Goal: Task Accomplishment & Management: Use online tool/utility

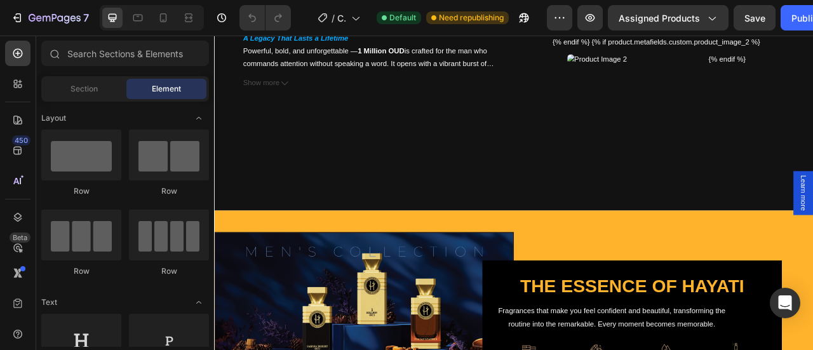
scroll to position [635, 0]
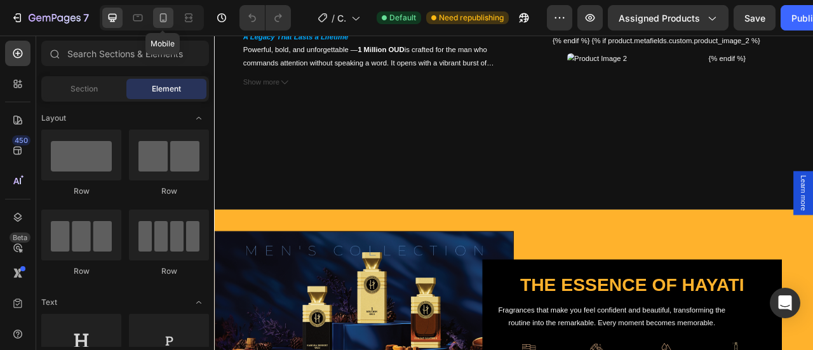
click at [159, 18] on icon at bounding box center [163, 17] width 13 height 13
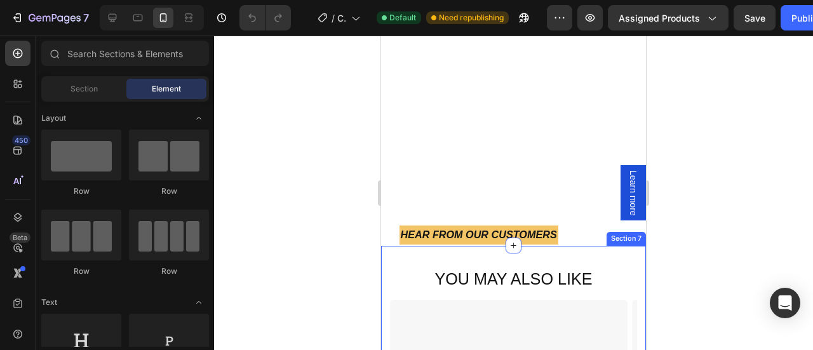
scroll to position [1824, 0]
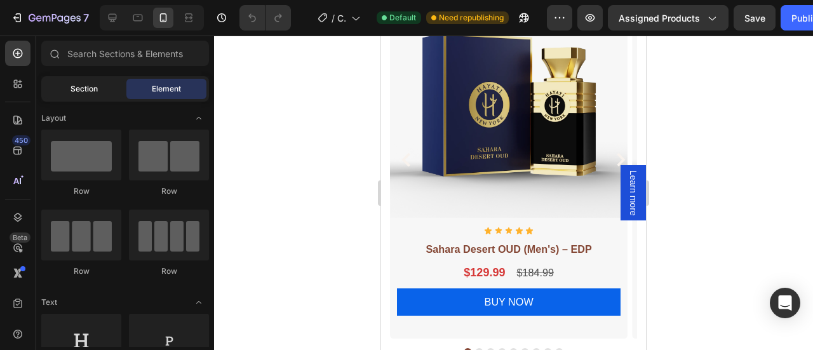
click at [99, 85] on div "Section" at bounding box center [84, 89] width 80 height 20
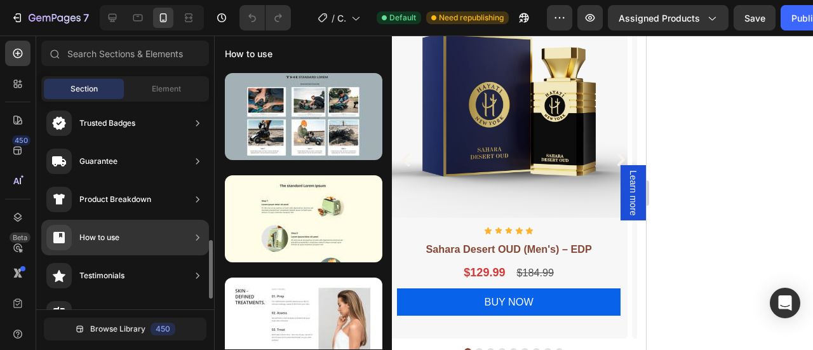
scroll to position [206, 0]
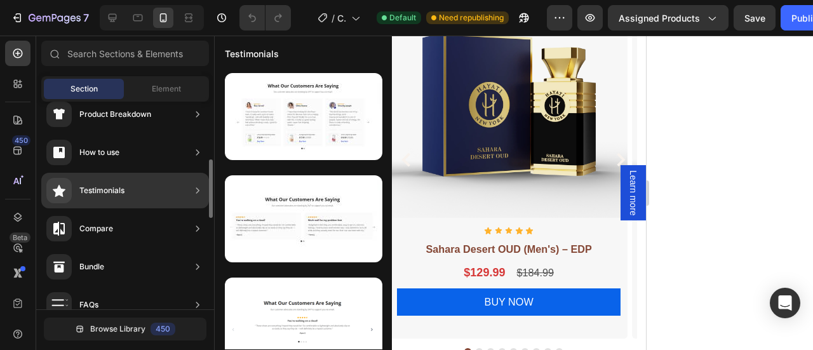
click at [111, 190] on div "Testimonials" at bounding box center [101, 190] width 45 height 13
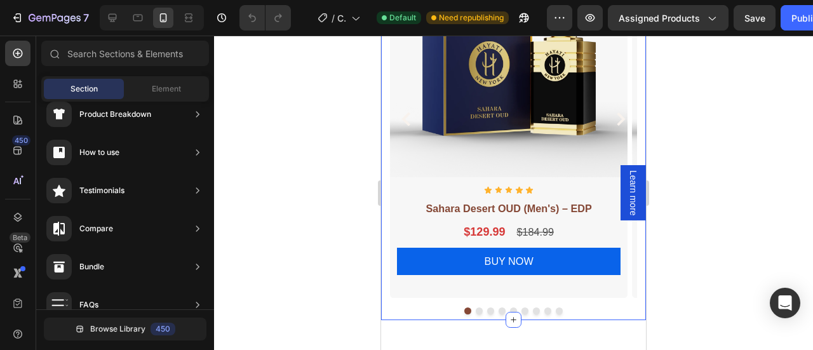
scroll to position [1863, 0]
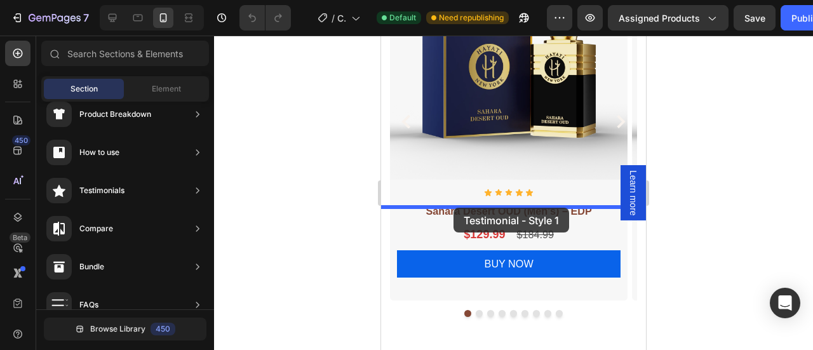
drag, startPoint x: 629, startPoint y: 164, endPoint x: 453, endPoint y: 208, distance: 181.1
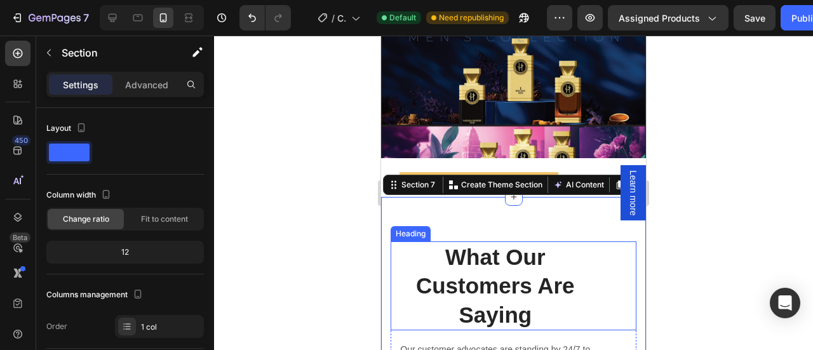
scroll to position [1819, 0]
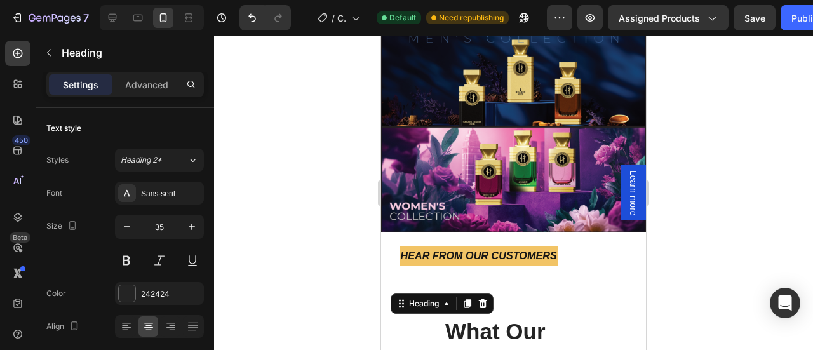
scroll to position [1931, 0]
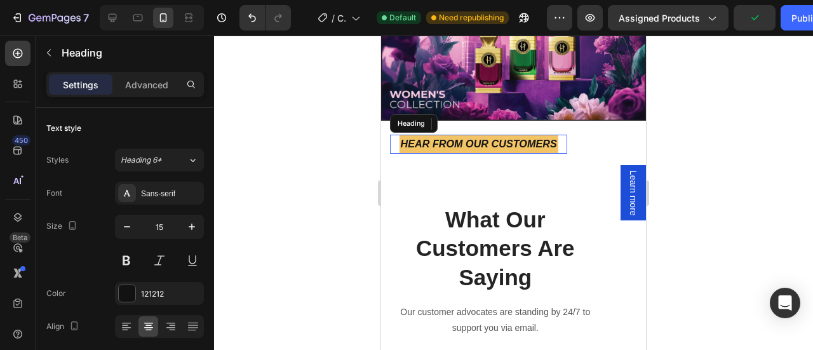
click at [486, 138] on strong "Hear from Our Customers" at bounding box center [479, 143] width 156 height 11
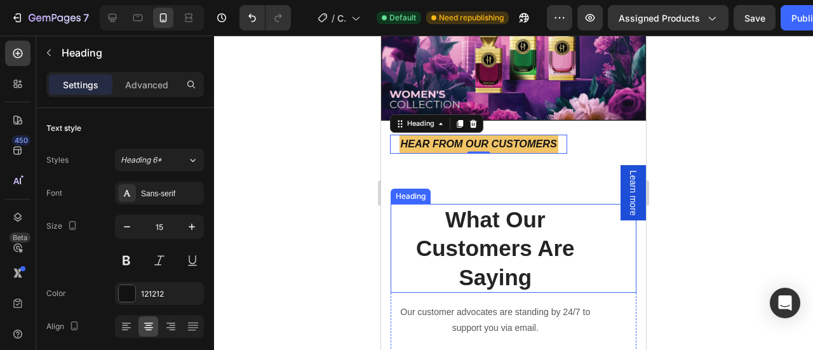
click at [504, 236] on p "What Our Customers Are Saying" at bounding box center [495, 248] width 207 height 87
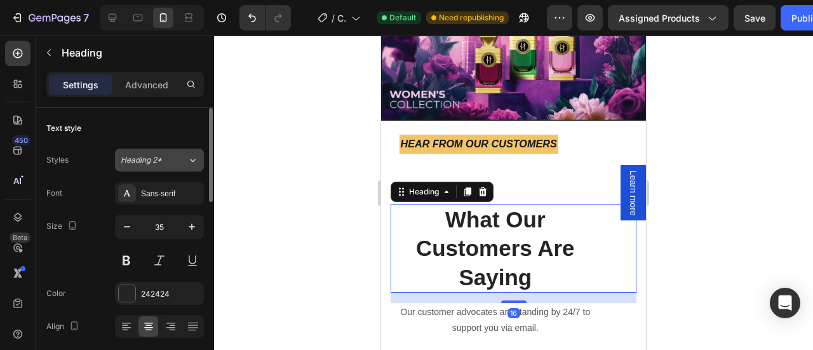
click at [132, 161] on span "Heading 2*" at bounding box center [141, 159] width 41 height 11
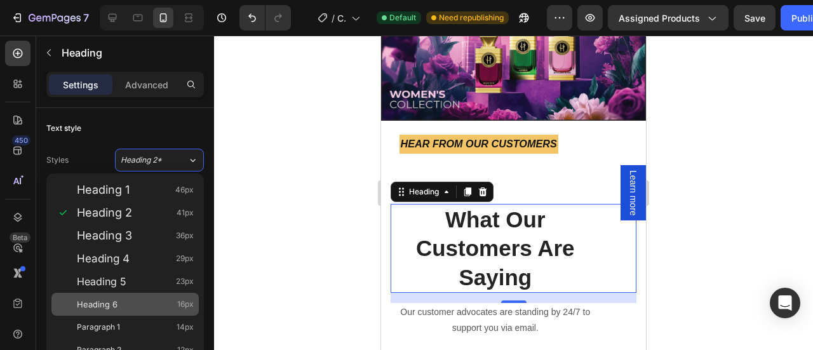
click at [118, 302] on div "Heading 6 16px" at bounding box center [135, 304] width 117 height 13
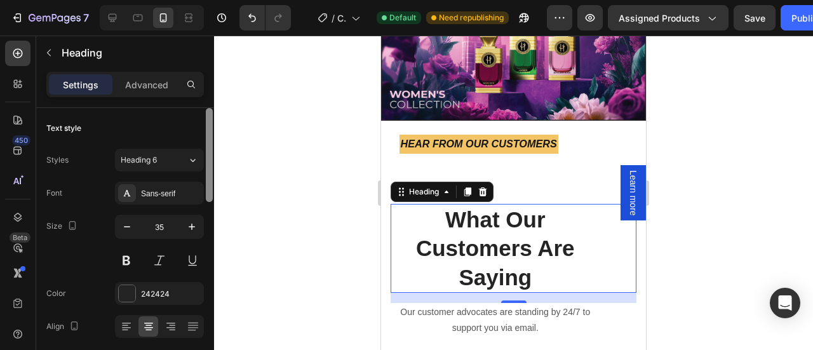
type input "16"
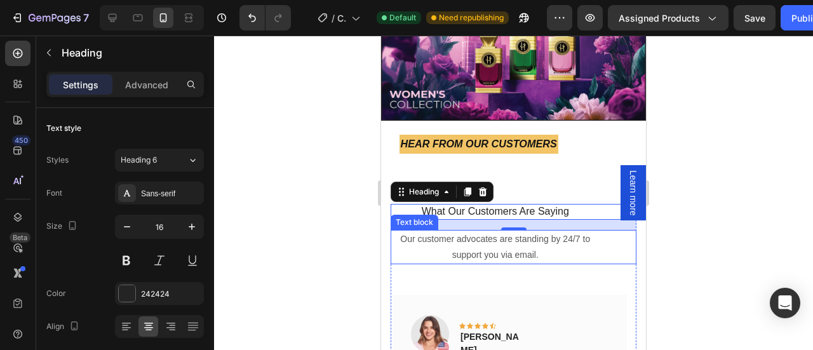
click at [495, 231] on p "Our customer advocates are standing by 24/7 to support you via email." at bounding box center [495, 247] width 207 height 32
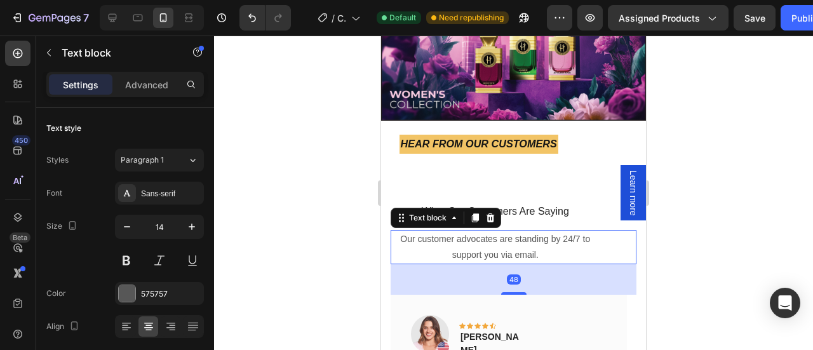
click at [495, 231] on p "Our customer advocates are standing by 24/7 to support you via email." at bounding box center [495, 247] width 207 height 32
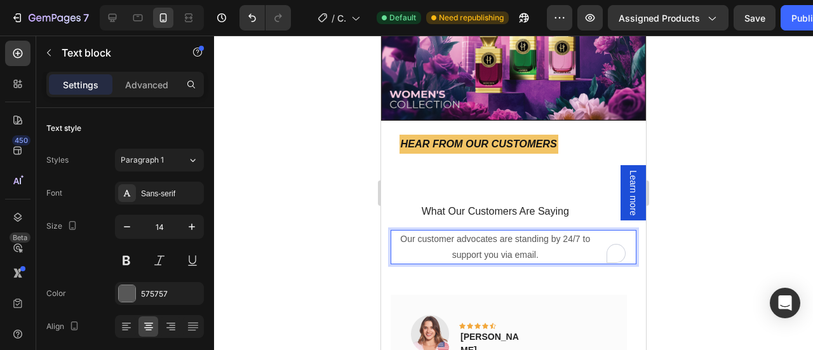
click at [484, 231] on p "Our customer advocates are standing by 24/7 to support you via email." at bounding box center [495, 247] width 207 height 32
click at [529, 232] on p "Our customer advocates are standing by 24/7 to support you via email." at bounding box center [495, 247] width 207 height 32
click at [540, 231] on p "Our customer advocates are standing by 24/7 to support you via email." at bounding box center [495, 247] width 207 height 32
click at [397, 231] on p "Our customer advocates are standing by 24/7 to support you via email." at bounding box center [495, 247] width 207 height 32
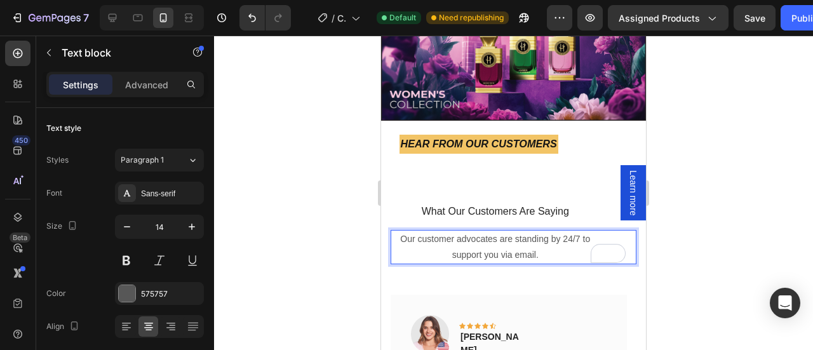
click at [532, 231] on p "Our customer advocates are standing by 24/7 to support you via email." at bounding box center [495, 247] width 207 height 32
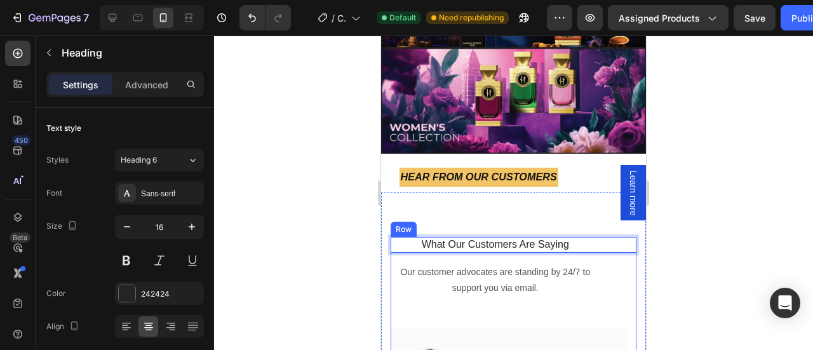
scroll to position [1918, 0]
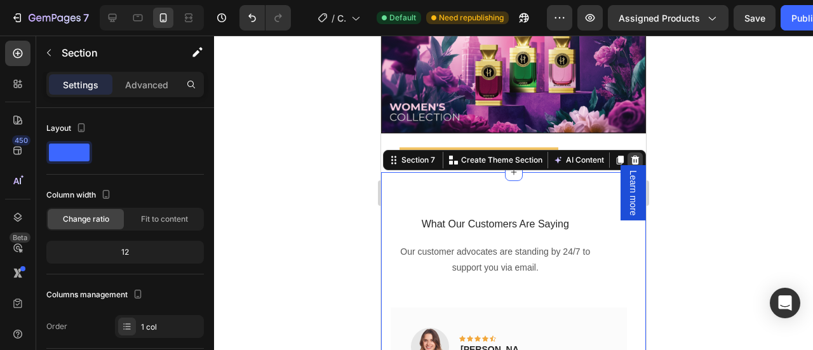
click at [631, 156] on icon at bounding box center [635, 160] width 8 height 9
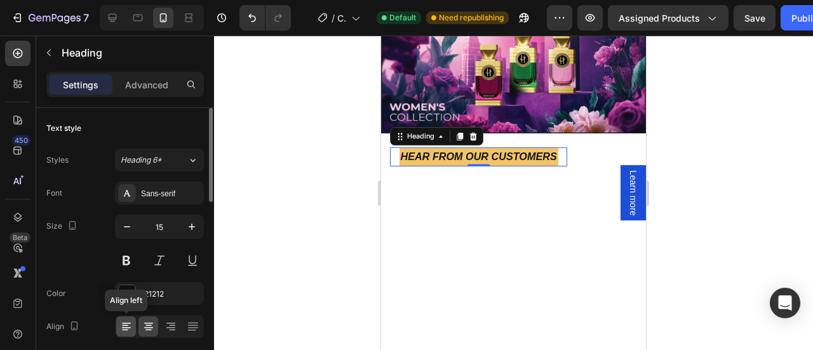
click at [130, 326] on icon at bounding box center [126, 326] width 13 height 13
click at [152, 322] on icon at bounding box center [148, 322] width 9 height 1
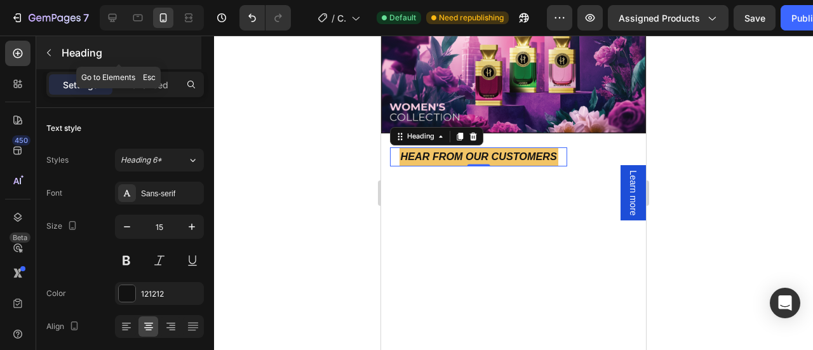
click at [52, 54] on icon "button" at bounding box center [49, 53] width 10 height 10
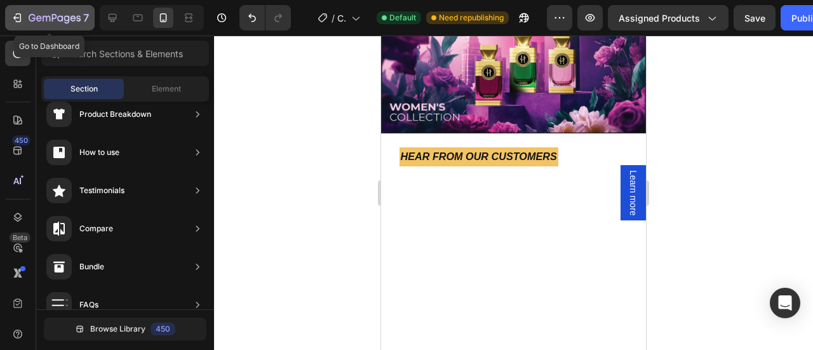
click at [13, 20] on icon "button" at bounding box center [17, 17] width 13 height 13
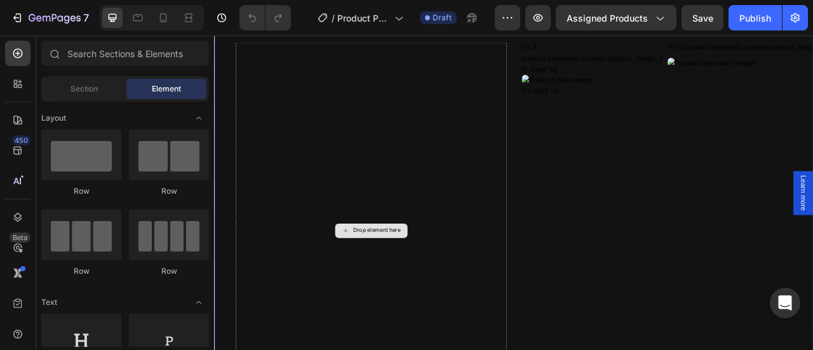
scroll to position [661, 0]
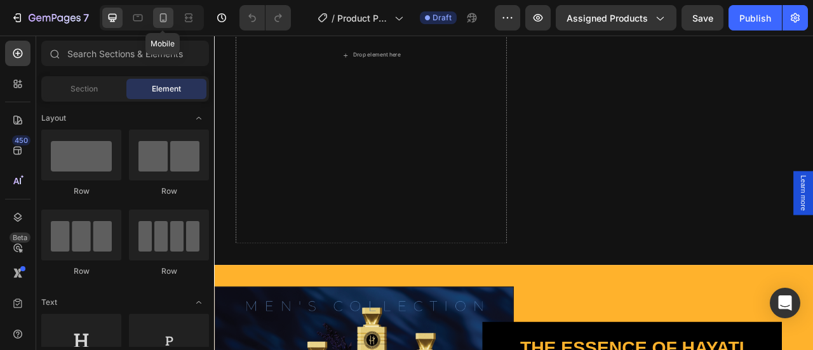
click at [161, 23] on icon at bounding box center [163, 17] width 13 height 13
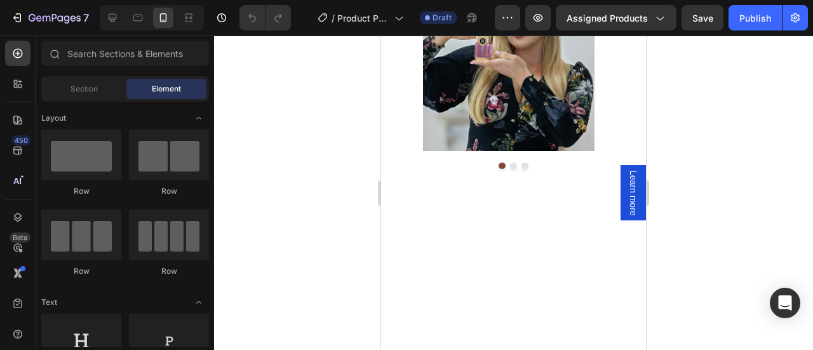
scroll to position [1722, 0]
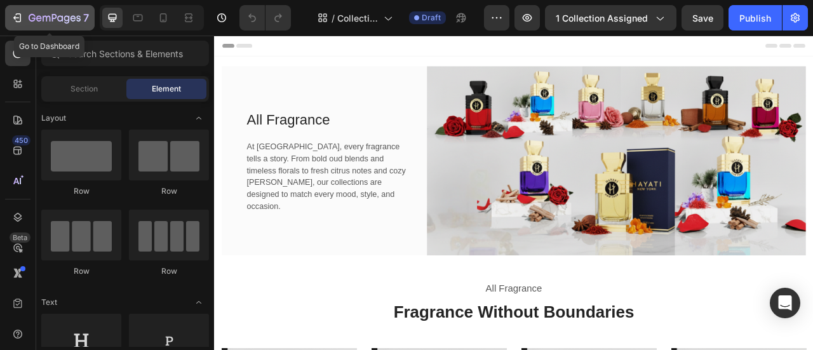
click at [11, 21] on icon "button" at bounding box center [17, 17] width 13 height 13
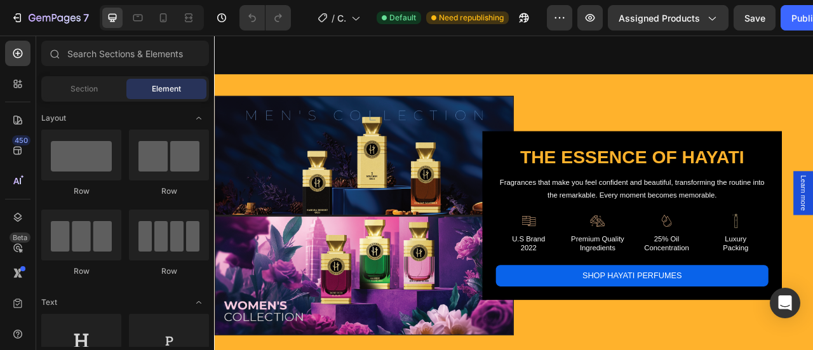
scroll to position [993, 0]
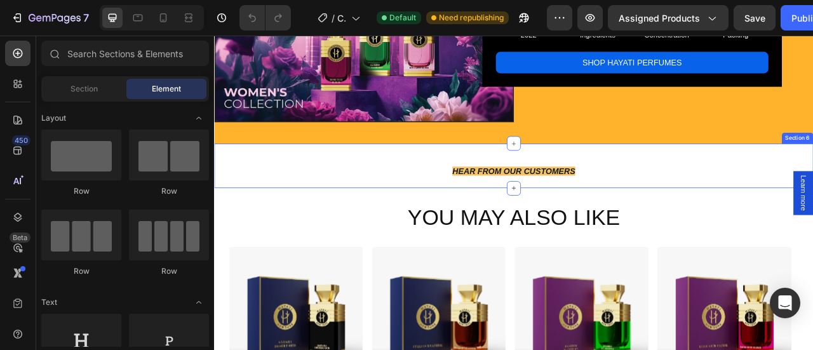
click at [392, 194] on div "Hear from Our Customers Heading Row Section 6" at bounding box center [595, 201] width 762 height 56
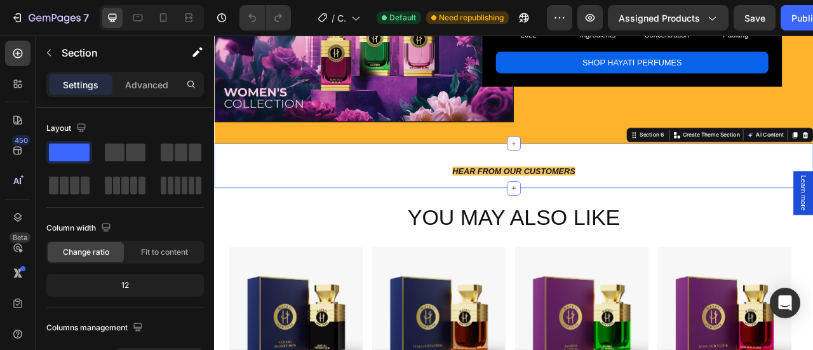
click at [240, 178] on div "Hear from Our Customers Heading Row Section 6 Create Theme Section AI Content W…" at bounding box center [595, 201] width 762 height 56
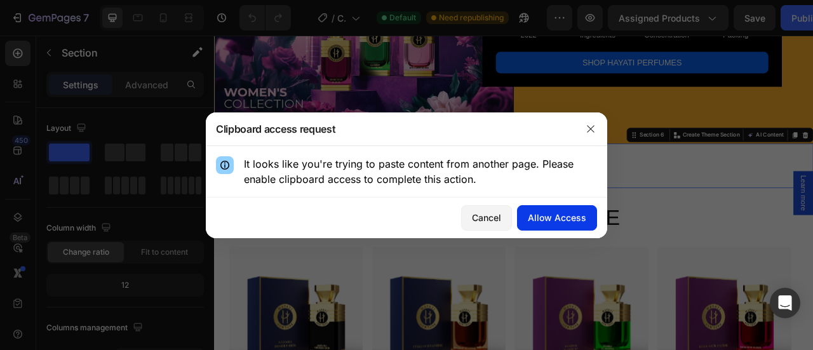
click at [570, 218] on div "Allow Access" at bounding box center [557, 217] width 58 height 13
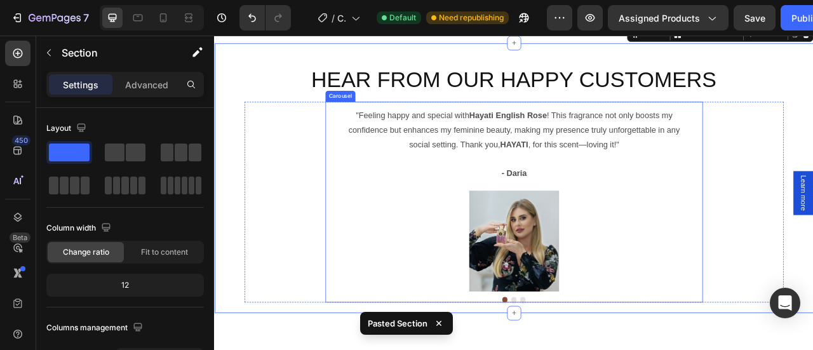
scroll to position [920, 0]
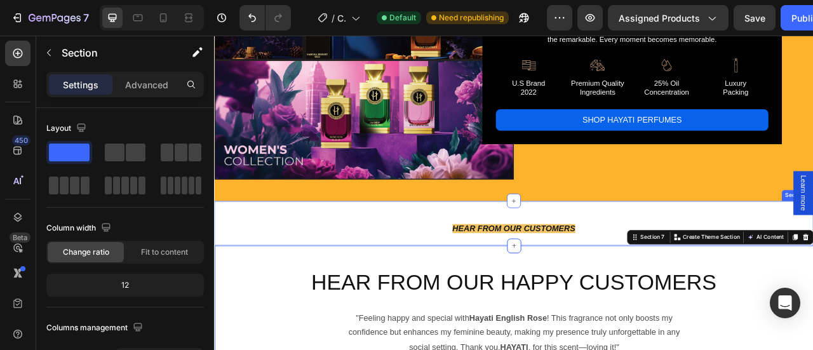
click at [234, 262] on div "Hear from Our Customers Heading Row Section 6" at bounding box center [595, 274] width 762 height 56
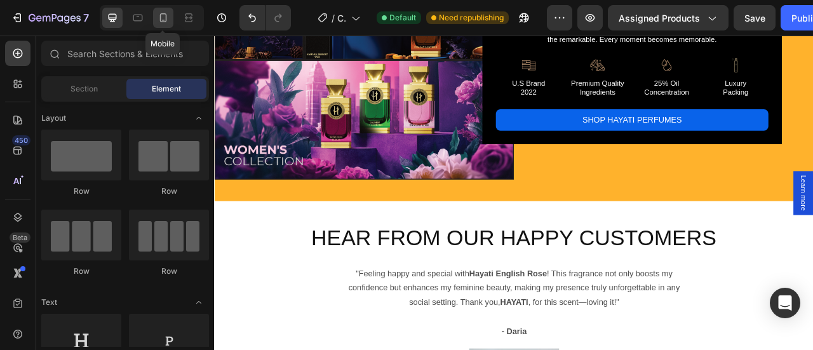
click at [164, 16] on icon at bounding box center [163, 17] width 13 height 13
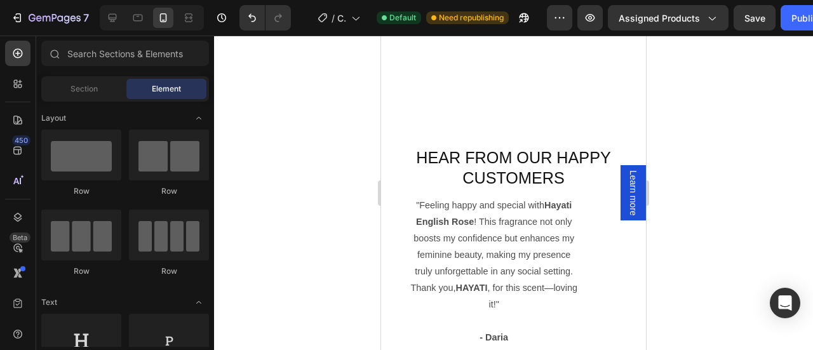
scroll to position [1515, 0]
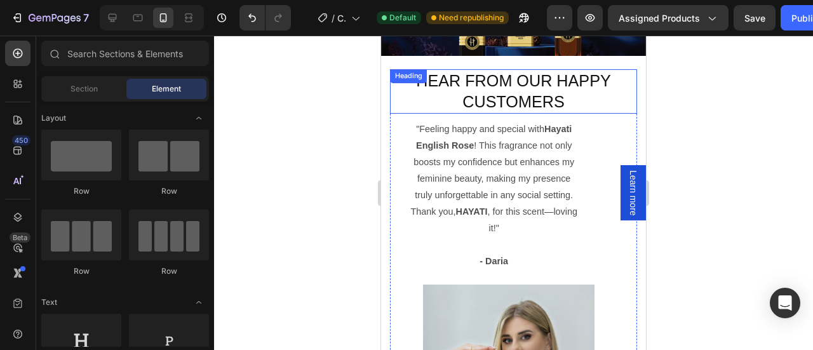
click at [504, 103] on img at bounding box center [513, 70] width 265 height 211
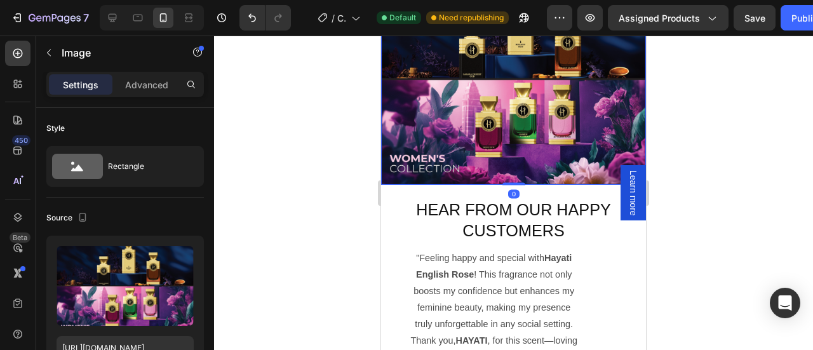
scroll to position [1531, 0]
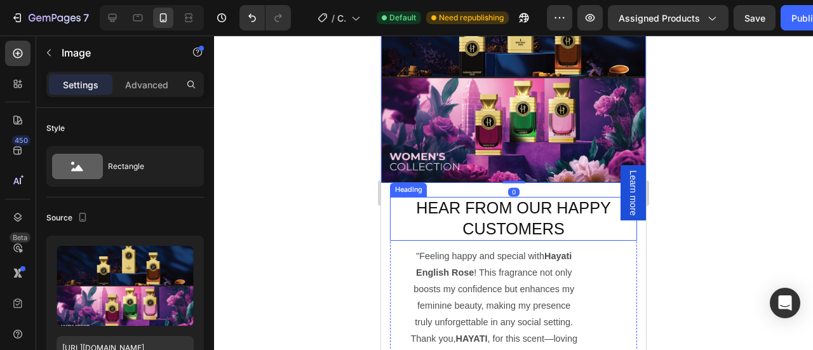
click at [490, 202] on h2 "Hear from Our Happy Customers" at bounding box center [513, 219] width 228 height 44
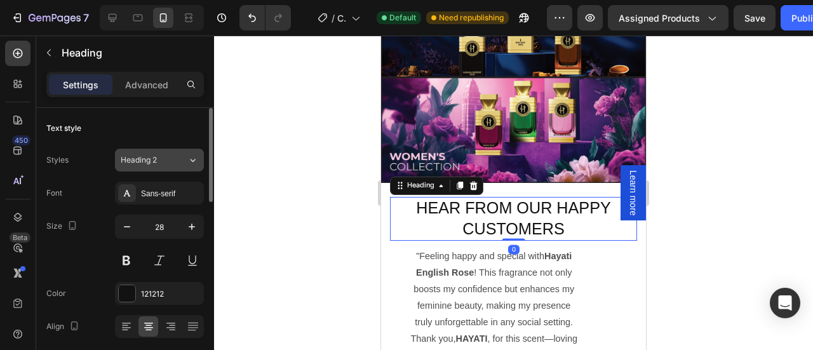
click at [155, 161] on span "Heading 2" at bounding box center [139, 159] width 36 height 11
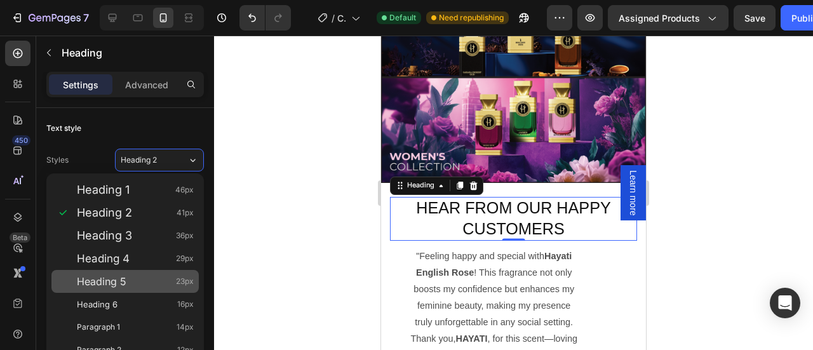
click at [132, 286] on div "Heading 5 23px" at bounding box center [135, 281] width 117 height 13
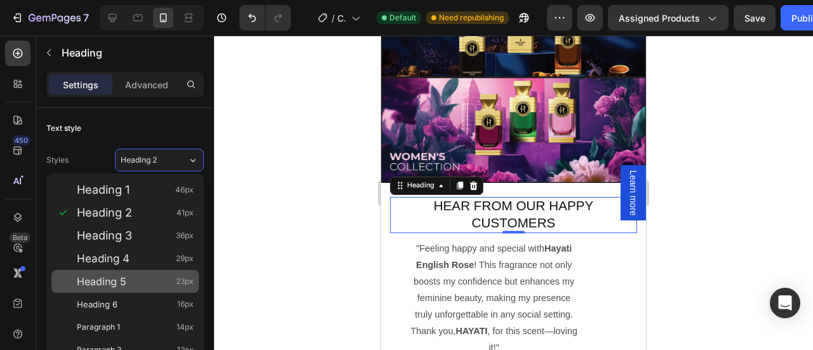
type input "23"
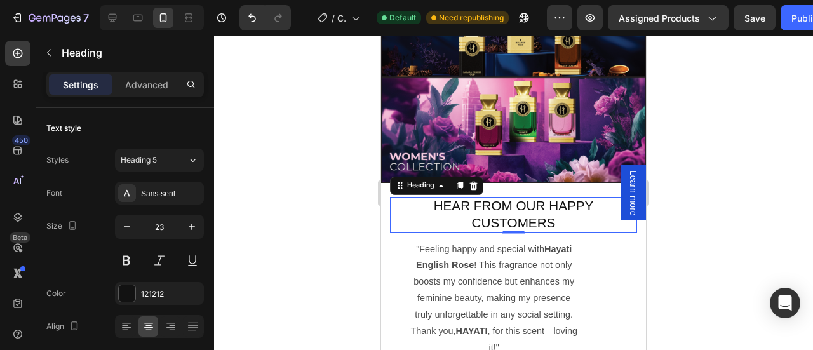
click at [477, 197] on h2 "Hear from Our Happy Customers" at bounding box center [513, 215] width 228 height 36
click at [477, 197] on p "Hear from Our Happy Customers" at bounding box center [497, 214] width 192 height 34
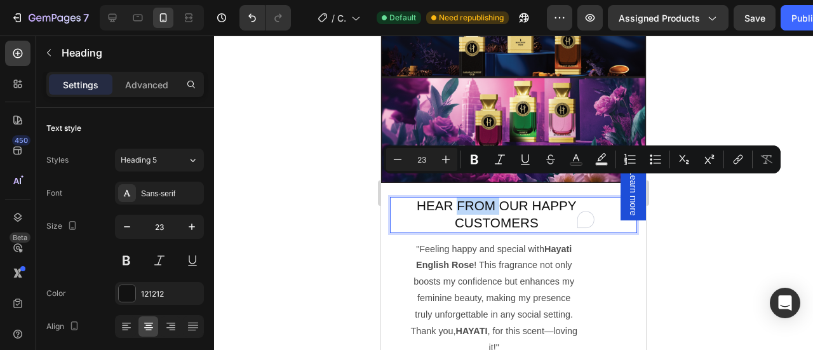
click at [507, 197] on p "Hear from Our Happy Customers" at bounding box center [497, 214] width 192 height 34
drag, startPoint x: 526, startPoint y: 185, endPoint x: 495, endPoint y: 186, distance: 30.5
click at [495, 197] on p "Hear from Our Happy Customers" at bounding box center [497, 214] width 192 height 34
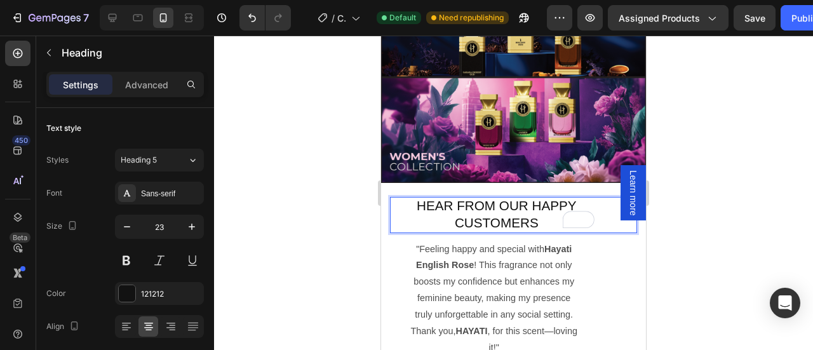
click at [517, 205] on p "Hear from Our Happy Customers" at bounding box center [497, 214] width 192 height 34
click at [401, 197] on p "Hear from Our Happy Customers" at bounding box center [497, 214] width 192 height 34
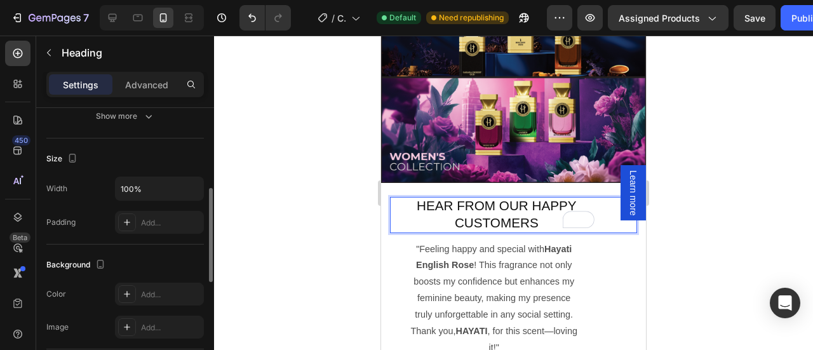
scroll to position [244, 0]
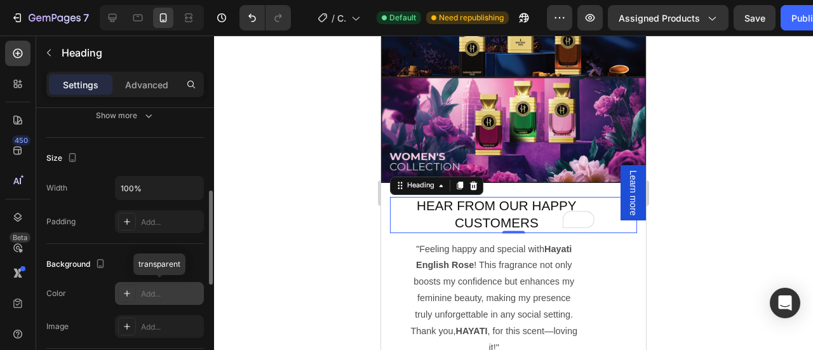
click at [123, 288] on icon at bounding box center [127, 293] width 10 height 10
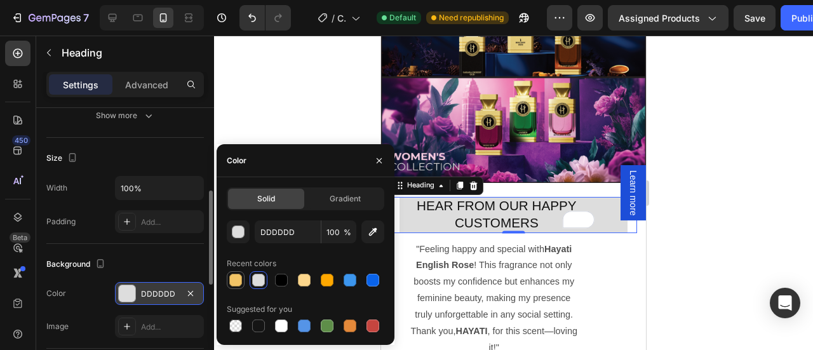
click at [235, 279] on div at bounding box center [235, 280] width 13 height 13
type input "F2C466"
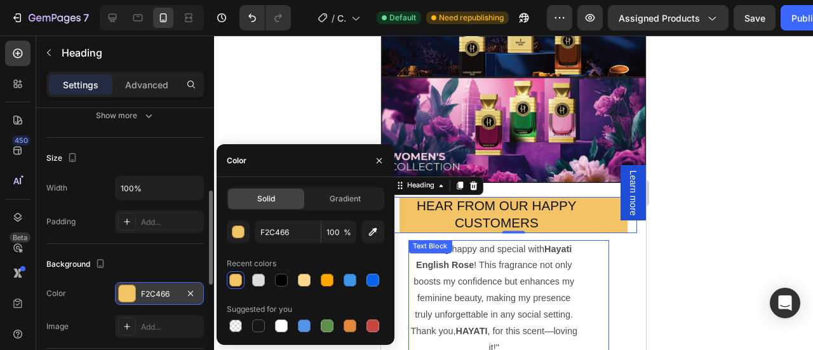
click at [494, 264] on p ""Feeling happy and special with Hayati English Rose ! This fragrance not only b…" at bounding box center [493, 298] width 168 height 115
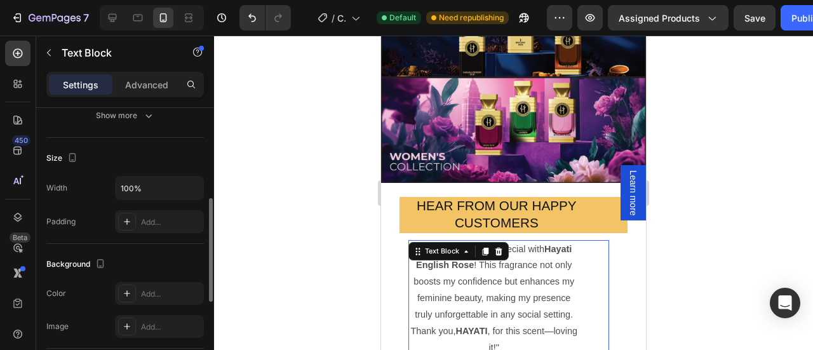
scroll to position [0, 0]
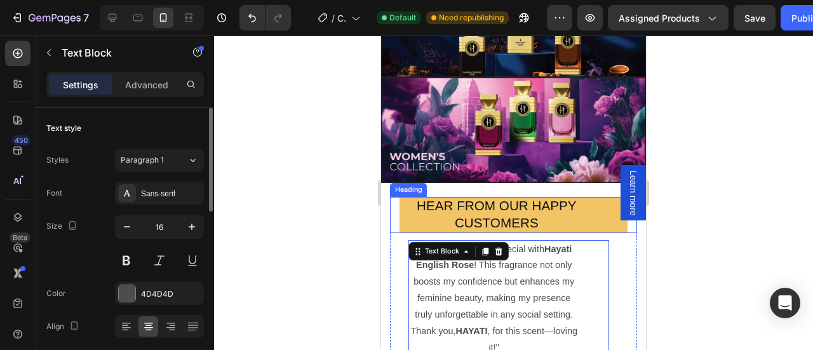
click at [488, 197] on p "Hear from Our Happy Customers" at bounding box center [497, 214] width 192 height 34
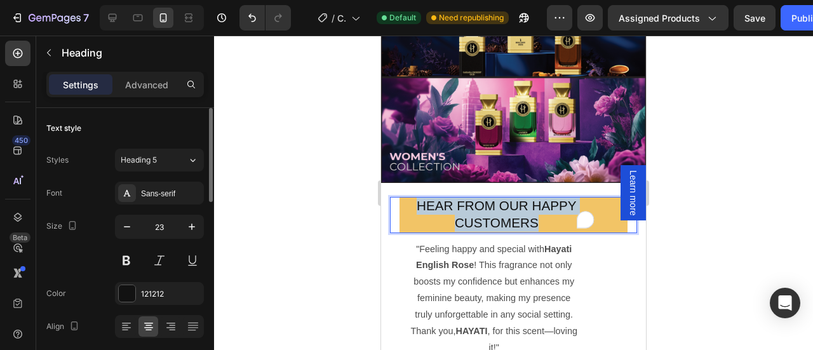
click at [488, 197] on p "Hear from Our Happy Customers" at bounding box center [497, 214] width 192 height 34
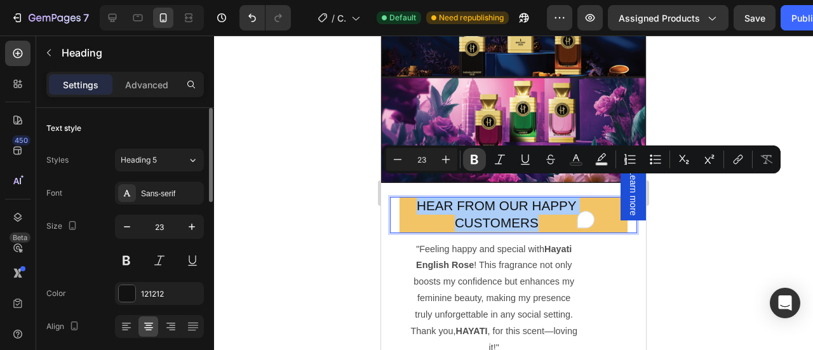
click at [474, 161] on icon "Editor contextual toolbar" at bounding box center [474, 159] width 13 height 13
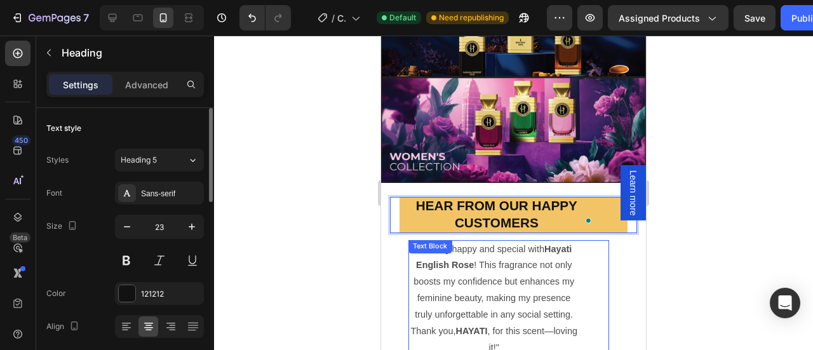
click at [513, 241] on p ""Feeling happy and special with Hayati English Rose ! This fragrance not only b…" at bounding box center [493, 298] width 168 height 115
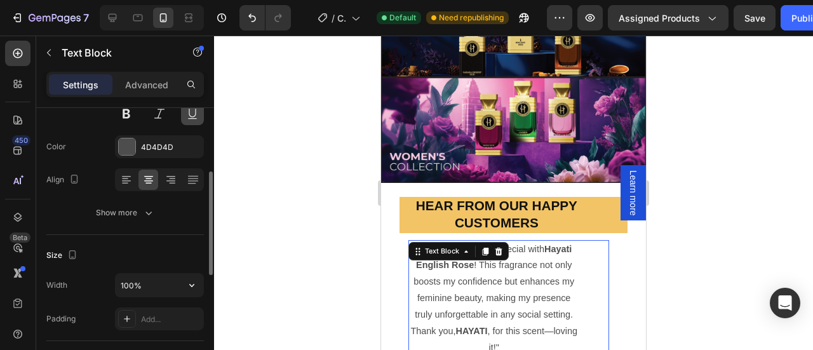
scroll to position [154, 0]
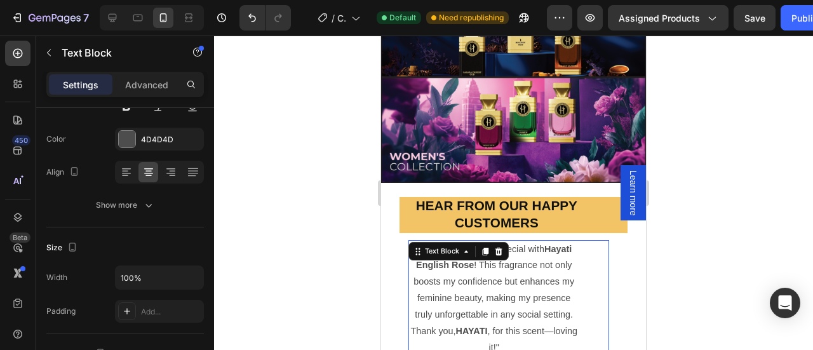
click at [479, 288] on p ""Feeling happy and special with Hayati English Rose ! This fragrance not only b…" at bounding box center [493, 298] width 168 height 115
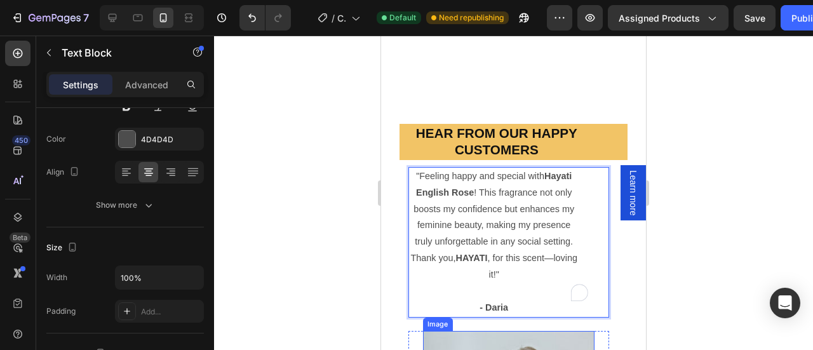
scroll to position [1620, 0]
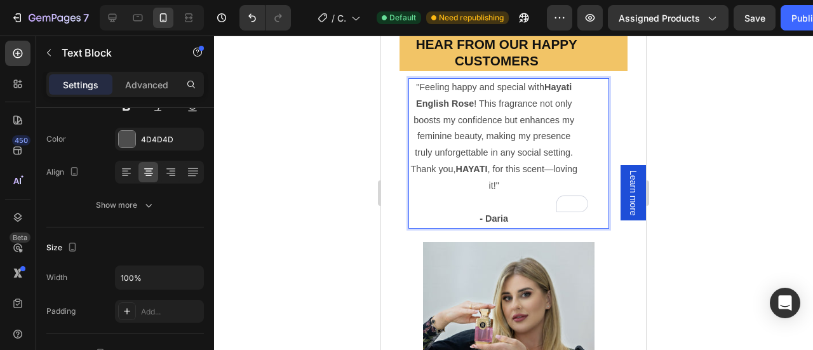
click at [526, 208] on p "To enrich screen reader interactions, please activate Accessibility in Grammarl…" at bounding box center [493, 202] width 168 height 17
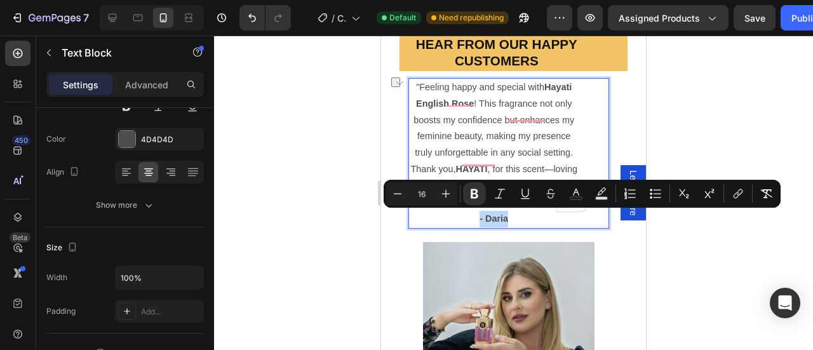
drag, startPoint x: 509, startPoint y: 218, endPoint x: 465, endPoint y: 221, distance: 43.9
click at [465, 221] on p "- Daria" at bounding box center [493, 219] width 168 height 17
click at [499, 196] on icon "Editor contextual toolbar" at bounding box center [500, 194] width 10 height 10
click at [455, 196] on button "Plus" at bounding box center [445, 193] width 23 height 23
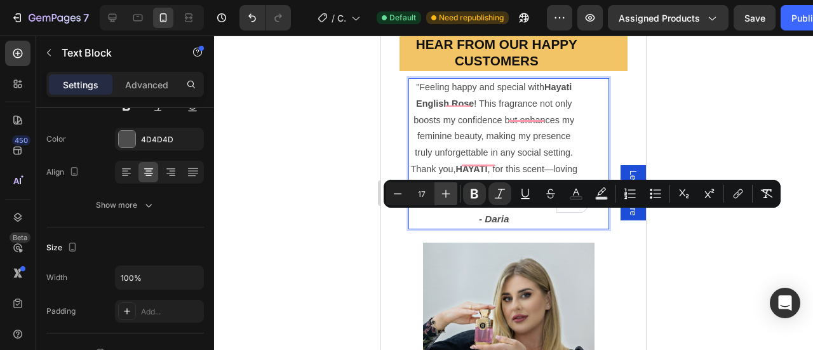
type input "18"
click at [535, 212] on p "- Daria" at bounding box center [493, 219] width 168 height 17
click at [529, 224] on p "- Daria" at bounding box center [493, 219] width 168 height 17
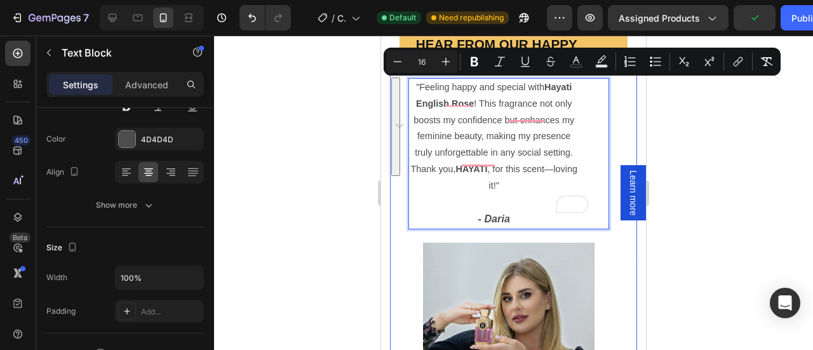
drag, startPoint x: 417, startPoint y: 161, endPoint x: 405, endPoint y: 84, distance: 77.8
click at [405, 84] on div ""Feeling happy and special with Hayati English Rose ! This fragrance not only b…" at bounding box center [508, 256] width 237 height 371
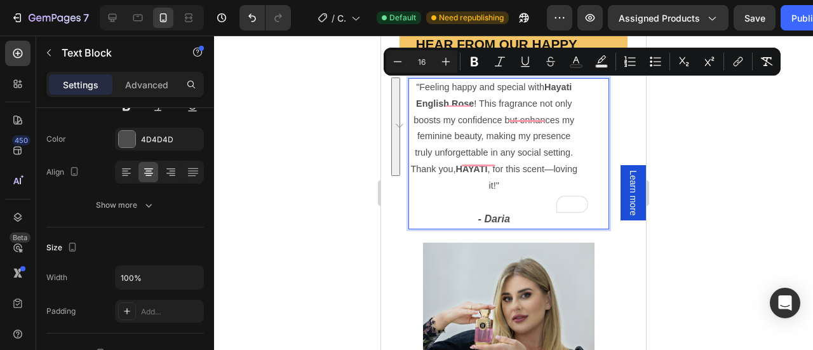
click at [477, 134] on p ""Feeling happy and special with Hayati English Rose ! This fragrance not only b…" at bounding box center [493, 136] width 168 height 115
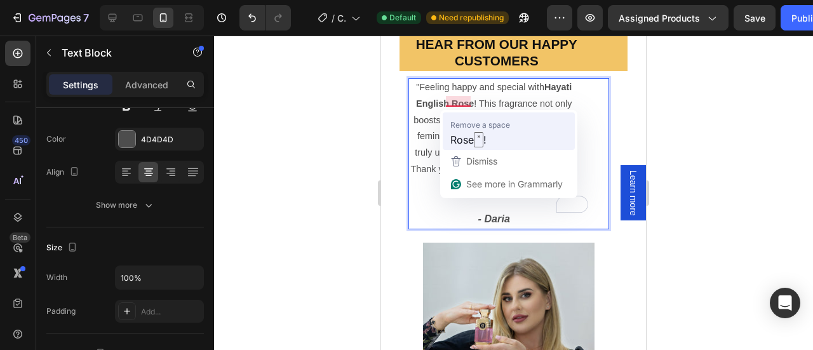
click at [476, 147] on div "Rose ˟ !" at bounding box center [468, 139] width 36 height 15
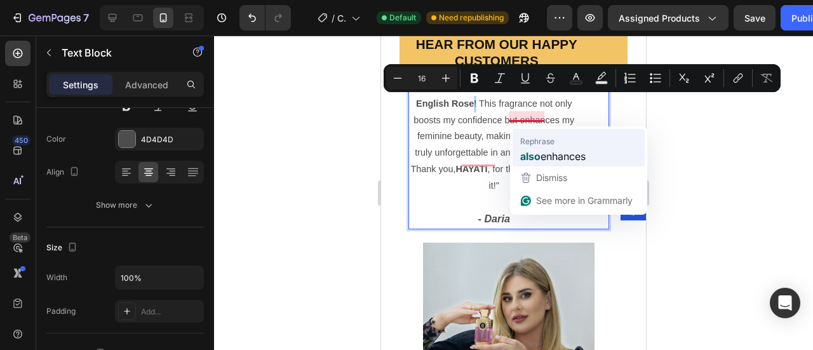
click at [543, 151] on span "enhances" at bounding box center [562, 156] width 45 height 16
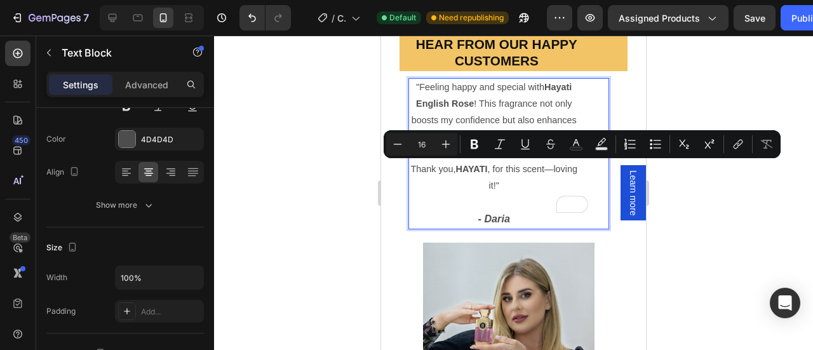
click at [534, 187] on p ""Feeling happy and special with Hayati English Rose ! This fragrance not only b…" at bounding box center [493, 136] width 168 height 115
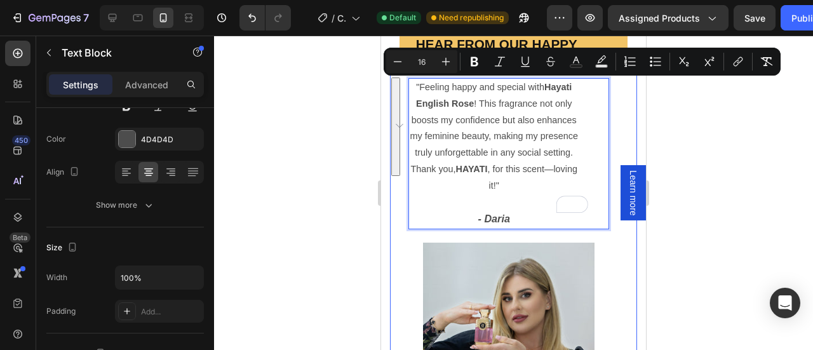
drag, startPoint x: 515, startPoint y: 183, endPoint x: 406, endPoint y: 91, distance: 143.7
click at [406, 91] on div ""Feeling happy and special with Hayati English Rose ! This fragrance not only b…" at bounding box center [508, 256] width 237 height 371
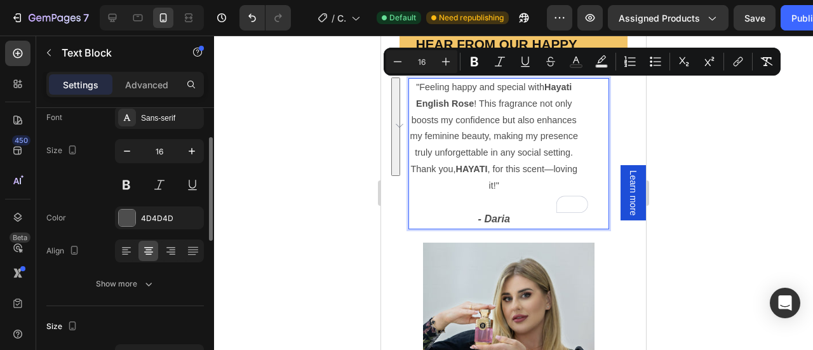
scroll to position [73, 0]
click at [519, 197] on p "Rich Text Editor. Editing area: main" at bounding box center [493, 202] width 168 height 17
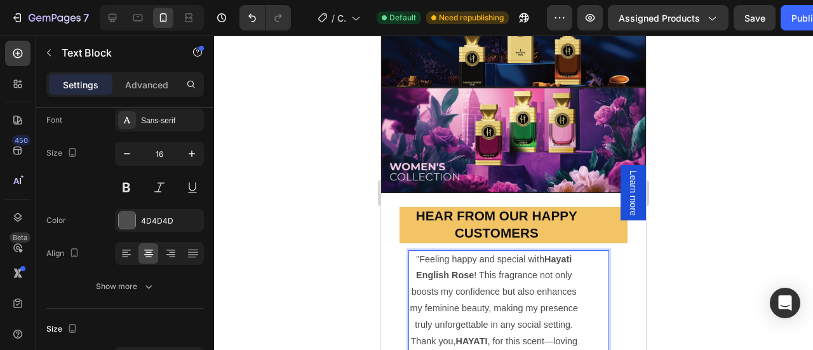
scroll to position [1574, 0]
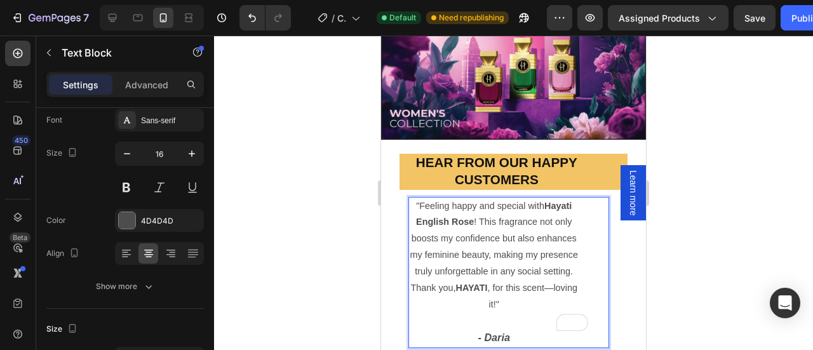
click at [435, 287] on p ""Feeling happy and special with Hayati English Rose ! This fragrance not only b…" at bounding box center [493, 255] width 168 height 115
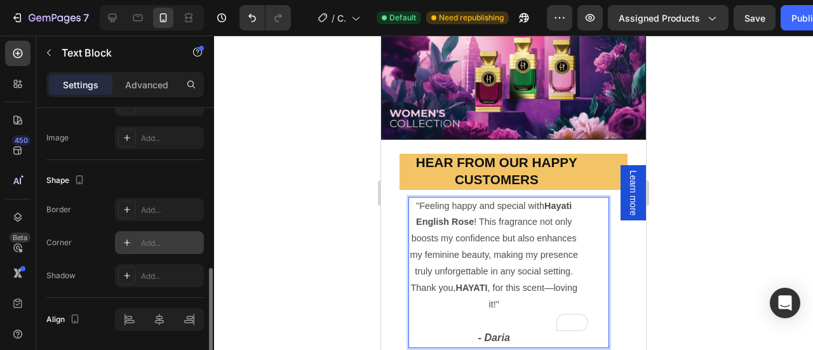
scroll to position [472, 0]
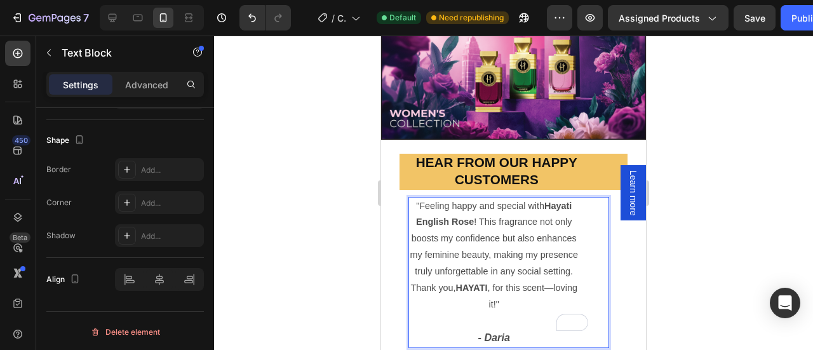
click at [518, 288] on p ""Feeling happy and special with Hayati English Rose ! This fragrance not only b…" at bounding box center [493, 255] width 168 height 115
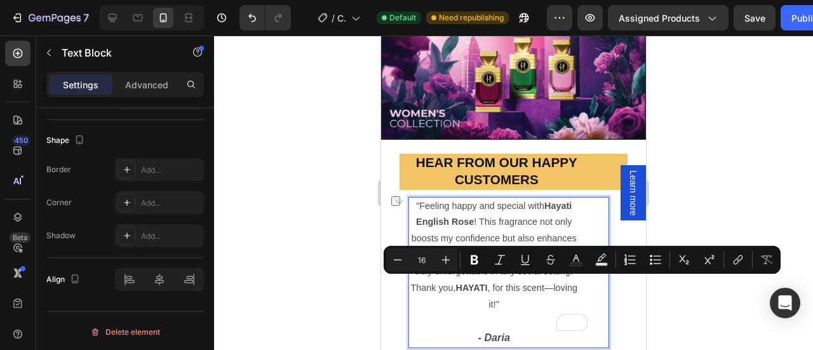
drag, startPoint x: 517, startPoint y: 286, endPoint x: 489, endPoint y: 281, distance: 28.3
click at [489, 281] on p ""Feeling happy and special with Hayati English Rose ! This fragrance not only b…" at bounding box center [493, 255] width 168 height 115
click at [484, 313] on p "Rich Text Editor. Editing area: main" at bounding box center [493, 321] width 168 height 17
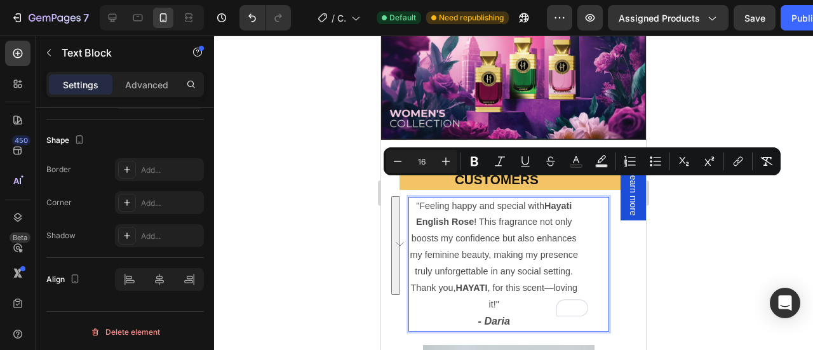
drag, startPoint x: 512, startPoint y: 280, endPoint x: 409, endPoint y: 187, distance: 139.3
click at [409, 197] on div ""Feeling happy and special with Hayati English Rose ! This fragrance not only b…" at bounding box center [508, 264] width 201 height 135
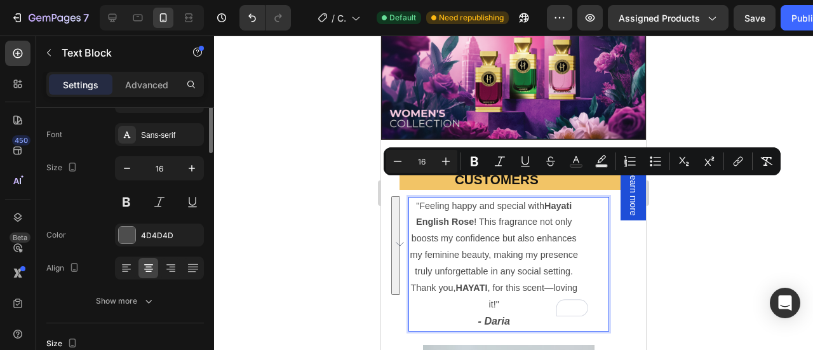
scroll to position [0, 0]
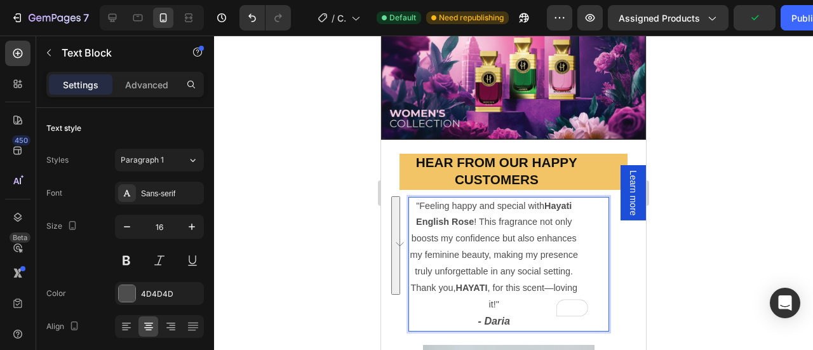
click at [520, 313] on p "- Daria" at bounding box center [493, 321] width 168 height 17
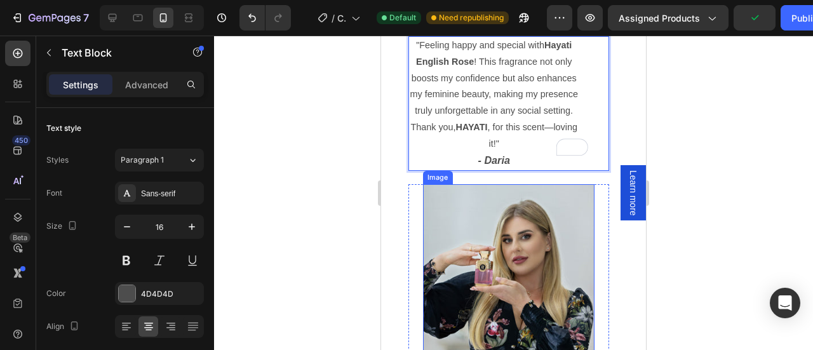
scroll to position [1671, 0]
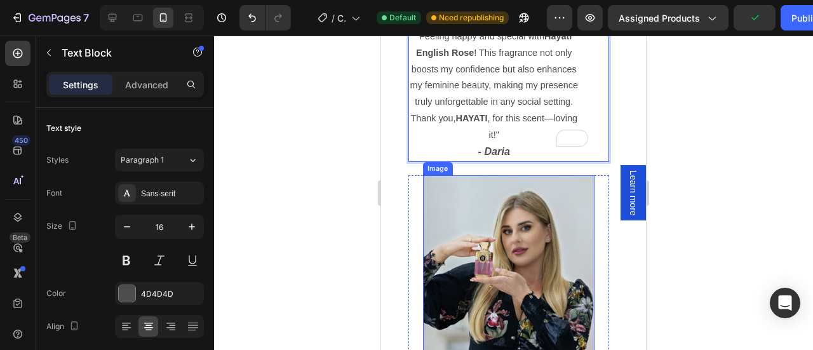
click at [486, 269] on img at bounding box center [508, 271] width 171 height 192
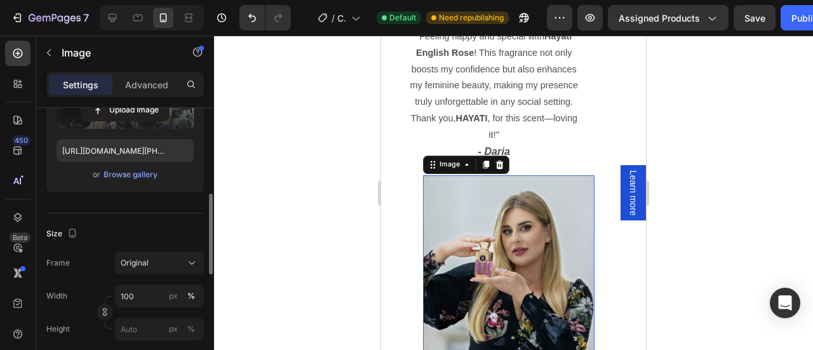
scroll to position [223, 0]
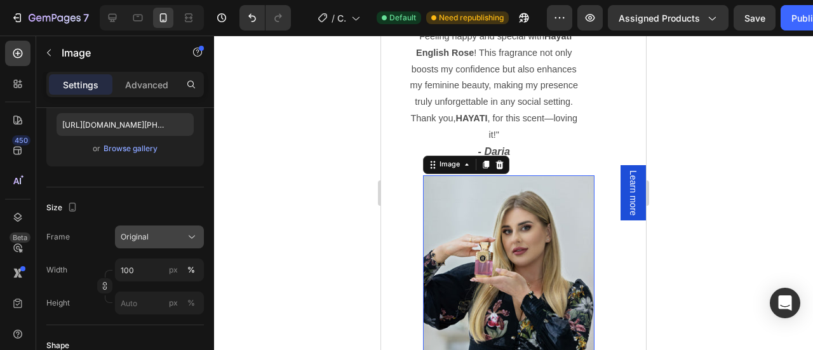
click at [157, 237] on div "Original" at bounding box center [152, 236] width 62 height 11
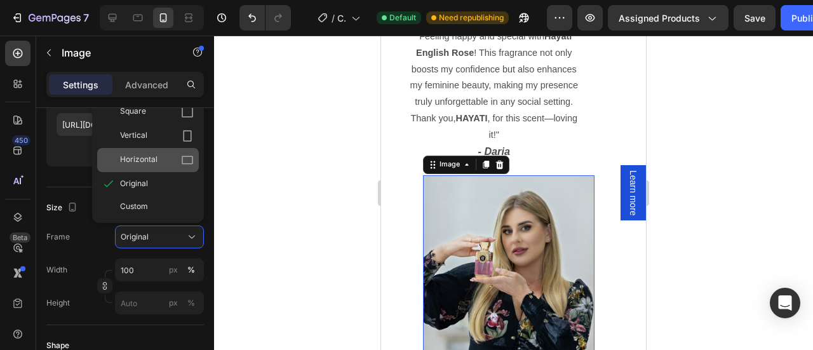
click at [162, 154] on div "Horizontal" at bounding box center [157, 160] width 74 height 13
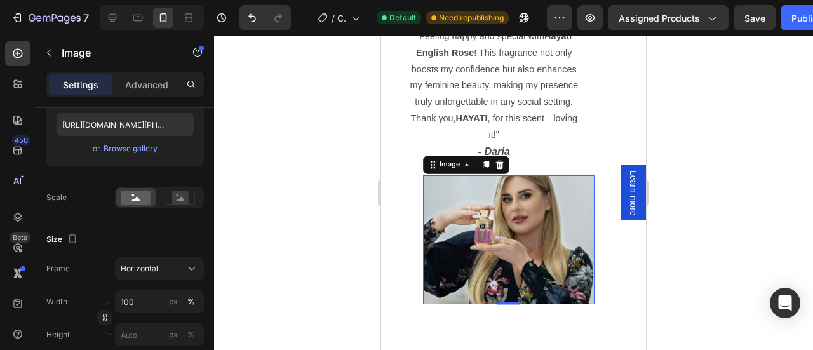
click at [522, 223] on img at bounding box center [508, 239] width 171 height 129
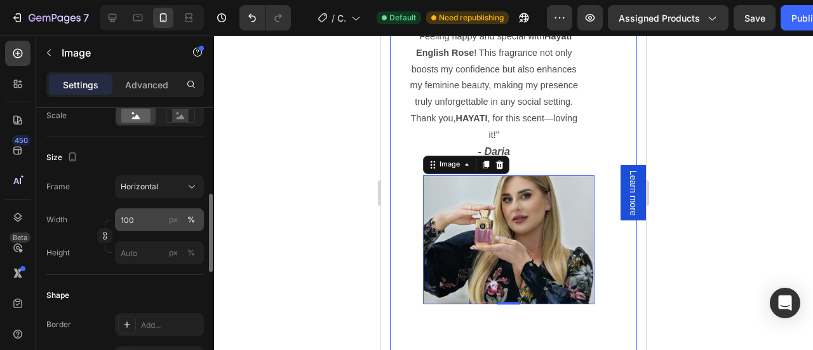
scroll to position [305, 0]
click at [128, 216] on input "100" at bounding box center [159, 219] width 89 height 23
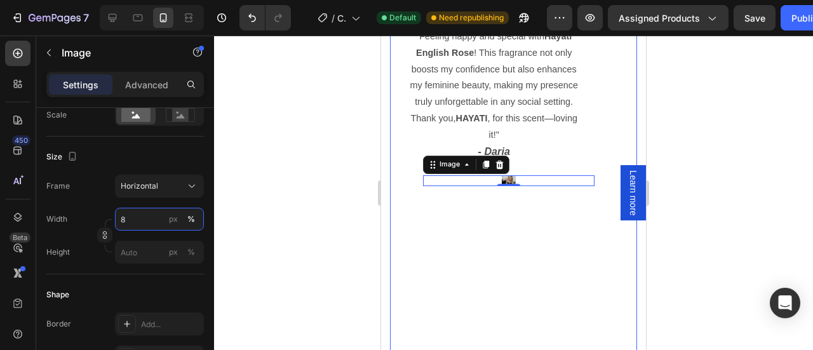
type input "80"
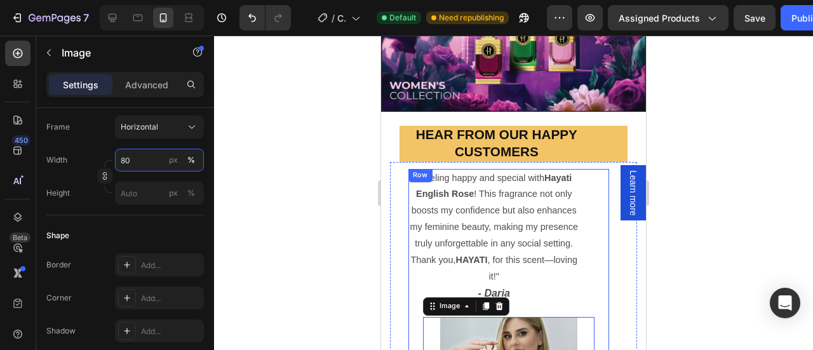
scroll to position [1609, 0]
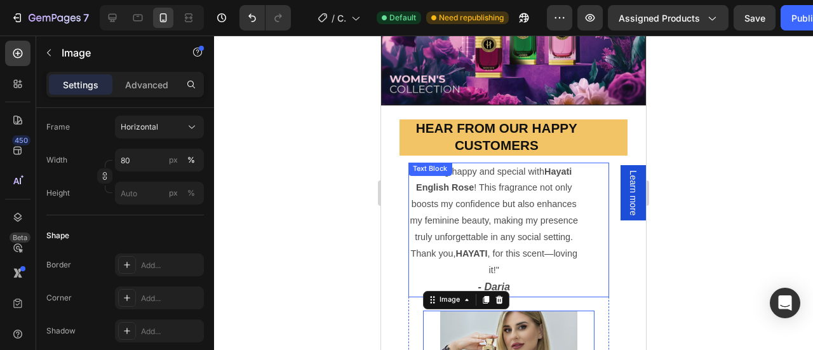
click at [552, 279] on p "- Daria" at bounding box center [493, 287] width 168 height 17
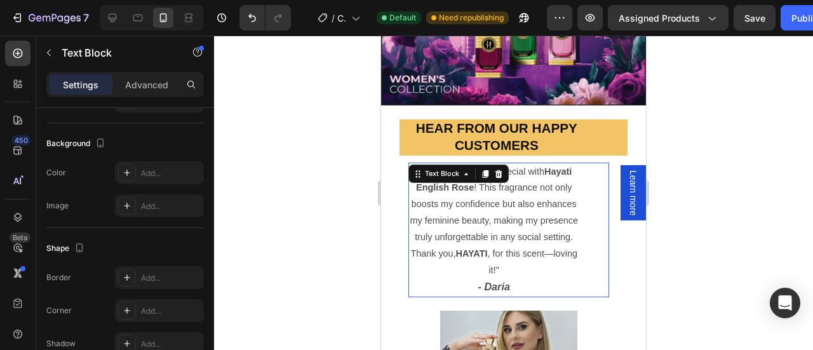
scroll to position [0, 0]
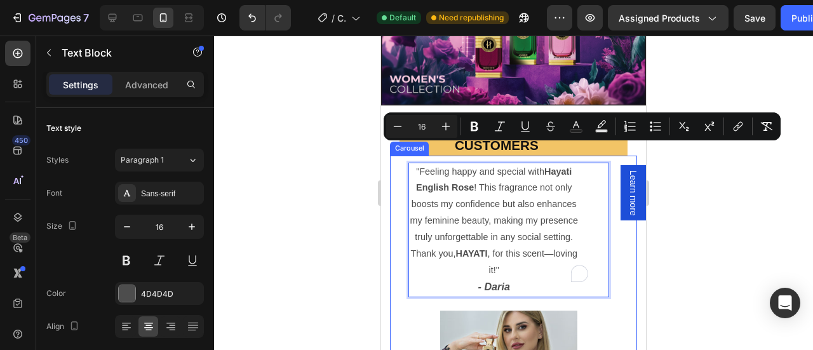
drag, startPoint x: 533, startPoint y: 252, endPoint x: 405, endPoint y: 157, distance: 159.3
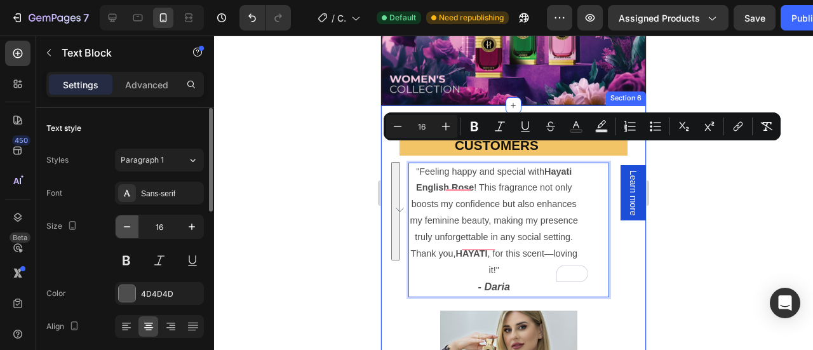
click at [121, 225] on icon "button" at bounding box center [127, 226] width 13 height 13
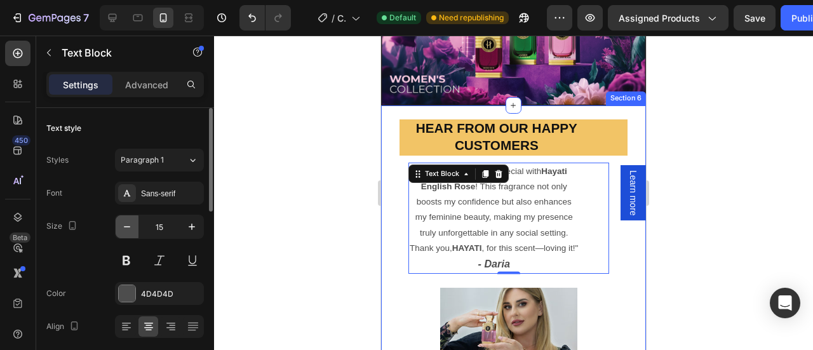
click at [121, 225] on icon "button" at bounding box center [127, 226] width 13 height 13
type input "14"
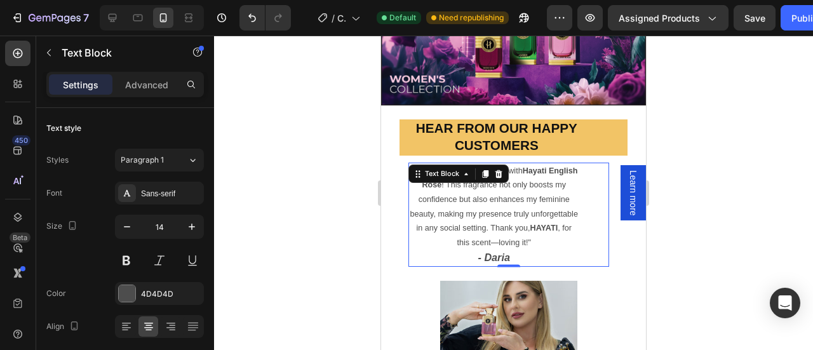
click at [543, 250] on p "- Daria" at bounding box center [493, 258] width 168 height 16
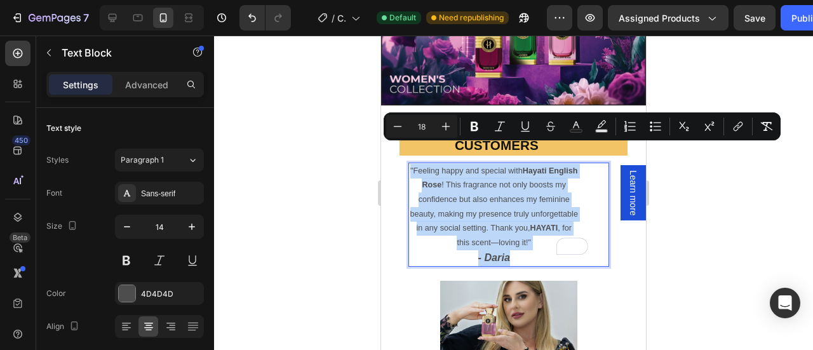
drag, startPoint x: 528, startPoint y: 230, endPoint x: 417, endPoint y: 152, distance: 136.2
click at [417, 163] on div ""Feeling happy and special with Hayati English Rose ! This fragrance not only b…" at bounding box center [508, 215] width 201 height 104
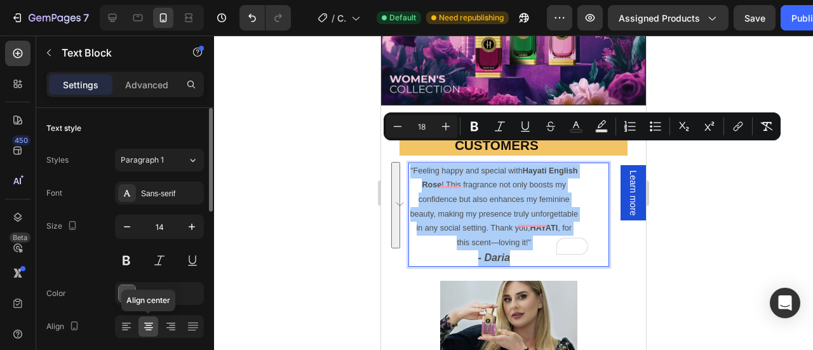
click at [151, 324] on icon at bounding box center [148, 326] width 13 height 13
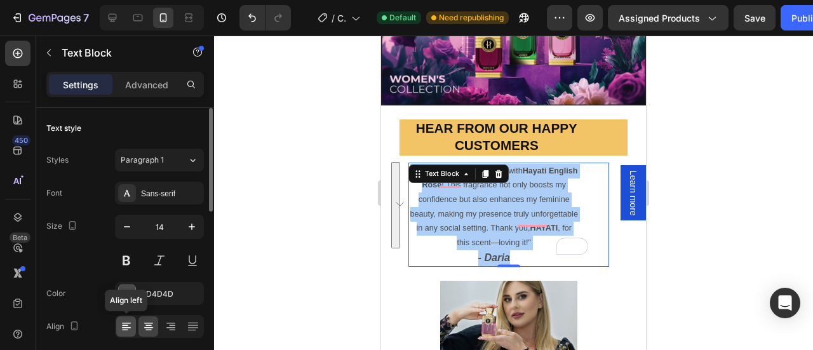
click at [129, 322] on icon at bounding box center [126, 326] width 13 height 13
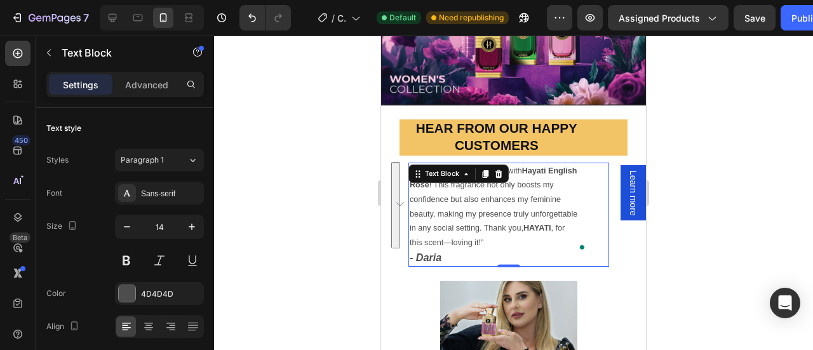
click at [463, 250] on p "- Daria" at bounding box center [493, 258] width 168 height 16
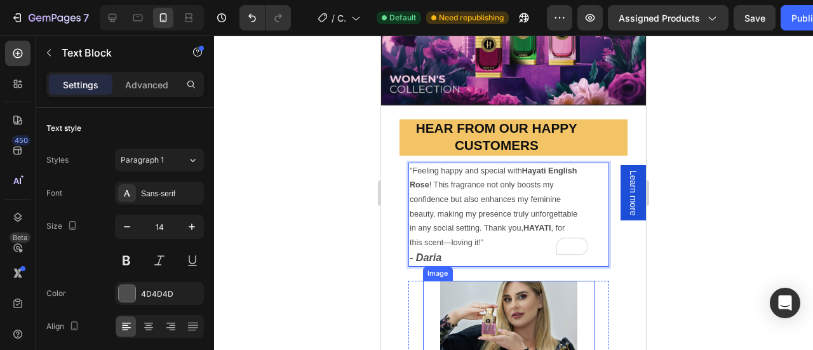
click at [540, 313] on img at bounding box center [508, 332] width 137 height 103
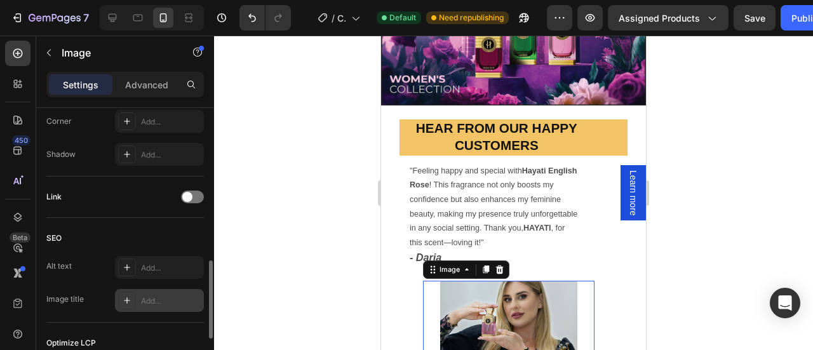
scroll to position [710, 0]
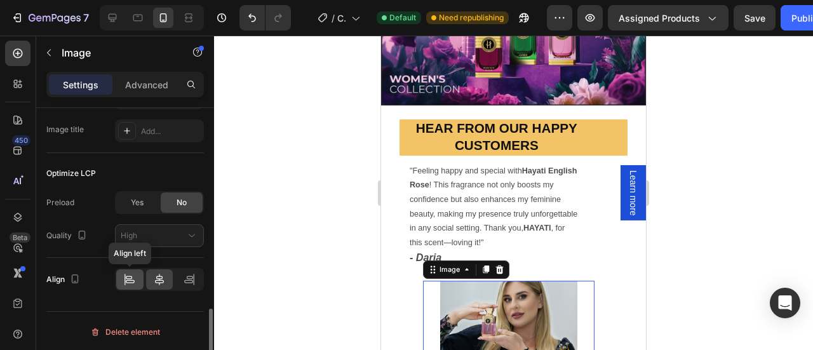
click at [123, 275] on icon at bounding box center [129, 279] width 13 height 13
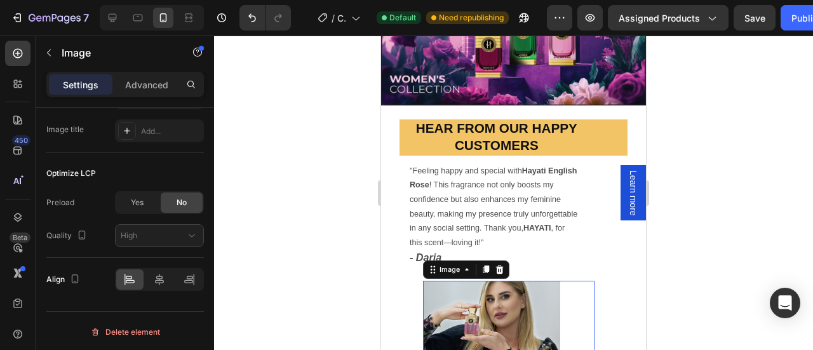
click at [485, 298] on img at bounding box center [491, 332] width 137 height 103
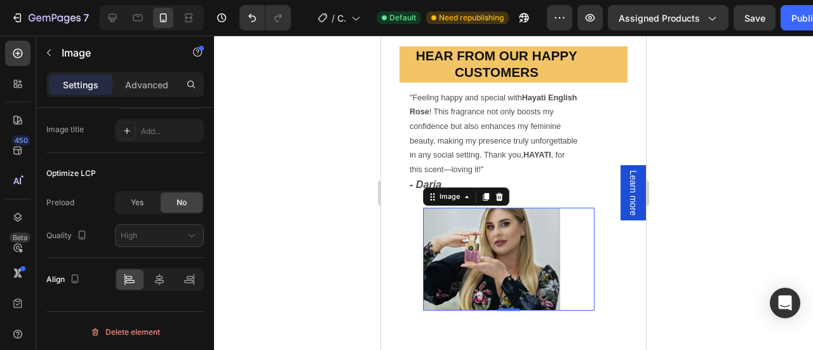
click at [519, 208] on img at bounding box center [491, 259] width 137 height 103
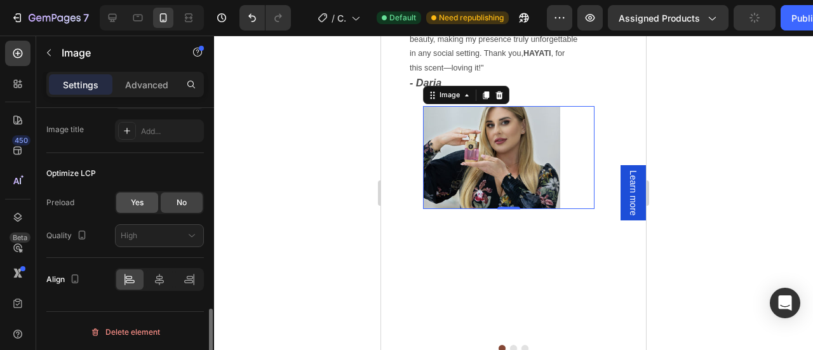
click at [123, 201] on div "Yes" at bounding box center [137, 202] width 42 height 20
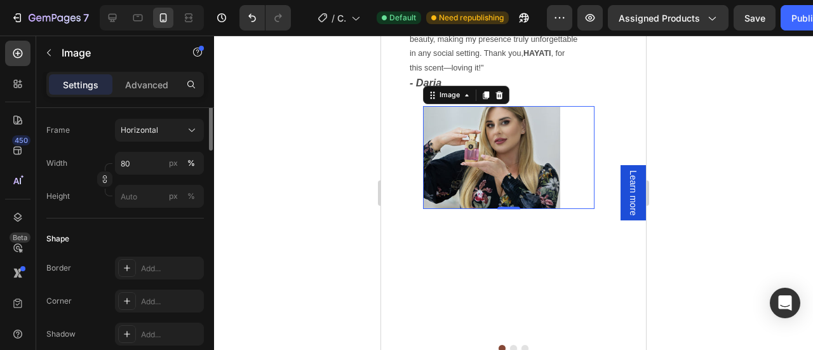
scroll to position [249, 0]
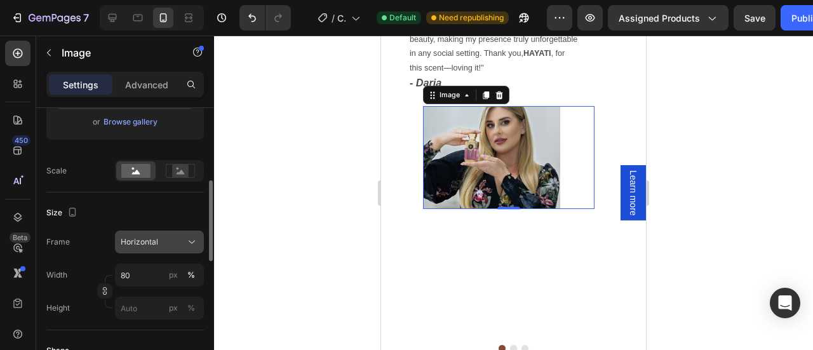
click at [154, 241] on span "Horizontal" at bounding box center [139, 241] width 37 height 11
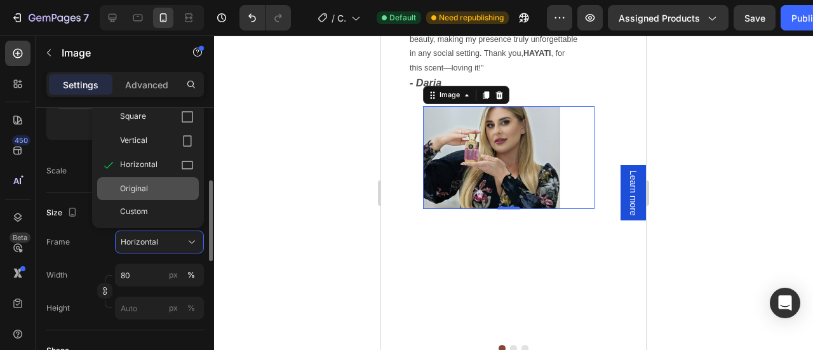
click at [150, 189] on div "Original" at bounding box center [157, 188] width 74 height 11
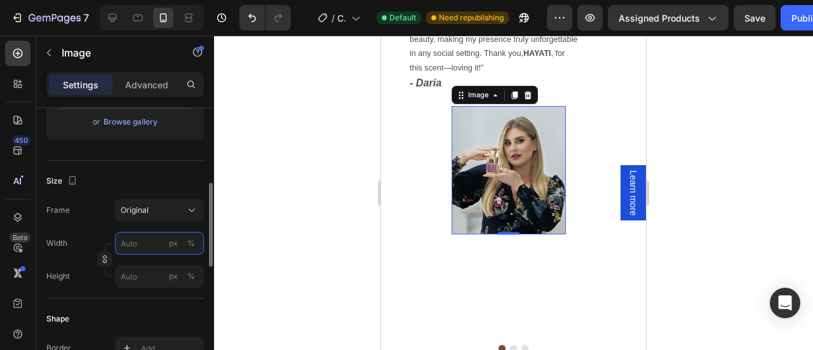
click at [138, 243] on input "px %" at bounding box center [159, 243] width 89 height 23
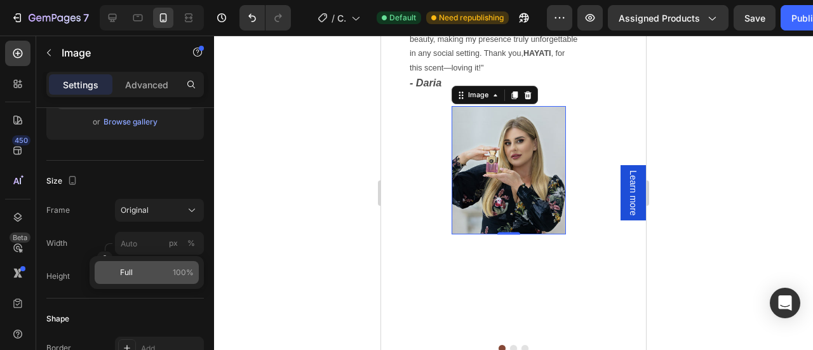
click at [128, 270] on span "Full" at bounding box center [126, 272] width 13 height 11
type input "100"
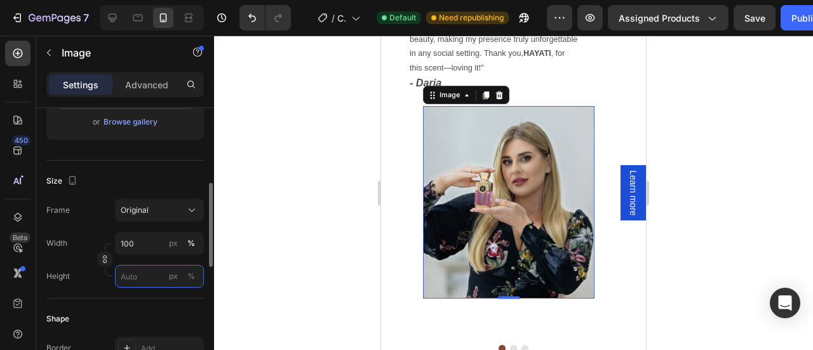
click at [128, 274] on input "px %" at bounding box center [159, 276] width 89 height 23
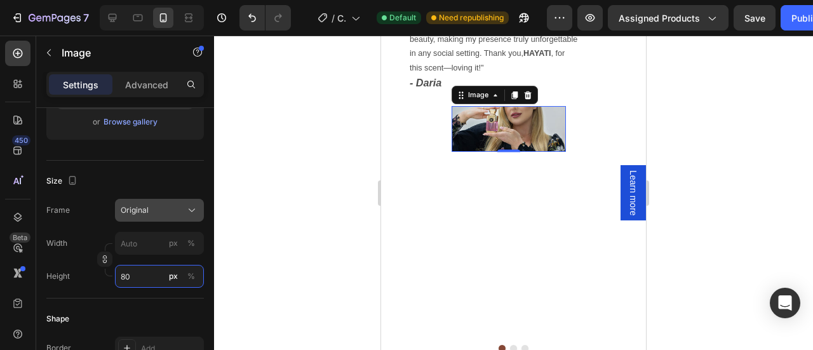
type input "80"
click at [147, 209] on span "Original" at bounding box center [135, 209] width 28 height 11
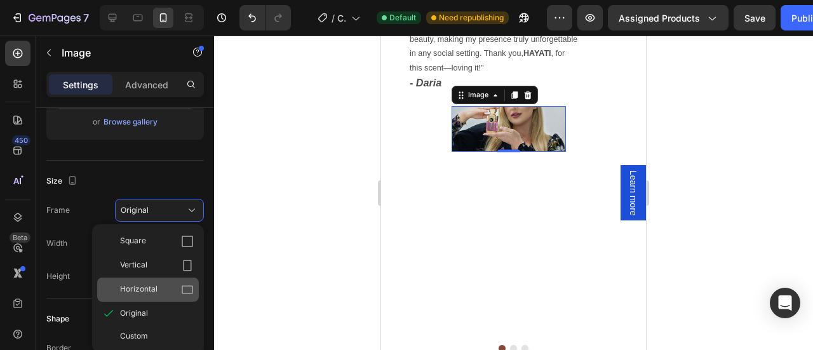
click at [168, 286] on div "Horizontal" at bounding box center [157, 289] width 74 height 13
type input "107"
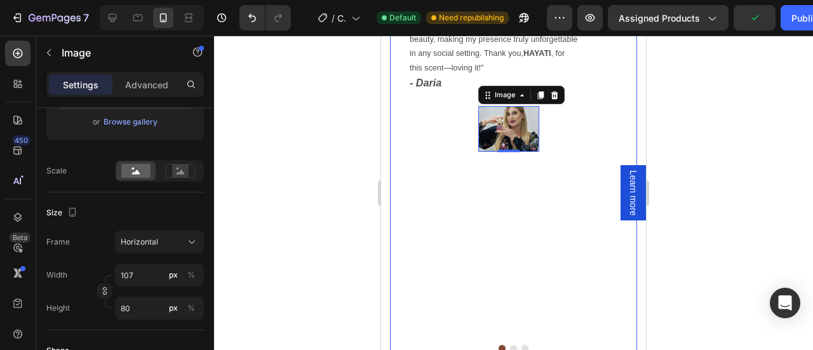
click at [464, 153] on div ""Feeling happy and special with Hayati English Rose ! This fragrance not only b…" at bounding box center [508, 160] width 237 height 359
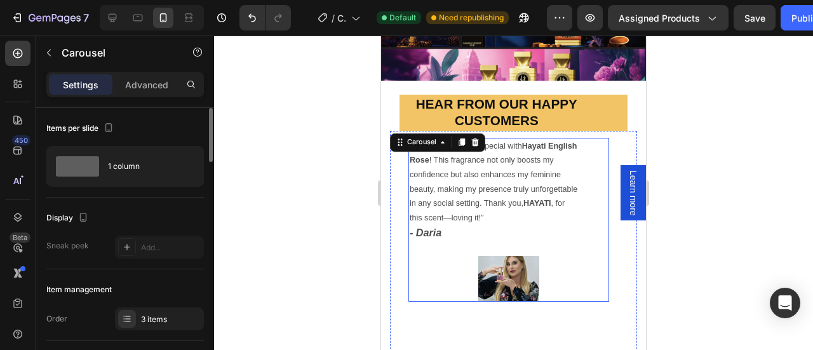
scroll to position [1559, 0]
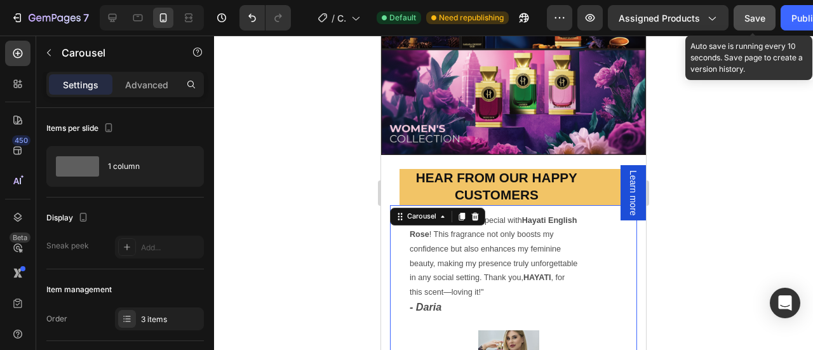
click at [760, 13] on span "Save" at bounding box center [754, 18] width 21 height 11
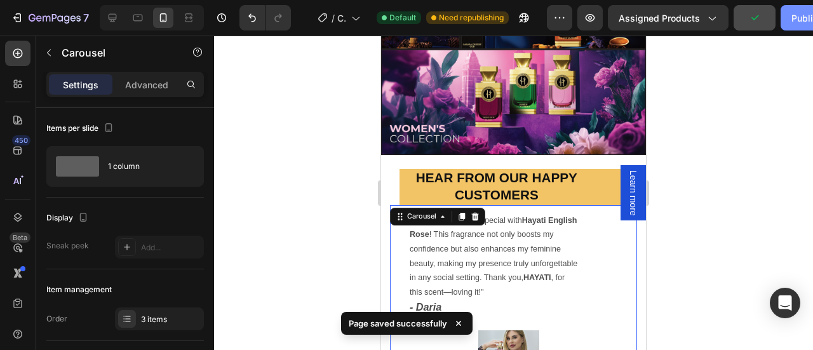
click at [794, 17] on div "Publish" at bounding box center [807, 17] width 32 height 13
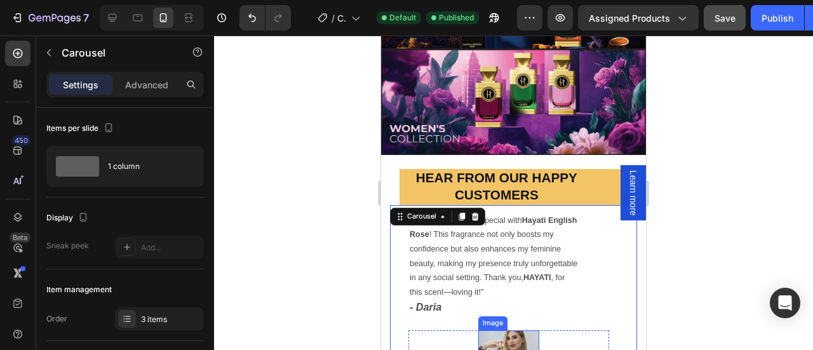
click at [519, 330] on img at bounding box center [508, 353] width 61 height 46
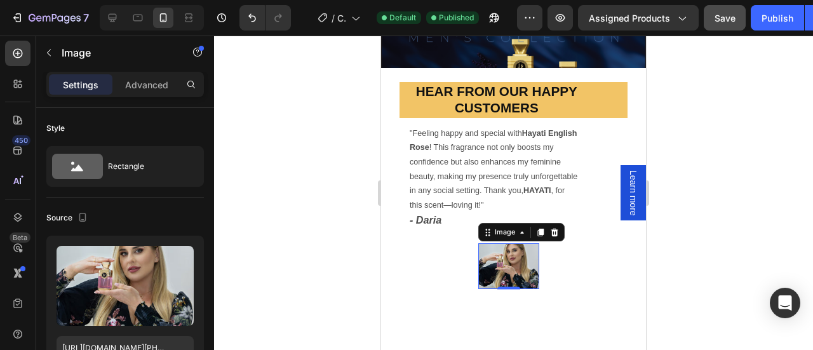
scroll to position [1480, 0]
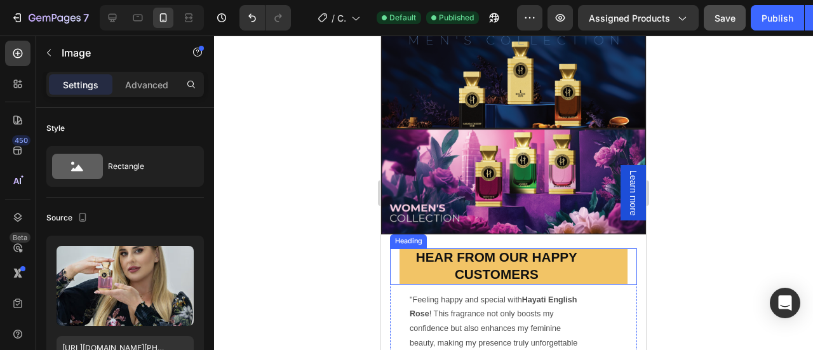
click at [448, 249] on p "⁠⁠⁠⁠⁠⁠⁠ Hear from Our Happy Customers" at bounding box center [497, 266] width 192 height 34
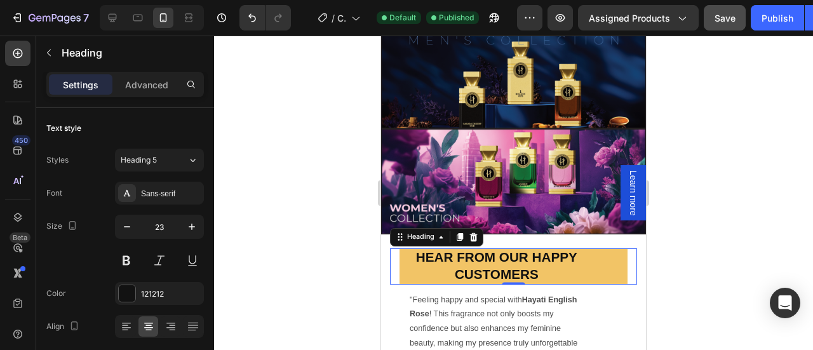
scroll to position [1623, 0]
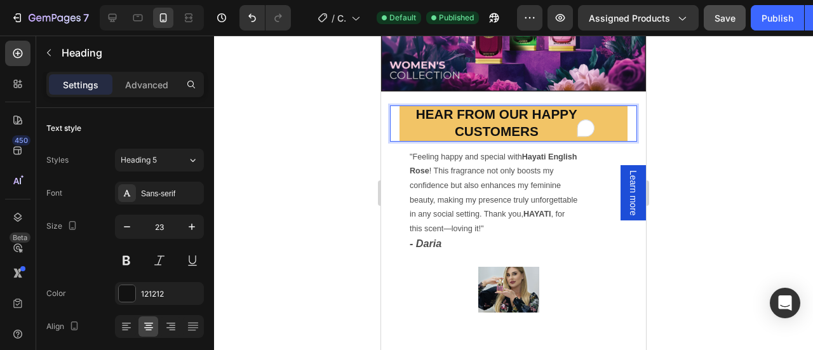
click at [519, 107] on strong "Hear from Our Happy Customers" at bounding box center [496, 123] width 161 height 32
click at [542, 107] on strong "Hear from Our Happy Customers" at bounding box center [496, 123] width 161 height 32
click at [496, 111] on strong "Hear from Our Customers" at bounding box center [496, 123] width 112 height 32
click at [420, 108] on p "Hear from Our Customers" at bounding box center [497, 123] width 192 height 34
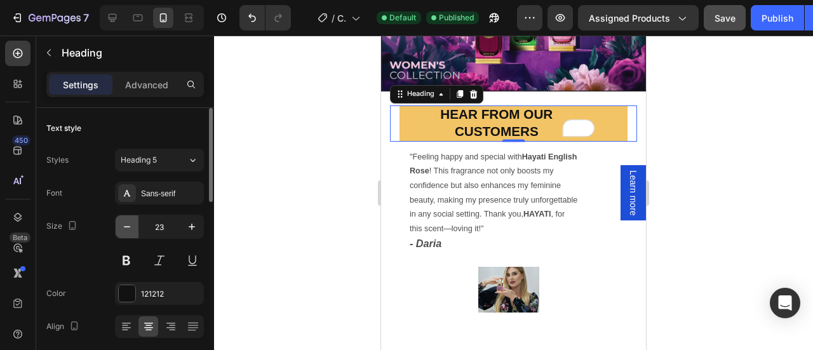
click at [128, 225] on icon "button" at bounding box center [127, 226] width 13 height 13
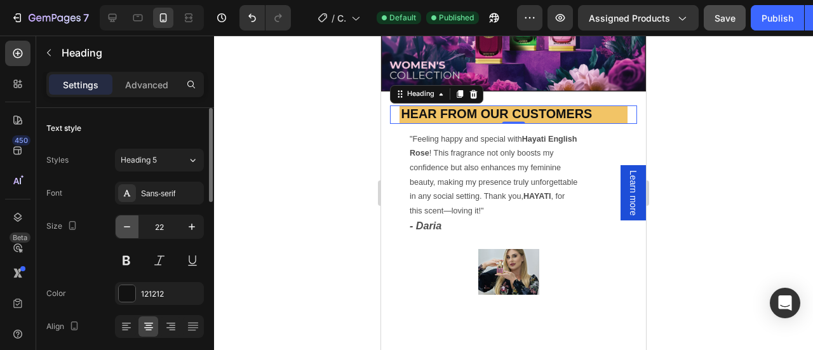
click at [126, 224] on icon "button" at bounding box center [127, 226] width 13 height 13
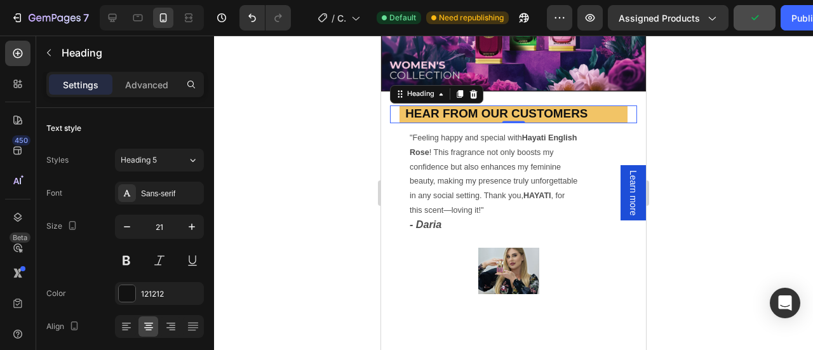
click at [434, 107] on strong "Hear from Our Customers" at bounding box center [496, 113] width 182 height 13
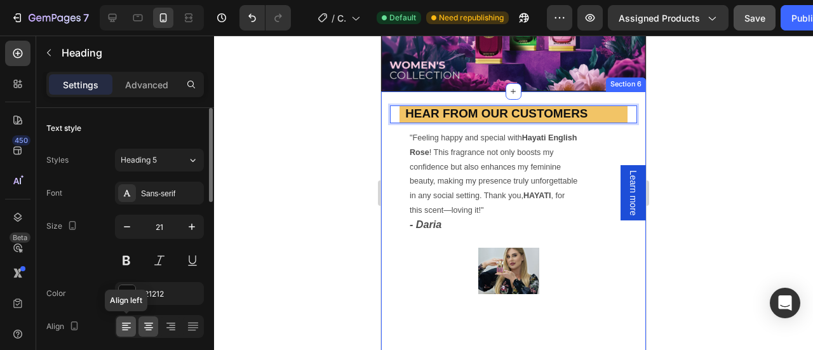
click at [127, 324] on icon at bounding box center [126, 326] width 13 height 13
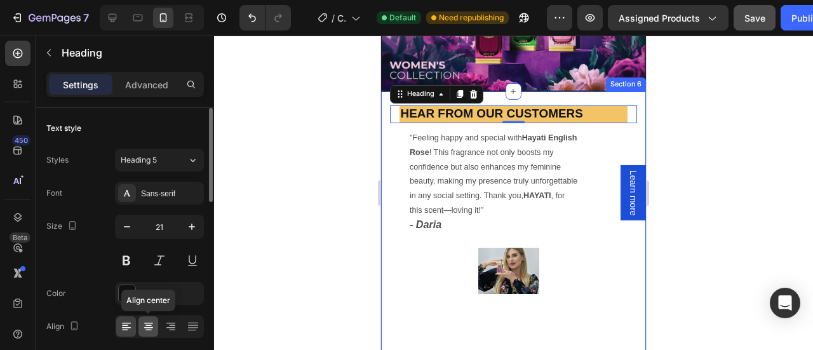
click at [145, 322] on icon at bounding box center [148, 322] width 9 height 1
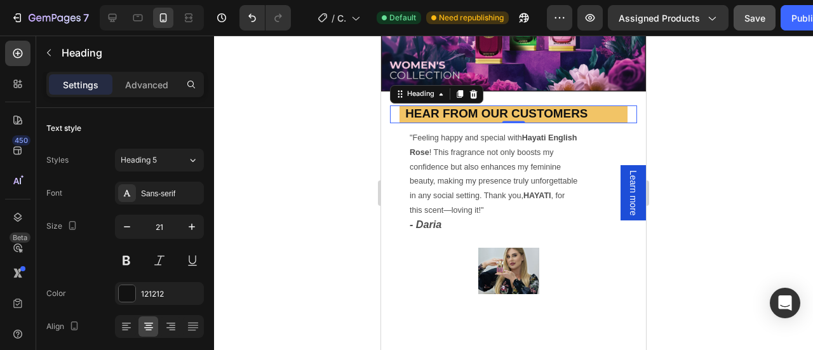
click at [550, 107] on strong "Hear from Our Customers" at bounding box center [496, 113] width 182 height 13
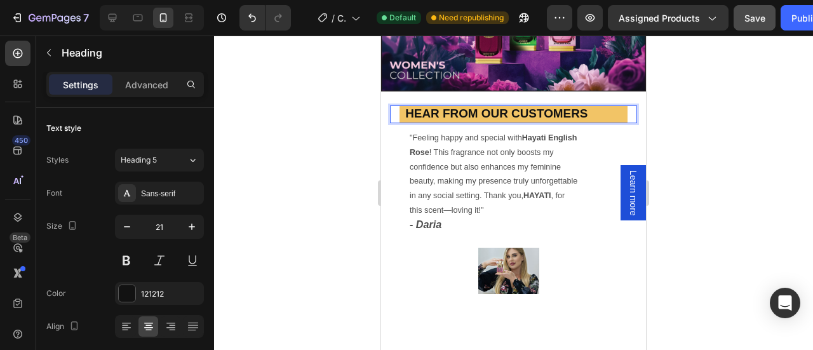
click at [448, 107] on strong "Hear from Our Customers" at bounding box center [496, 113] width 182 height 13
click at [474, 107] on strong "Hear from Our Customers" at bounding box center [496, 113] width 182 height 13
click at [455, 107] on strong "Hear from Our Customers" at bounding box center [496, 113] width 182 height 13
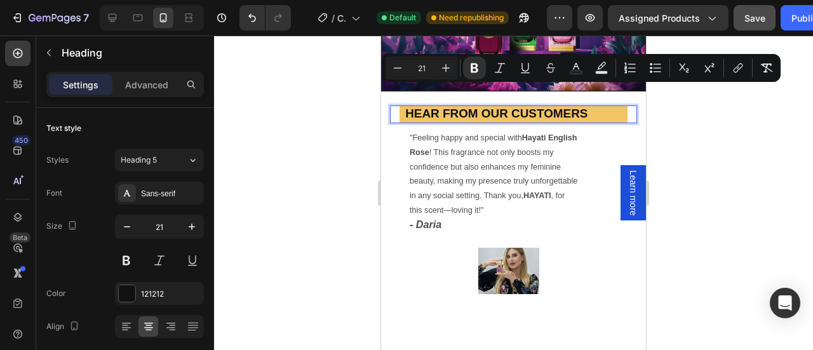
drag, startPoint x: 545, startPoint y: 110, endPoint x: 449, endPoint y: 90, distance: 97.4
click at [449, 106] on p "Hear from Our Customers" at bounding box center [497, 114] width 192 height 16
click at [543, 112] on p "Hear from Our Customers" at bounding box center [497, 114] width 192 height 16
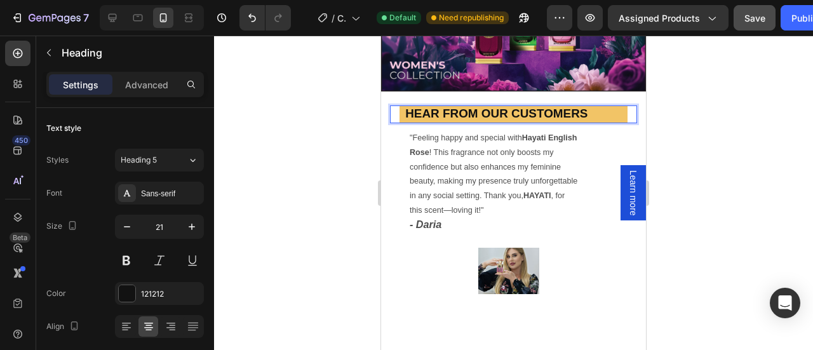
click at [445, 107] on strong "Hear from Our Customers" at bounding box center [496, 113] width 182 height 13
click at [451, 107] on strong "Hear from Our Customers" at bounding box center [496, 113] width 182 height 13
click at [606, 105] on h2 "Hear from Our Customers" at bounding box center [513, 114] width 228 height 18
click at [611, 105] on h2 "Hear from Our Customers" at bounding box center [513, 114] width 228 height 18
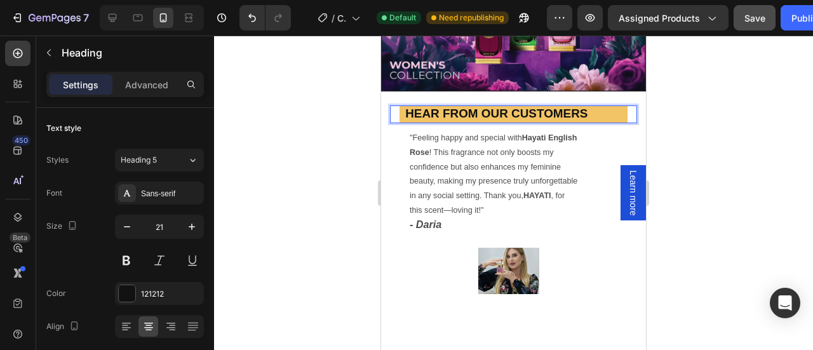
click at [416, 107] on strong "Hear from Our Customers" at bounding box center [496, 113] width 182 height 13
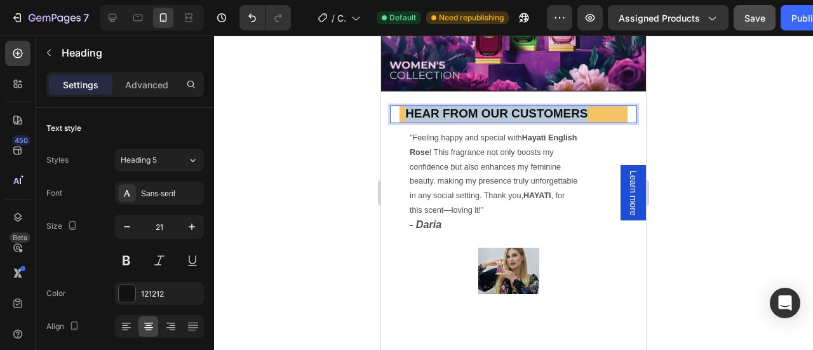
click at [416, 107] on strong "Hear from Our Customers" at bounding box center [496, 113] width 182 height 13
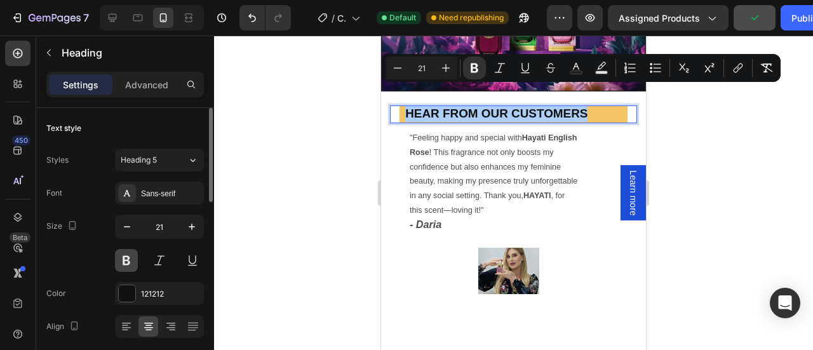
click at [125, 267] on button at bounding box center [126, 260] width 23 height 23
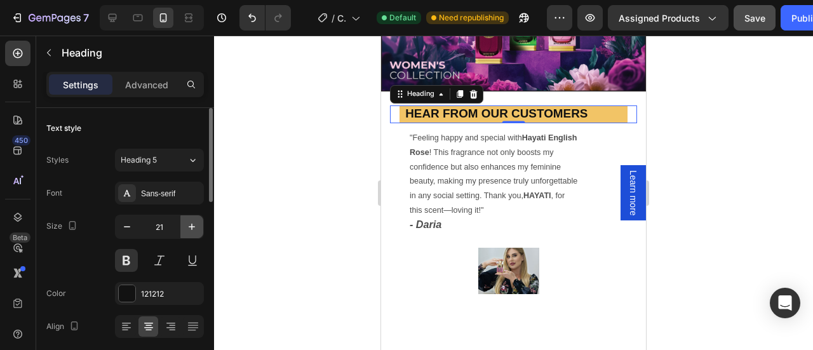
click at [196, 232] on icon "button" at bounding box center [191, 226] width 13 height 13
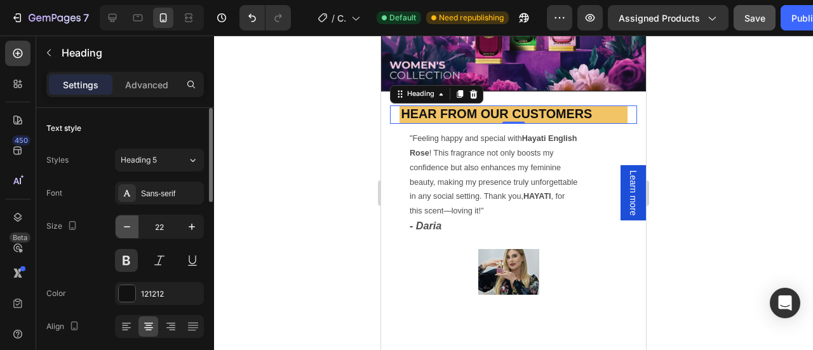
click at [128, 229] on icon "button" at bounding box center [127, 226] width 13 height 13
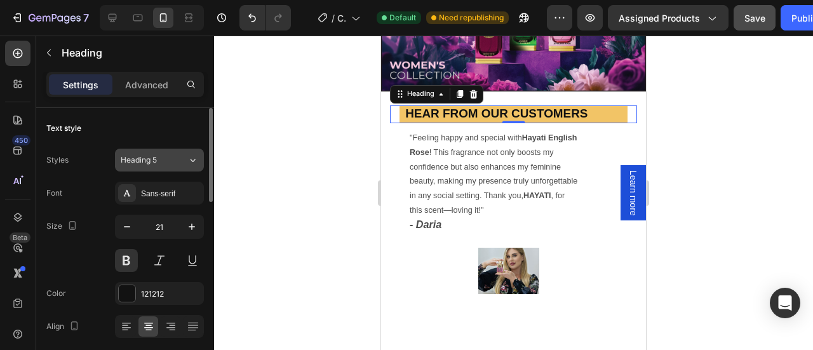
click at [174, 162] on div "Heading 5" at bounding box center [154, 159] width 67 height 11
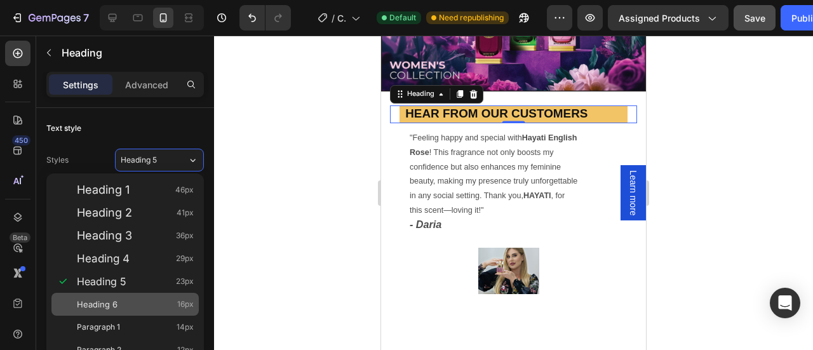
click at [108, 304] on span "Heading 6" at bounding box center [97, 304] width 41 height 13
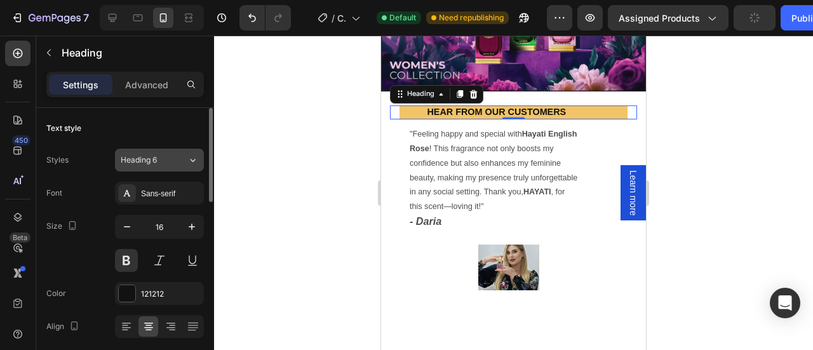
click at [177, 161] on div "Heading 6" at bounding box center [154, 159] width 67 height 11
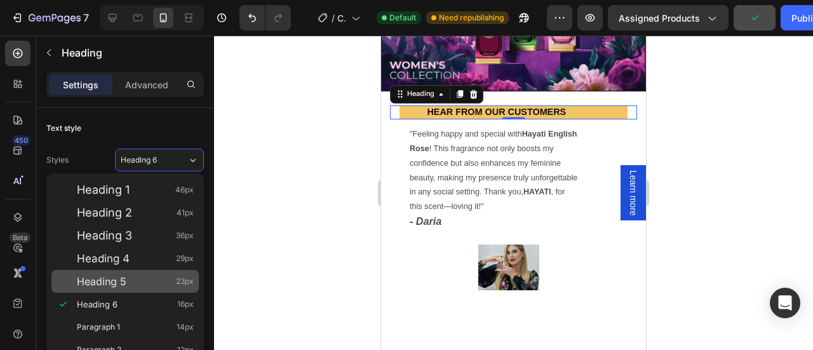
click at [145, 277] on div "Heading 5 23px" at bounding box center [135, 281] width 117 height 13
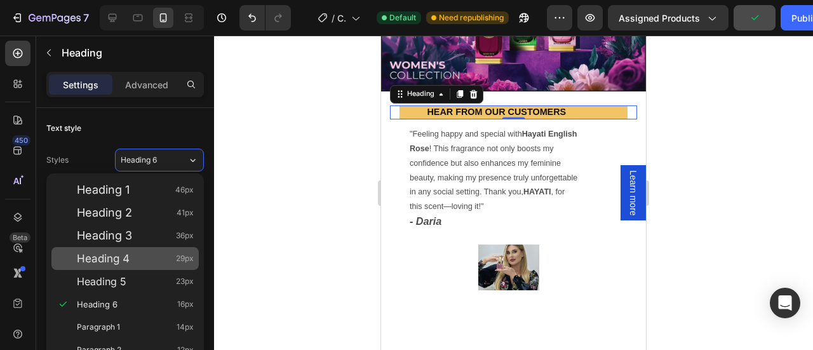
type input "23"
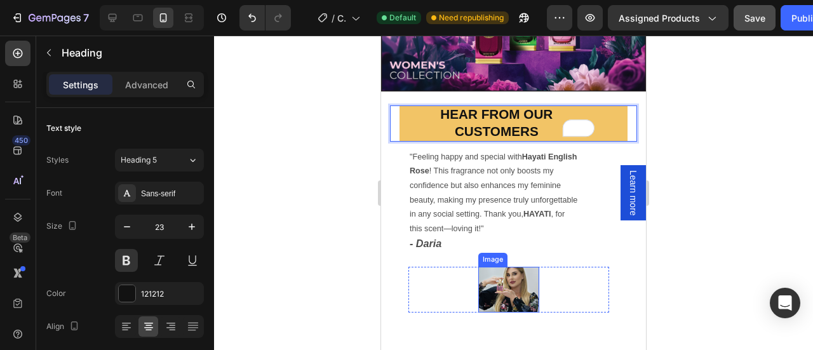
click at [491, 278] on img at bounding box center [508, 290] width 61 height 46
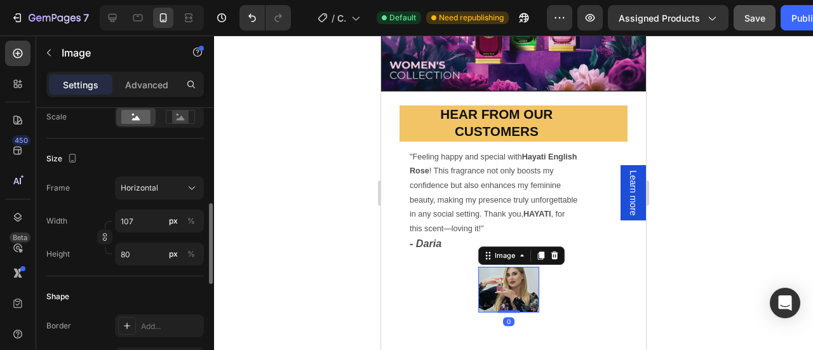
scroll to position [309, 0]
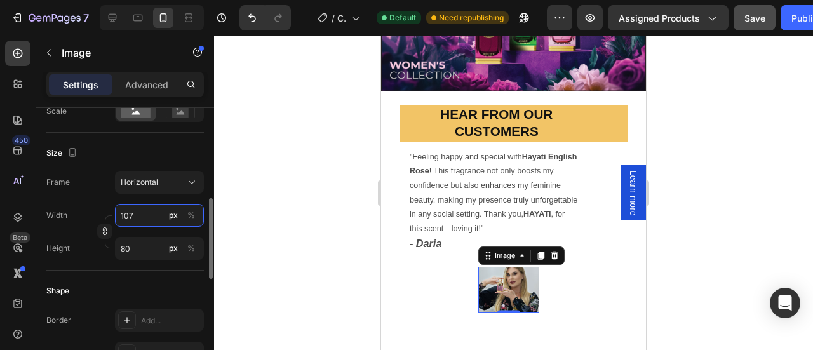
click at [143, 214] on input "107" at bounding box center [159, 215] width 89 height 23
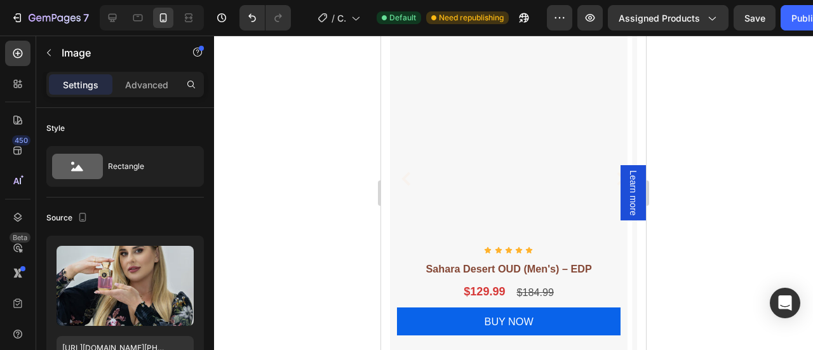
scroll to position [309, 0]
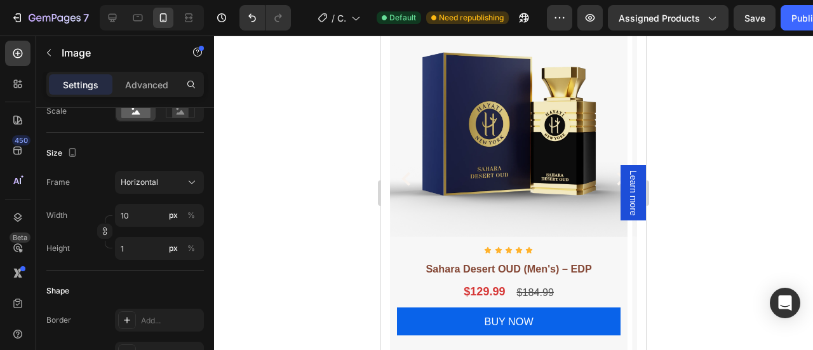
type input "100"
type input "75"
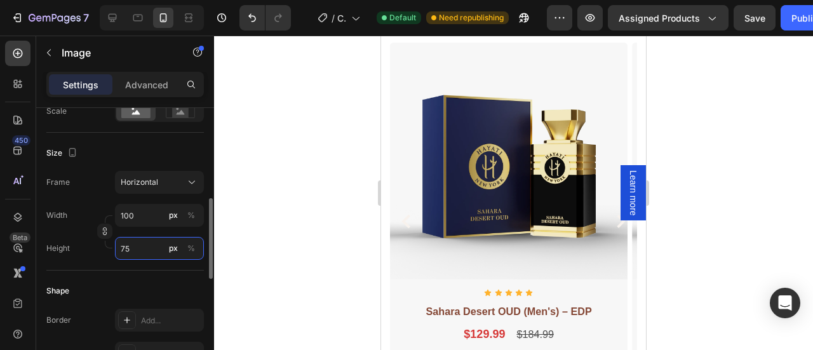
click at [127, 241] on input "75" at bounding box center [159, 248] width 89 height 23
click at [128, 244] on input "75" at bounding box center [159, 248] width 89 height 23
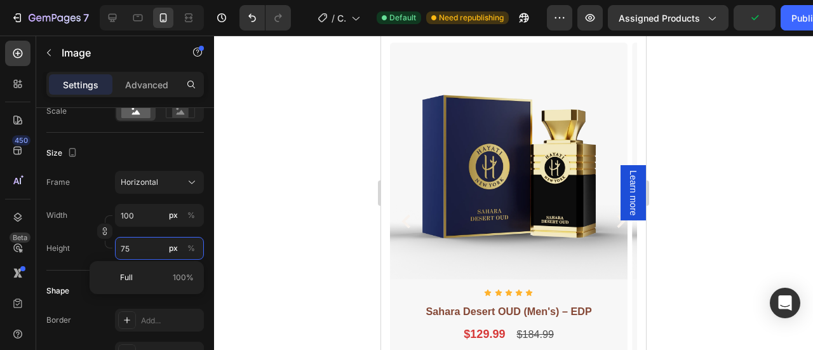
type input "9"
type input "7"
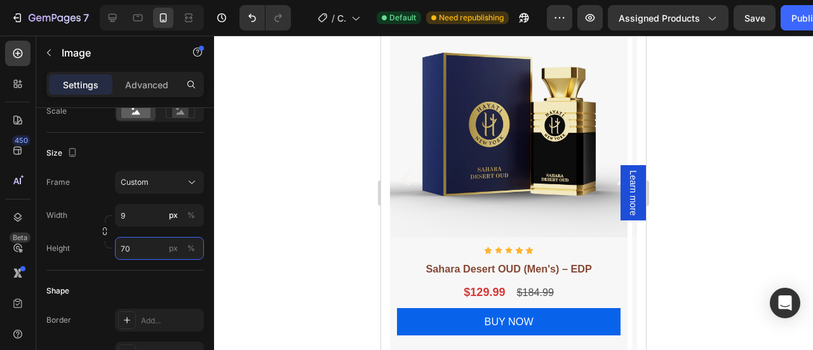
type input "700"
type input "933"
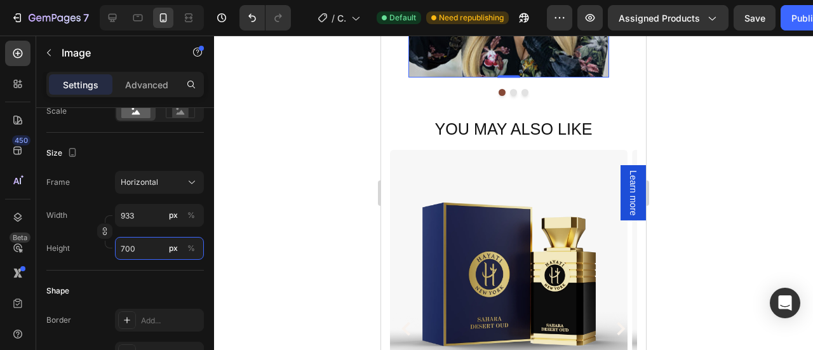
type input "70"
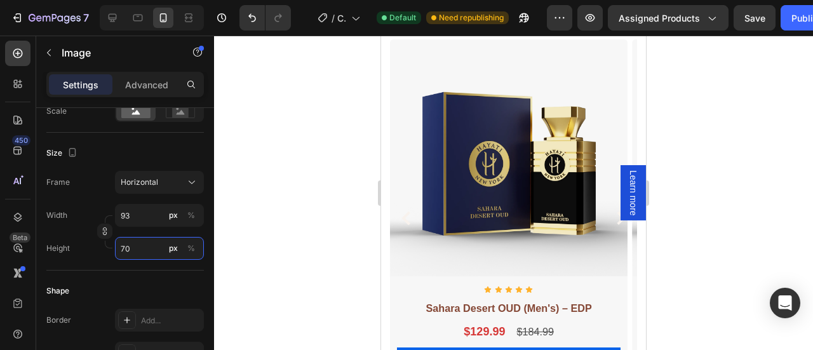
type input "9"
type input "7"
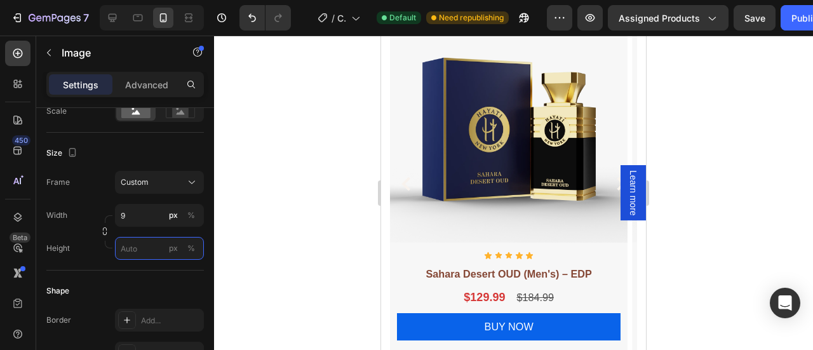
type input "7"
type input "95"
type input "71"
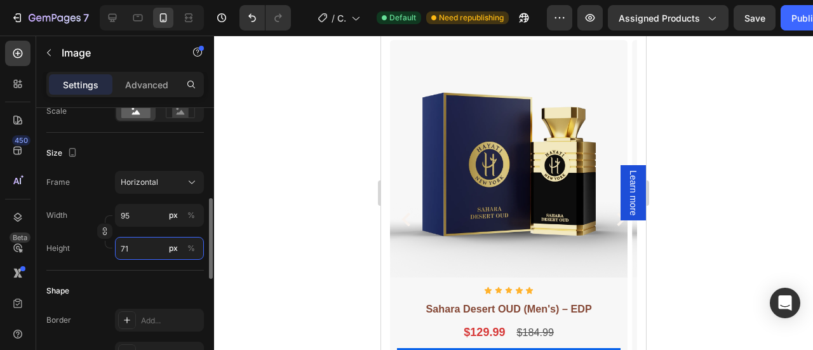
click at [125, 248] on input "71" at bounding box center [159, 248] width 89 height 23
type input "1"
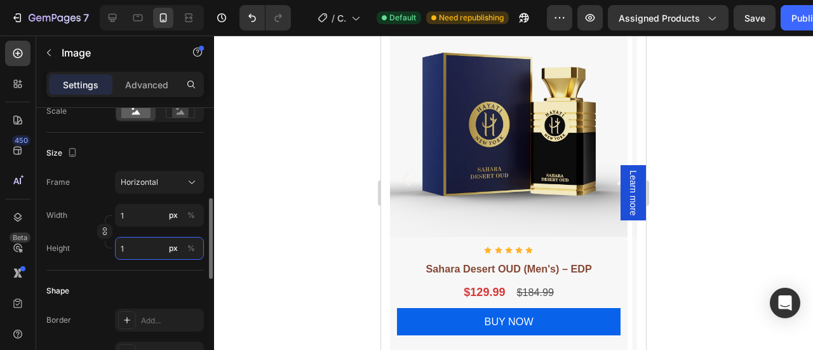
click at [127, 248] on input "1" at bounding box center [159, 248] width 89 height 23
type input "10"
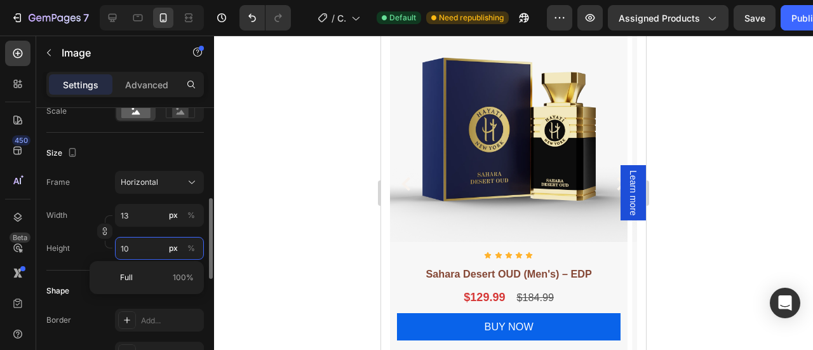
type input "133"
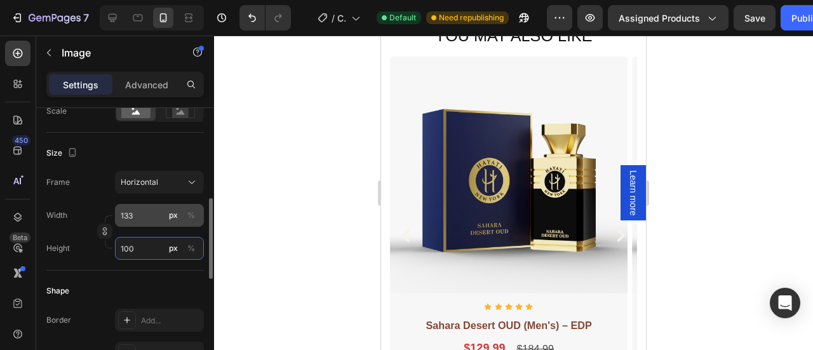
type input "100"
type input "1"
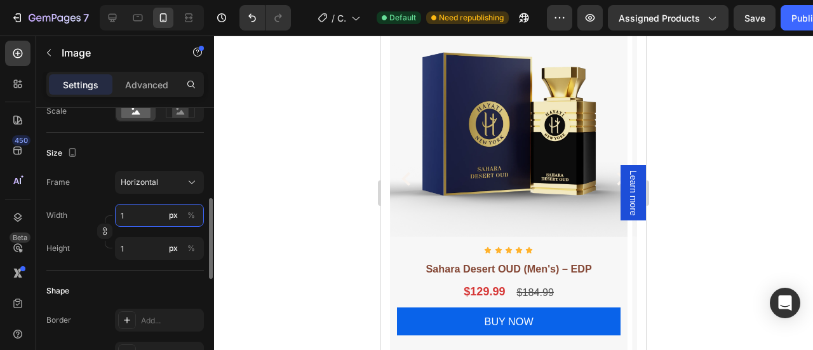
type input "10"
type input "8"
type input "100"
type input "75"
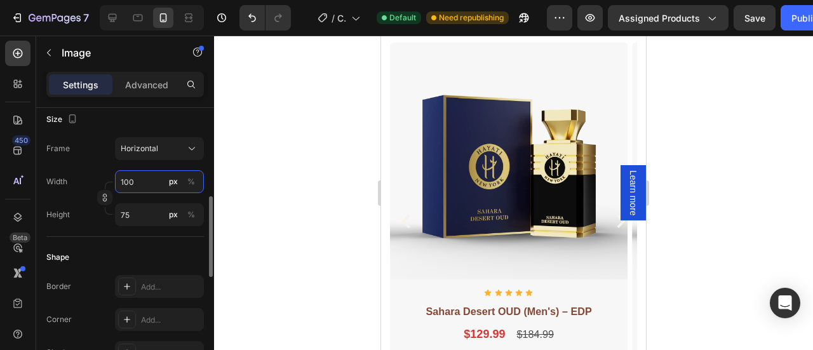
scroll to position [347, 0]
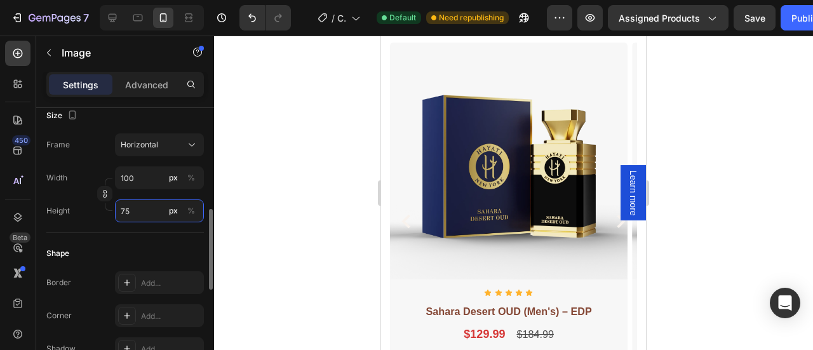
type input "1"
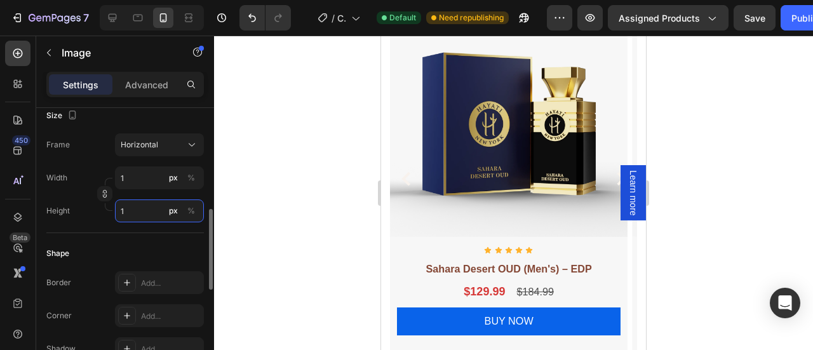
type input "10"
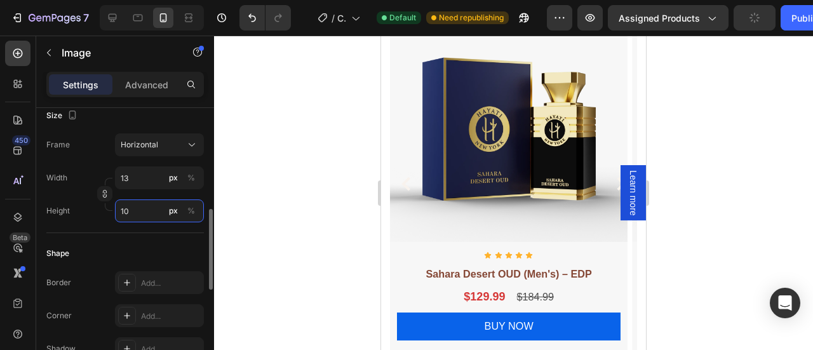
type input "133"
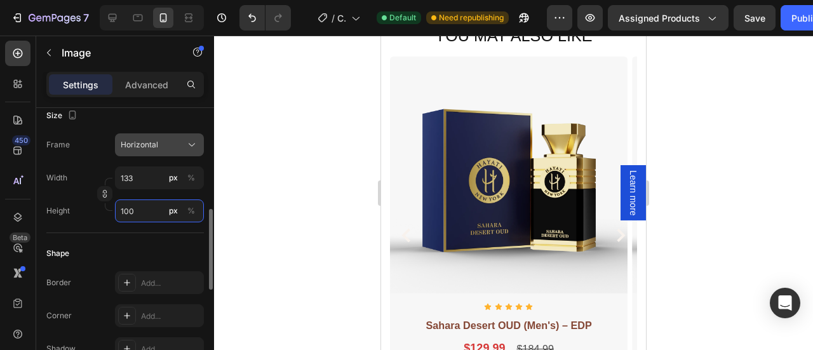
type input "100"
click at [168, 142] on div "Horizontal" at bounding box center [152, 144] width 62 height 11
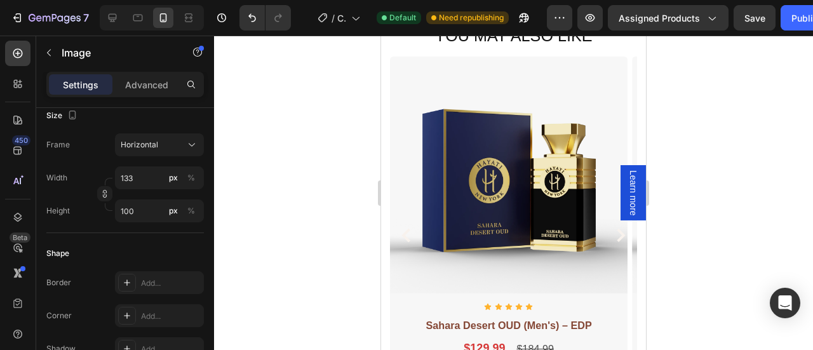
click at [292, 247] on div at bounding box center [513, 193] width 599 height 314
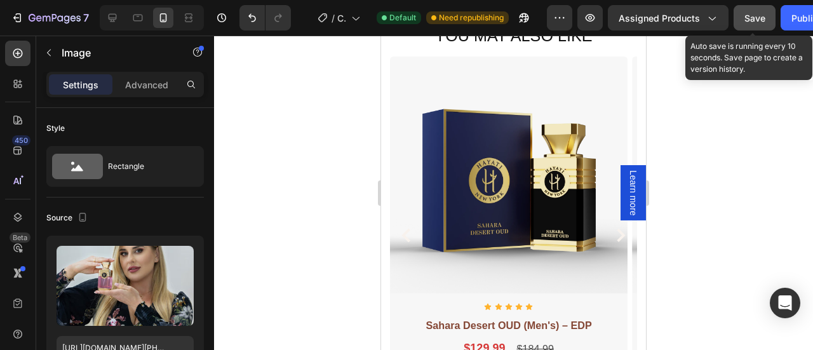
click at [744, 23] on div "Save" at bounding box center [754, 17] width 21 height 13
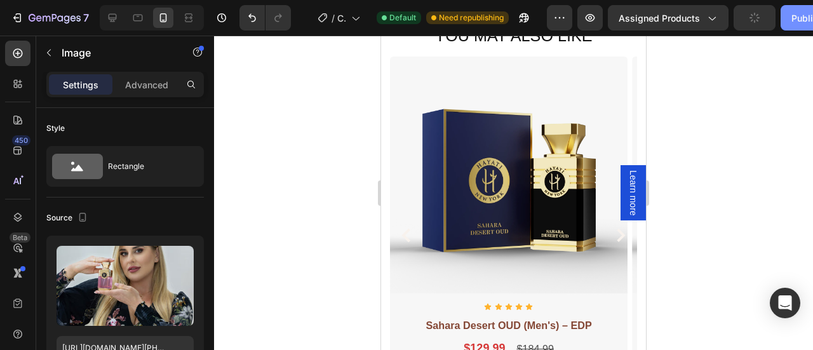
click at [800, 21] on div "Publish" at bounding box center [807, 17] width 32 height 13
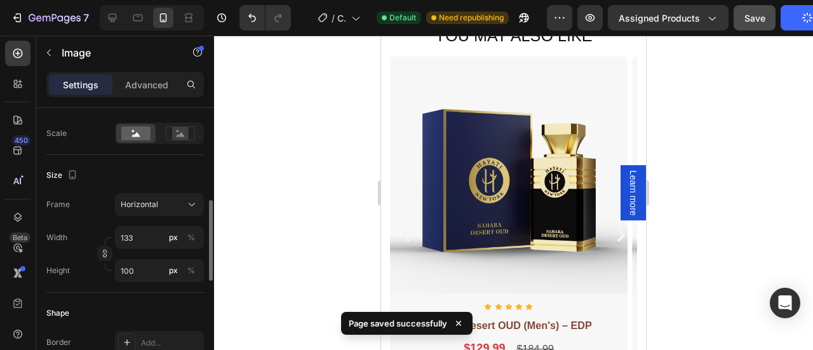
scroll to position [295, 0]
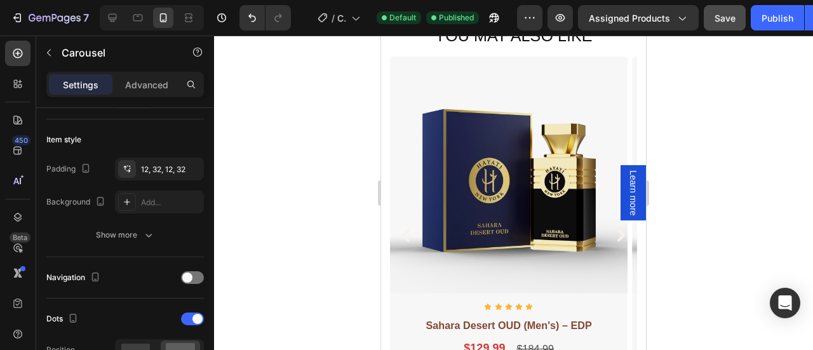
scroll to position [0, 0]
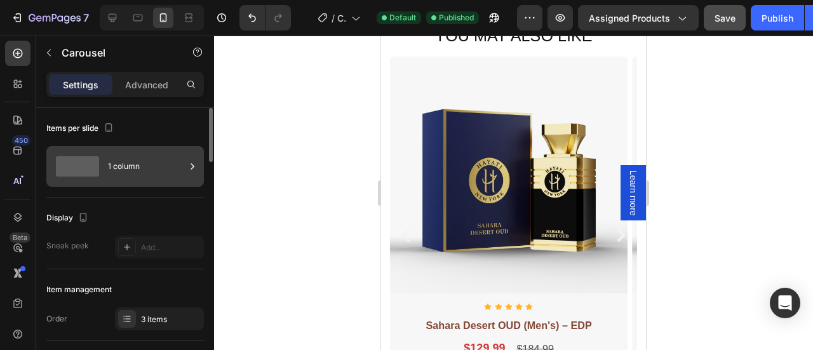
click at [171, 175] on div "1 column" at bounding box center [146, 166] width 77 height 29
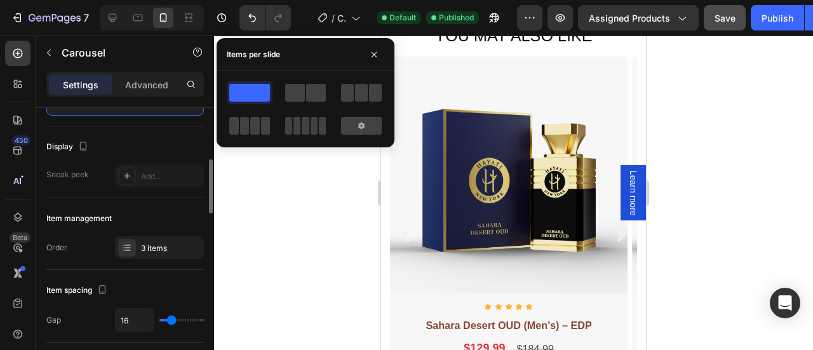
scroll to position [104, 0]
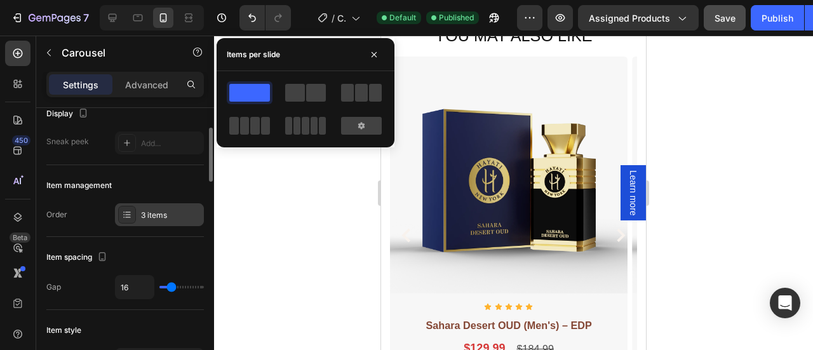
click at [156, 209] on div "3 items" at bounding box center [171, 214] width 60 height 11
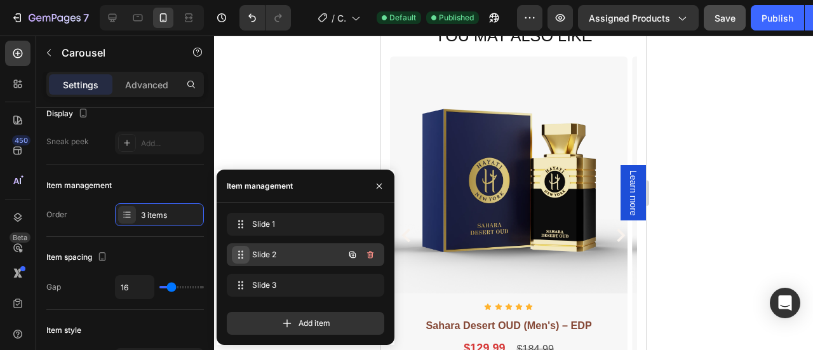
click at [248, 253] on div "Slide 2 Slide 2" at bounding box center [288, 255] width 112 height 18
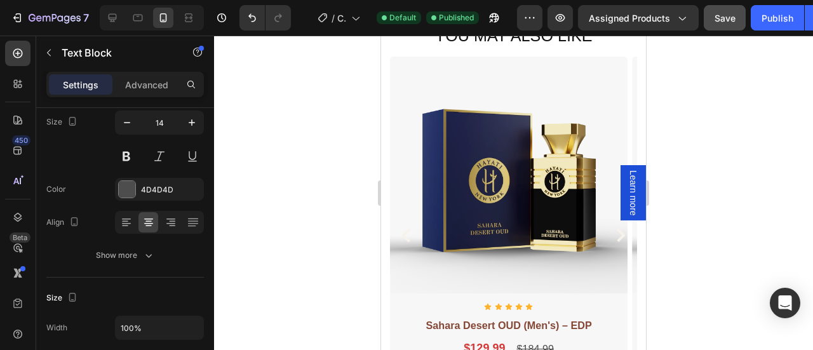
scroll to position [0, 0]
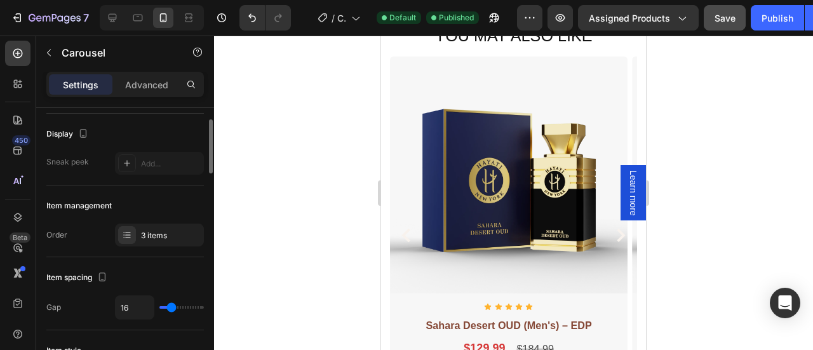
scroll to position [85, 0]
click at [155, 237] on div "3 items" at bounding box center [171, 234] width 60 height 11
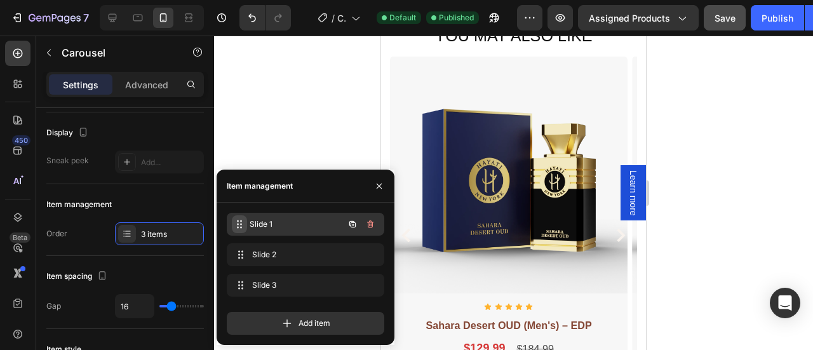
click at [248, 230] on div "Slide 1 Slide 1" at bounding box center [288, 224] width 112 height 18
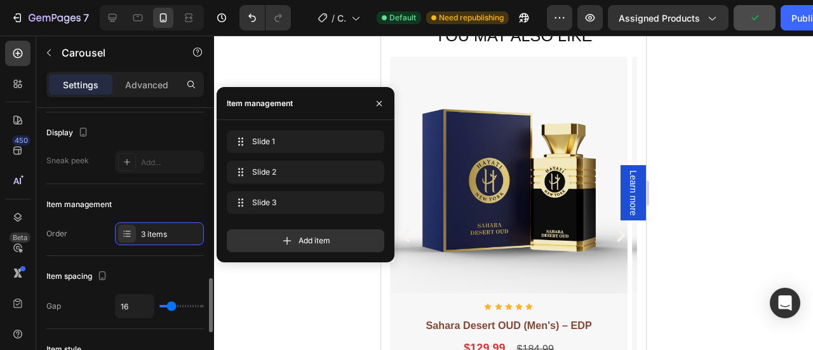
scroll to position [233, 0]
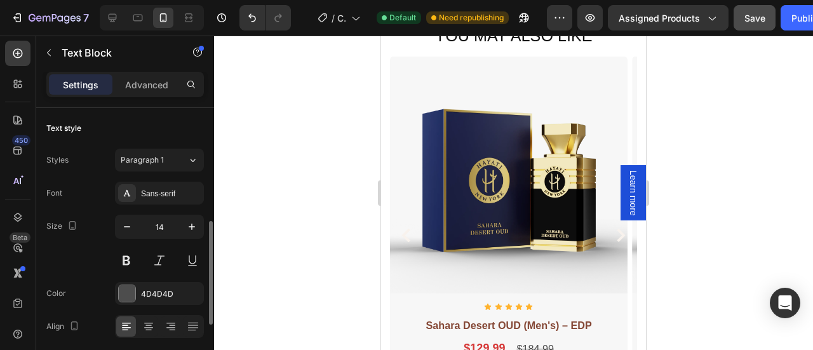
scroll to position [86, 0]
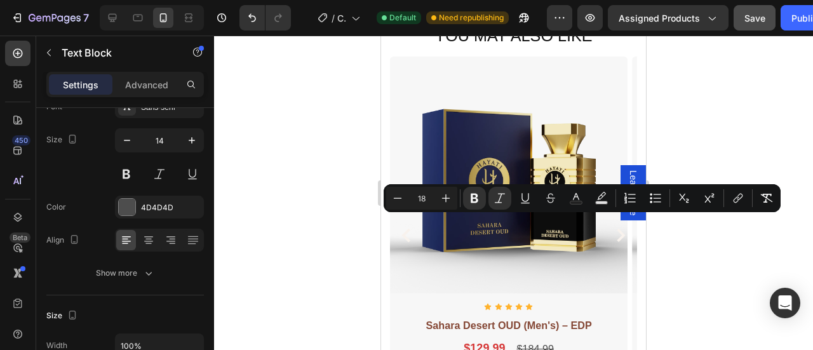
drag, startPoint x: 457, startPoint y: 223, endPoint x: 411, endPoint y: 223, distance: 45.7
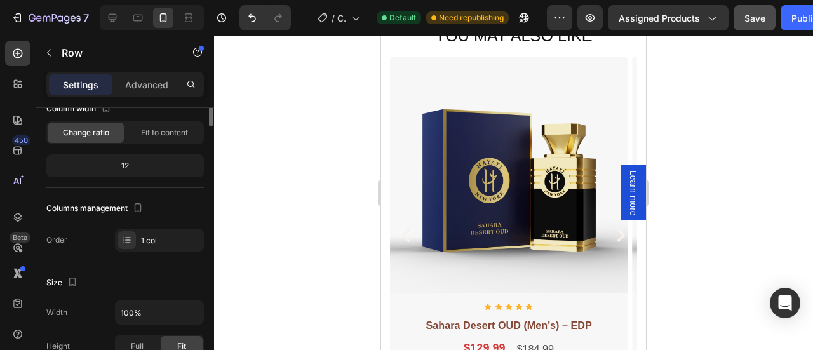
scroll to position [0, 0]
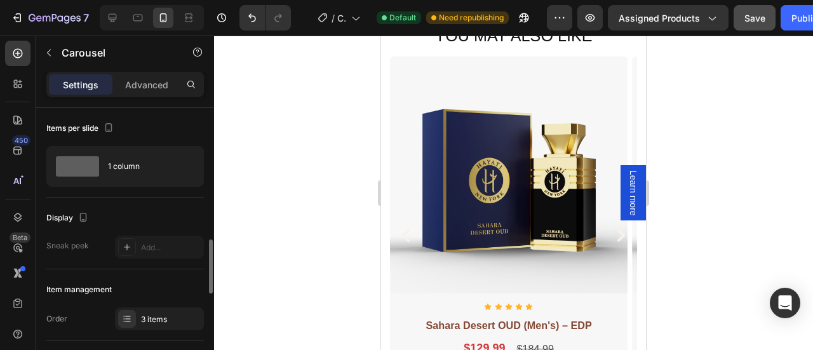
scroll to position [110, 0]
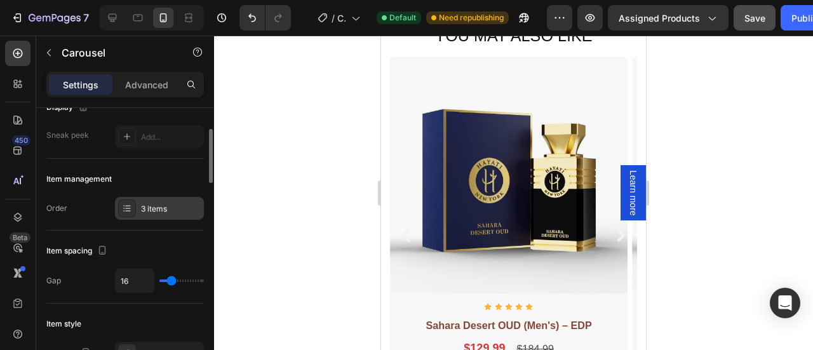
click at [150, 210] on div "3 items" at bounding box center [171, 208] width 60 height 11
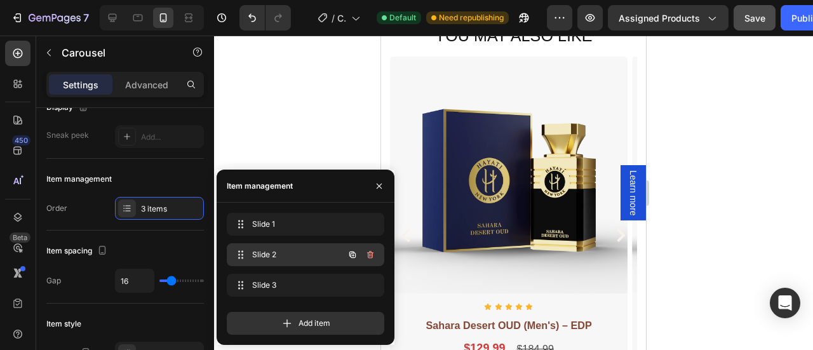
click at [276, 251] on span "Slide 2" at bounding box center [288, 254] width 72 height 11
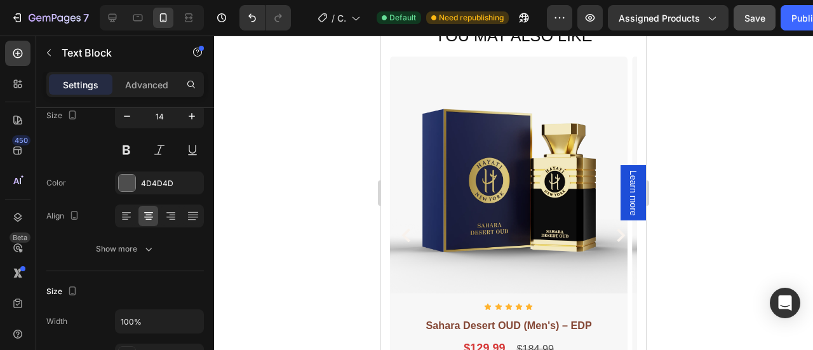
scroll to position [0, 0]
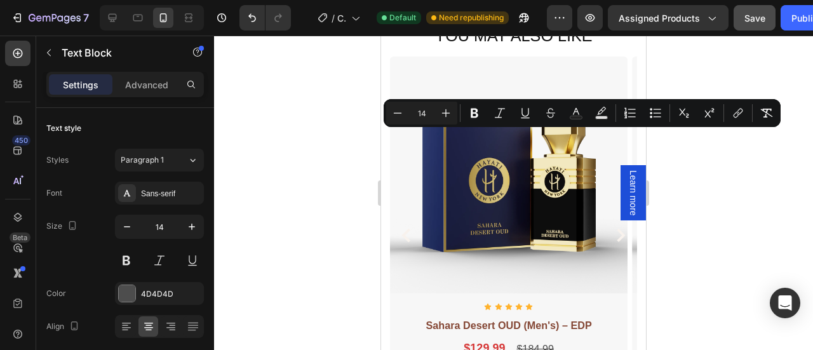
drag, startPoint x: 557, startPoint y: 198, endPoint x: 414, endPoint y: 135, distance: 156.0
click at [124, 328] on icon at bounding box center [126, 326] width 13 height 13
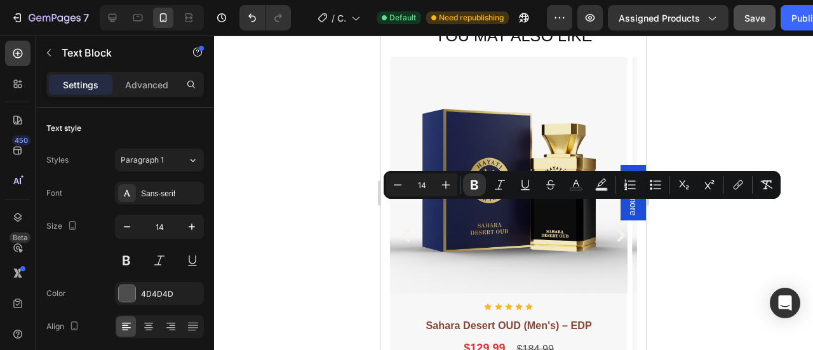
drag, startPoint x: 447, startPoint y: 209, endPoint x: 407, endPoint y: 210, distance: 40.0
click at [444, 190] on icon "Editor contextual toolbar" at bounding box center [445, 184] width 13 height 13
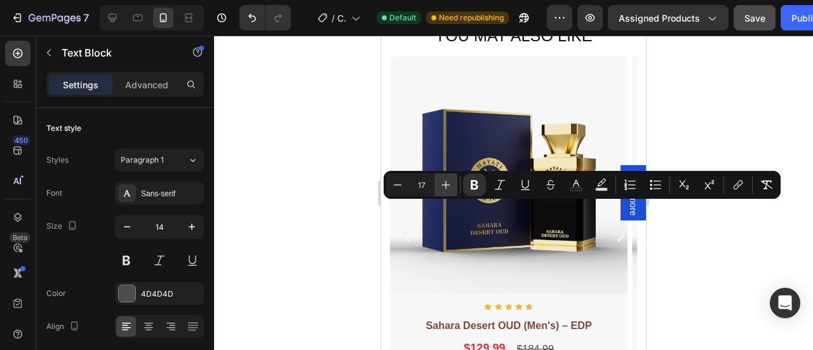
click at [444, 187] on icon "Editor contextual toolbar" at bounding box center [445, 184] width 13 height 13
type input "18"
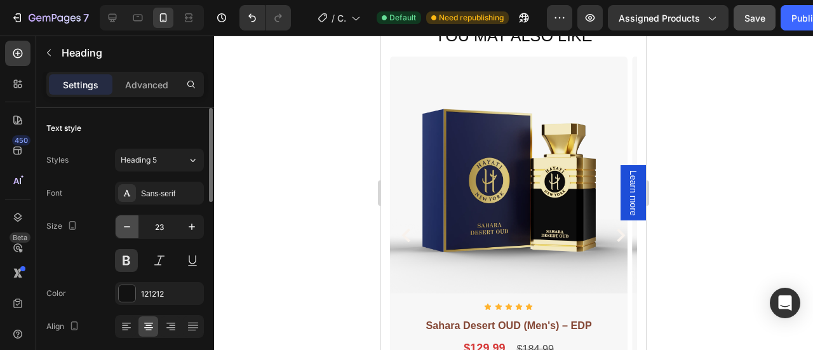
click at [128, 233] on button "button" at bounding box center [127, 226] width 23 height 23
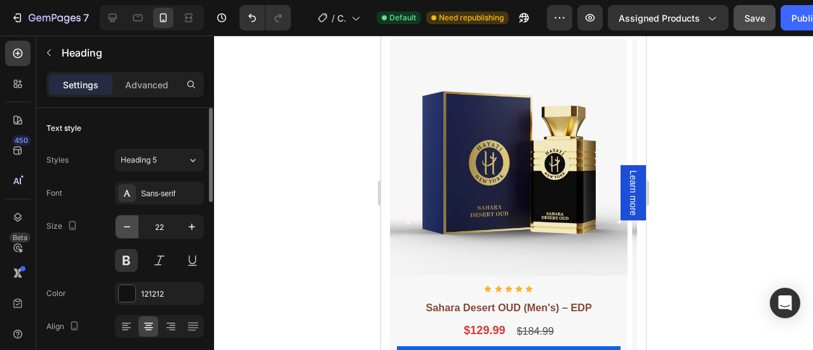
click at [129, 228] on icon "button" at bounding box center [127, 226] width 13 height 13
type input "21"
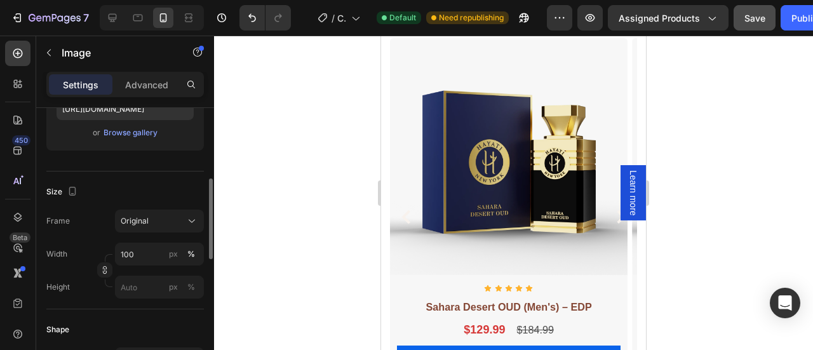
scroll to position [239, 0]
click at [155, 217] on div "Original" at bounding box center [152, 220] width 62 height 11
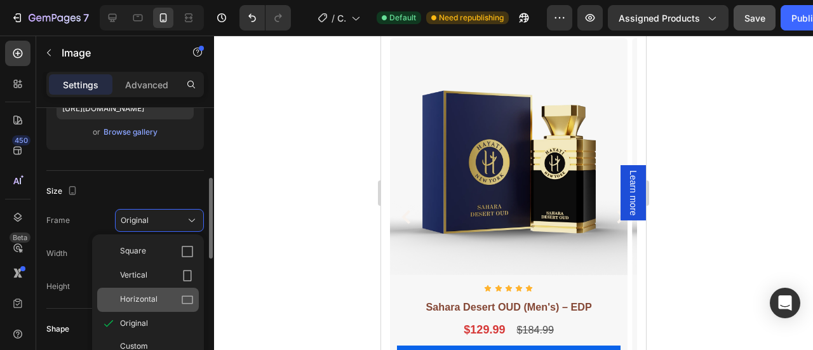
click at [161, 298] on div "Horizontal" at bounding box center [157, 299] width 74 height 13
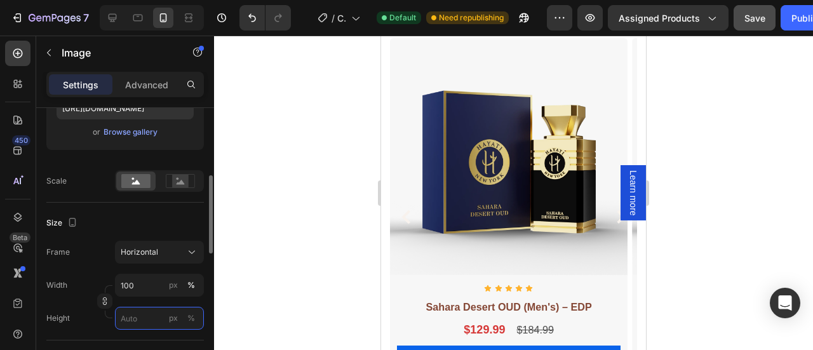
click at [141, 314] on input "px %" at bounding box center [159, 318] width 89 height 23
type input "1"
type input "13"
type input "10"
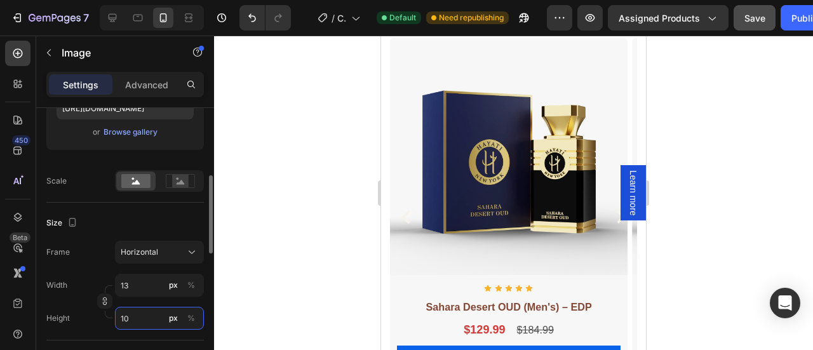
type input "133"
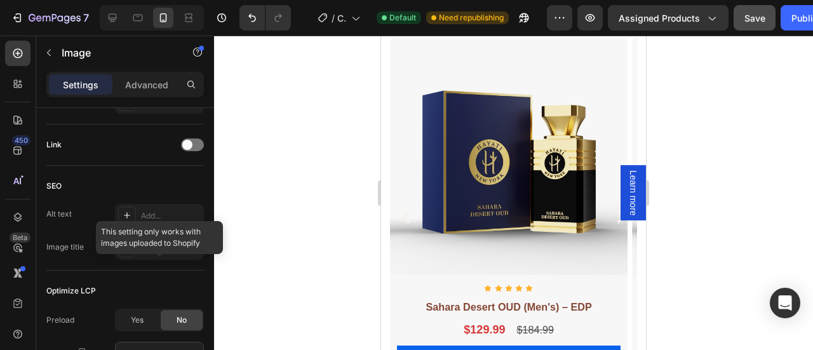
scroll to position [692, 0]
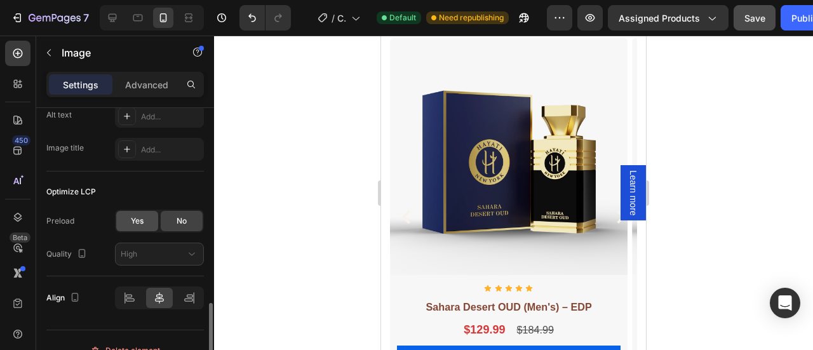
type input "100"
click at [142, 218] on span "Yes" at bounding box center [137, 220] width 13 height 11
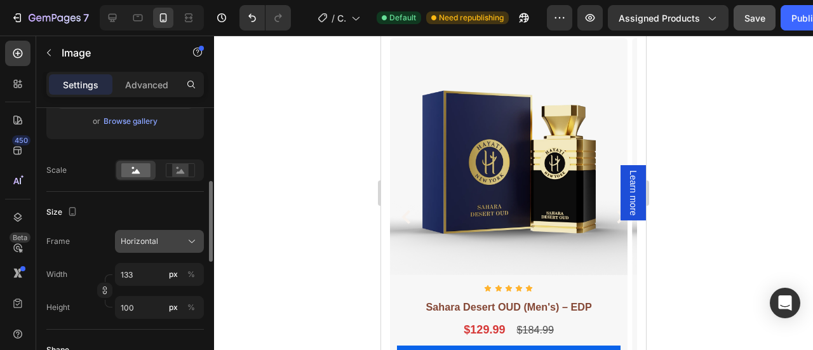
scroll to position [249, 0]
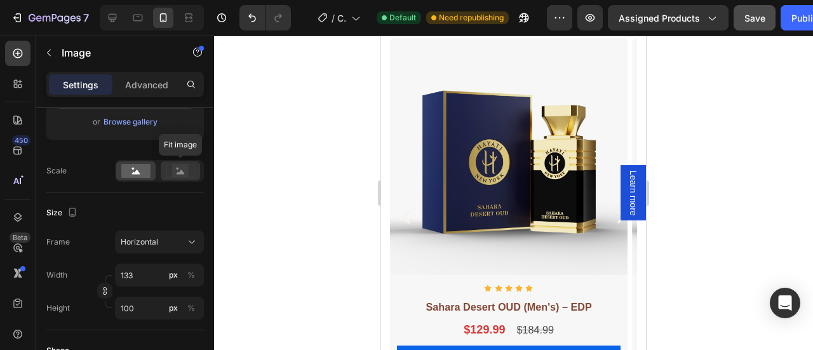
click at [173, 173] on rect at bounding box center [180, 170] width 17 height 13
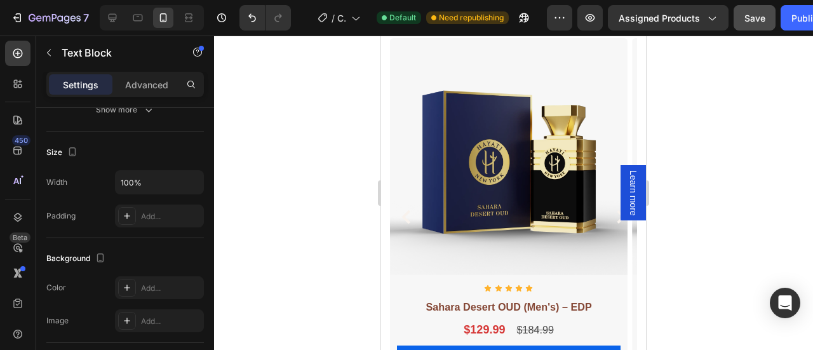
scroll to position [0, 0]
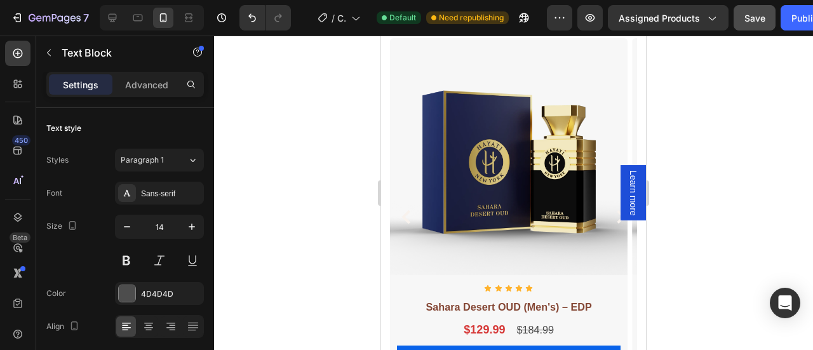
drag, startPoint x: 446, startPoint y: 190, endPoint x: 413, endPoint y: 187, distance: 33.2
drag, startPoint x: 447, startPoint y: 189, endPoint x: 399, endPoint y: 190, distance: 48.3
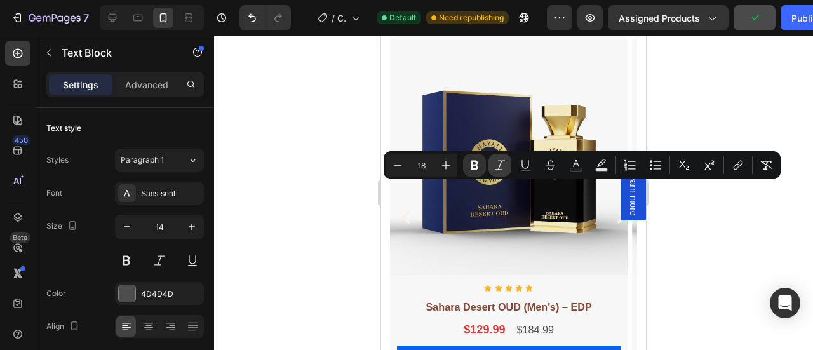
click at [495, 164] on icon "Editor contextual toolbar" at bounding box center [499, 165] width 13 height 13
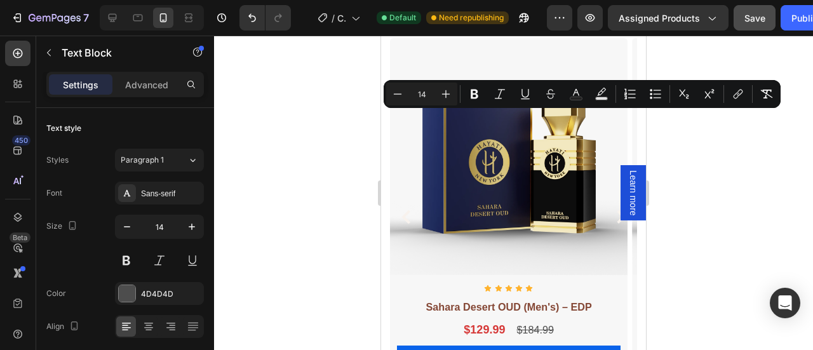
drag, startPoint x: 533, startPoint y: 176, endPoint x: 399, endPoint y: 119, distance: 145.4
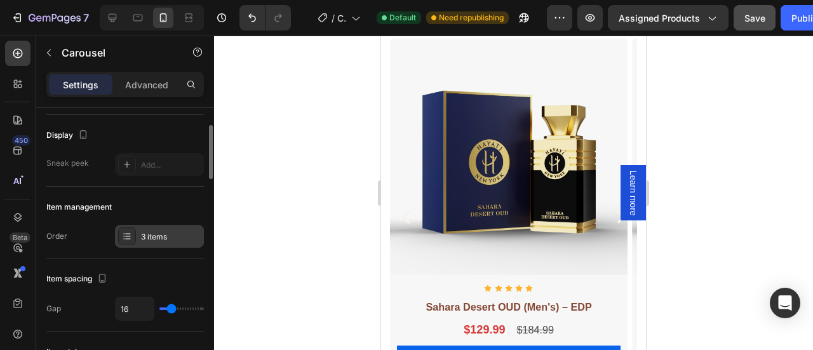
scroll to position [84, 0]
click at [171, 237] on div "3 items" at bounding box center [171, 234] width 60 height 11
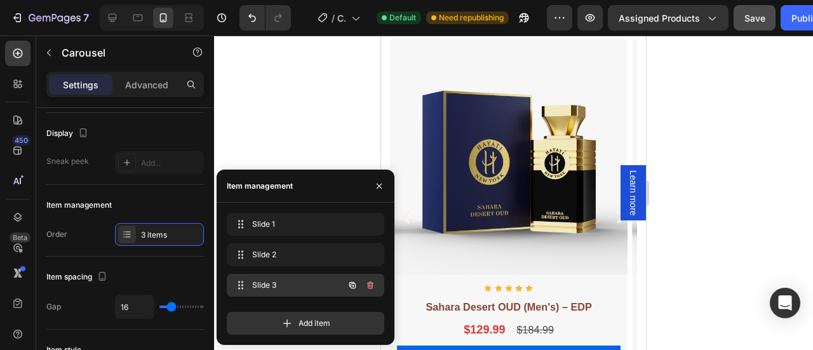
click at [252, 290] on span "Slide 3" at bounding box center [288, 284] width 72 height 11
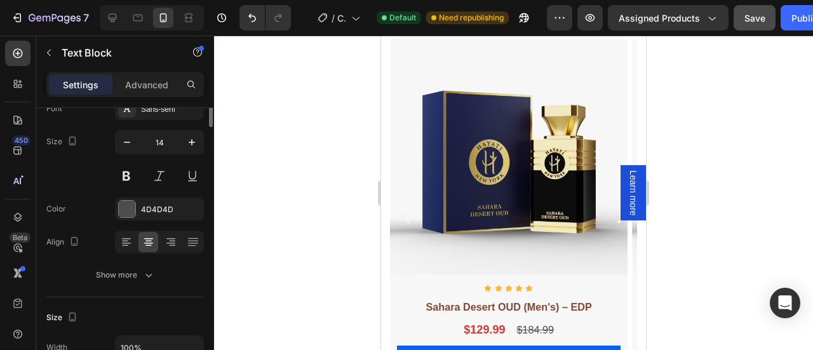
scroll to position [0, 0]
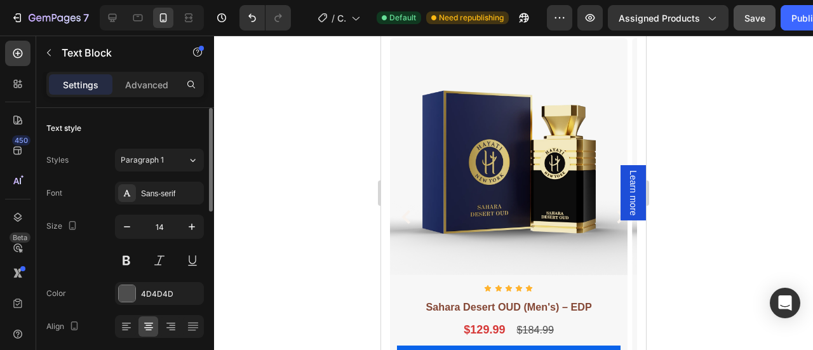
drag, startPoint x: 528, startPoint y: 190, endPoint x: 419, endPoint y: 124, distance: 127.4
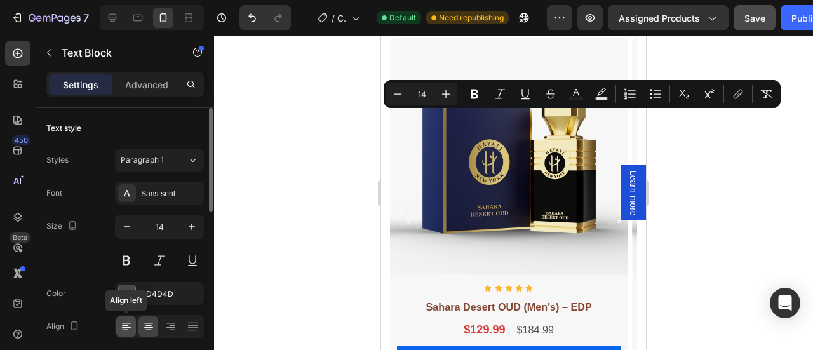
click at [126, 325] on icon at bounding box center [125, 325] width 6 height 1
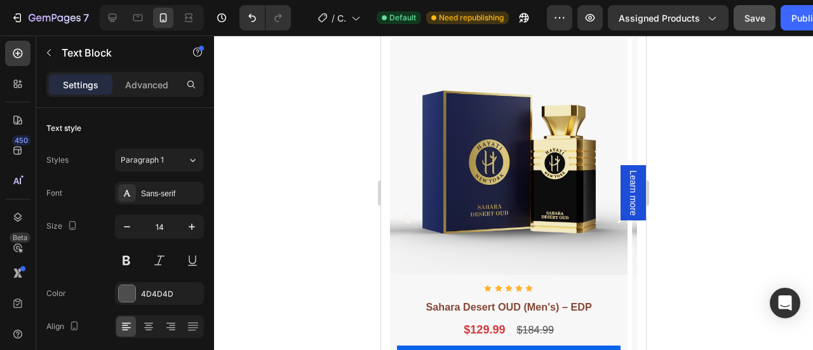
drag, startPoint x: 469, startPoint y: 194, endPoint x: 409, endPoint y: 185, distance: 61.0
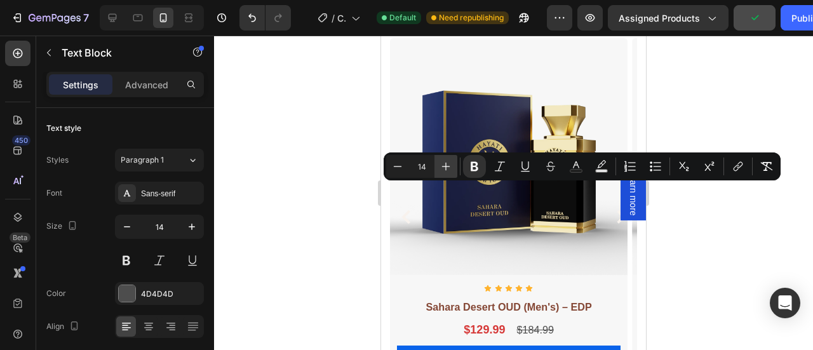
click at [443, 168] on icon "Editor contextual toolbar" at bounding box center [445, 166] width 13 height 13
type input "18"
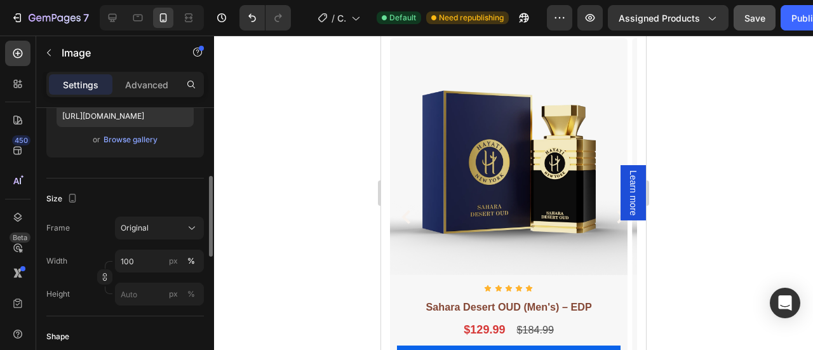
scroll to position [232, 0]
click at [164, 228] on div "Original" at bounding box center [152, 227] width 62 height 11
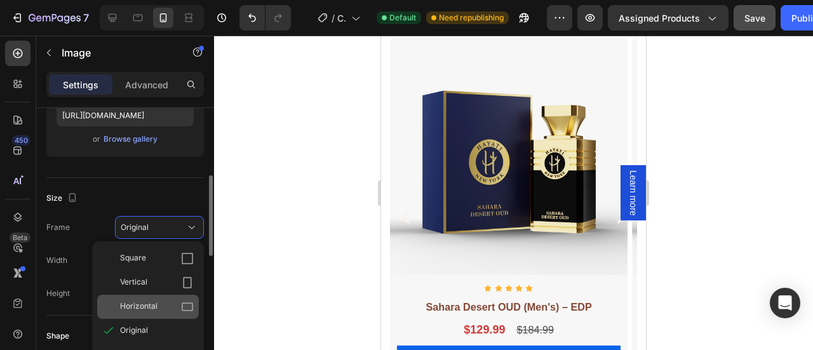
click at [165, 300] on div "Horizontal" at bounding box center [157, 306] width 74 height 13
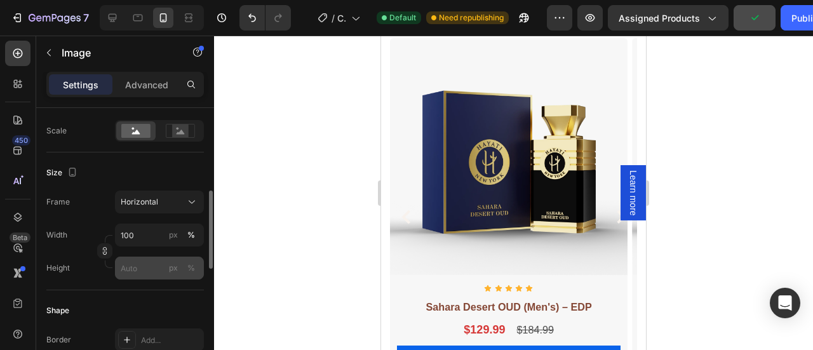
scroll to position [290, 0]
click at [137, 265] on input "px %" at bounding box center [159, 267] width 89 height 23
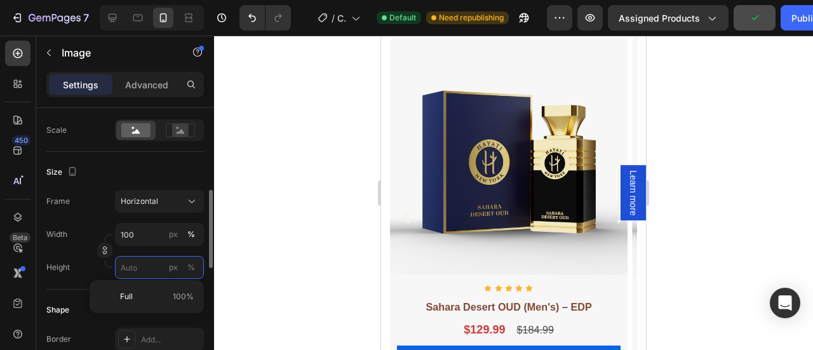
type input "1"
type input "13"
type input "10"
type input "133"
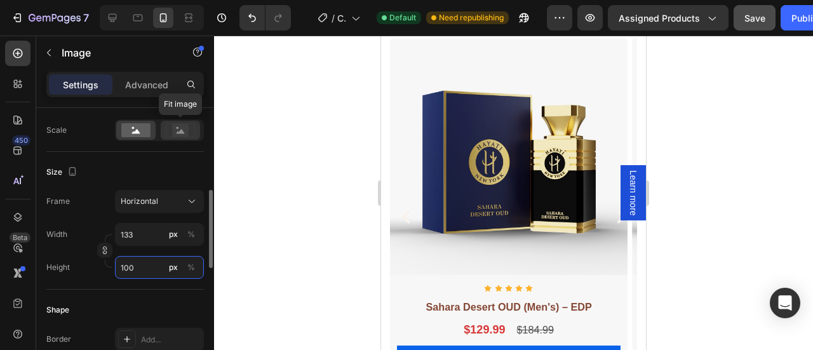
type input "100"
click at [187, 131] on rect at bounding box center [180, 130] width 17 height 13
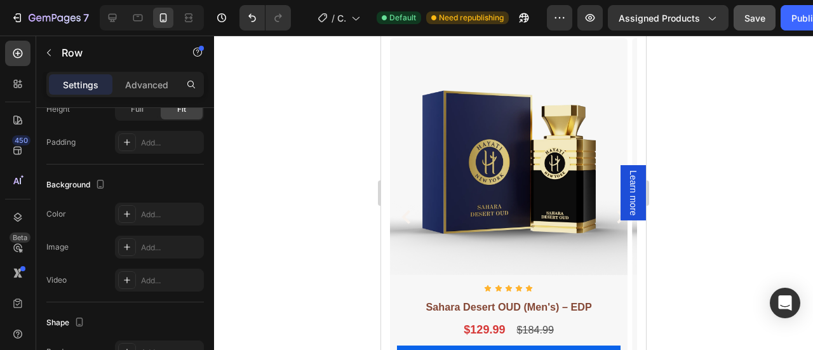
scroll to position [0, 0]
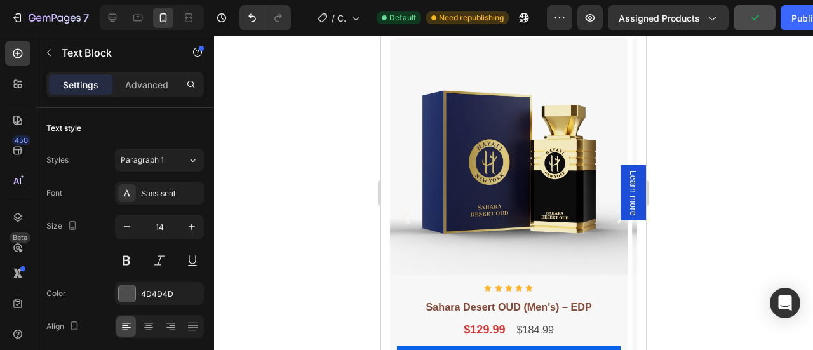
drag, startPoint x: 402, startPoint y: 182, endPoint x: 411, endPoint y: 199, distance: 19.0
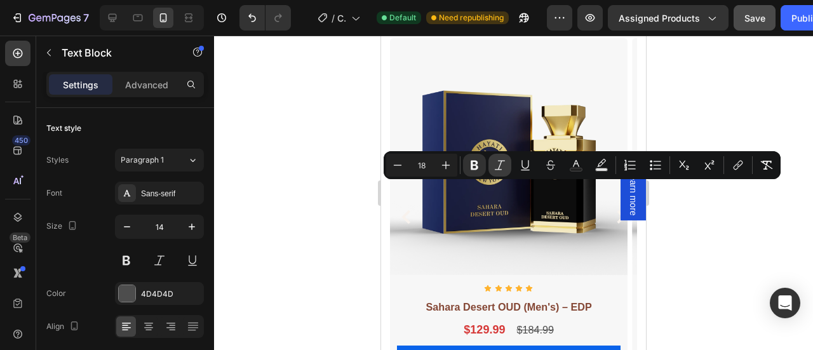
click at [498, 167] on icon "Editor contextual toolbar" at bounding box center [499, 165] width 13 height 13
drag, startPoint x: 479, startPoint y: 192, endPoint x: 406, endPoint y: 192, distance: 72.4
click at [523, 163] on icon "Editor contextual toolbar" at bounding box center [525, 165] width 13 height 13
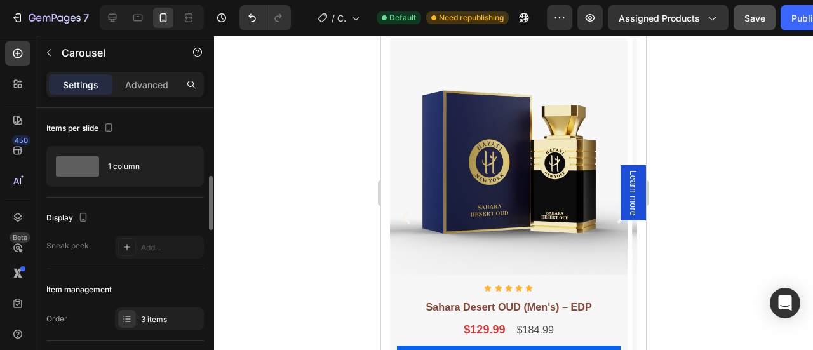
scroll to position [60, 0]
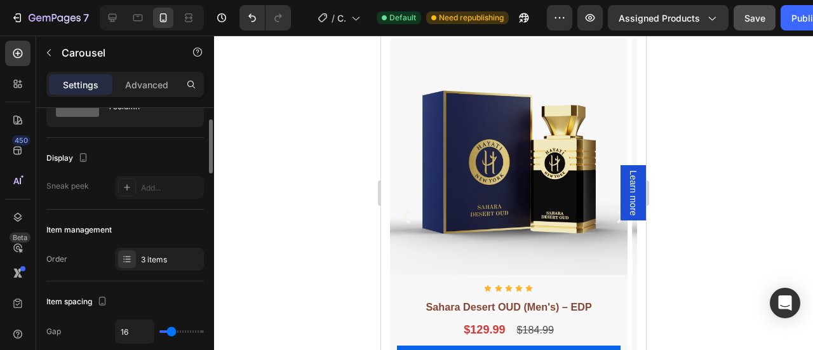
click at [159, 254] on div "3 items" at bounding box center [171, 259] width 60 height 11
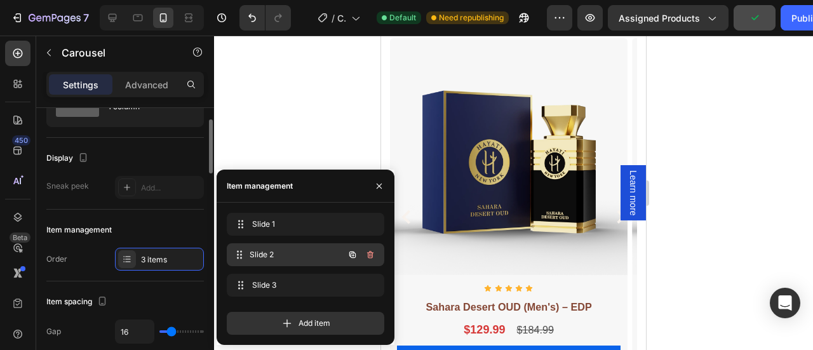
click at [263, 260] on div "Slide 2 Slide 2" at bounding box center [288, 255] width 112 height 18
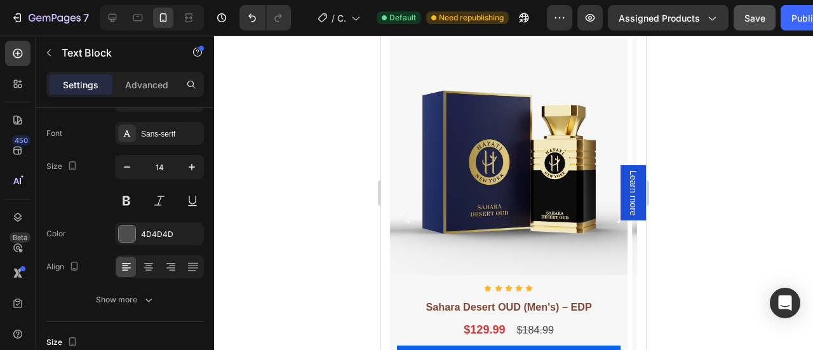
scroll to position [0, 0]
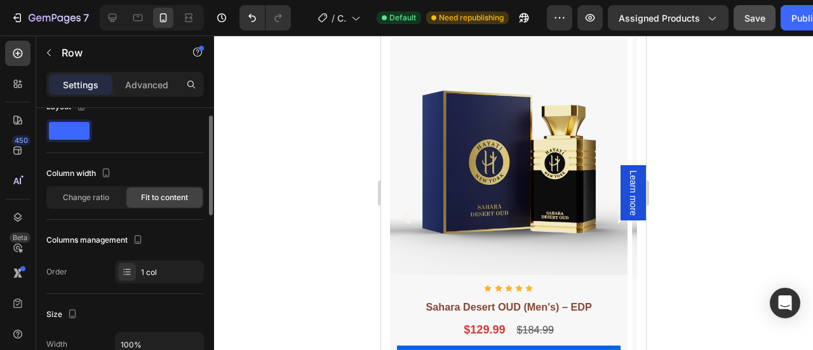
scroll to position [13, 0]
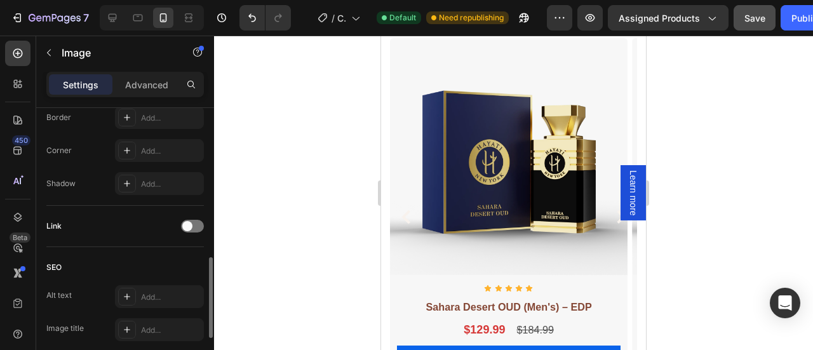
scroll to position [677, 0]
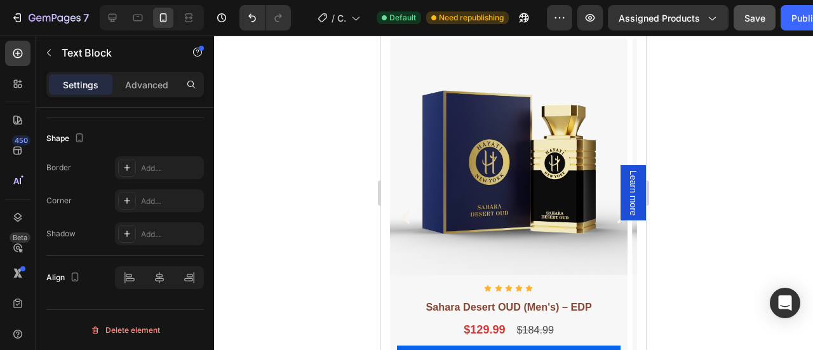
scroll to position [0, 0]
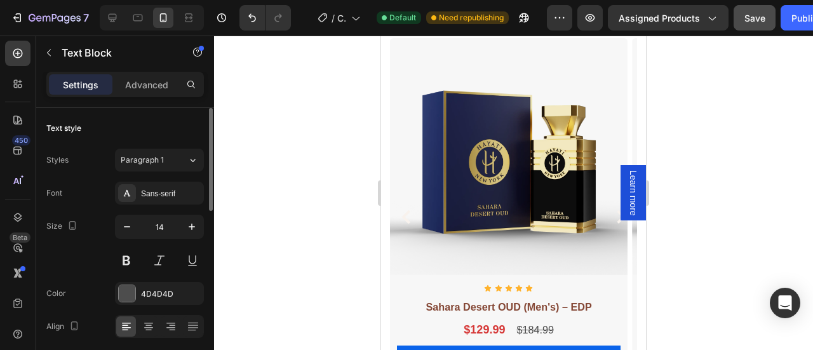
drag, startPoint x: 452, startPoint y: 194, endPoint x: 414, endPoint y: 191, distance: 38.2
drag, startPoint x: 449, startPoint y: 189, endPoint x: 406, endPoint y: 192, distance: 43.9
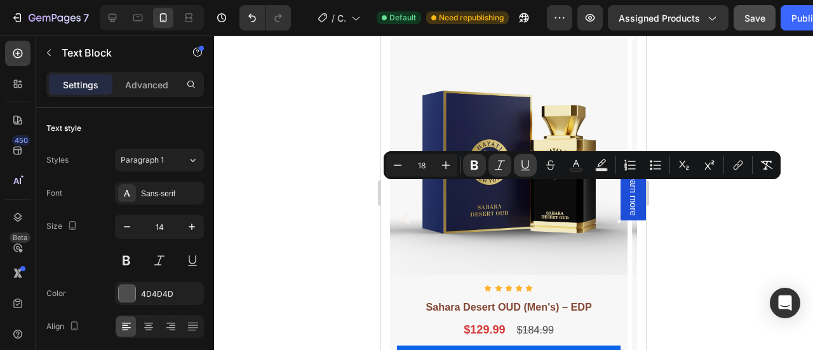
click at [521, 164] on icon "Editor contextual toolbar" at bounding box center [525, 165] width 13 height 13
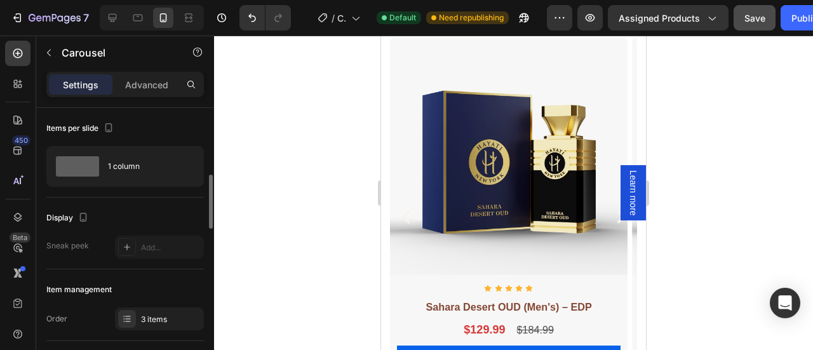
scroll to position [66, 0]
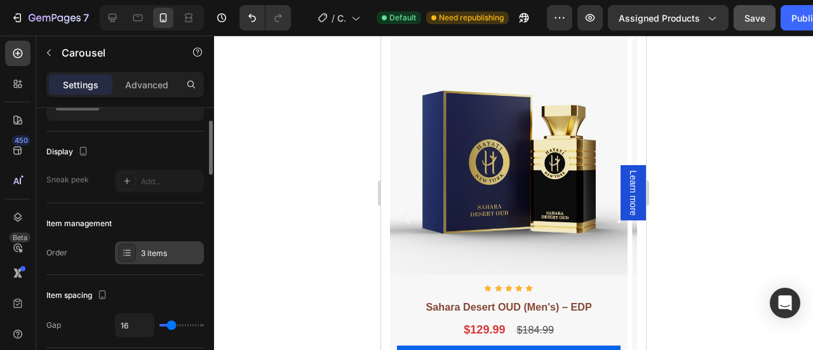
click at [152, 260] on div "3 items" at bounding box center [159, 252] width 89 height 23
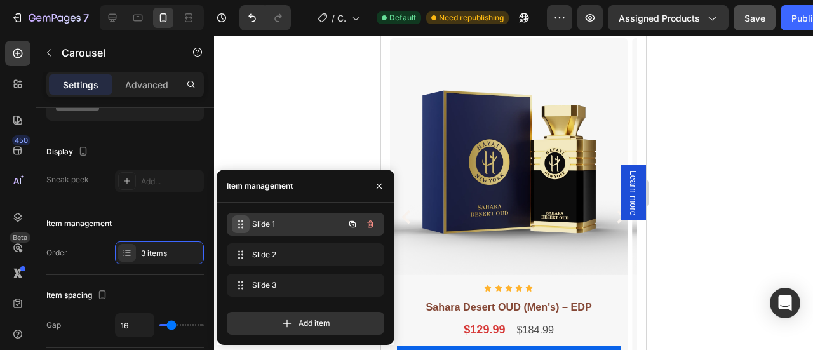
click at [245, 225] on span at bounding box center [241, 224] width 18 height 18
click at [283, 219] on span "Slide 1" at bounding box center [288, 223] width 72 height 11
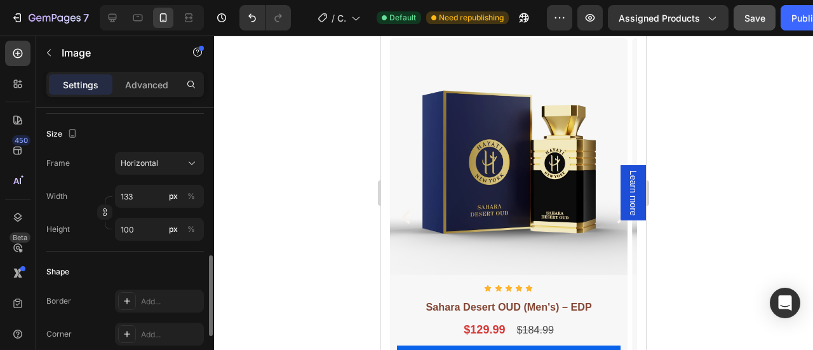
scroll to position [389, 0]
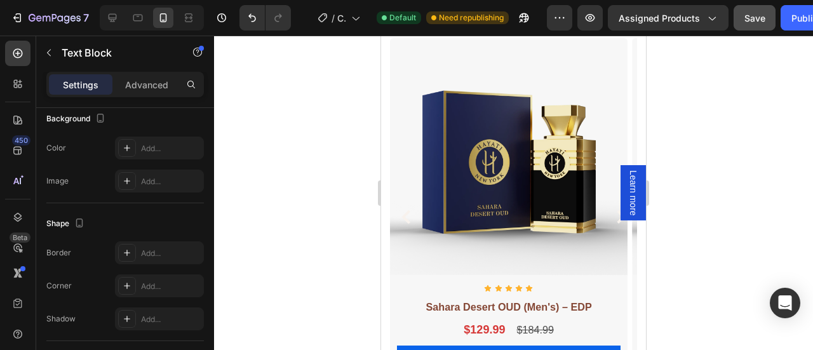
scroll to position [0, 0]
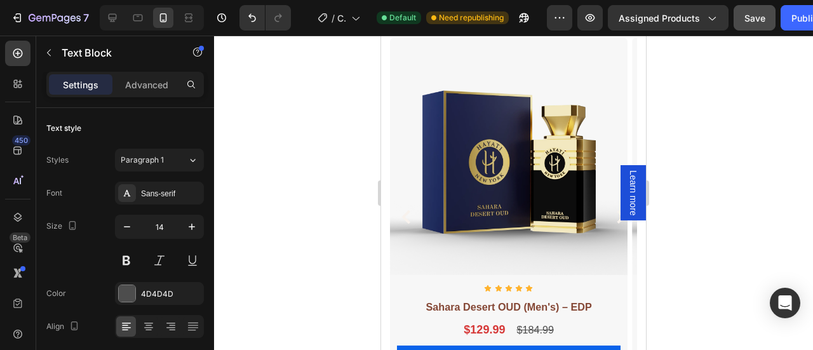
drag, startPoint x: 446, startPoint y: 203, endPoint x: 409, endPoint y: 209, distance: 37.4
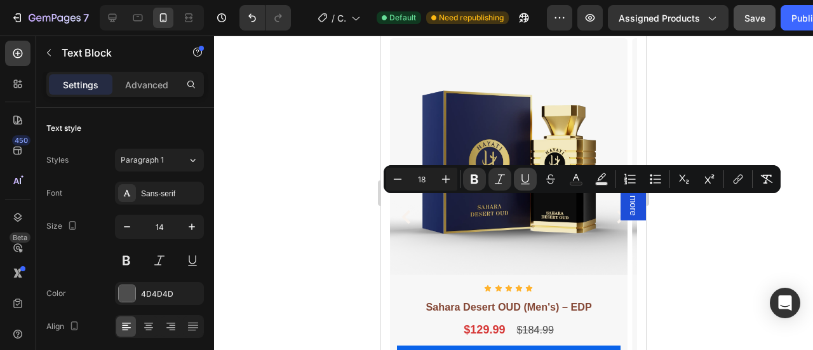
click at [522, 176] on icon "Editor contextual toolbar" at bounding box center [525, 179] width 13 height 13
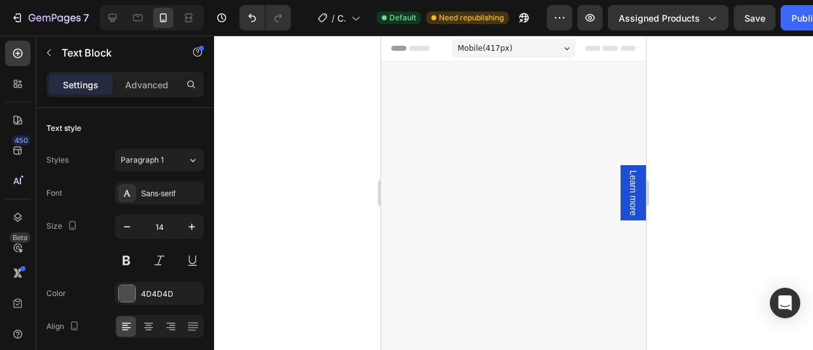
scroll to position [1623, 0]
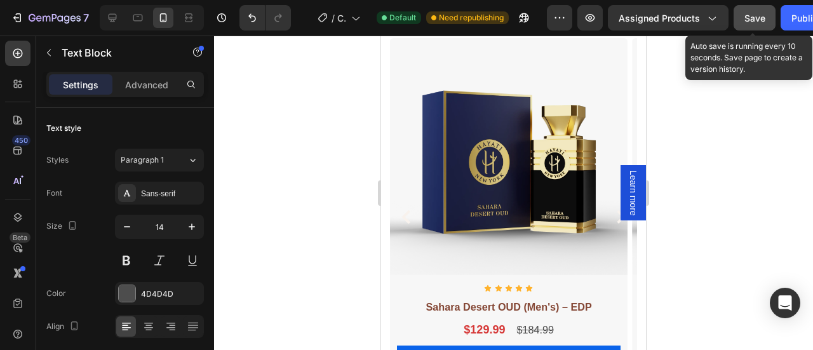
click at [753, 20] on span "Save" at bounding box center [754, 18] width 21 height 11
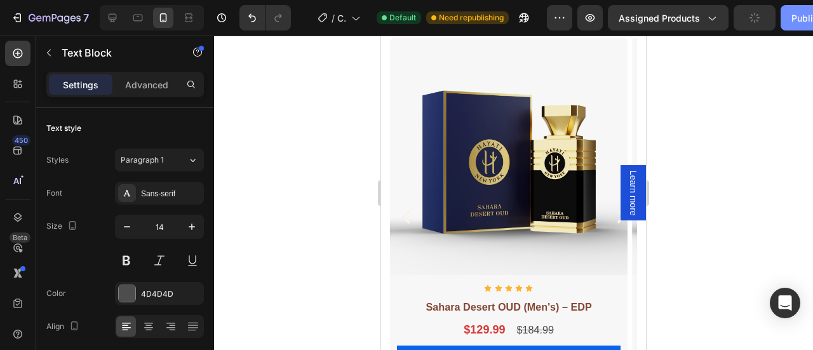
click at [789, 20] on button "Publish" at bounding box center [806, 17] width 53 height 25
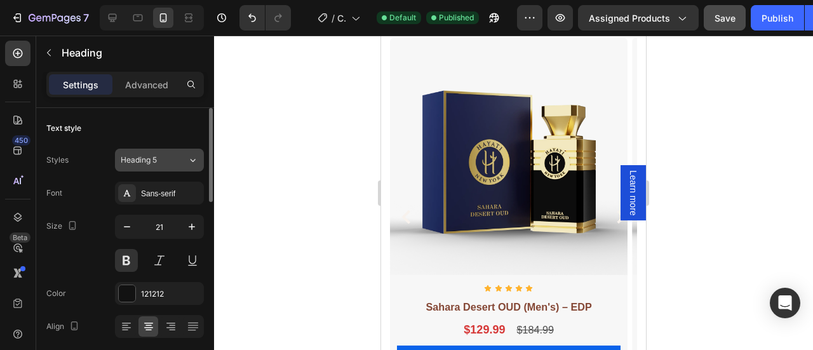
click at [155, 161] on span "Heading 5" at bounding box center [139, 159] width 36 height 11
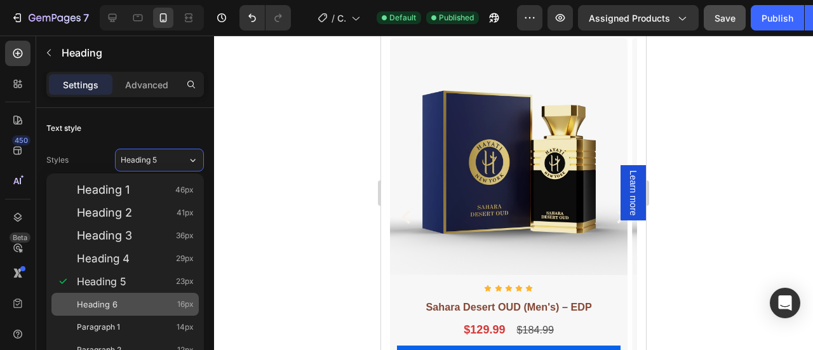
click at [135, 305] on div "Heading 6 16px" at bounding box center [135, 304] width 117 height 13
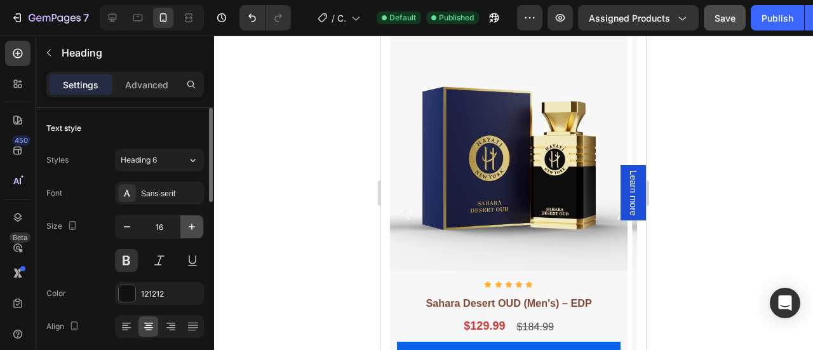
click at [188, 229] on icon "button" at bounding box center [191, 226] width 13 height 13
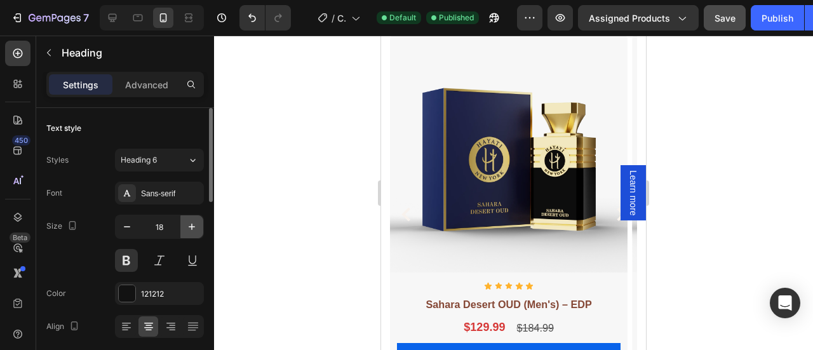
click at [188, 229] on icon "button" at bounding box center [191, 226] width 13 height 13
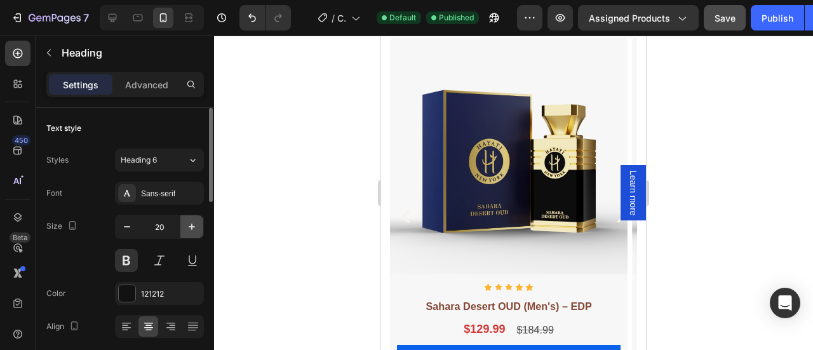
click at [188, 229] on icon "button" at bounding box center [191, 226] width 13 height 13
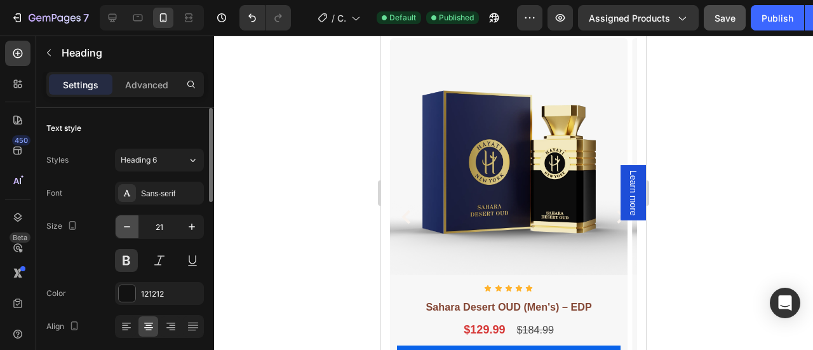
click at [122, 230] on icon "button" at bounding box center [127, 226] width 13 height 13
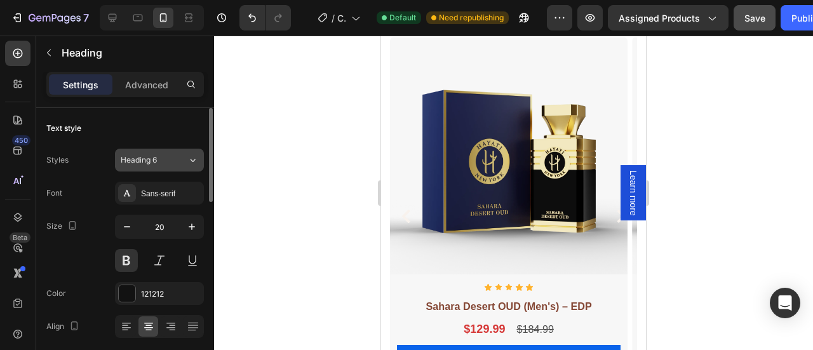
click at [194, 158] on icon at bounding box center [192, 160] width 11 height 13
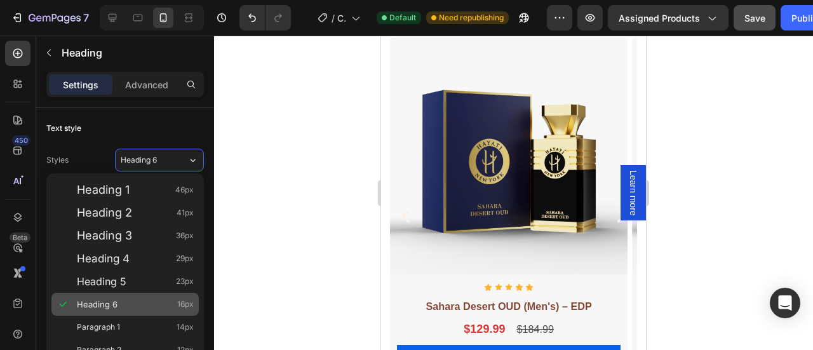
drag, startPoint x: 137, startPoint y: 279, endPoint x: 188, endPoint y: 304, distance: 56.5
click at [137, 279] on div "Heading 5 23px" at bounding box center [135, 281] width 117 height 13
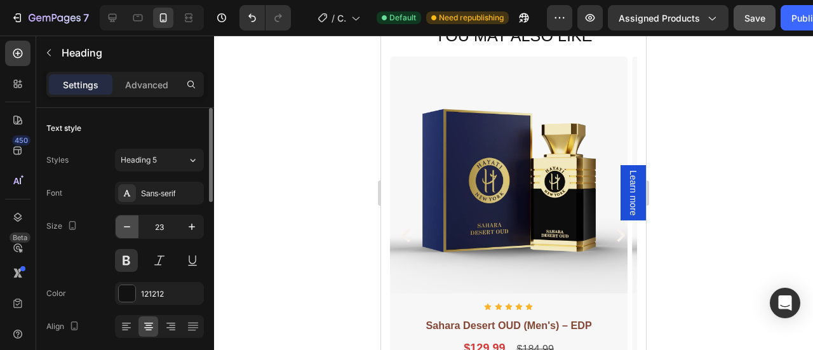
click at [127, 225] on icon "button" at bounding box center [127, 226] width 13 height 13
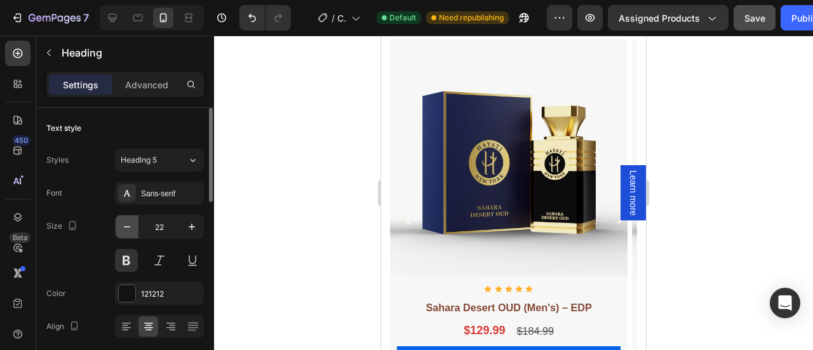
click at [127, 225] on icon "button" at bounding box center [127, 226] width 13 height 13
type input "21"
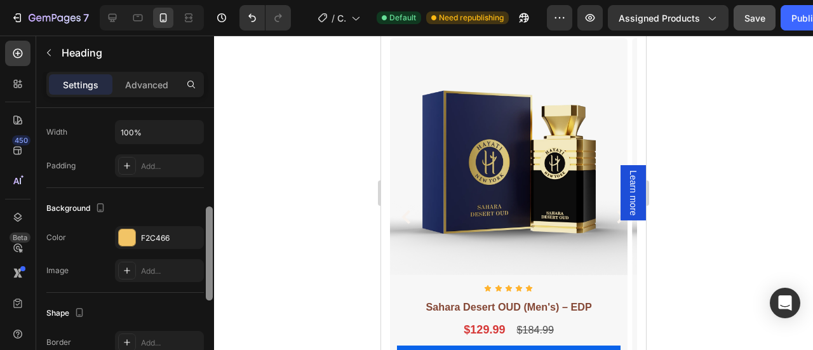
scroll to position [296, 0]
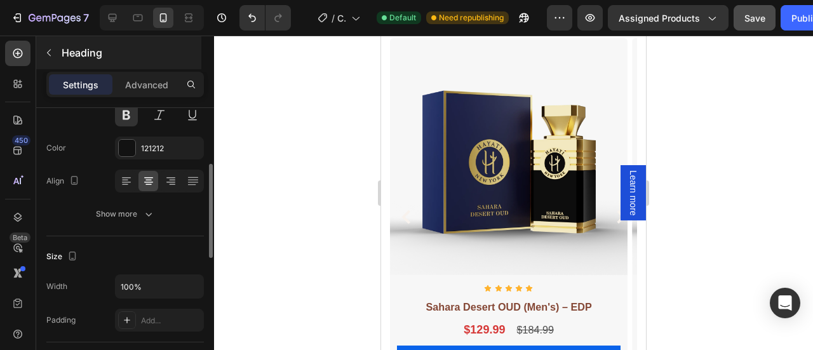
scroll to position [136, 0]
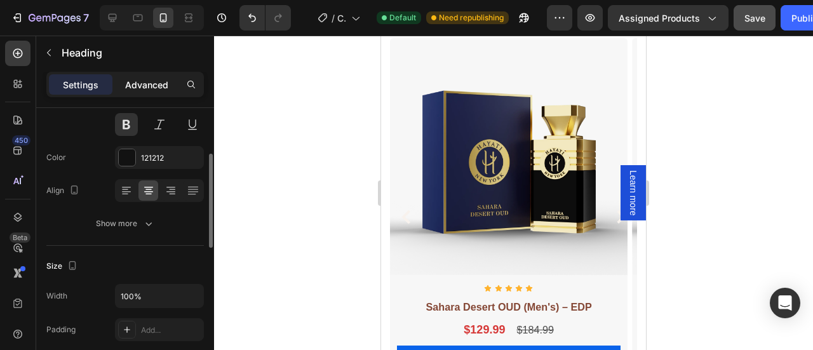
click at [145, 84] on p "Advanced" at bounding box center [146, 84] width 43 height 13
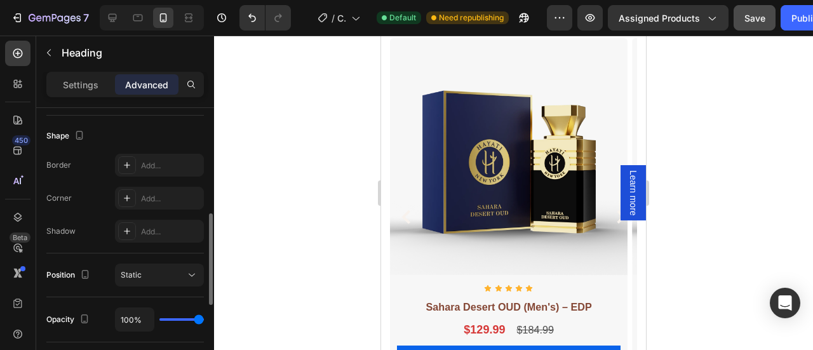
scroll to position [566, 0]
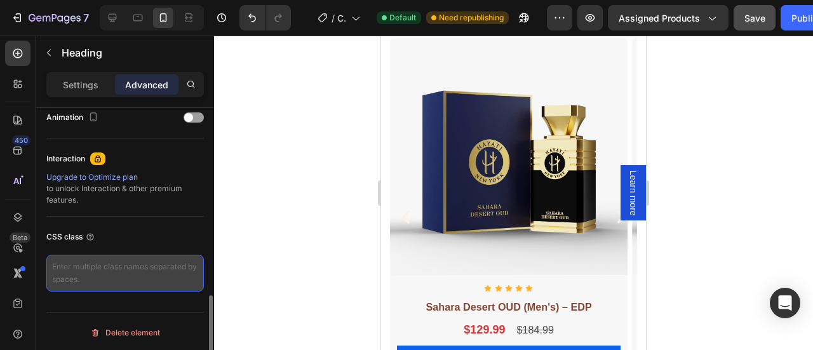
click at [89, 267] on textarea at bounding box center [124, 273] width 157 height 37
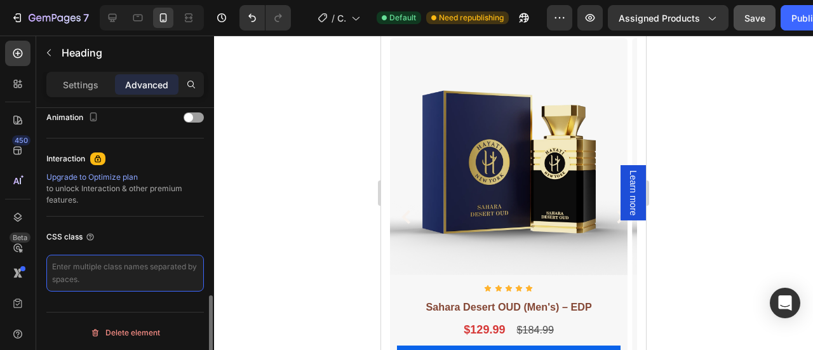
click at [86, 270] on textarea at bounding box center [124, 273] width 157 height 37
paste textarea "width: 100% !important; display: block !important; text-align: center; backgrou…"
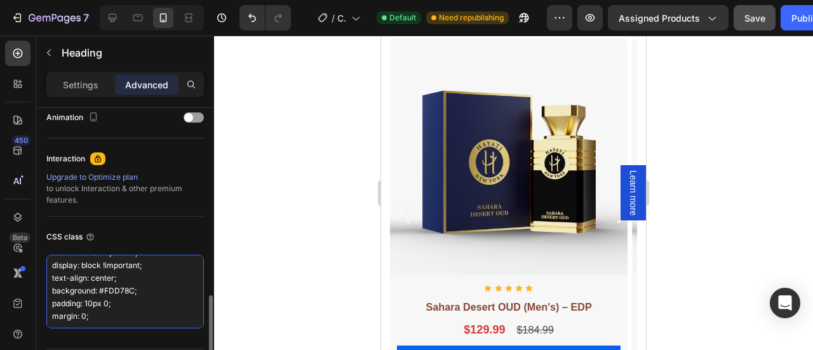
scroll to position [0, 0]
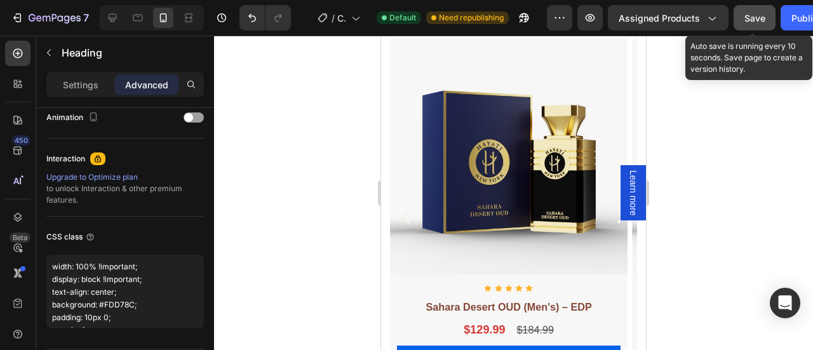
click at [750, 20] on span "Save" at bounding box center [754, 18] width 21 height 11
type textarea "width: 100% !important; display: block !important; text-align: center; backgrou…"
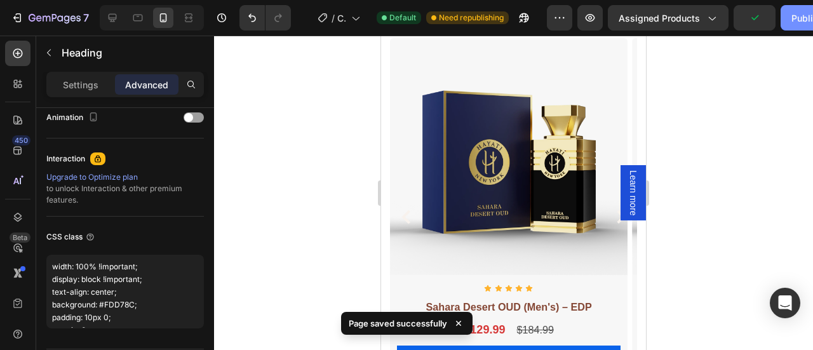
click at [802, 18] on div "Publish" at bounding box center [807, 17] width 32 height 13
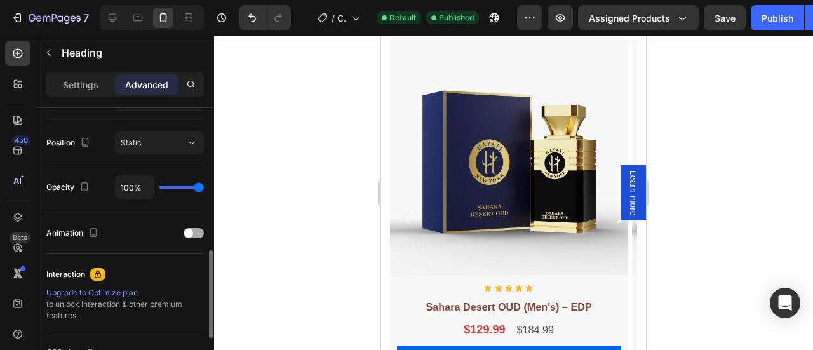
scroll to position [603, 0]
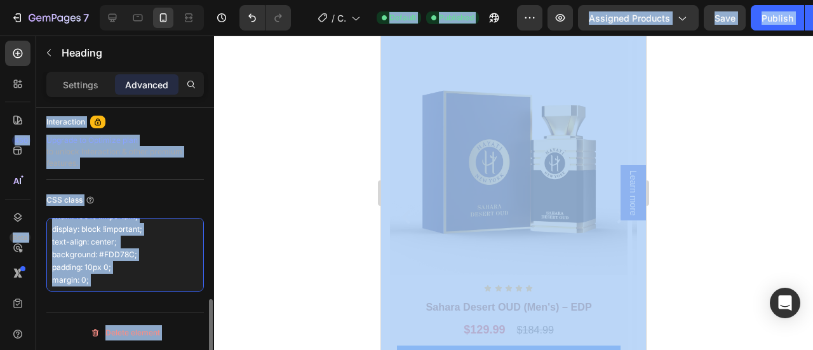
click at [122, 272] on textarea "width: 100% !important; display: block !important; text-align: center; backgrou…" at bounding box center [124, 255] width 157 height 74
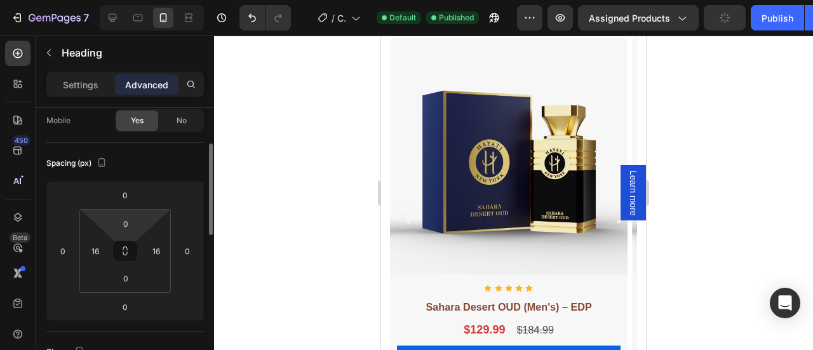
scroll to position [108, 0]
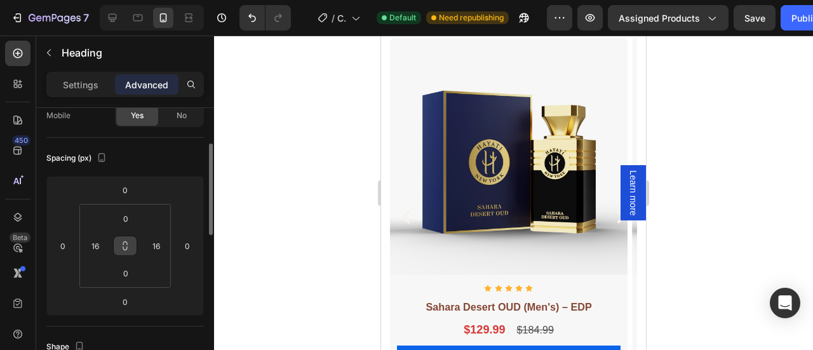
click at [133, 246] on button at bounding box center [125, 246] width 24 height 20
click at [121, 246] on icon at bounding box center [125, 246] width 10 height 10
click at [98, 247] on input "16" at bounding box center [95, 245] width 19 height 19
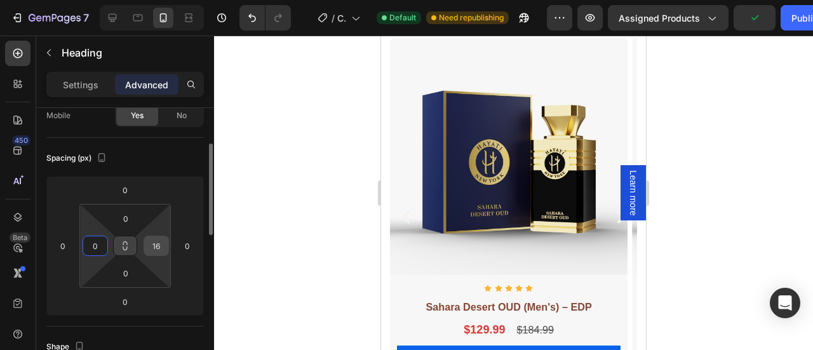
type input "0"
click at [156, 242] on input "16" at bounding box center [156, 245] width 19 height 19
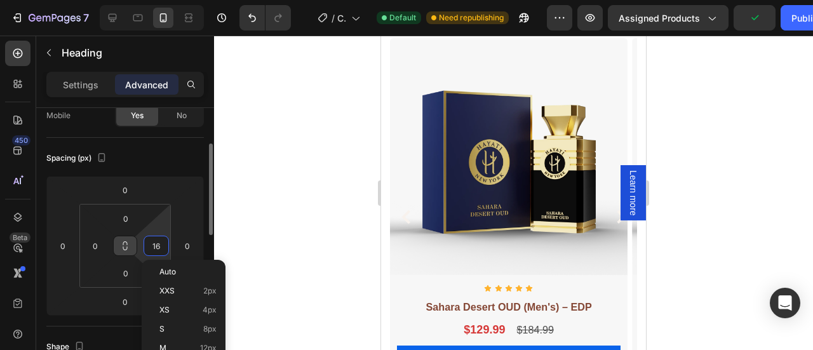
click at [156, 242] on input "16" at bounding box center [156, 245] width 19 height 19
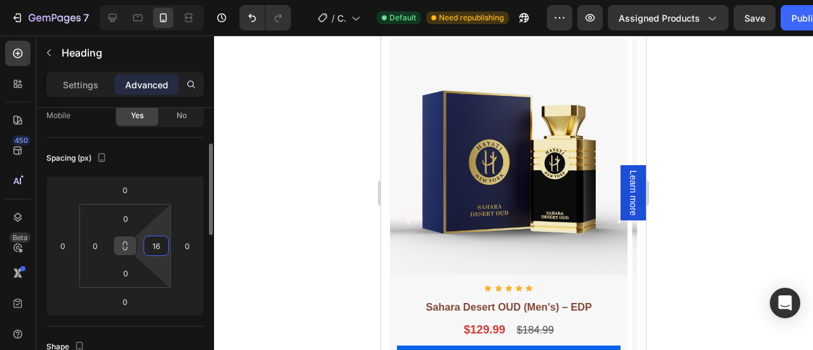
click at [161, 242] on input "16" at bounding box center [156, 245] width 19 height 19
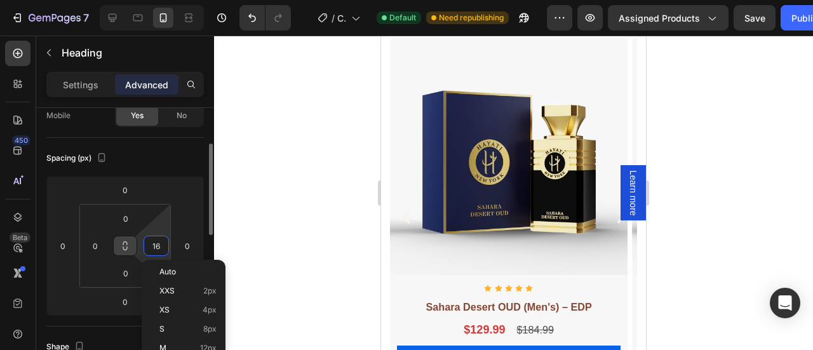
type input "1"
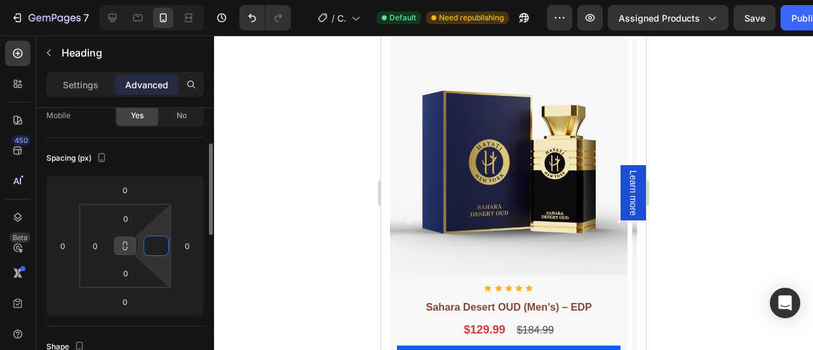
type input "0"
click at [243, 263] on div at bounding box center [513, 193] width 599 height 314
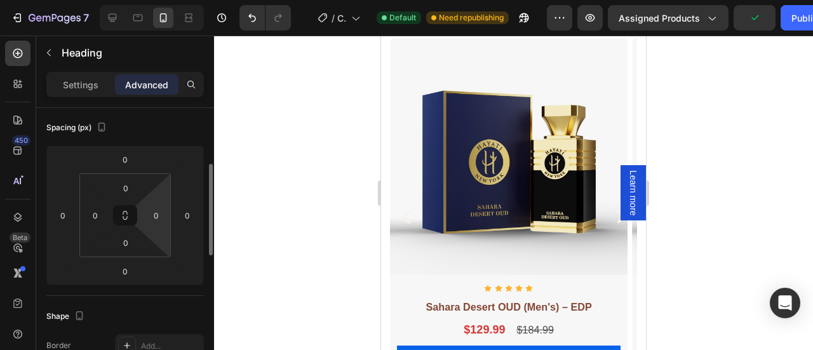
scroll to position [147, 0]
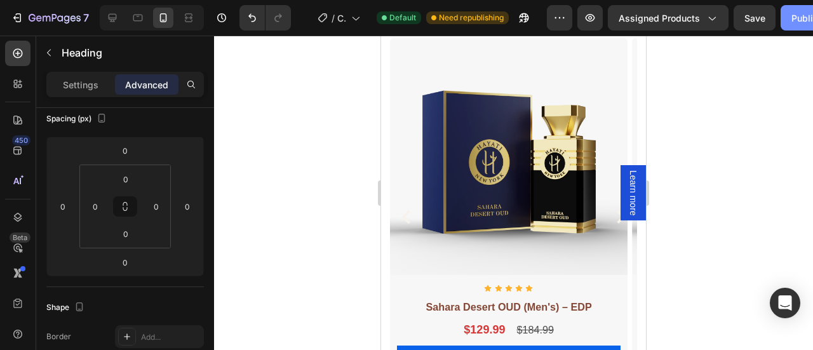
click at [792, 20] on div "Publish" at bounding box center [807, 17] width 32 height 13
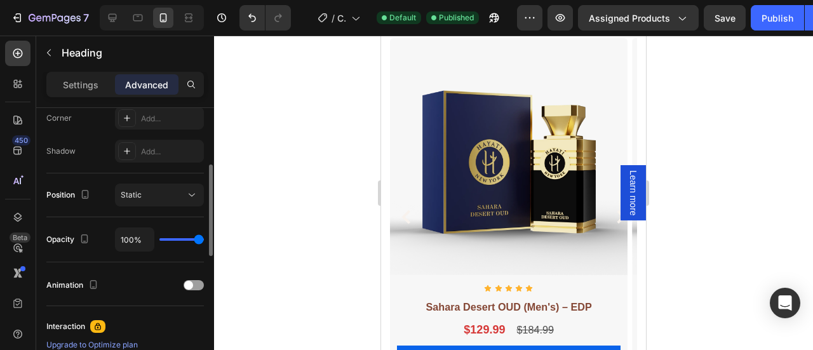
scroll to position [340, 0]
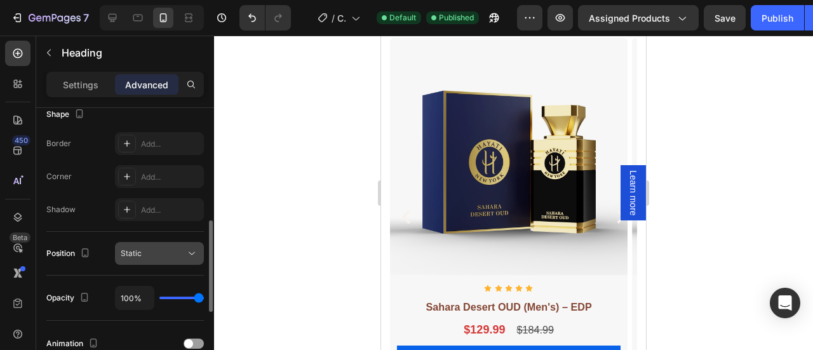
click at [153, 252] on div "Static" at bounding box center [153, 253] width 65 height 11
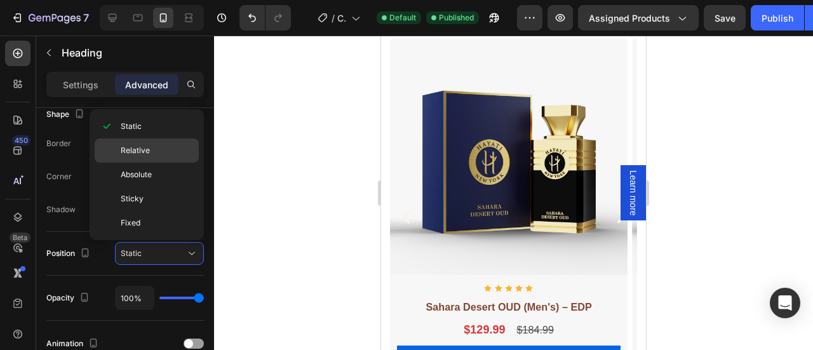
click at [135, 154] on span "Relative" at bounding box center [135, 150] width 29 height 11
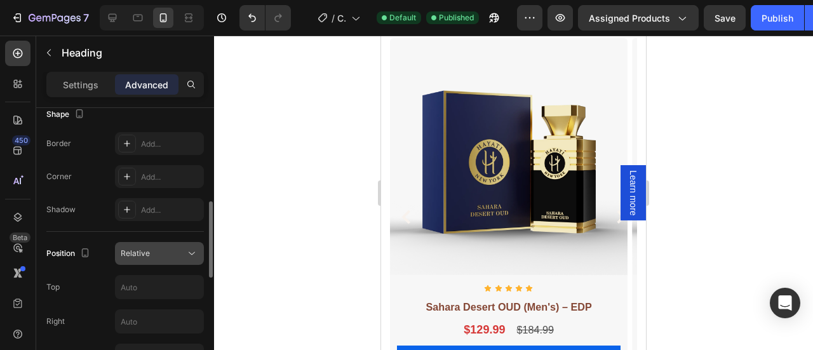
click at [168, 253] on div "Relative" at bounding box center [153, 253] width 65 height 11
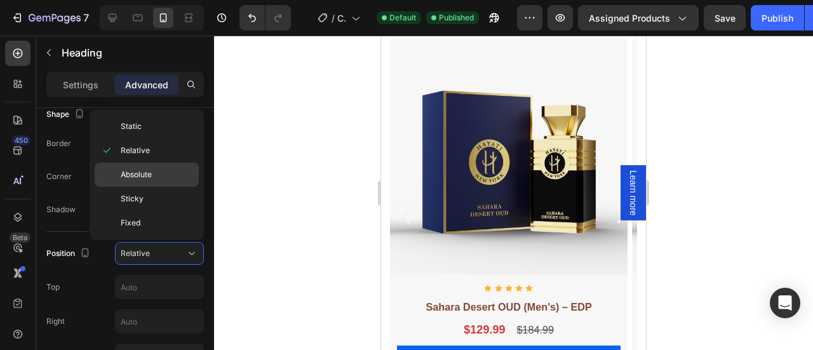
click at [149, 175] on span "Absolute" at bounding box center [136, 174] width 31 height 11
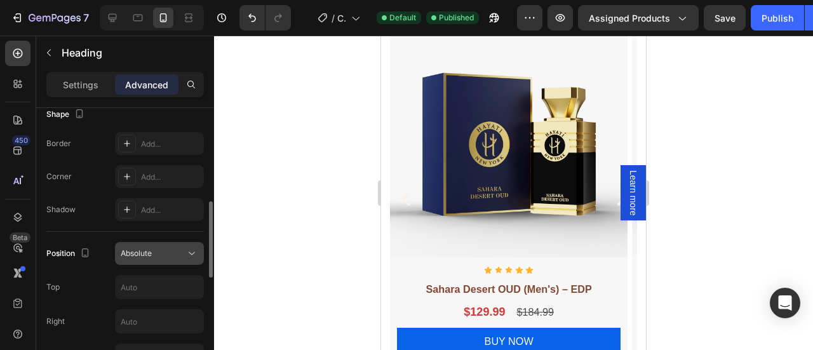
click at [152, 255] on span "Absolute" at bounding box center [136, 253] width 31 height 10
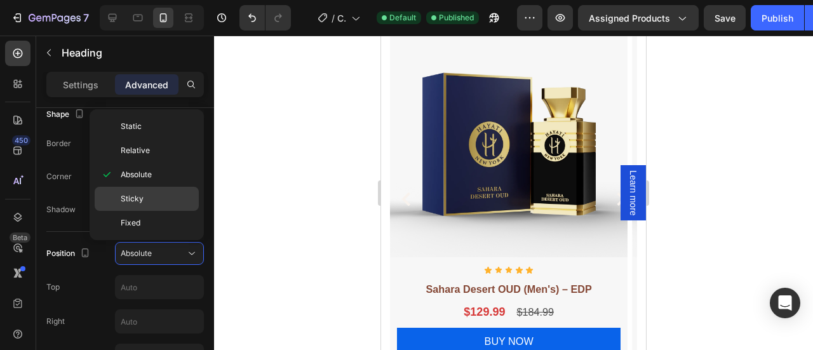
click at [148, 197] on p "Sticky" at bounding box center [157, 198] width 72 height 11
type input "0"
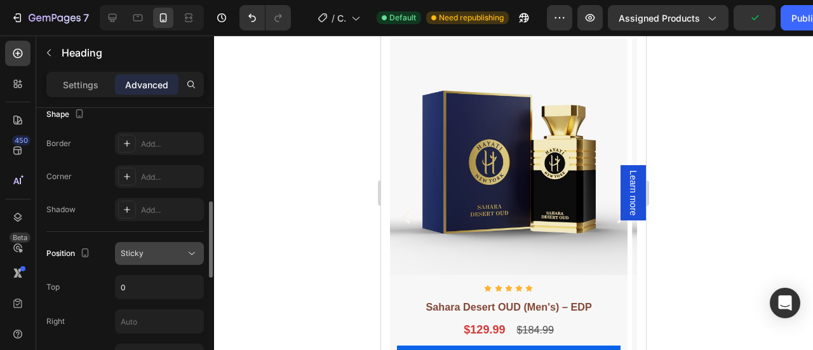
click at [172, 250] on div "Sticky" at bounding box center [153, 253] width 65 height 11
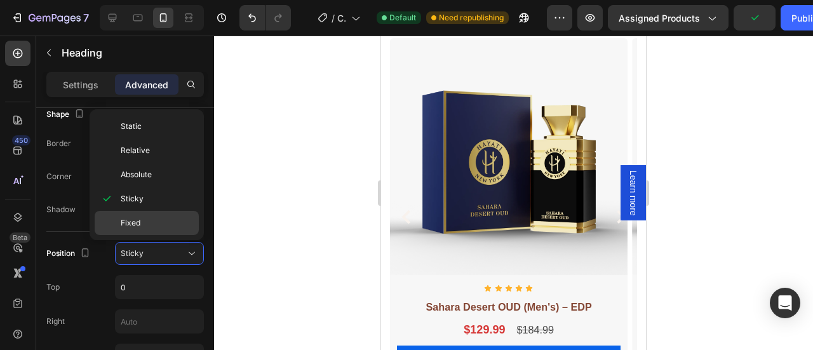
click at [153, 220] on p "Fixed" at bounding box center [157, 222] width 72 height 11
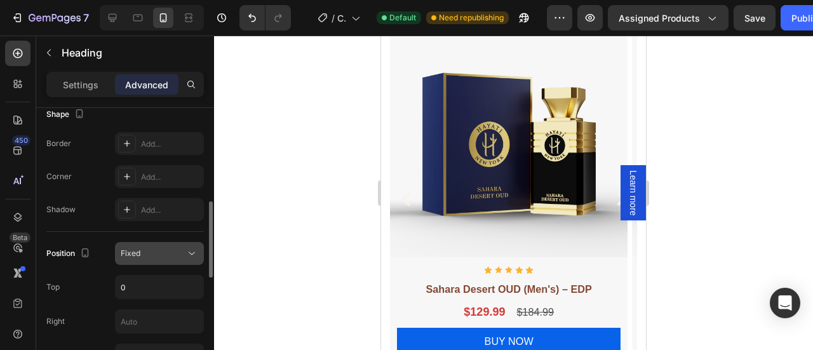
click at [166, 251] on div "Fixed" at bounding box center [153, 253] width 65 height 11
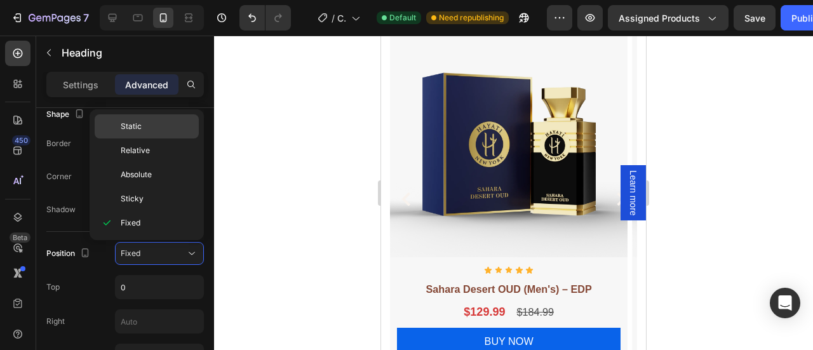
click at [136, 123] on span "Static" at bounding box center [131, 126] width 21 height 11
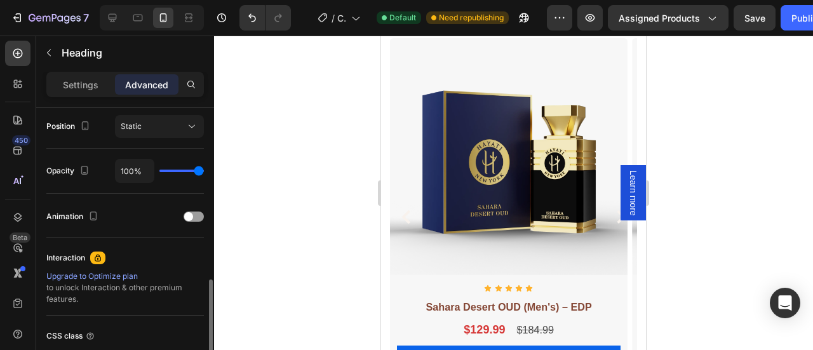
scroll to position [566, 0]
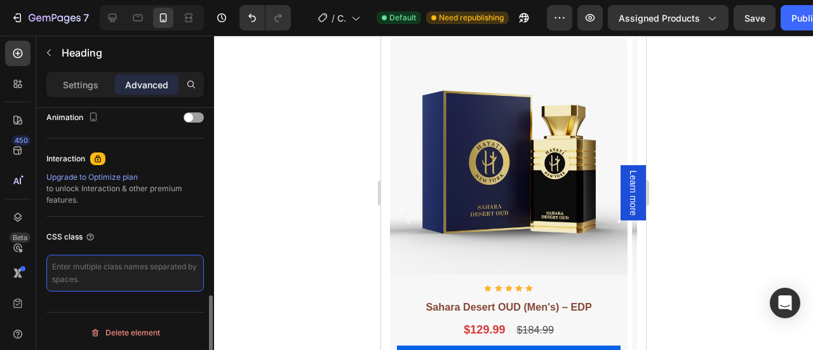
drag, startPoint x: 53, startPoint y: 271, endPoint x: 45, endPoint y: 267, distance: 8.8
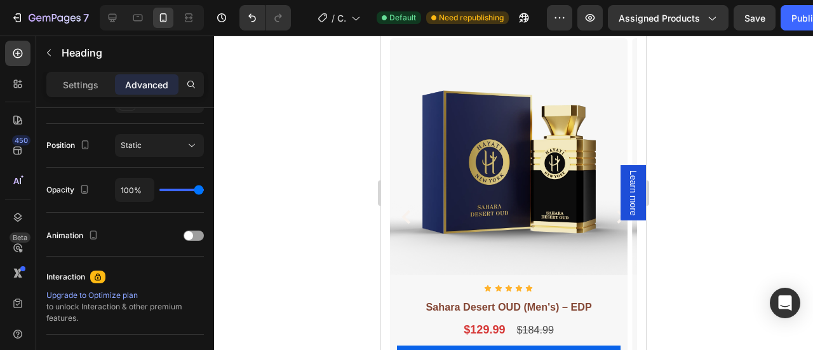
scroll to position [218, 0]
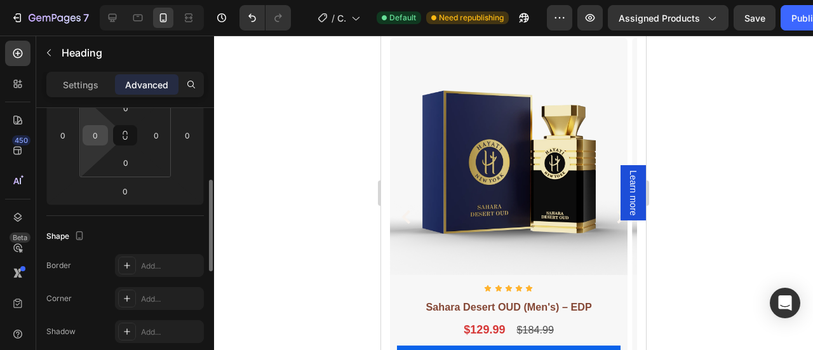
click at [89, 135] on input "0" at bounding box center [95, 135] width 19 height 19
type input "16"
click at [154, 134] on input "0" at bounding box center [156, 135] width 19 height 19
type input "1"
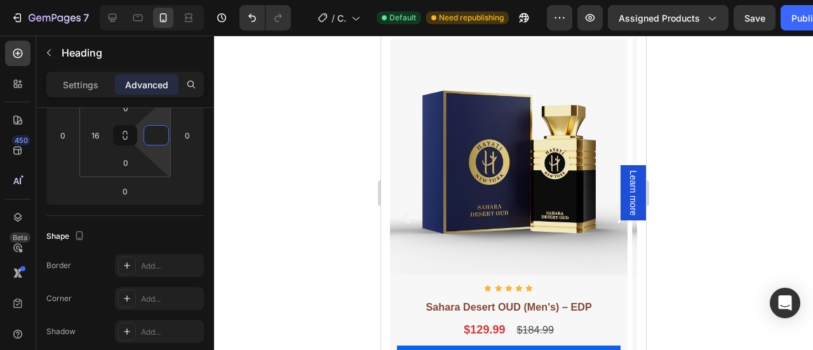
click at [280, 171] on div at bounding box center [513, 193] width 599 height 314
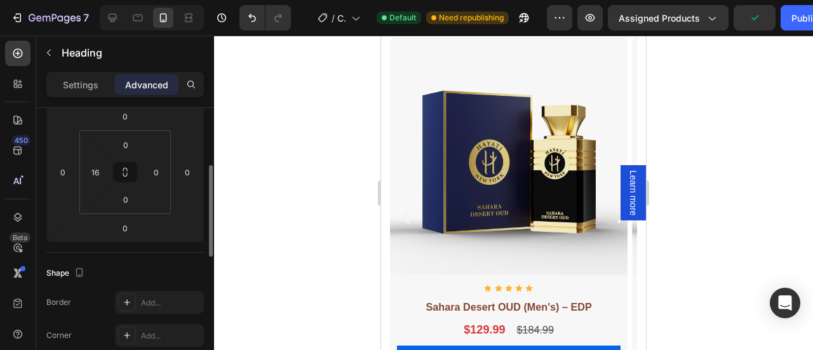
scroll to position [183, 0]
click at [163, 170] on input "0" at bounding box center [156, 170] width 19 height 19
type input "16"
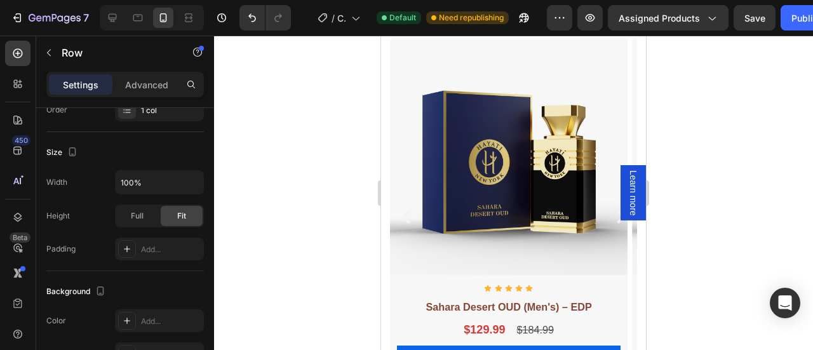
scroll to position [0, 0]
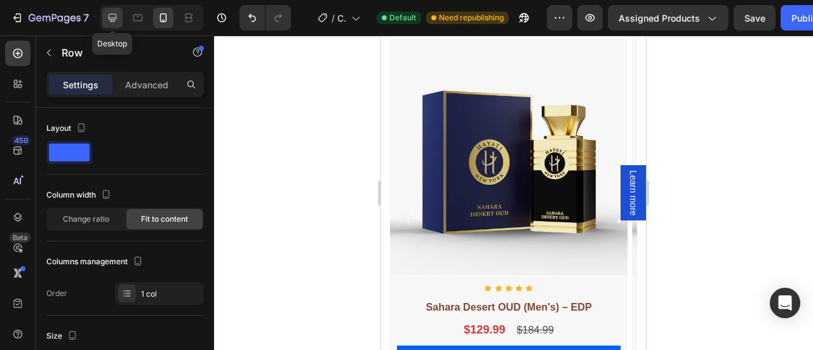
click at [121, 20] on div at bounding box center [112, 18] width 20 height 20
type input "1200"
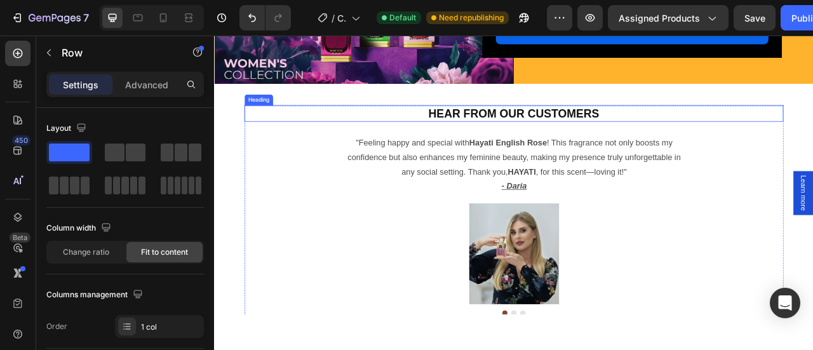
scroll to position [993, 0]
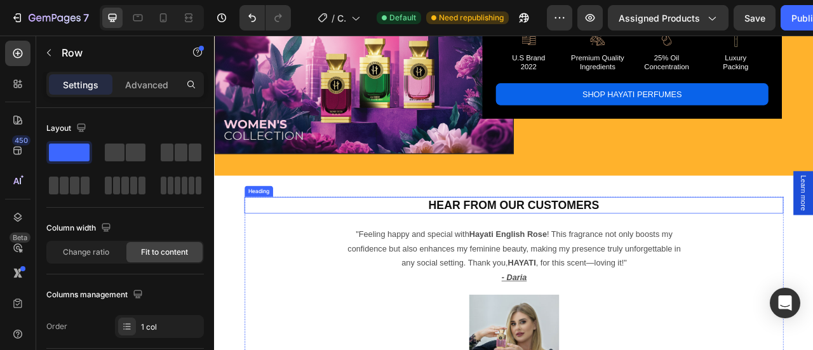
click at [571, 245] on strong "Hear from Our Customers" at bounding box center [594, 251] width 217 height 16
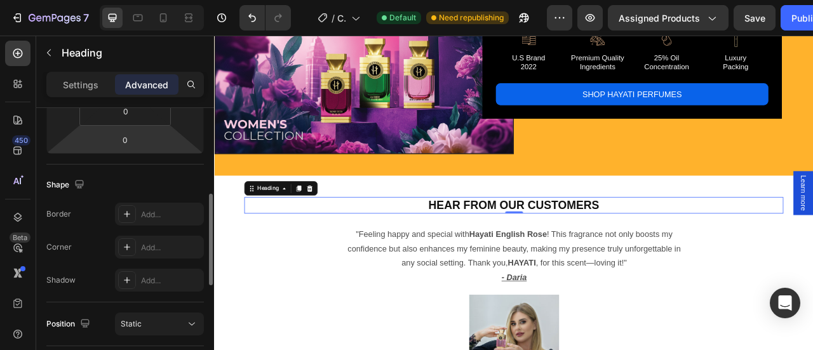
scroll to position [272, 0]
click at [75, 91] on div "Settings" at bounding box center [80, 84] width 63 height 20
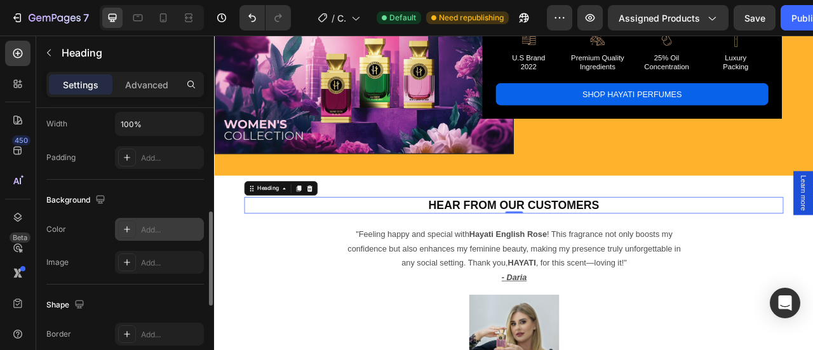
scroll to position [307, 0]
click at [128, 227] on icon at bounding box center [127, 230] width 10 height 10
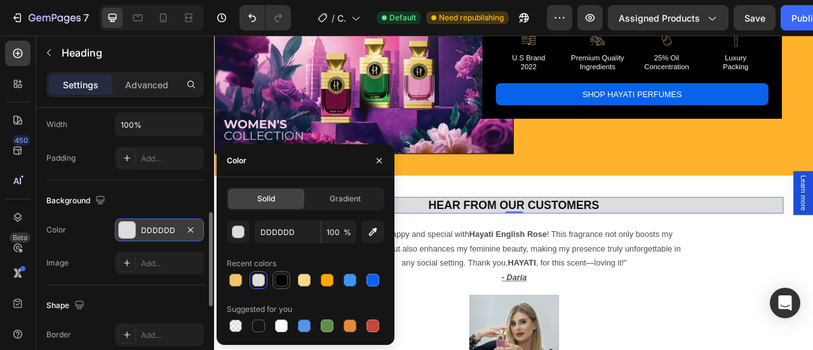
click at [277, 279] on div at bounding box center [281, 280] width 13 height 13
type input "000000"
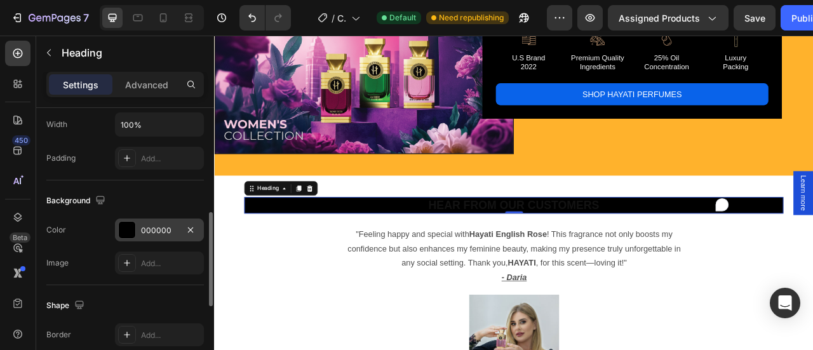
click at [552, 243] on strong "Hear from Our Customers" at bounding box center [594, 251] width 217 height 16
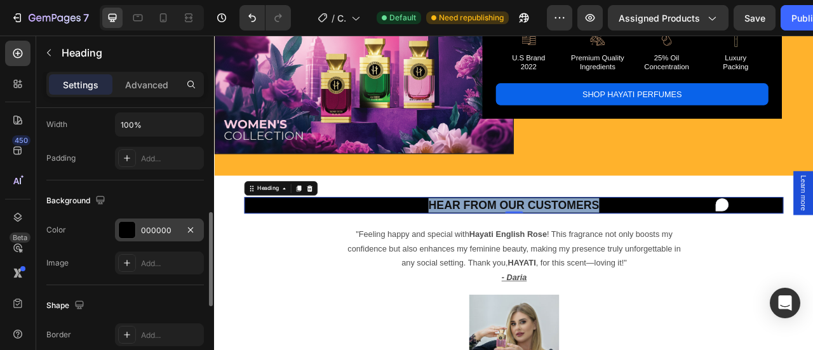
click at [552, 243] on strong "Hear from Our Customers" at bounding box center [594, 251] width 217 height 16
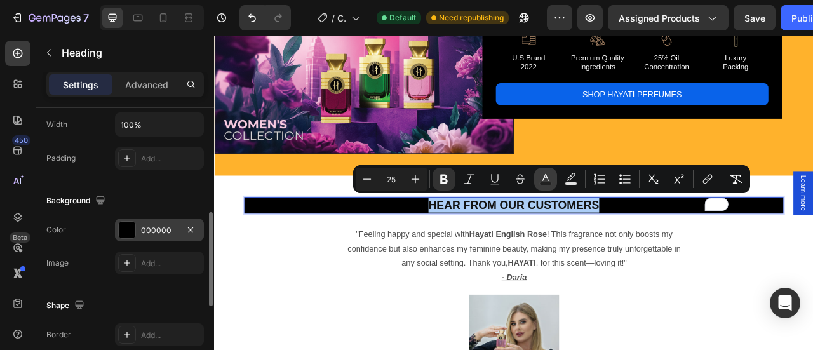
click at [541, 178] on icon "Editor contextual toolbar" at bounding box center [545, 179] width 13 height 13
type input "121212"
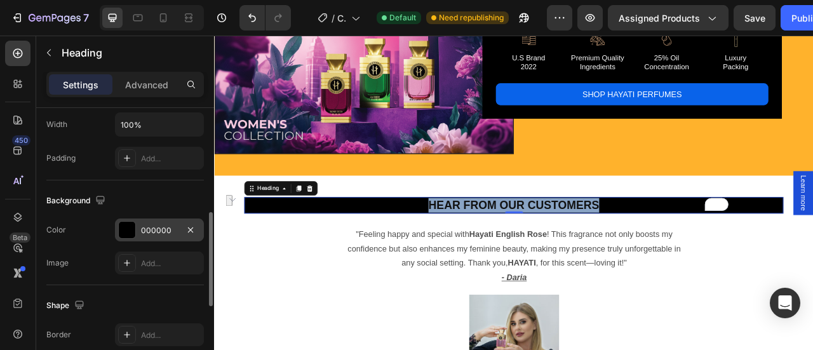
click at [620, 247] on strong "Hear from Our Customers" at bounding box center [594, 251] width 217 height 16
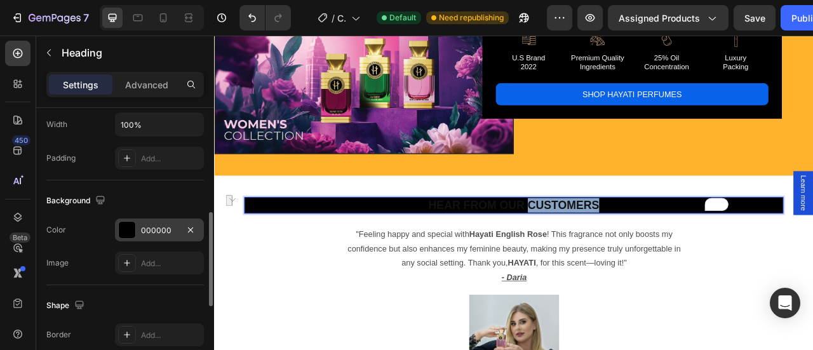
click at [620, 247] on strong "Hear from Our Customers" at bounding box center [594, 251] width 217 height 16
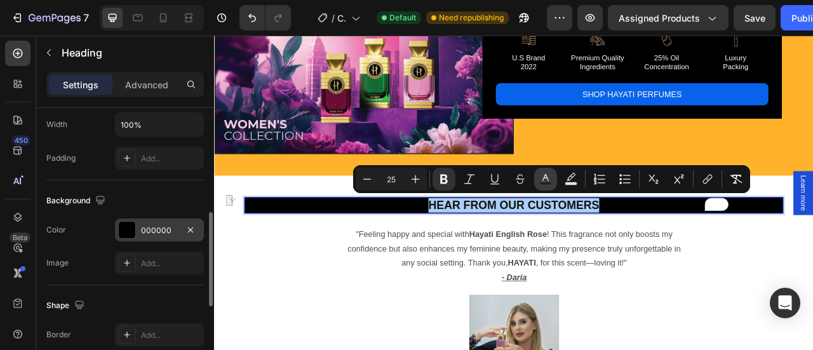
click at [547, 178] on icon "Editor contextual toolbar" at bounding box center [545, 177] width 6 height 7
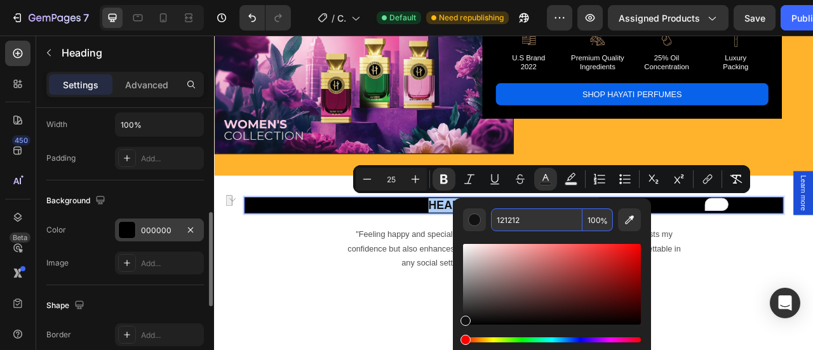
click at [511, 217] on input "121212" at bounding box center [536, 219] width 91 height 23
paste input "#FFFFFF"
type input "FFFFFF"
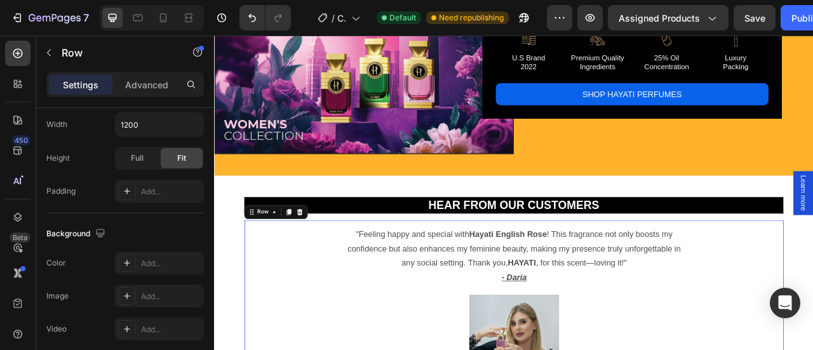
scroll to position [0, 0]
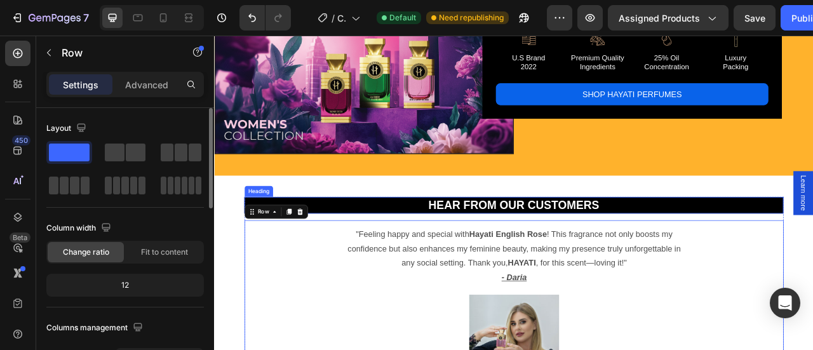
click at [606, 243] on strong "Hear from Our Customers" at bounding box center [594, 251] width 217 height 16
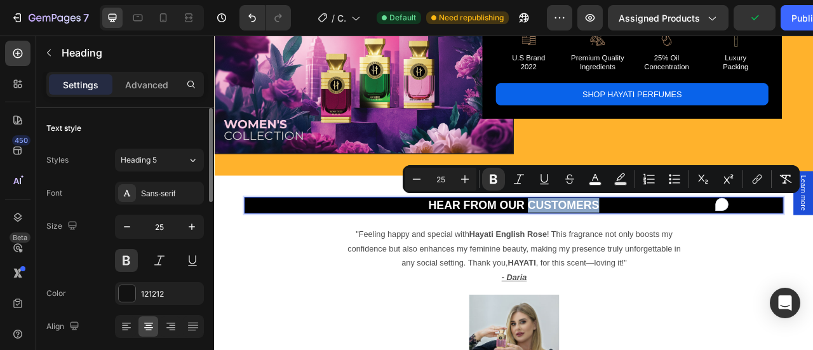
click at [609, 249] on strong "Hear from Our Customers" at bounding box center [594, 251] width 217 height 16
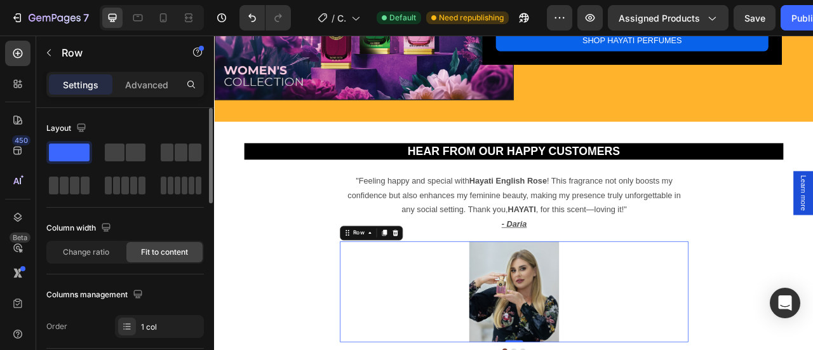
scroll to position [1056, 0]
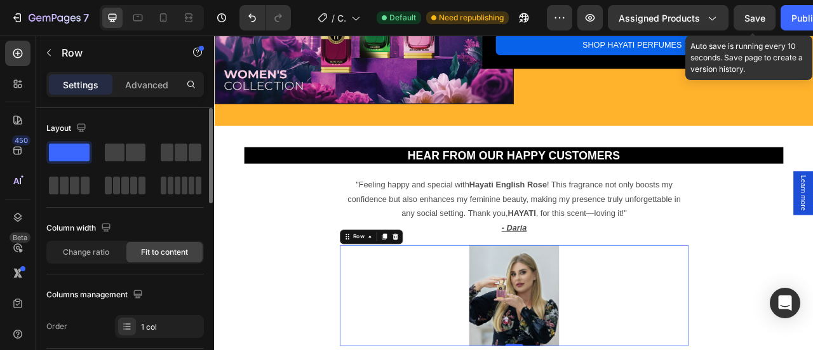
click at [761, 23] on div "Save" at bounding box center [754, 17] width 21 height 13
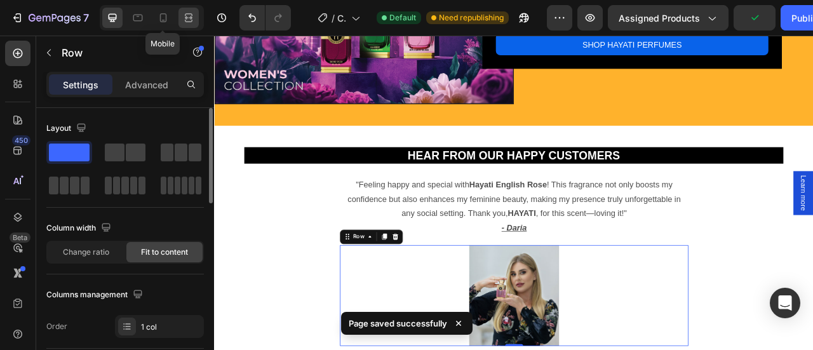
drag, startPoint x: 169, startPoint y: 20, endPoint x: 187, endPoint y: 25, distance: 19.1
click at [168, 20] on icon at bounding box center [163, 17] width 13 height 13
type input "100%"
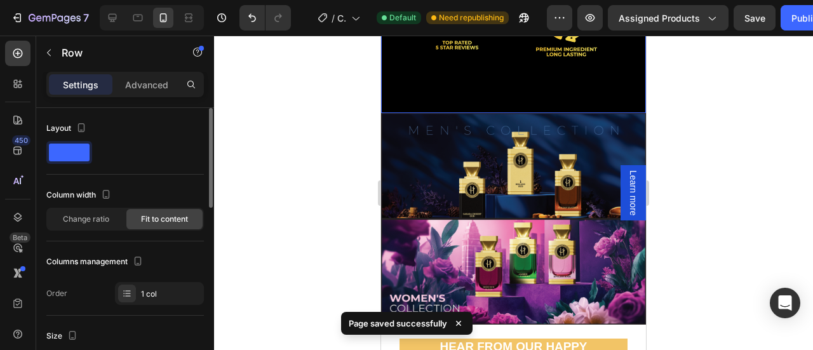
scroll to position [1616, 0]
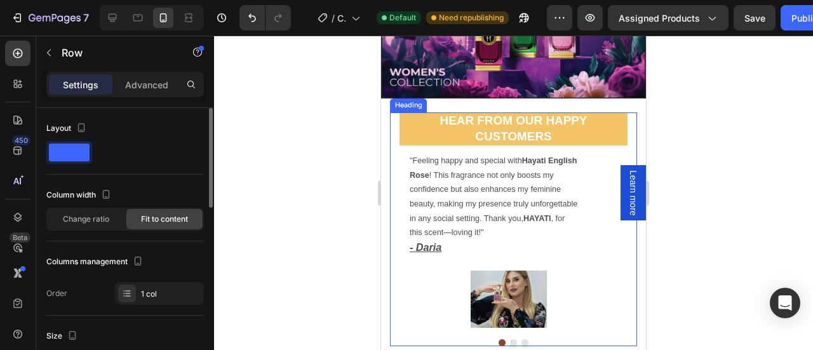
click at [531, 114] on strong "Hear from Our Happy Customers" at bounding box center [513, 128] width 147 height 29
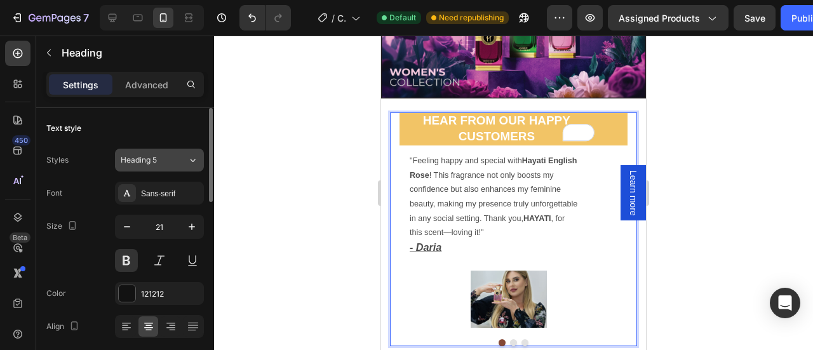
click at [158, 158] on div "Heading 5" at bounding box center [146, 159] width 51 height 11
click at [130, 231] on icon "button" at bounding box center [127, 226] width 13 height 13
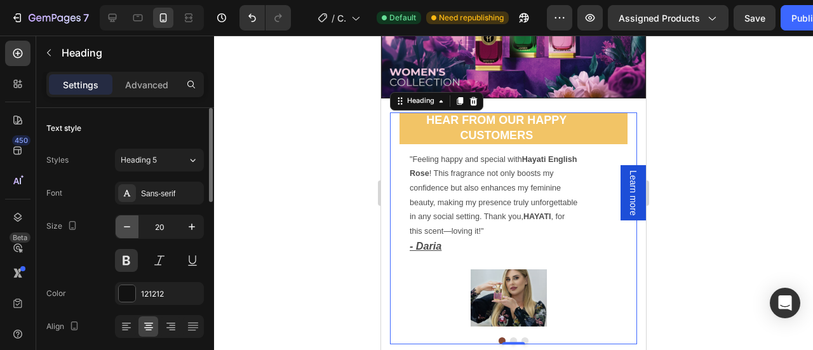
click at [130, 231] on icon "button" at bounding box center [127, 226] width 13 height 13
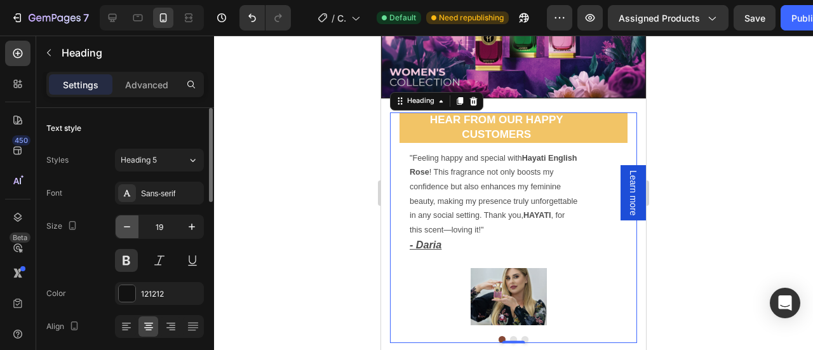
click at [130, 231] on icon "button" at bounding box center [127, 226] width 13 height 13
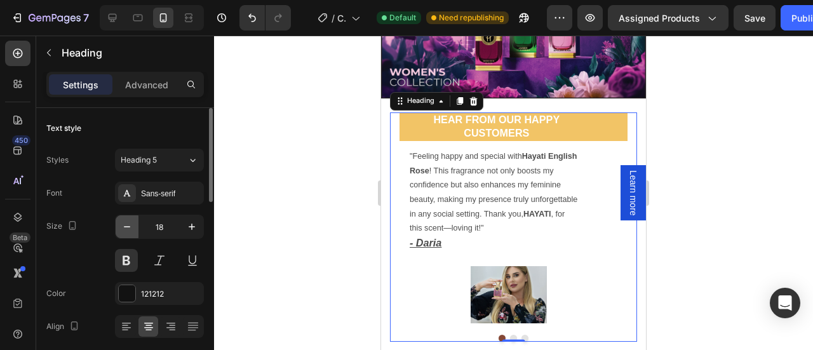
click at [130, 231] on icon "button" at bounding box center [127, 226] width 13 height 13
type input "17"
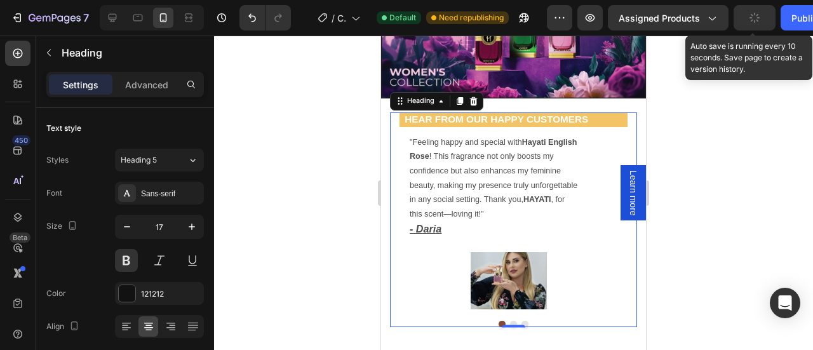
click at [762, 18] on button "button" at bounding box center [754, 17] width 42 height 25
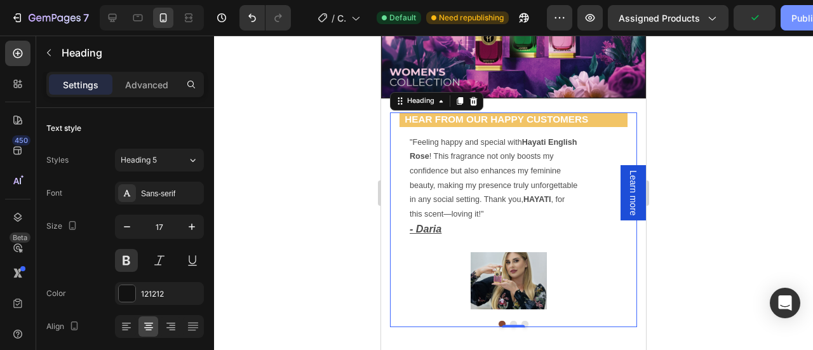
click at [804, 13] on div "Publish" at bounding box center [807, 17] width 32 height 13
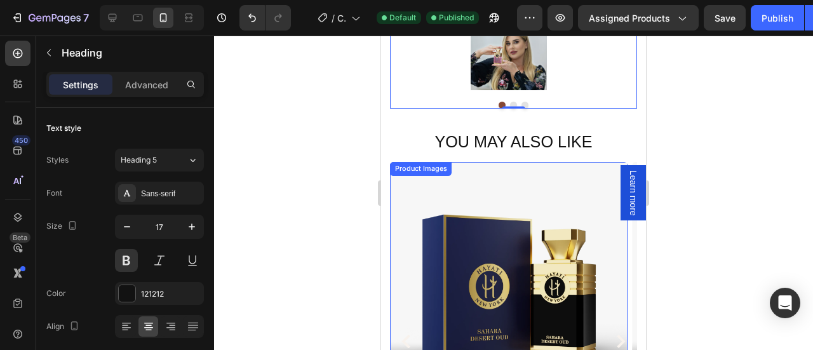
scroll to position [1764, 0]
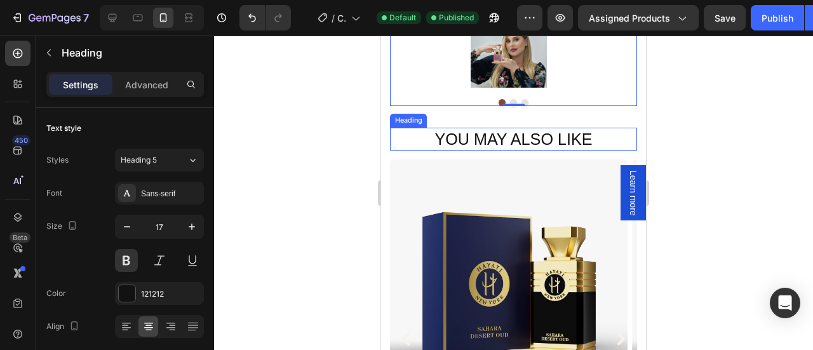
click at [514, 140] on h2 "You may also like" at bounding box center [513, 139] width 246 height 23
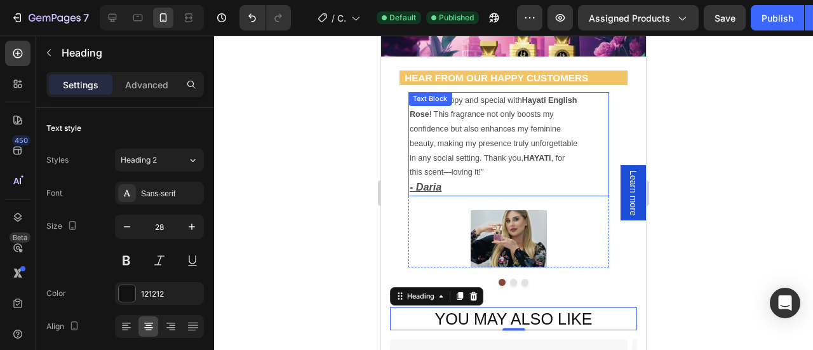
scroll to position [1560, 0]
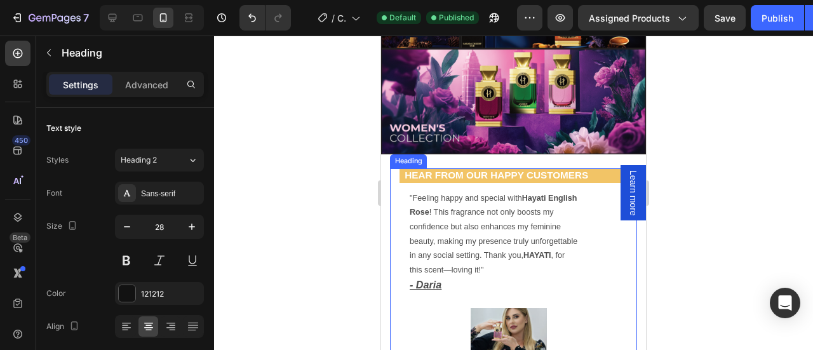
click at [491, 169] on p "⁠⁠⁠⁠⁠⁠⁠ Hear from Our Happy Customers" at bounding box center [497, 175] width 192 height 13
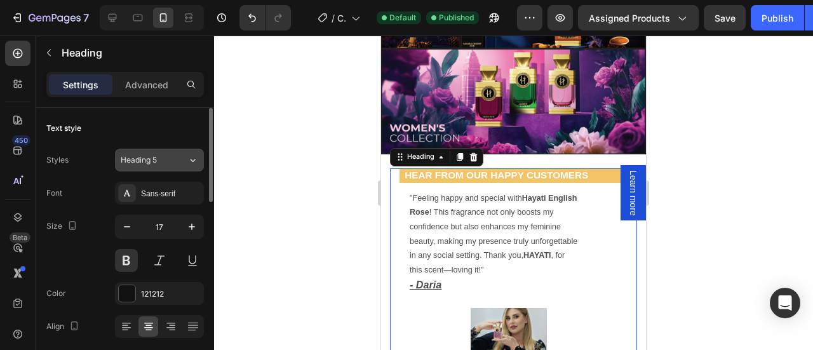
click at [179, 150] on button "Heading 5" at bounding box center [159, 160] width 89 height 23
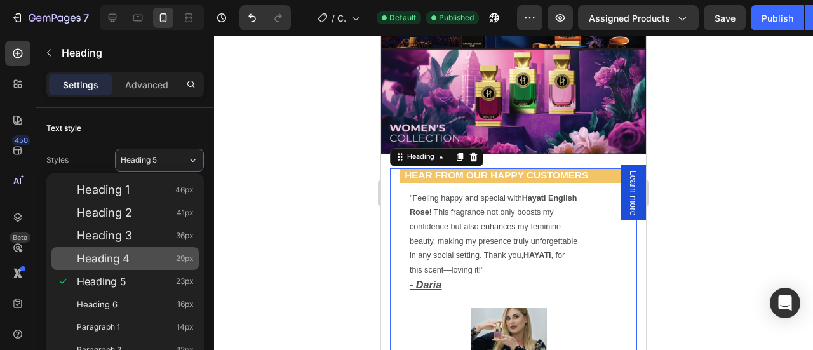
click at [128, 261] on span "Heading 4" at bounding box center [103, 258] width 53 height 13
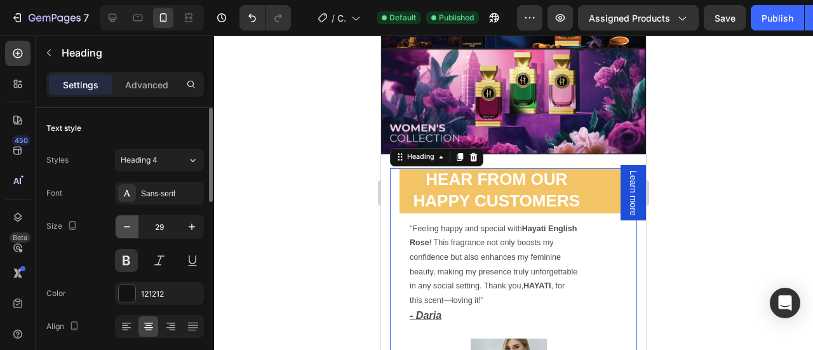
click at [131, 228] on icon "button" at bounding box center [127, 226] width 13 height 13
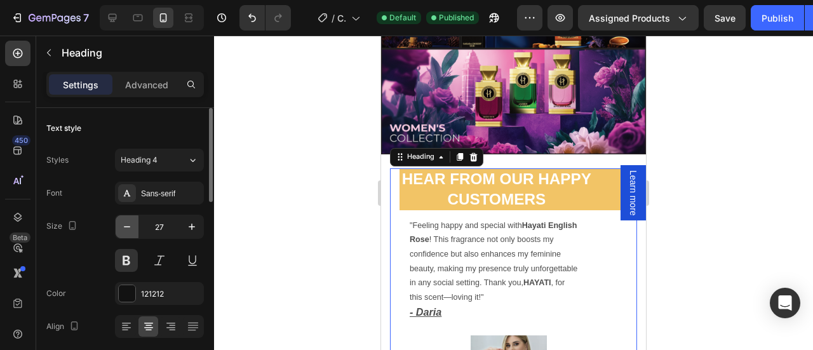
click at [131, 228] on icon "button" at bounding box center [127, 226] width 13 height 13
click at [130, 228] on icon "button" at bounding box center [127, 226] width 13 height 13
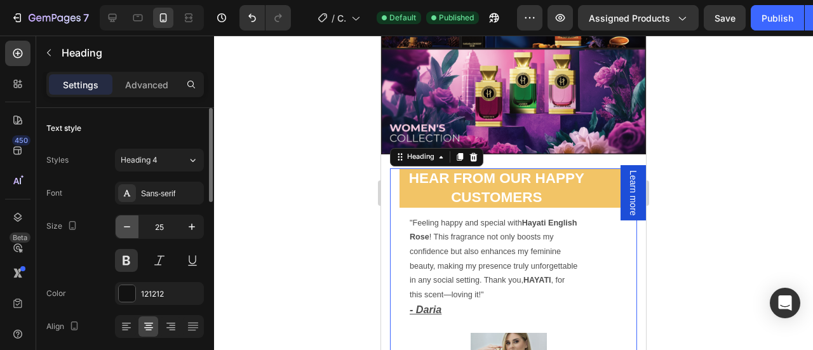
click at [130, 228] on icon "button" at bounding box center [127, 226] width 13 height 13
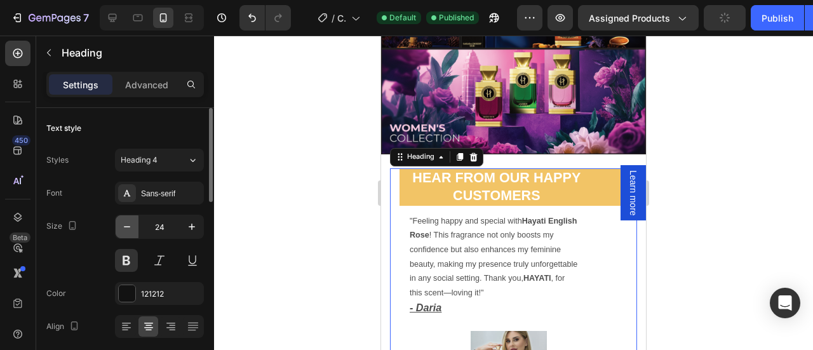
click at [130, 228] on icon "button" at bounding box center [127, 226] width 13 height 13
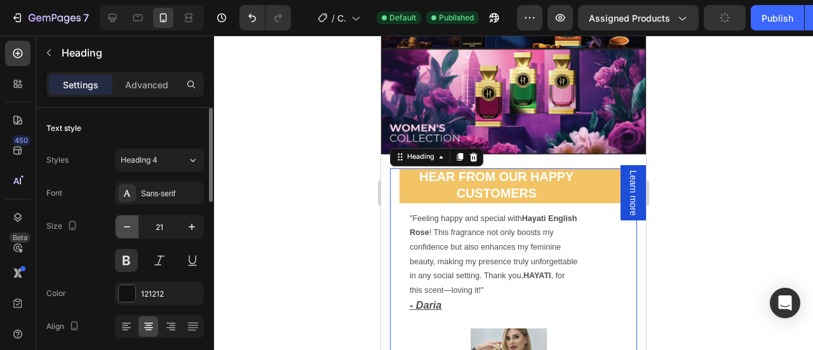
click at [130, 228] on icon "button" at bounding box center [127, 226] width 13 height 13
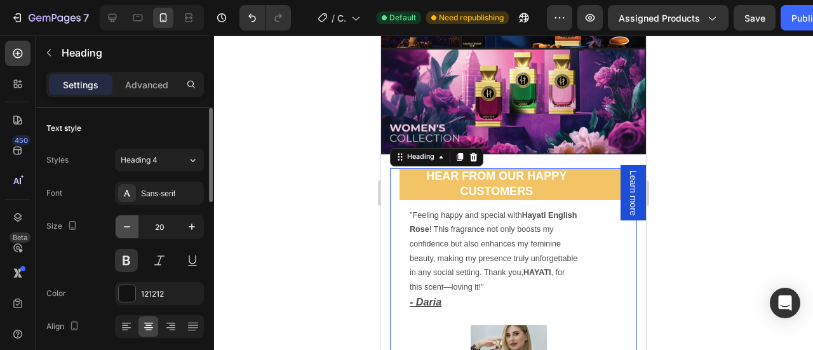
click at [130, 228] on icon "button" at bounding box center [127, 226] width 13 height 13
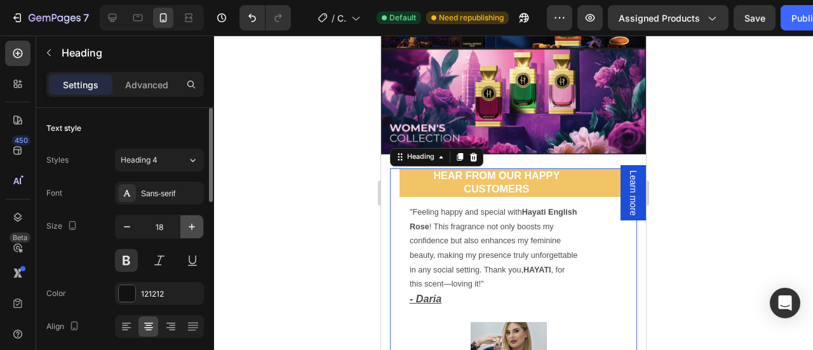
click at [193, 228] on icon "button" at bounding box center [191, 226] width 13 height 13
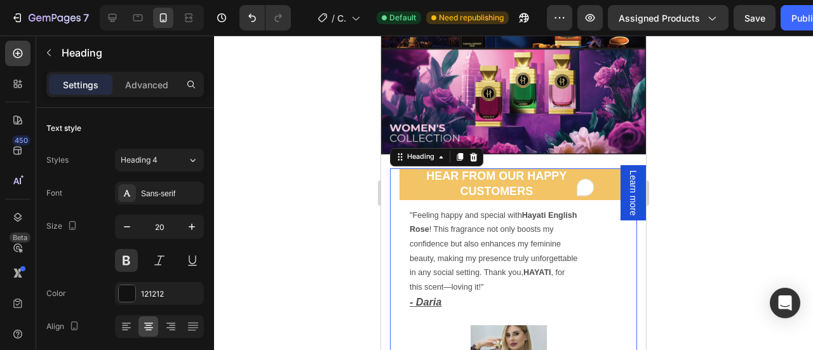
click at [549, 169] on strong "Hear from Our Happy Customers" at bounding box center [496, 182] width 140 height 27
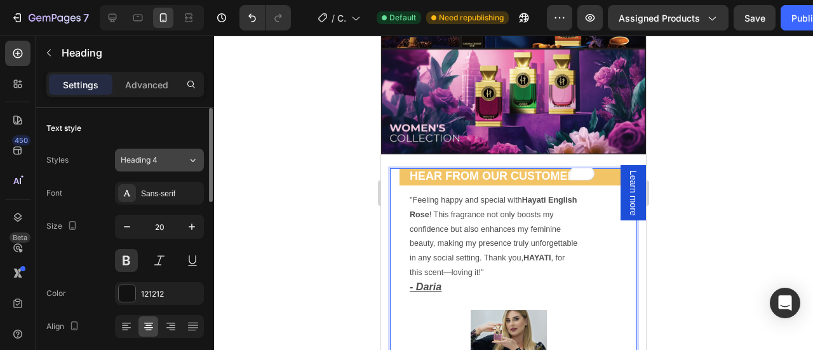
click at [194, 161] on icon at bounding box center [192, 160] width 11 height 13
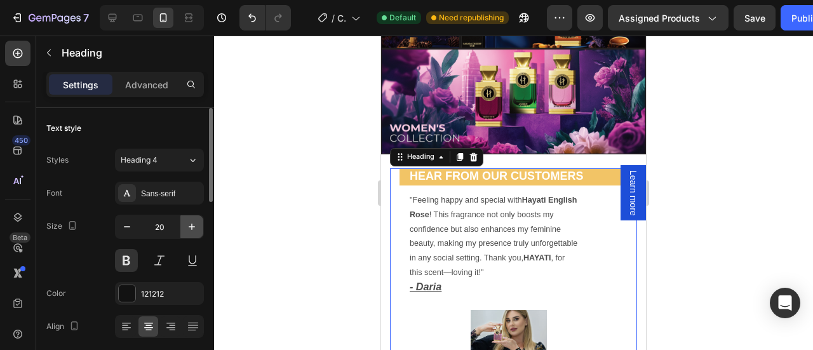
click at [187, 226] on icon "button" at bounding box center [191, 226] width 13 height 13
click at [192, 223] on icon "button" at bounding box center [192, 226] width 6 height 6
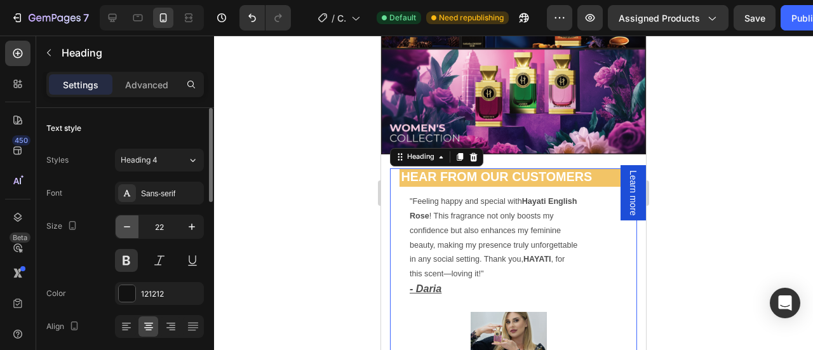
click at [135, 227] on button "button" at bounding box center [127, 226] width 23 height 23
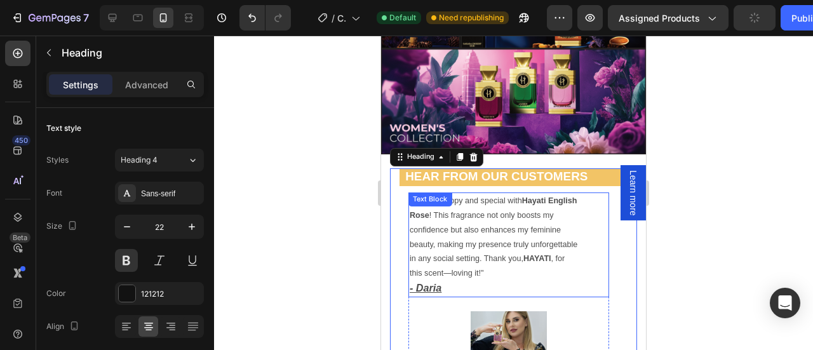
type input "21"
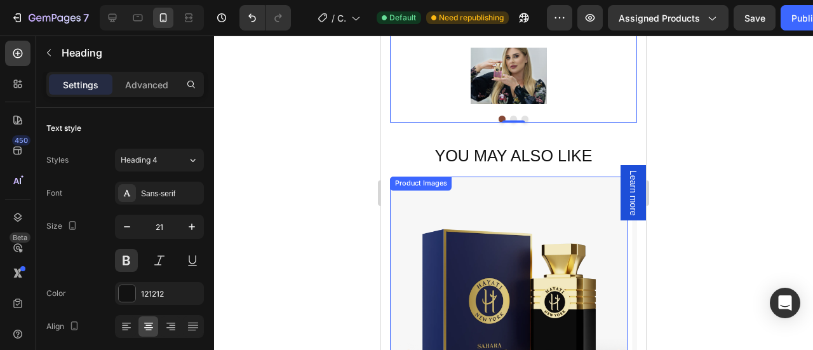
scroll to position [1751, 0]
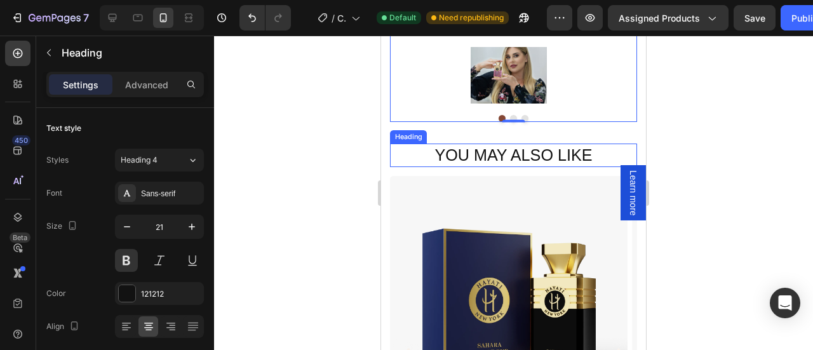
click at [497, 156] on h2 "You may also like" at bounding box center [513, 154] width 246 height 23
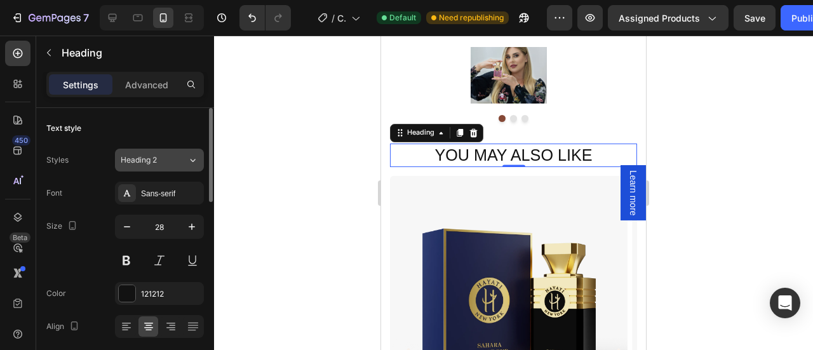
click at [171, 159] on div "Heading 2" at bounding box center [146, 159] width 51 height 11
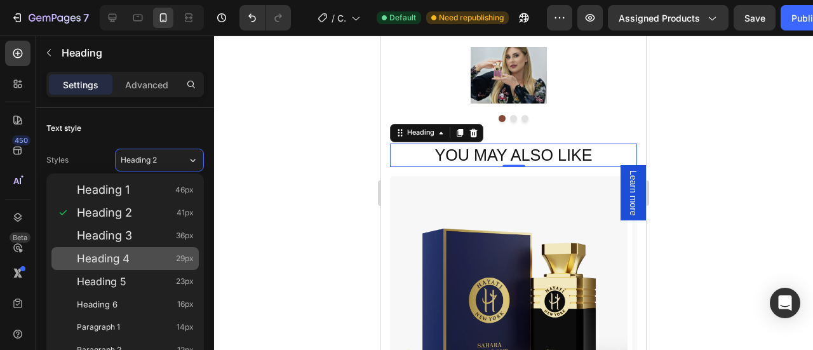
click at [136, 258] on div "Heading 4 29px" at bounding box center [135, 258] width 117 height 13
type input "29"
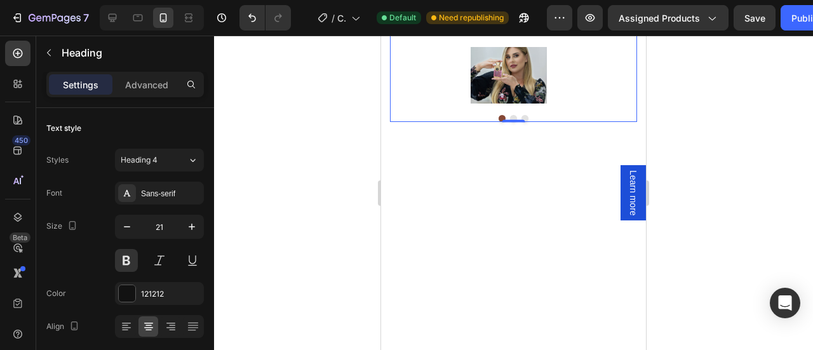
scroll to position [1480, 0]
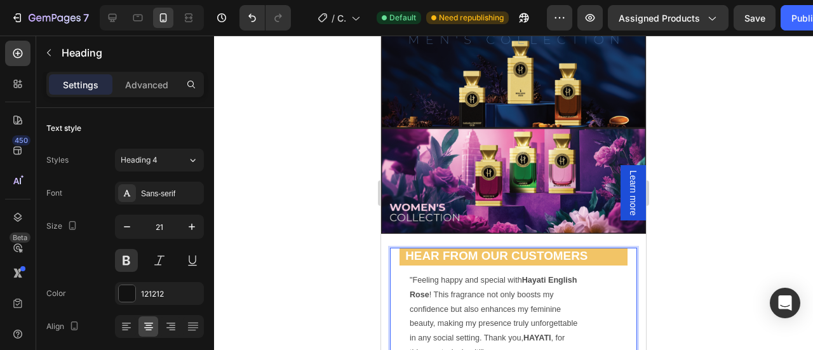
click at [510, 249] on strong "Hear from Our Customers" at bounding box center [496, 255] width 182 height 13
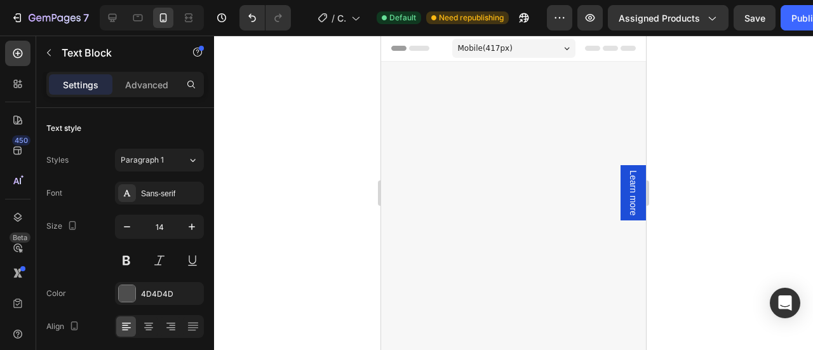
scroll to position [1480, 0]
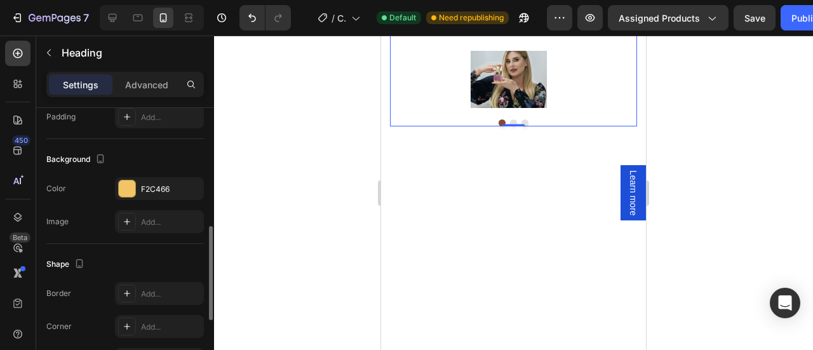
scroll to position [352, 0]
click at [121, 183] on div at bounding box center [127, 185] width 17 height 17
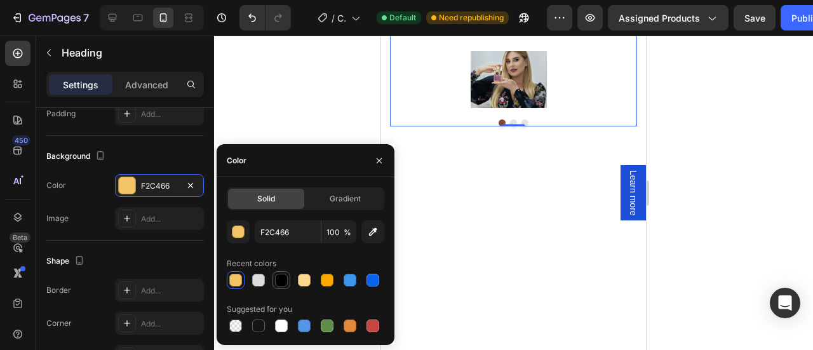
click at [276, 282] on div at bounding box center [281, 280] width 13 height 13
type input "000000"
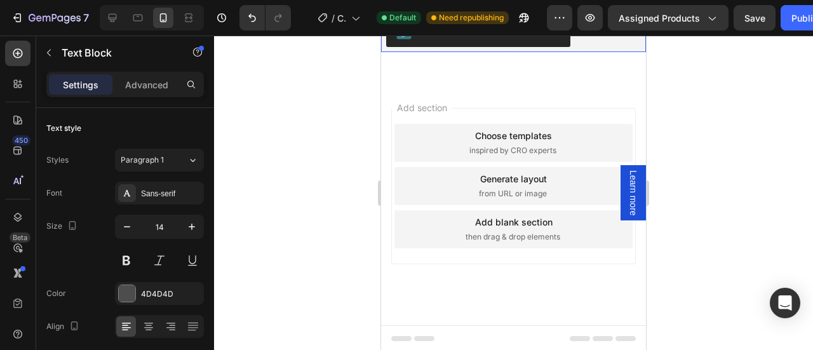
scroll to position [1574, 0]
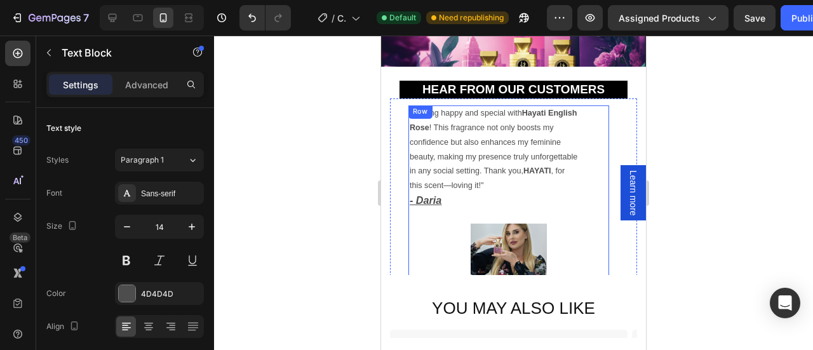
click at [488, 305] on div "You may also like Heading Row Product Images Icon Icon Icon Icon Icon Icon List…" at bounding box center [513, 306] width 265 height 63
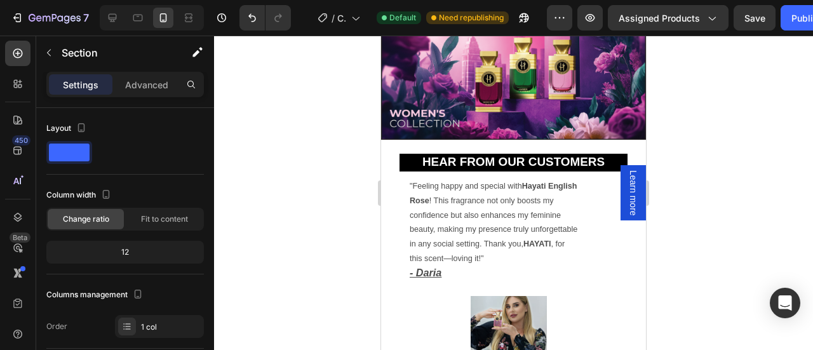
scroll to position [1637, 0]
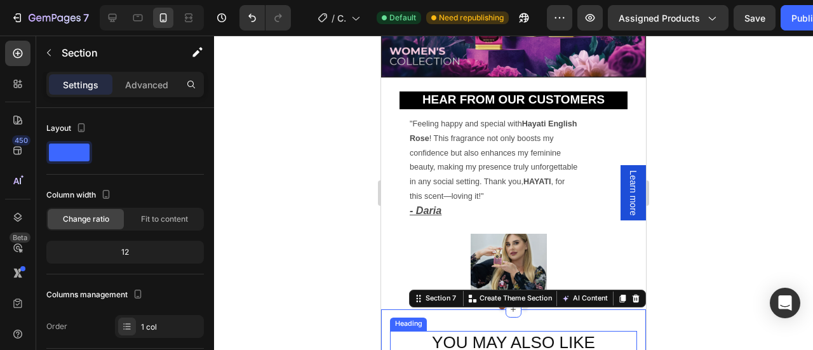
drag, startPoint x: 471, startPoint y: 324, endPoint x: 458, endPoint y: 323, distance: 12.7
click at [470, 331] on h2 "You may also like" at bounding box center [513, 343] width 246 height 24
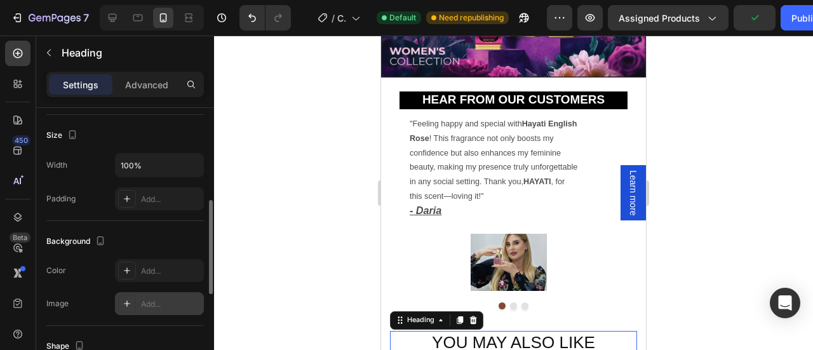
scroll to position [268, 0]
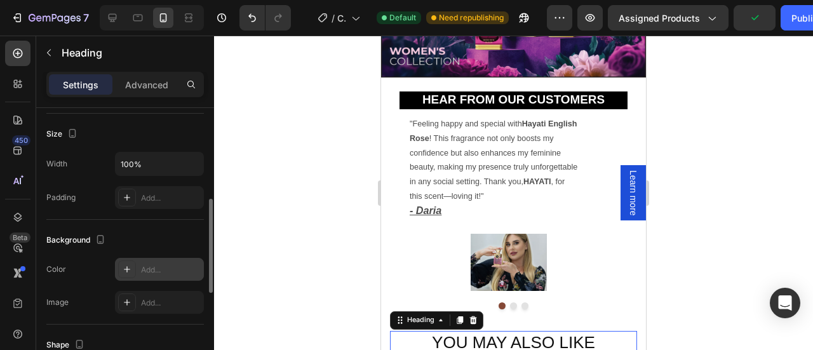
click at [122, 270] on icon at bounding box center [127, 269] width 10 height 10
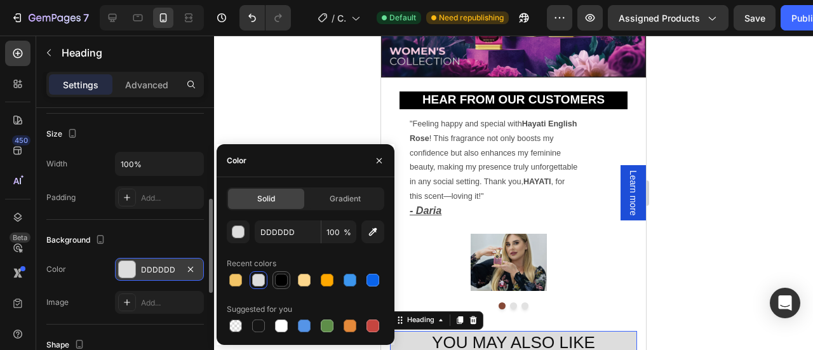
click at [282, 284] on div at bounding box center [281, 280] width 13 height 13
type input "000000"
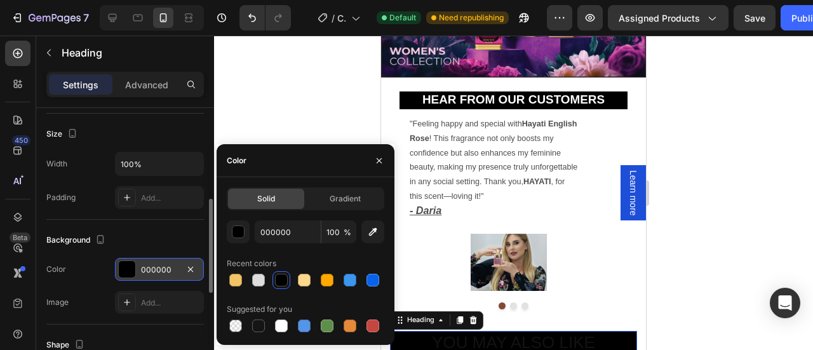
click at [489, 331] on h2 "You may also like" at bounding box center [513, 343] width 246 height 24
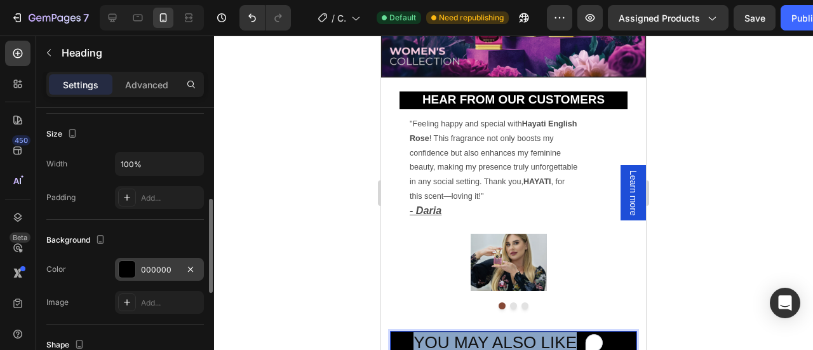
click at [489, 332] on p "You may also like" at bounding box center [495, 343] width 208 height 22
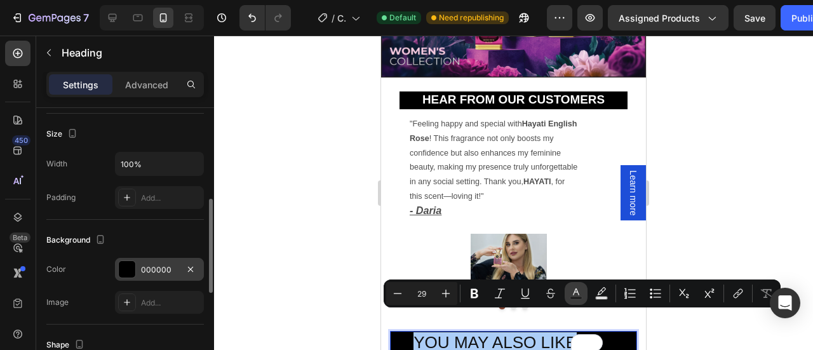
click at [573, 293] on icon "Editor contextual toolbar" at bounding box center [575, 293] width 13 height 13
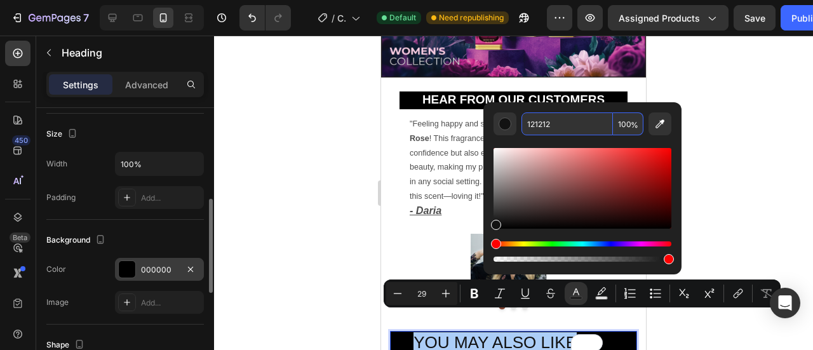
click at [546, 125] on input "121212" at bounding box center [566, 123] width 91 height 23
type input "FFFFFF"
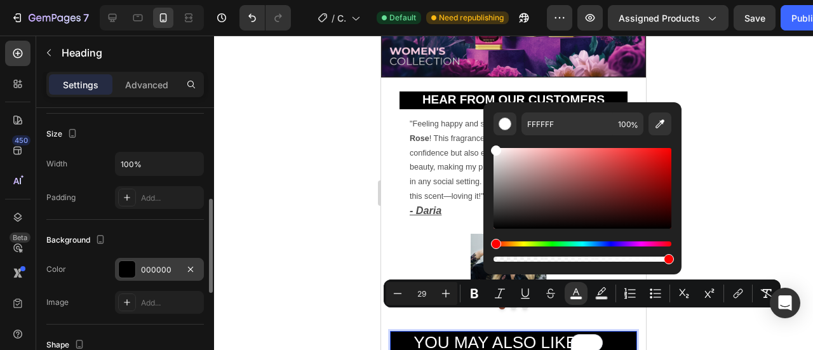
click at [735, 195] on div at bounding box center [513, 193] width 599 height 314
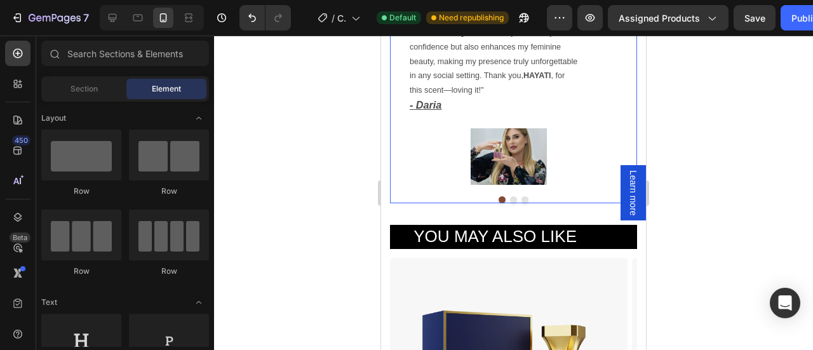
scroll to position [1631, 0]
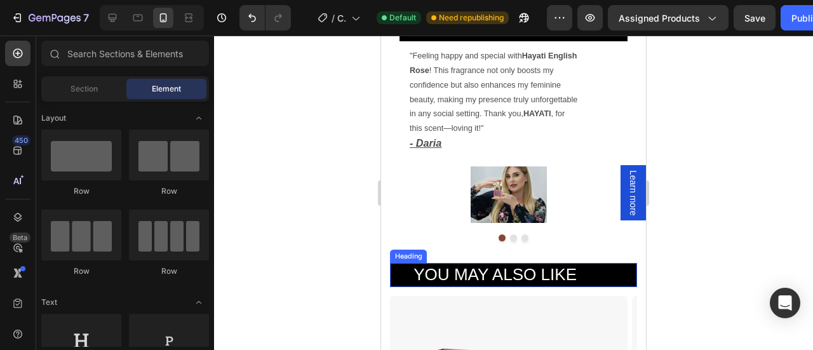
click at [508, 271] on span "You may also like" at bounding box center [494, 274] width 163 height 19
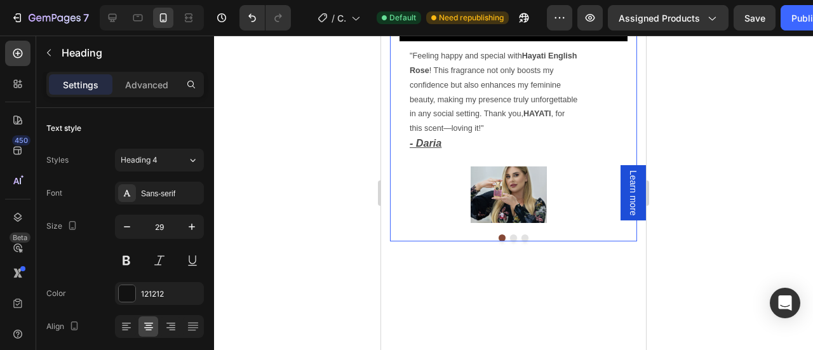
click at [494, 39] on strong "Hear from Our Customers" at bounding box center [513, 31] width 182 height 13
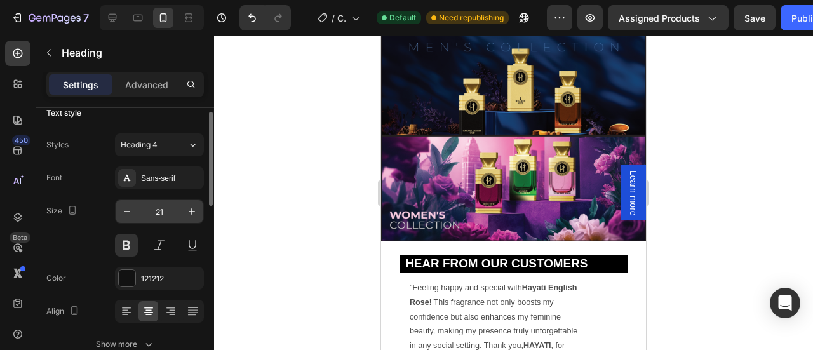
scroll to position [15, 0]
click at [191, 215] on icon "button" at bounding box center [191, 212] width 13 height 13
click at [122, 217] on icon "button" at bounding box center [127, 212] width 13 height 13
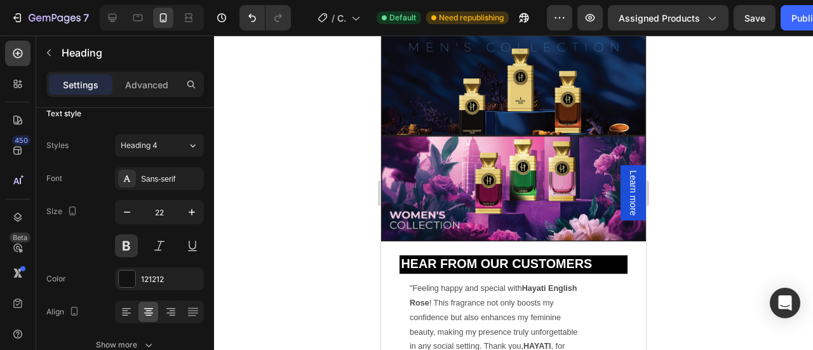
type input "21"
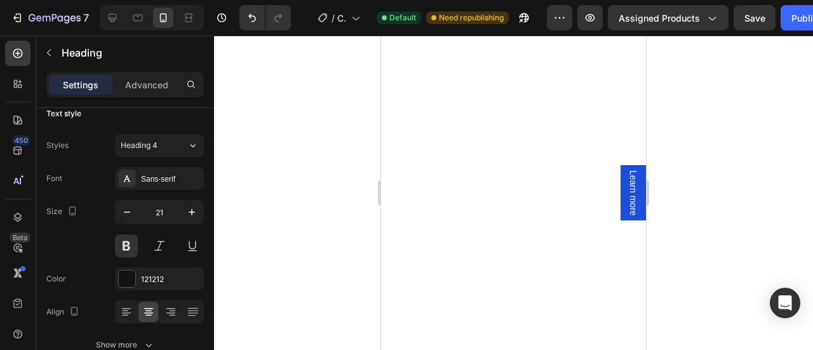
scroll to position [0, 0]
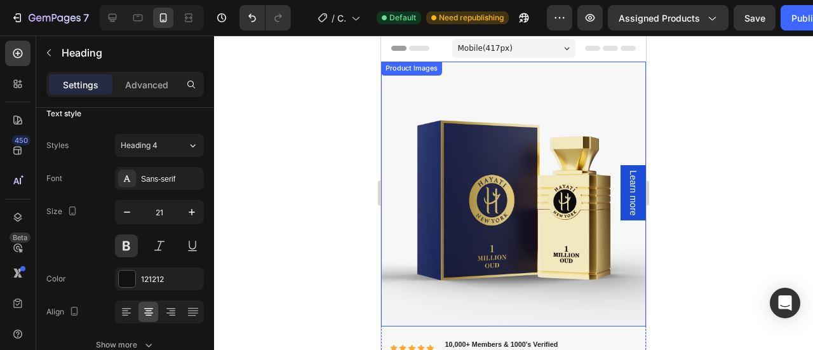
click at [491, 166] on img at bounding box center [513, 194] width 265 height 265
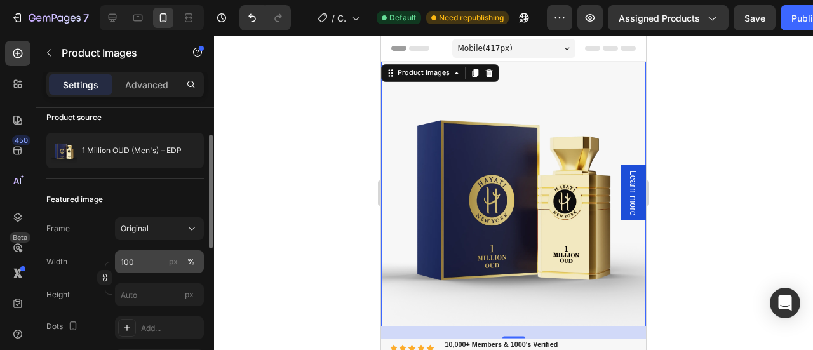
scroll to position [106, 0]
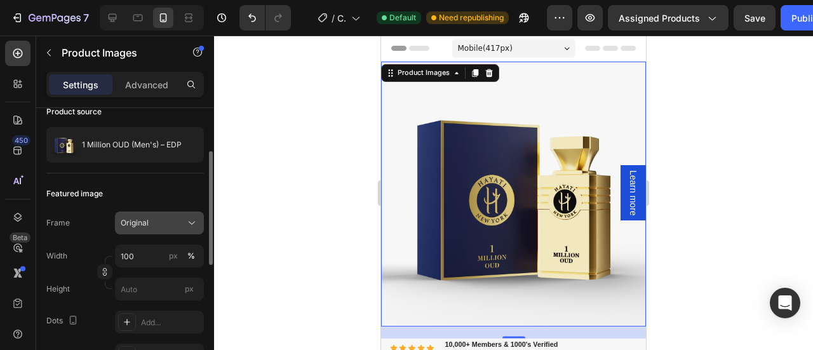
click at [199, 222] on button "Original" at bounding box center [159, 222] width 89 height 23
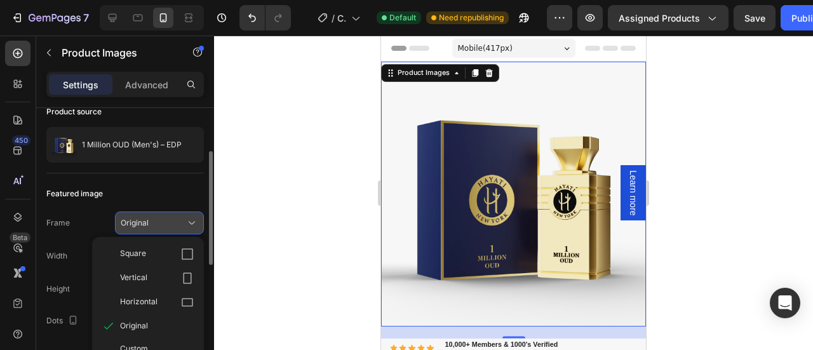
click at [197, 221] on icon at bounding box center [191, 222] width 13 height 13
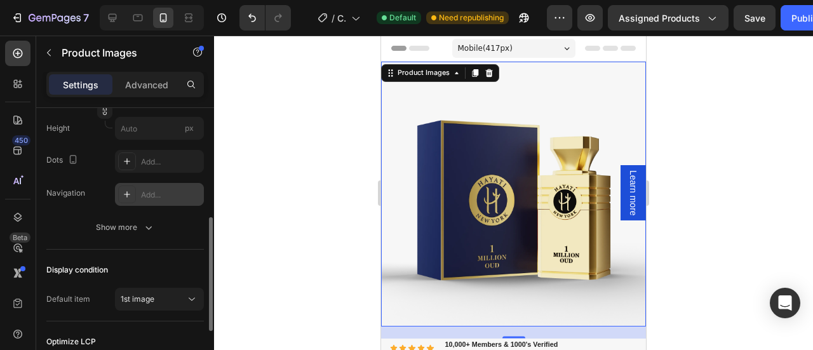
scroll to position [267, 0]
click at [138, 199] on div "Add..." at bounding box center [159, 193] width 89 height 23
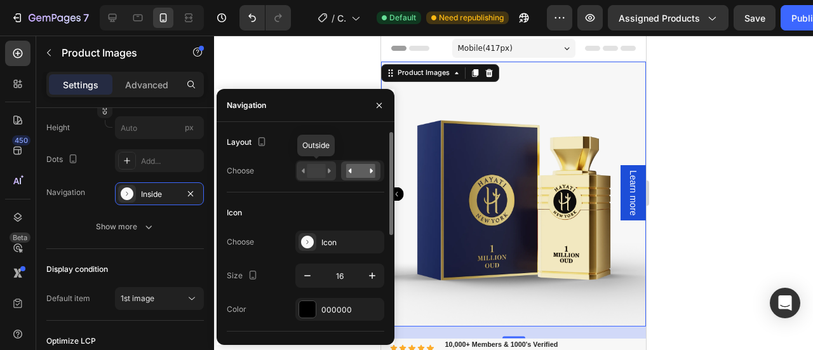
click at [317, 169] on rect at bounding box center [316, 171] width 18 height 14
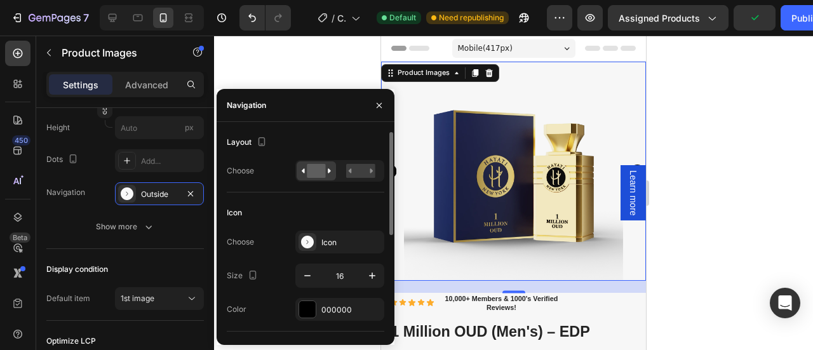
scroll to position [1, 0]
click at [364, 176] on rect at bounding box center [360, 170] width 29 height 14
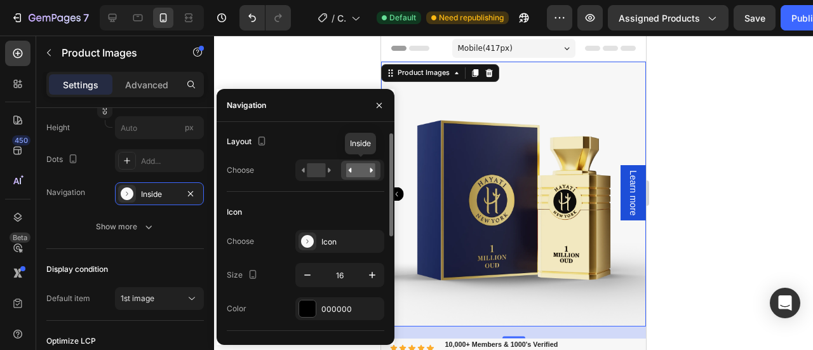
scroll to position [1, 0]
click at [322, 169] on rect at bounding box center [316, 170] width 18 height 14
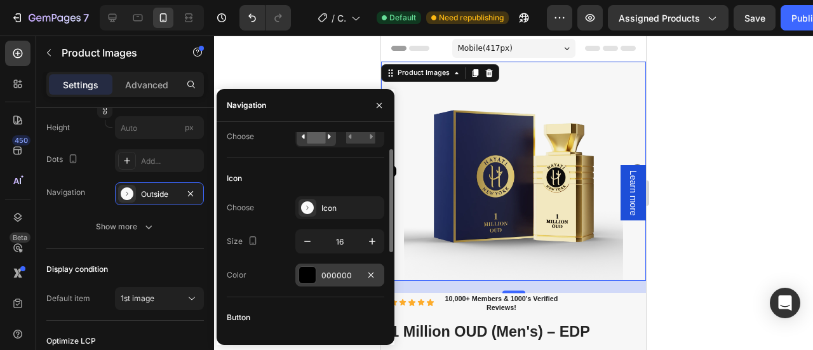
scroll to position [35, 0]
click at [314, 276] on div at bounding box center [307, 274] width 17 height 17
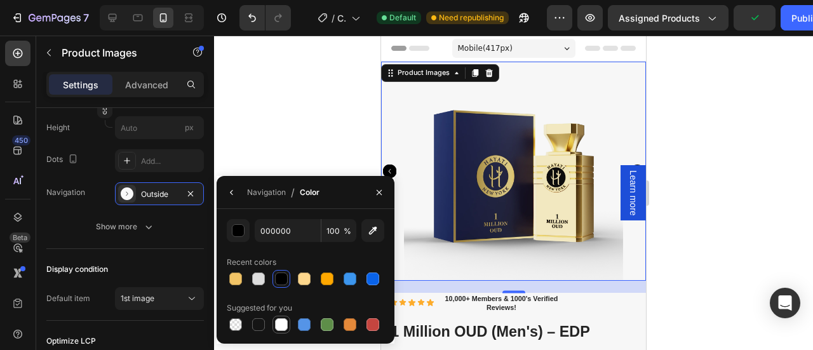
click at [284, 323] on div at bounding box center [281, 324] width 13 height 13
click at [282, 280] on div at bounding box center [281, 278] width 13 height 13
type input "000000"
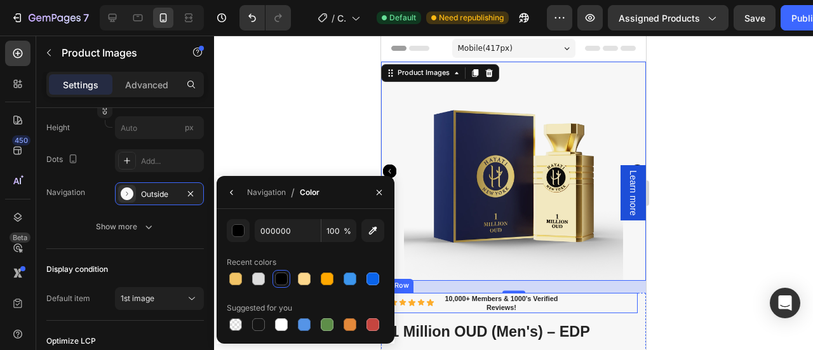
click at [714, 265] on div at bounding box center [513, 193] width 599 height 314
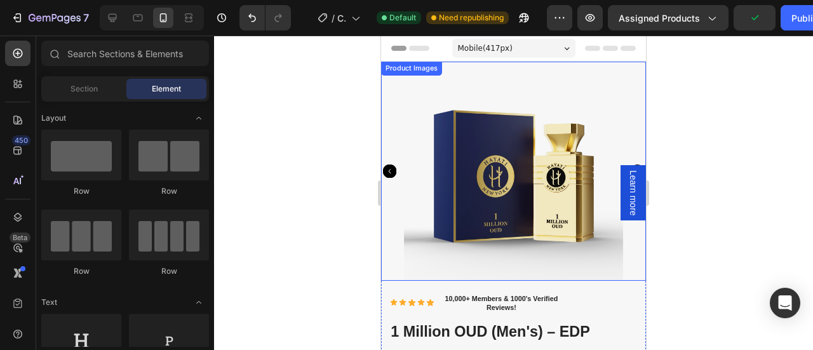
click at [388, 167] on icon "Carousel Back Arrow" at bounding box center [390, 171] width 14 height 14
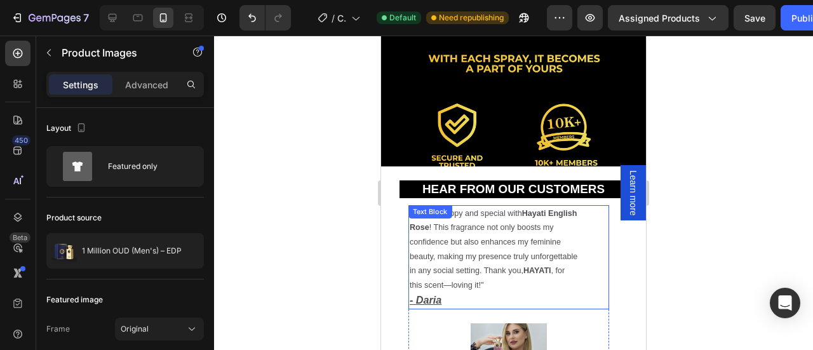
scroll to position [1555, 0]
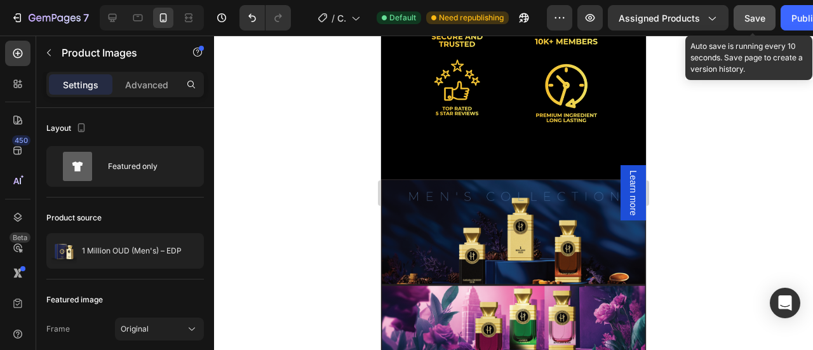
click at [758, 20] on span "Save" at bounding box center [754, 18] width 21 height 11
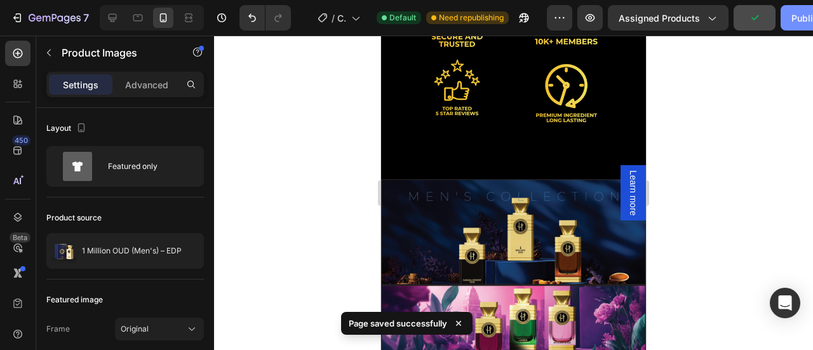
click at [788, 20] on button "Publish" at bounding box center [806, 17] width 53 height 25
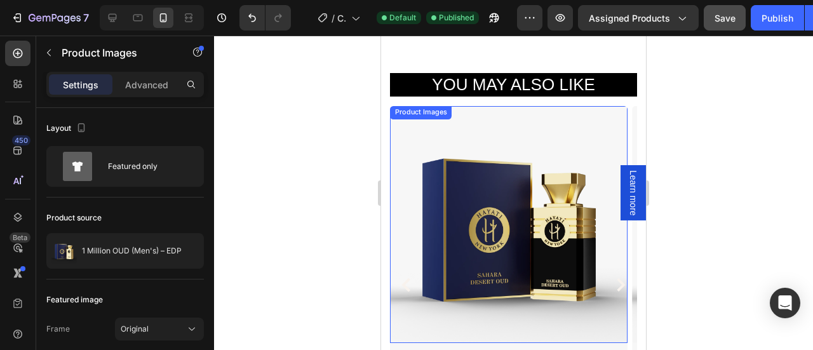
scroll to position [2043, 0]
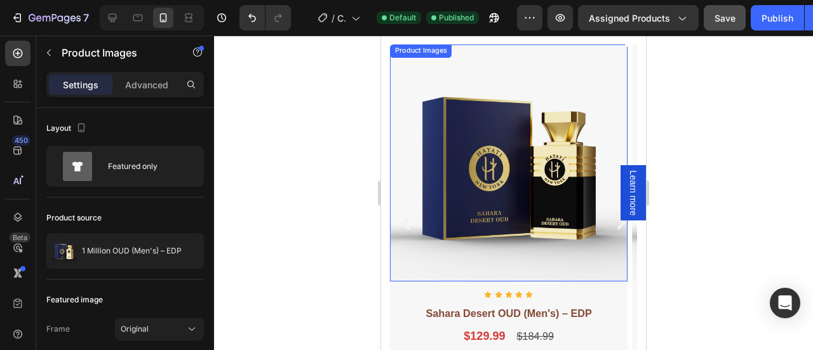
click at [413, 173] on img at bounding box center [508, 162] width 237 height 237
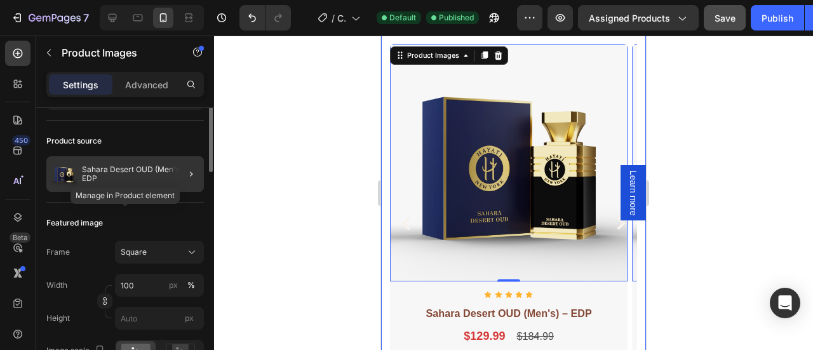
scroll to position [22, 0]
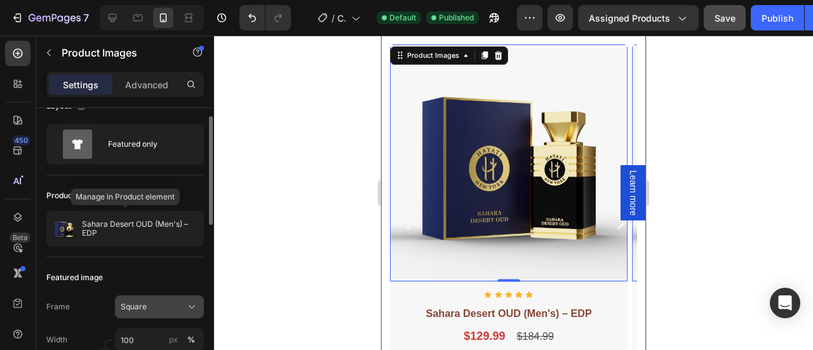
click at [183, 302] on div "Square" at bounding box center [159, 306] width 77 height 13
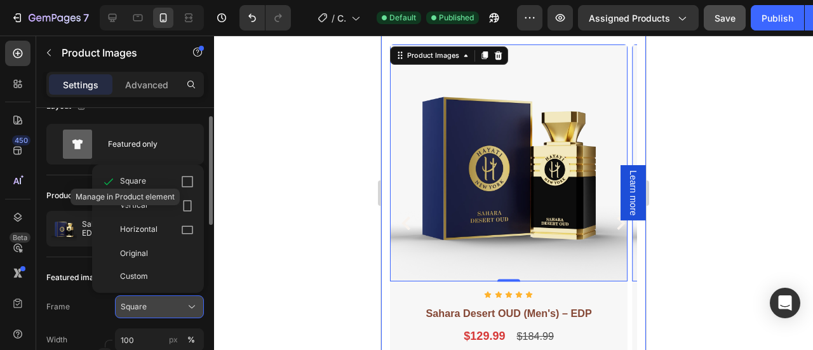
click at [182, 303] on div "Square" at bounding box center [152, 306] width 62 height 11
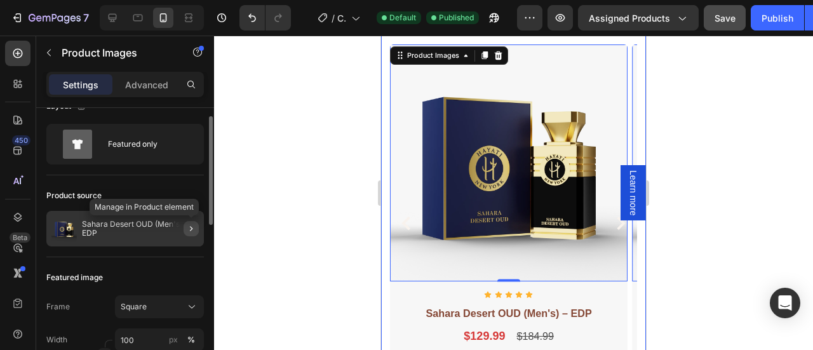
click at [185, 232] on button "button" at bounding box center [190, 228] width 15 height 15
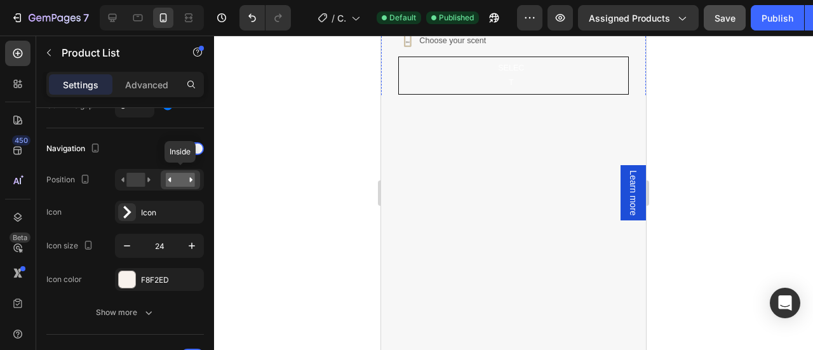
scroll to position [0, 0]
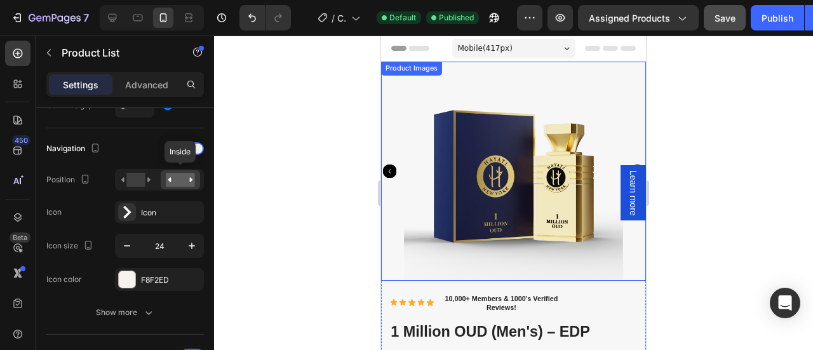
click at [463, 165] on img at bounding box center [513, 171] width 219 height 219
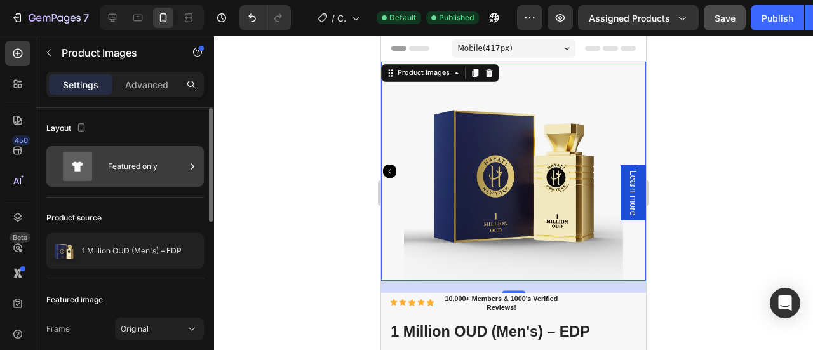
click at [180, 166] on div "Featured only" at bounding box center [146, 166] width 77 height 29
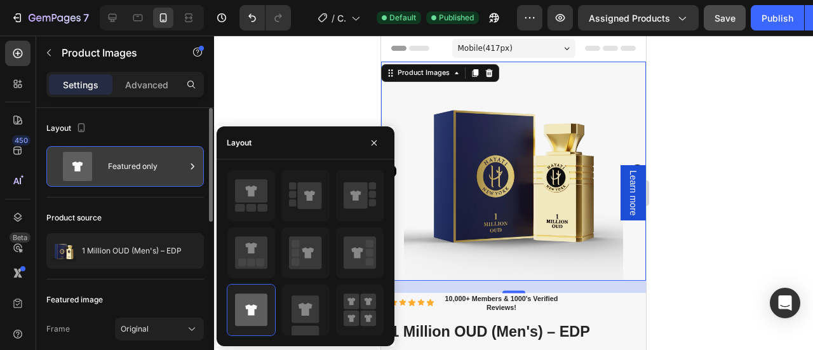
click at [180, 166] on div "Featured only" at bounding box center [146, 166] width 77 height 29
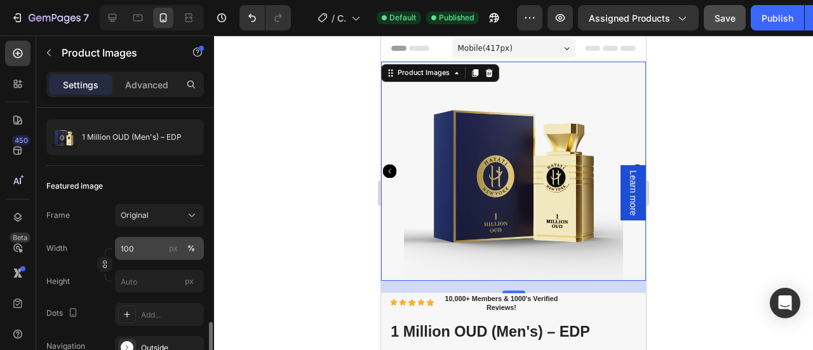
scroll to position [234, 0]
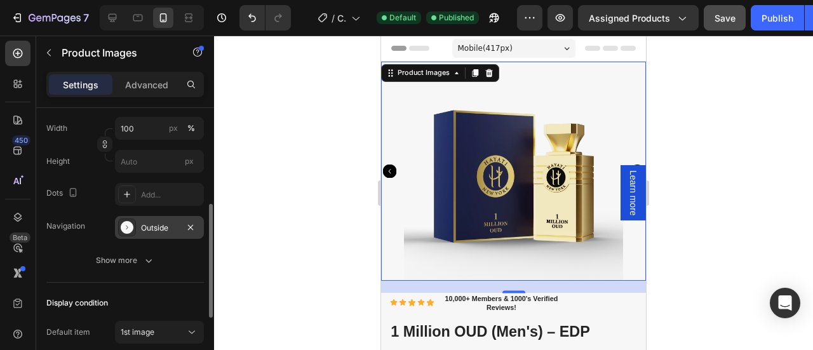
click at [128, 228] on icon at bounding box center [127, 227] width 13 height 13
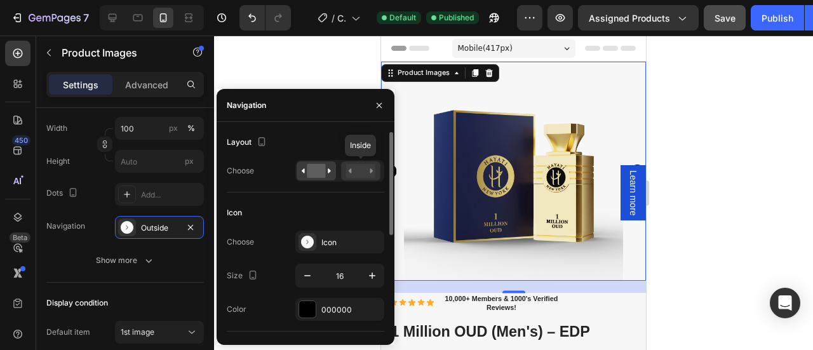
click at [358, 169] on rect at bounding box center [360, 171] width 29 height 14
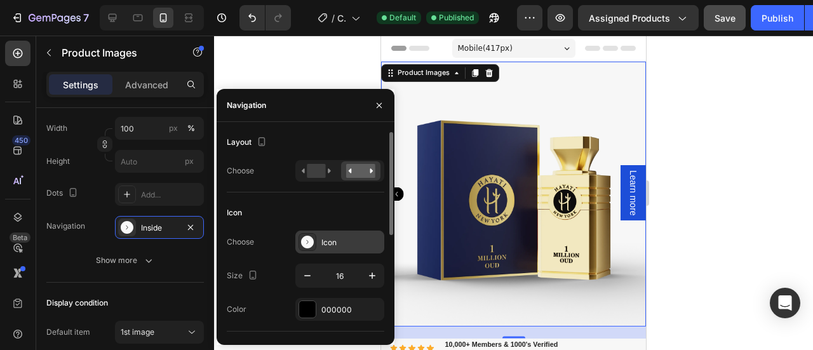
click at [307, 241] on icon at bounding box center [307, 242] width 13 height 13
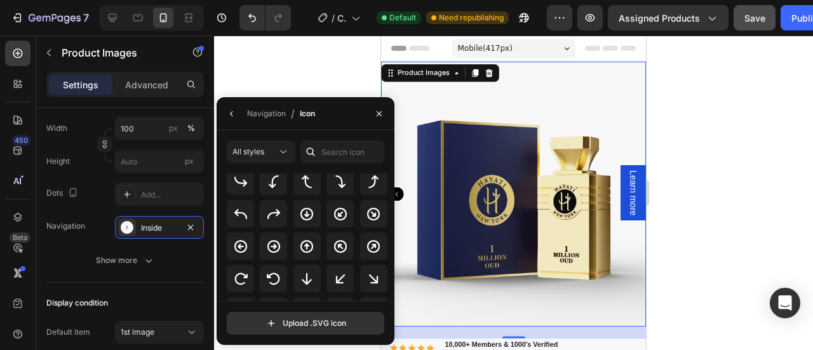
scroll to position [0, 0]
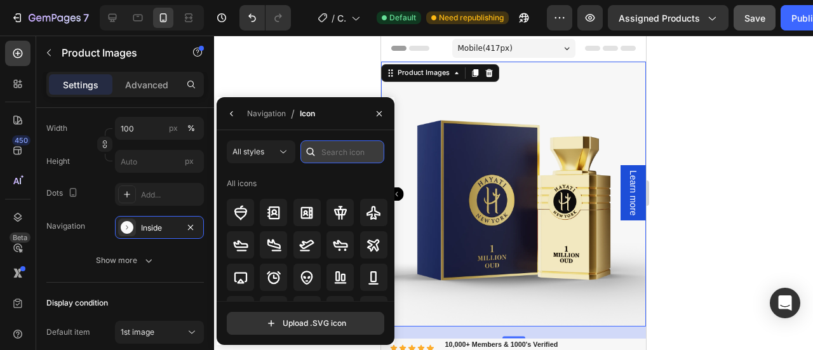
click at [339, 152] on input "text" at bounding box center [342, 151] width 84 height 23
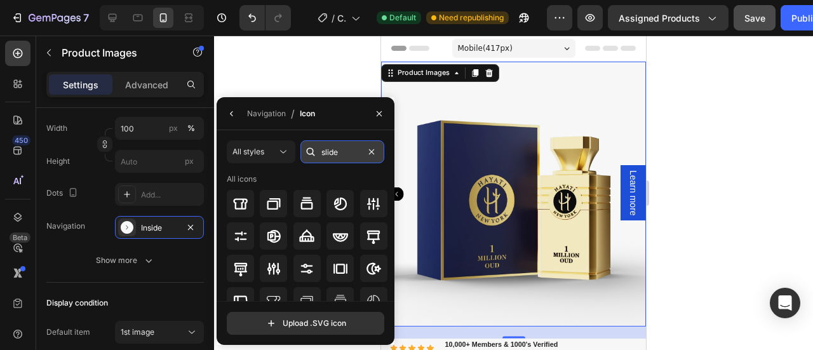
type input "slider"
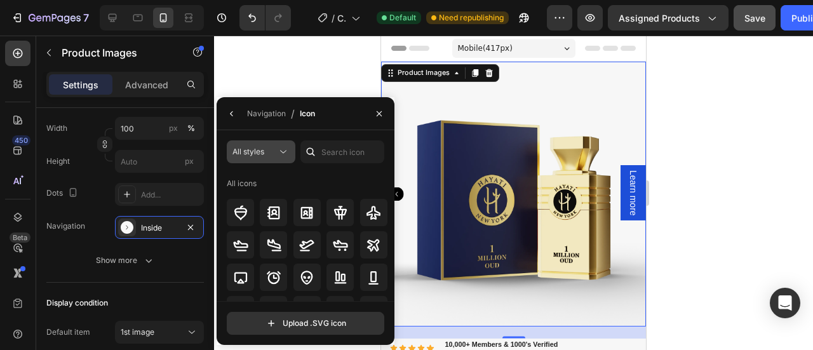
click at [282, 154] on icon at bounding box center [283, 151] width 13 height 13
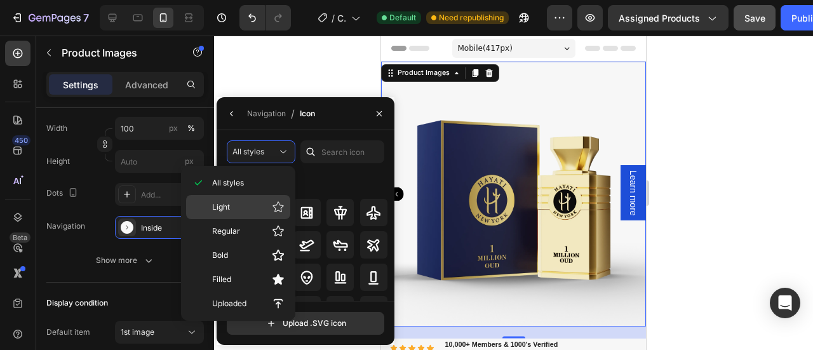
click at [255, 209] on p "Light" at bounding box center [248, 207] width 72 height 13
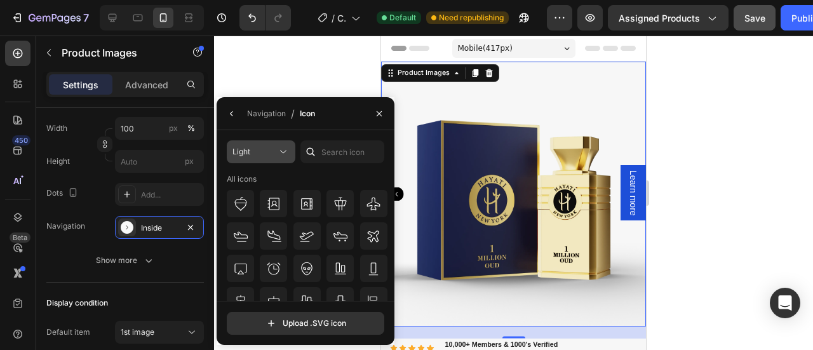
click at [240, 150] on span "Light" at bounding box center [241, 152] width 18 height 10
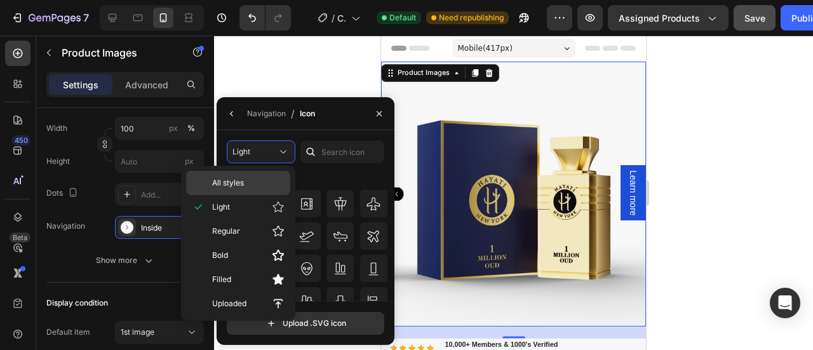
click at [239, 178] on span "All styles" at bounding box center [228, 182] width 32 height 11
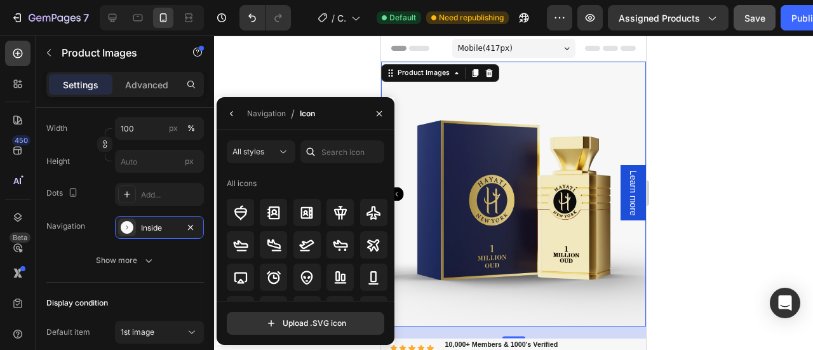
click at [214, 181] on div "450 Beta Sections(18) Elements(84) Section Element Hero Section Product Detail …" at bounding box center [107, 193] width 214 height 314
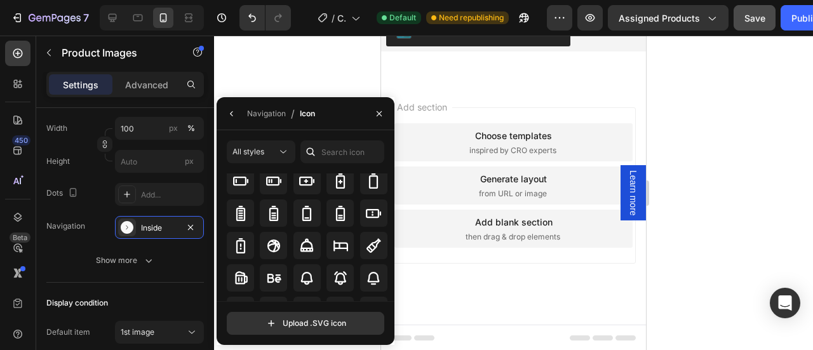
scroll to position [1988, 0]
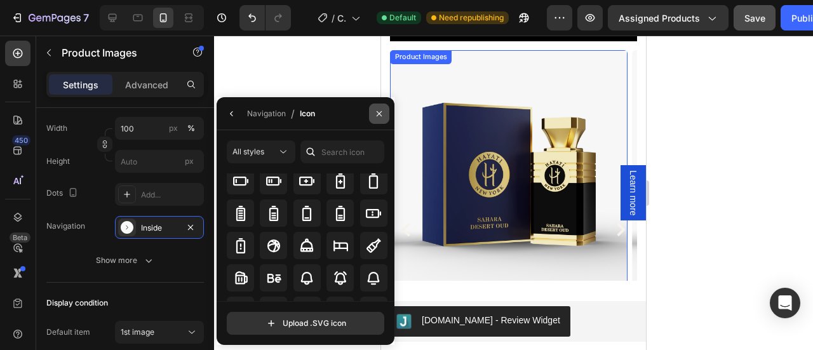
click at [382, 116] on icon "button" at bounding box center [379, 114] width 10 height 10
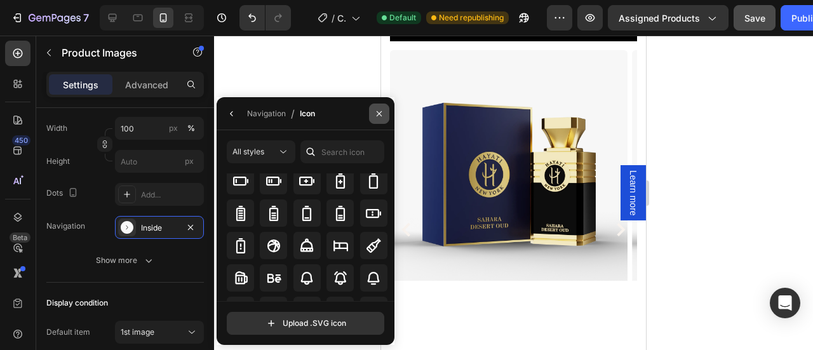
scroll to position [1823, 0]
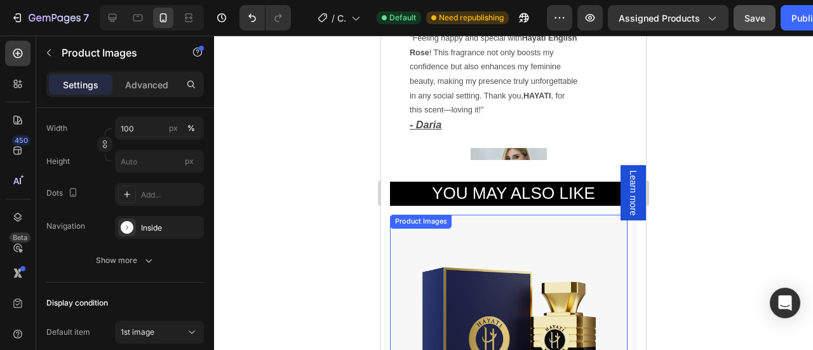
click at [442, 206] on h2 "You may also like" at bounding box center [513, 194] width 246 height 24
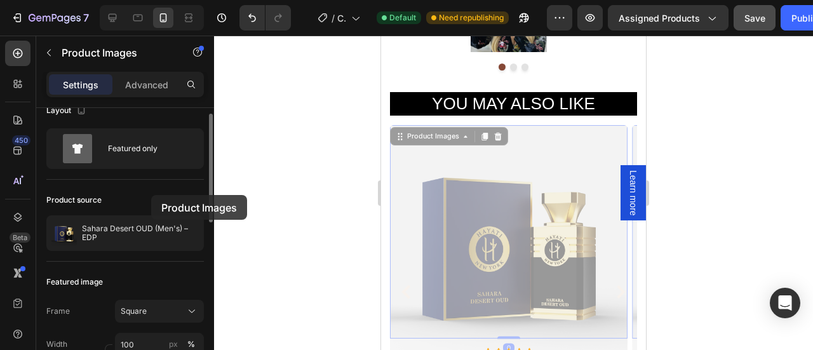
scroll to position [17, 0]
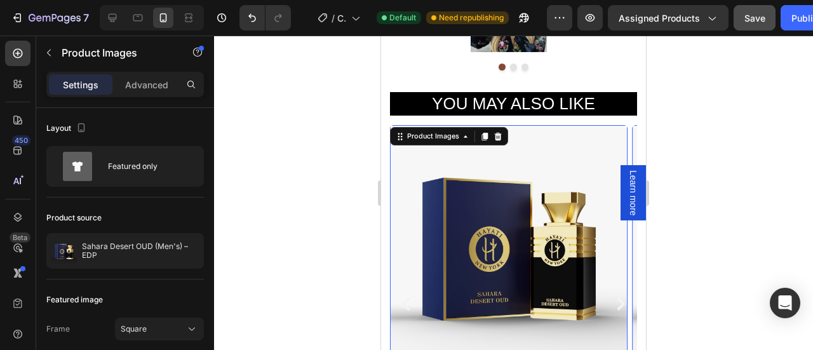
click at [766, 233] on div at bounding box center [513, 193] width 599 height 314
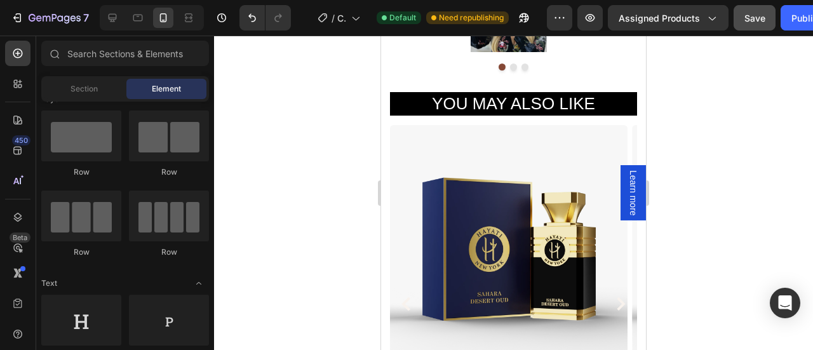
scroll to position [0, 0]
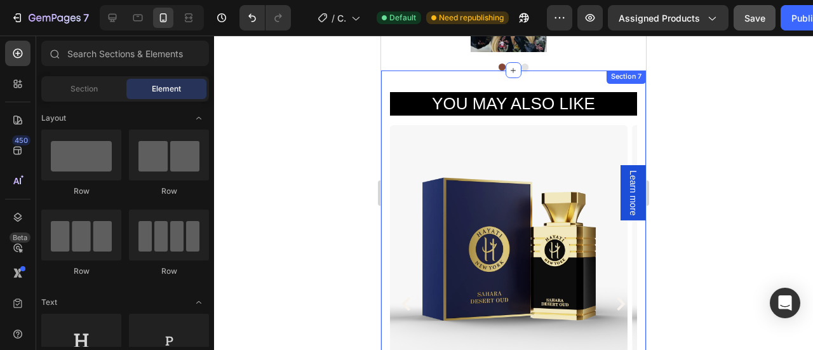
click at [445, 74] on div "You may also like Heading Row Product Images Icon Icon Icon Icon Icon Icon List…" at bounding box center [513, 287] width 265 height 434
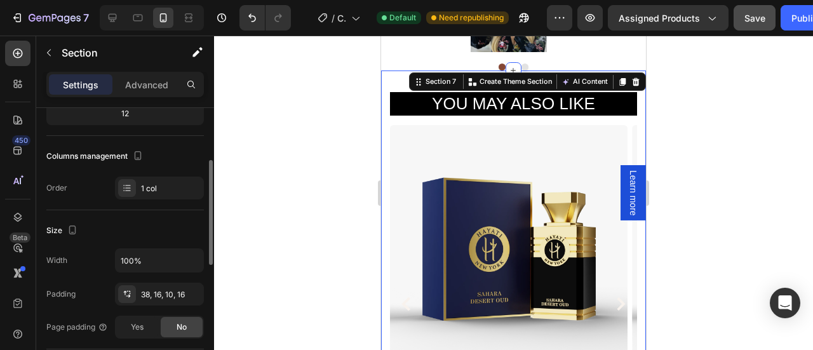
scroll to position [140, 0]
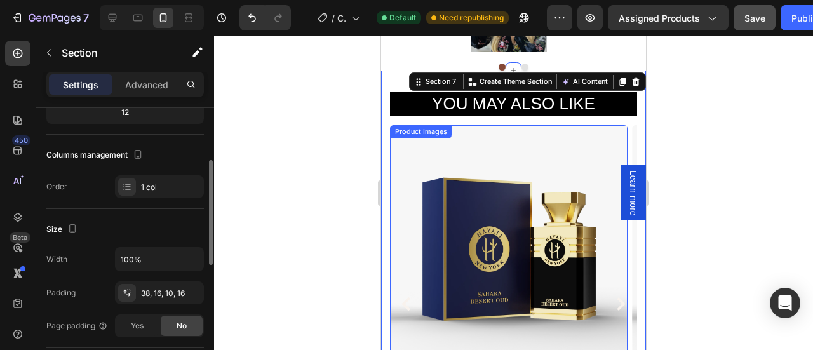
click at [405, 209] on img at bounding box center [508, 243] width 237 height 237
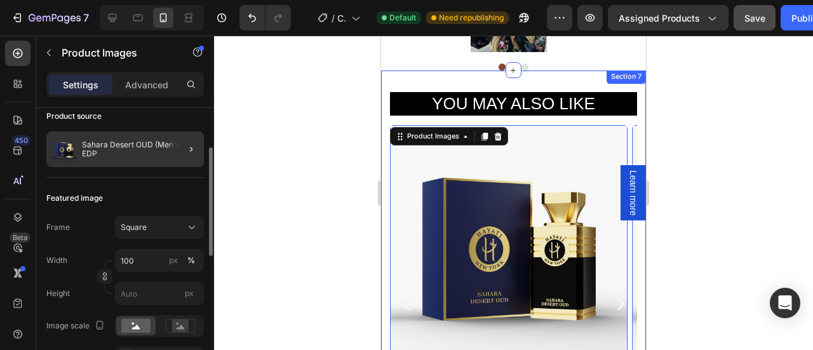
scroll to position [102, 0]
click at [166, 152] on p "Sahara Desert OUD (Men's) – EDP" at bounding box center [140, 149] width 117 height 18
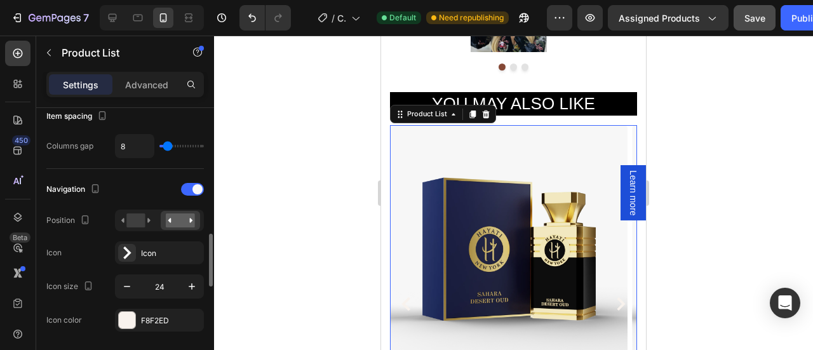
scroll to position [319, 0]
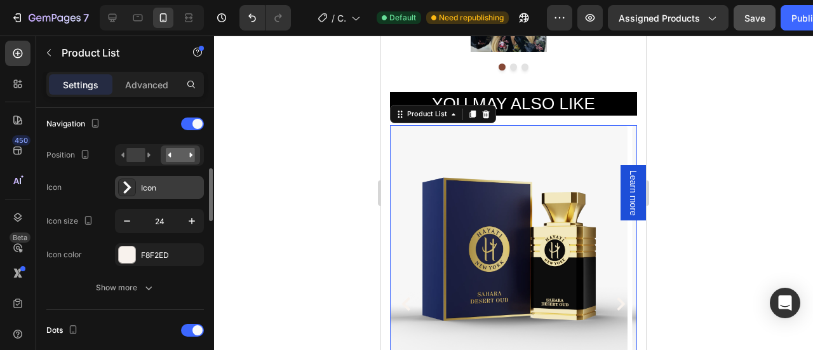
click at [132, 187] on icon at bounding box center [127, 187] width 13 height 13
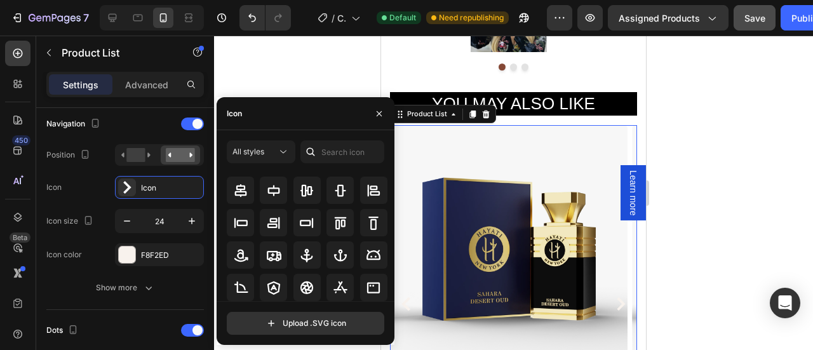
scroll to position [222, 0]
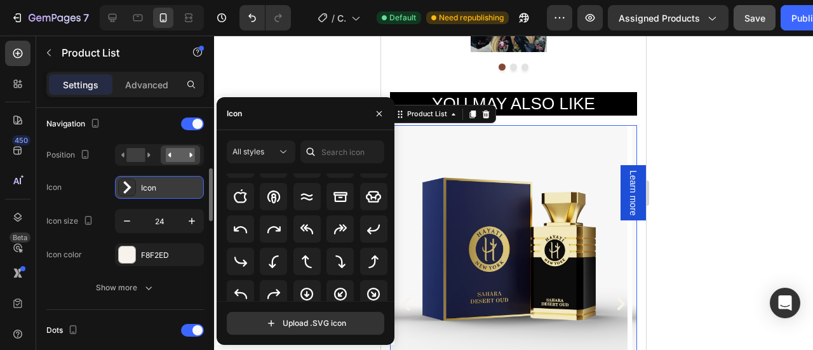
drag, startPoint x: 166, startPoint y: 187, endPoint x: 140, endPoint y: 186, distance: 26.1
click at [140, 186] on div "Icon" at bounding box center [159, 187] width 89 height 23
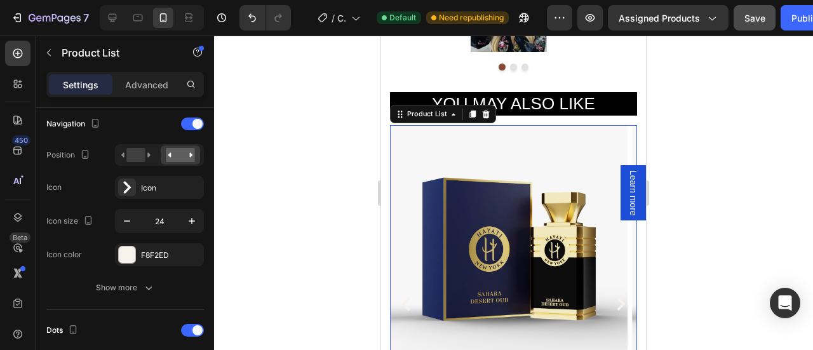
click at [311, 195] on div at bounding box center [513, 193] width 599 height 314
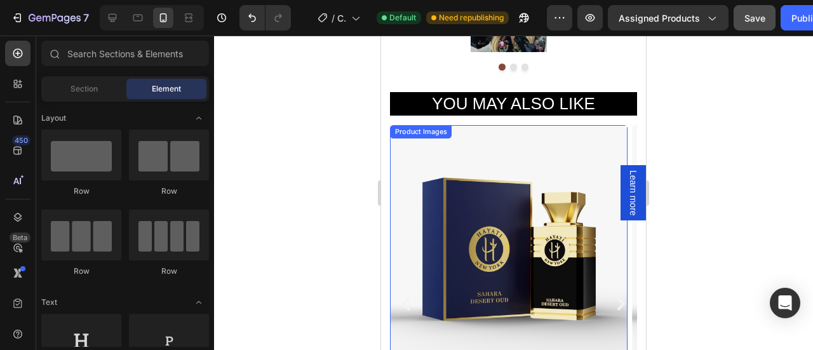
click at [428, 191] on img at bounding box center [508, 243] width 237 height 237
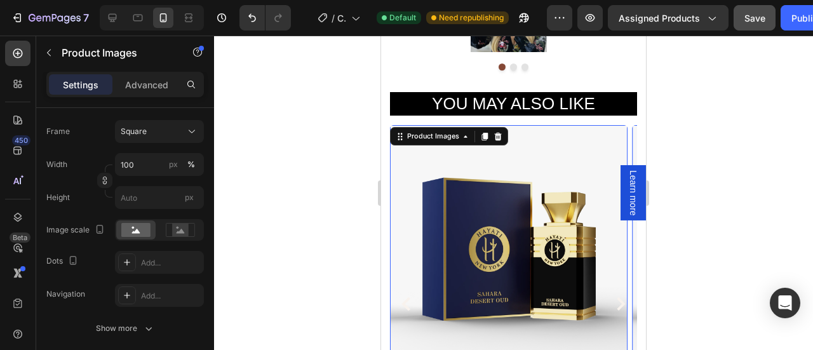
scroll to position [0, 0]
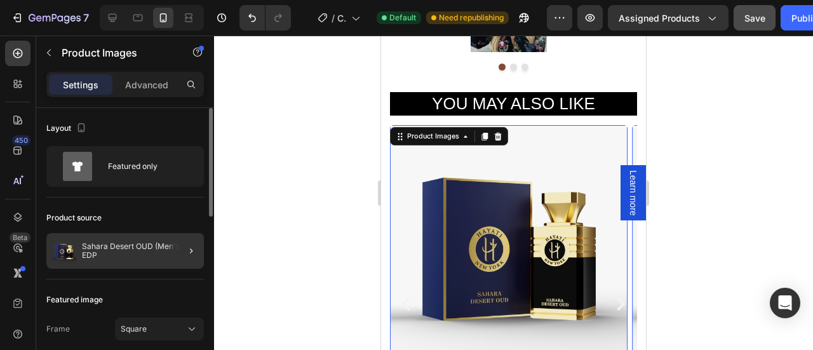
click at [174, 247] on div at bounding box center [186, 251] width 36 height 36
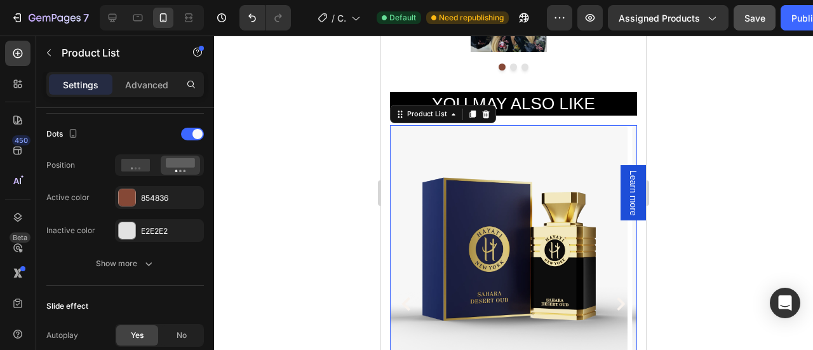
scroll to position [380, 0]
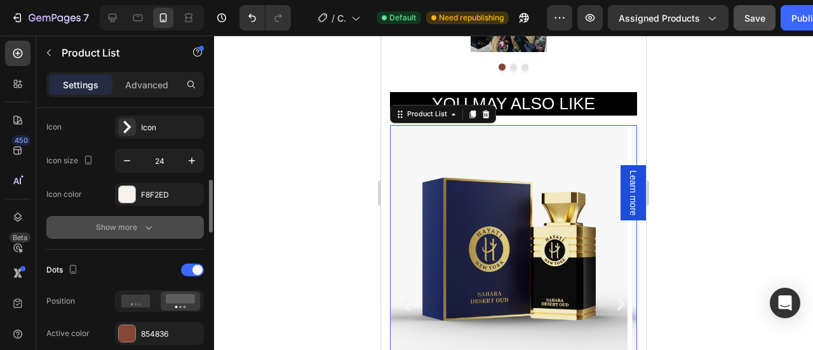
click at [138, 227] on div "Show more" at bounding box center [125, 227] width 59 height 13
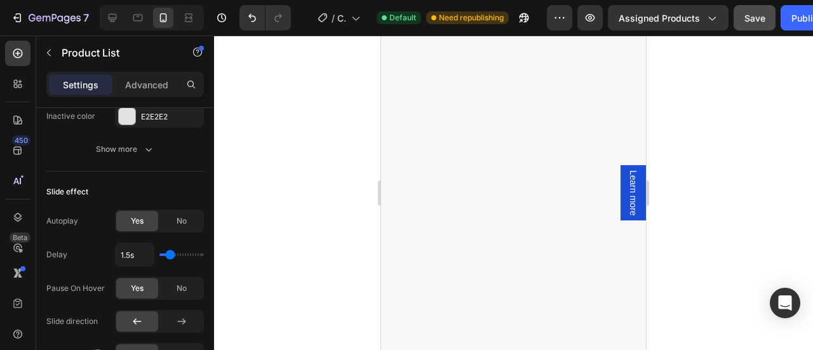
scroll to position [0, 0]
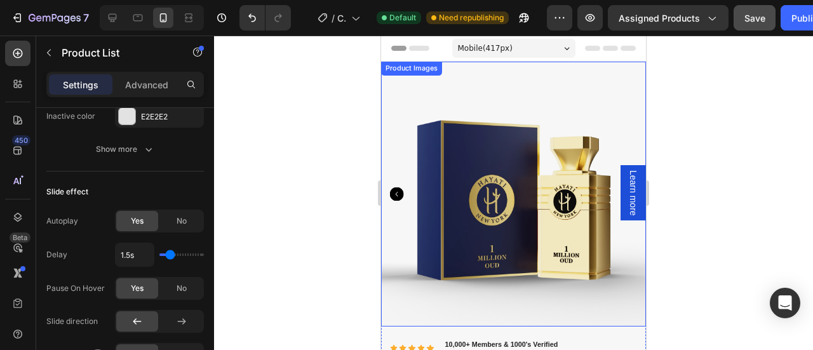
click at [425, 139] on img at bounding box center [513, 194] width 265 height 265
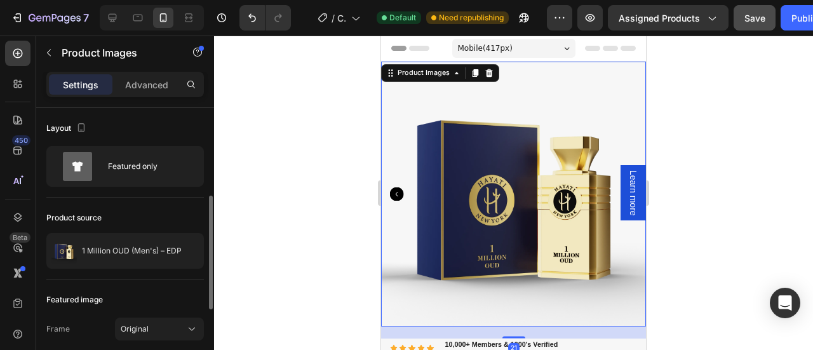
scroll to position [63, 0]
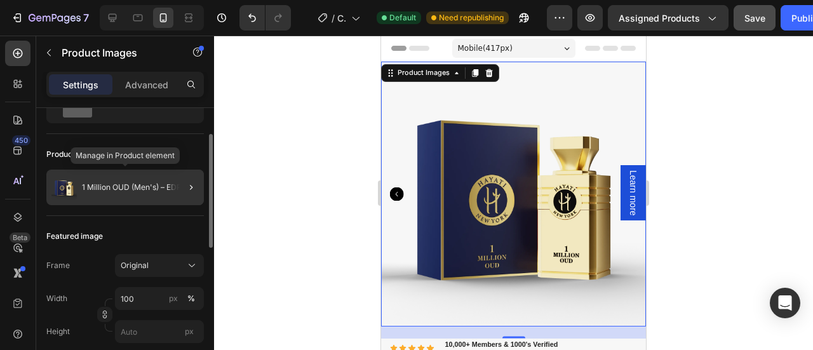
click at [147, 189] on p "1 Million OUD (Men's) – EDP" at bounding box center [132, 187] width 100 height 9
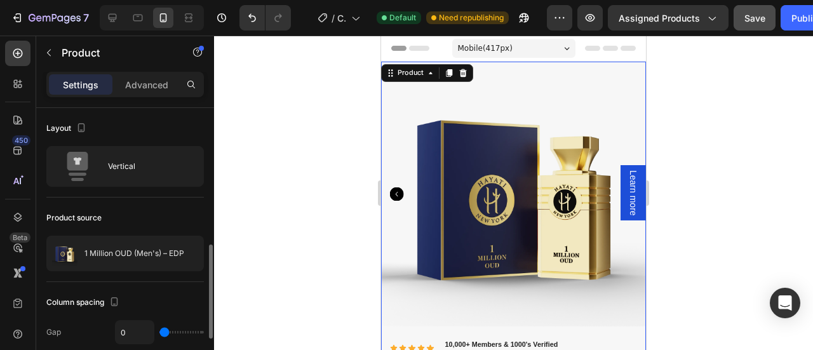
scroll to position [109, 0]
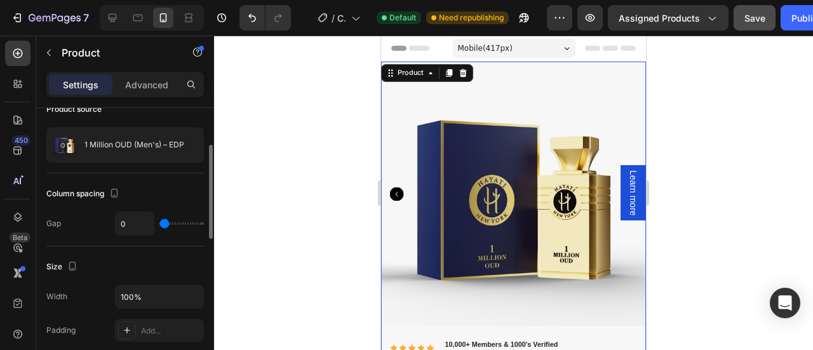
click at [140, 166] on div "Product source 1 Million OUD (Men's) – EDP" at bounding box center [124, 131] width 157 height 84
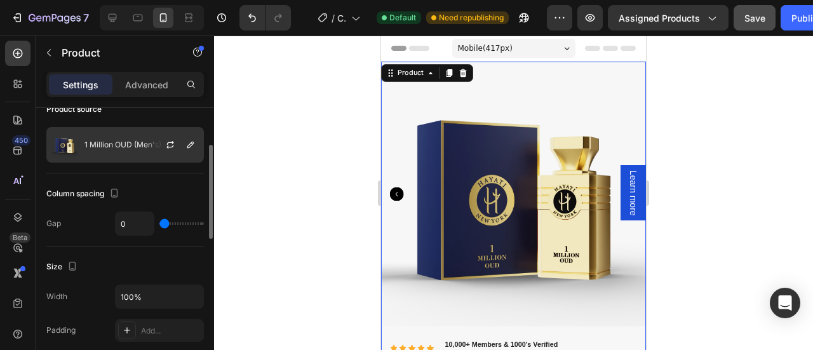
click at [140, 157] on div "1 Million OUD (Men's) – EDP" at bounding box center [124, 145] width 157 height 36
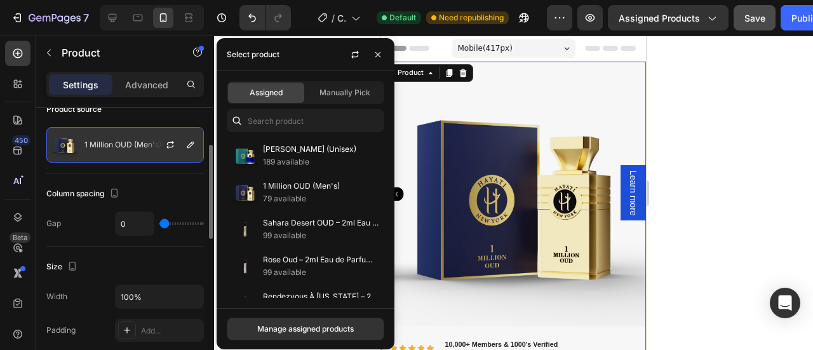
click at [157, 155] on div at bounding box center [175, 145] width 56 height 34
click at [157, 153] on div at bounding box center [175, 145] width 56 height 34
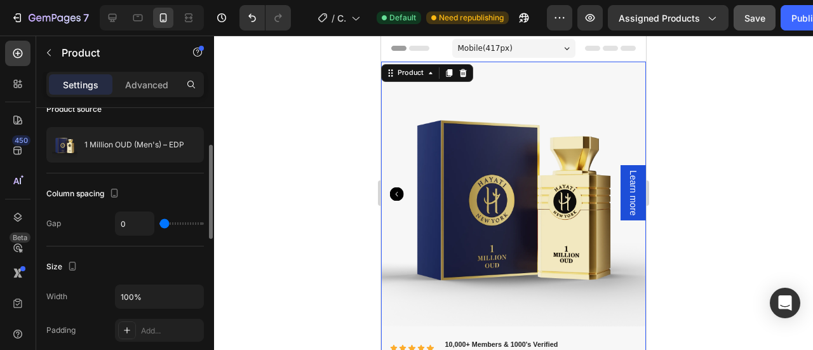
click at [147, 265] on div "Size" at bounding box center [124, 266] width 157 height 20
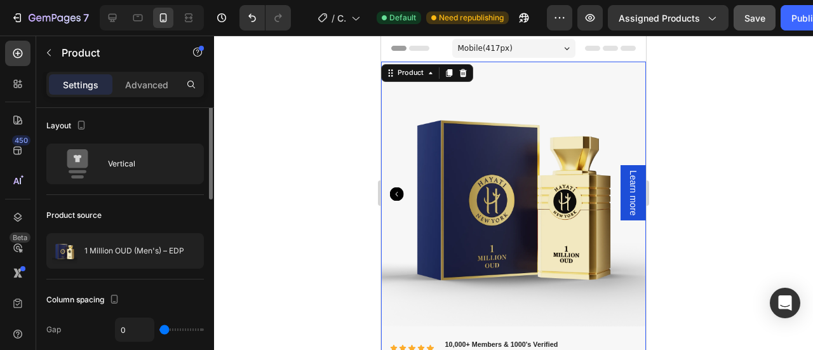
scroll to position [0, 0]
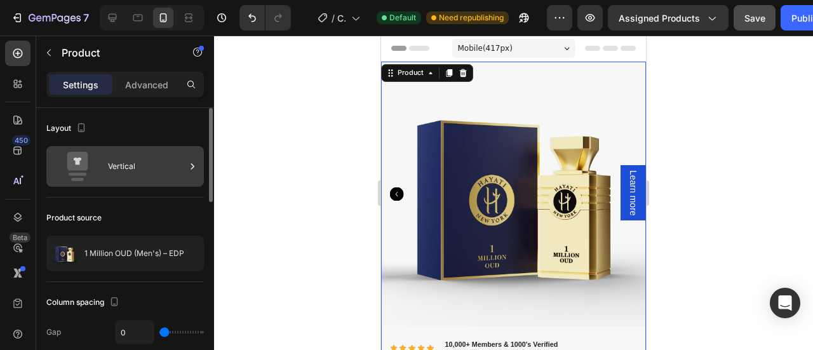
click at [138, 173] on div "Vertical" at bounding box center [146, 166] width 77 height 29
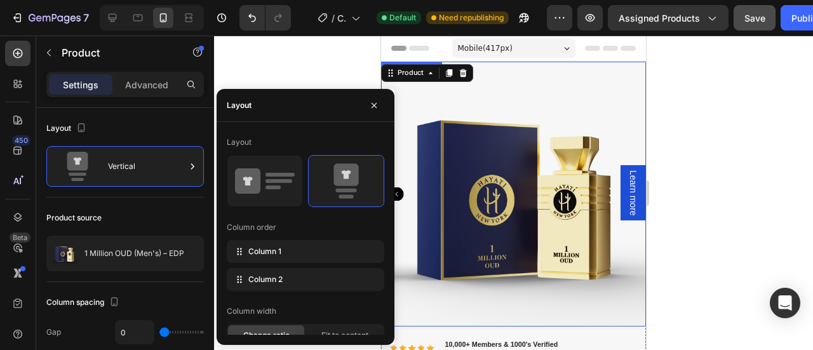
click at [434, 205] on img at bounding box center [513, 194] width 265 height 265
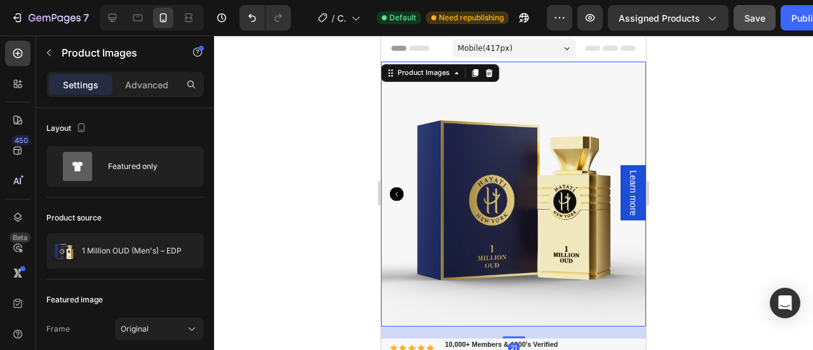
click at [397, 187] on icon "Carousel Back Arrow" at bounding box center [397, 194] width 14 height 14
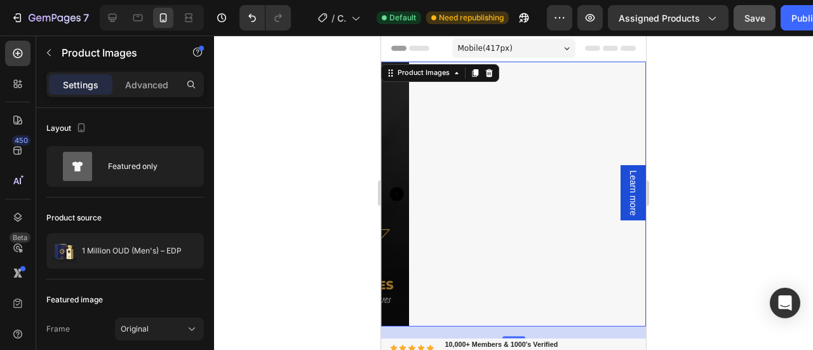
click at [437, 189] on img at bounding box center [541, 194] width 265 height 265
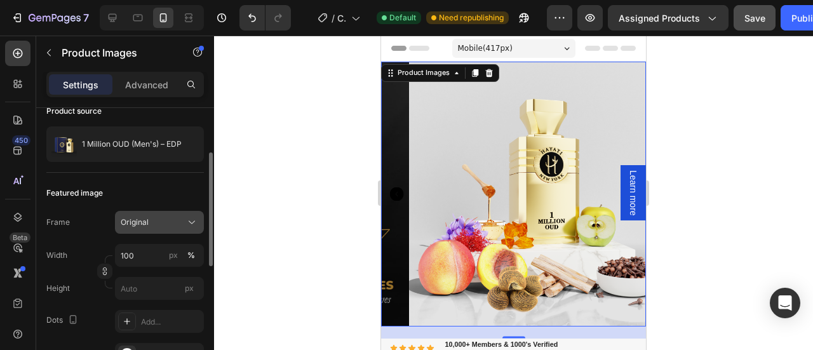
scroll to position [107, 0]
click at [154, 223] on div "Original" at bounding box center [152, 221] width 62 height 11
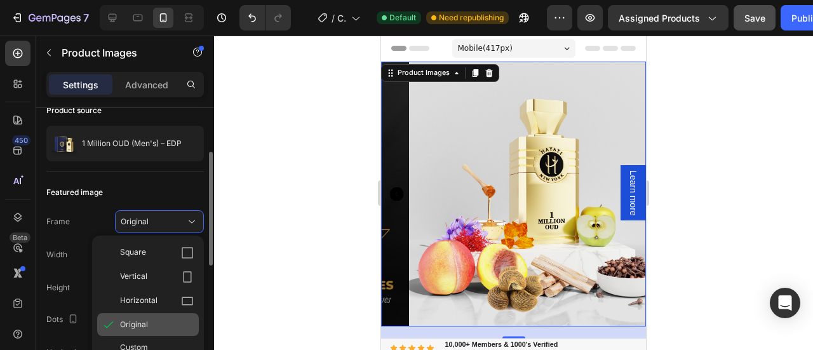
click at [138, 321] on span "Original" at bounding box center [134, 324] width 28 height 11
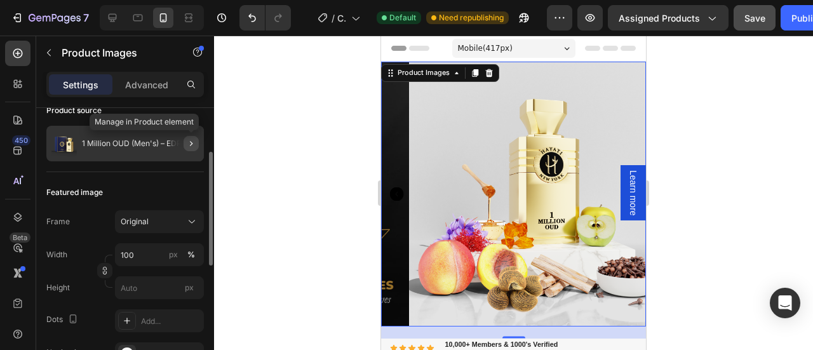
click at [192, 140] on icon "button" at bounding box center [191, 143] width 10 height 10
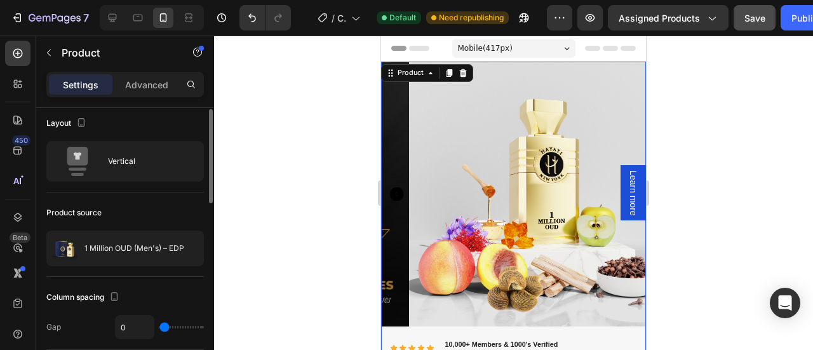
scroll to position [5, 0]
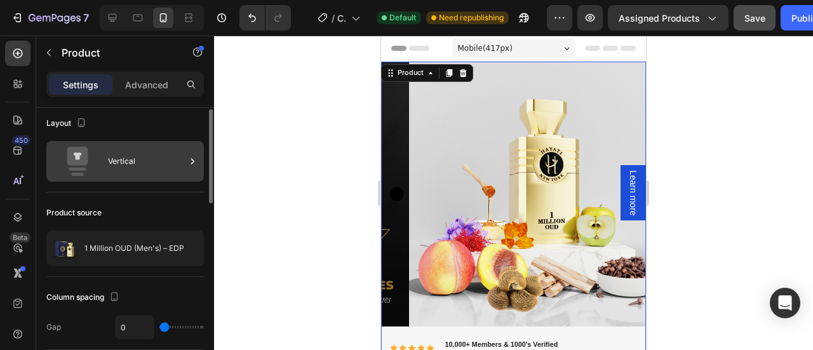
click at [194, 159] on icon at bounding box center [192, 161] width 13 height 13
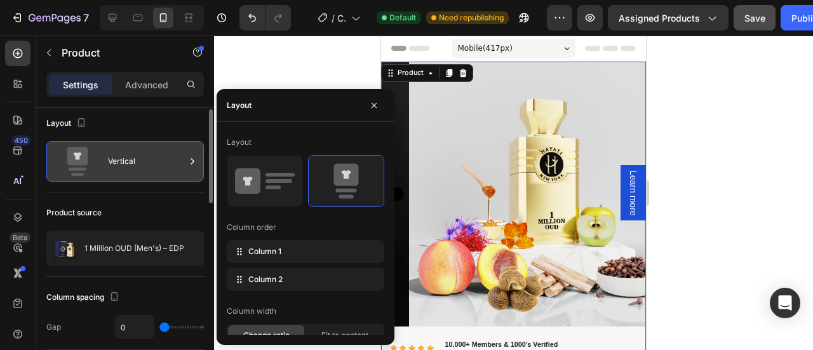
click at [196, 160] on icon at bounding box center [192, 161] width 13 height 13
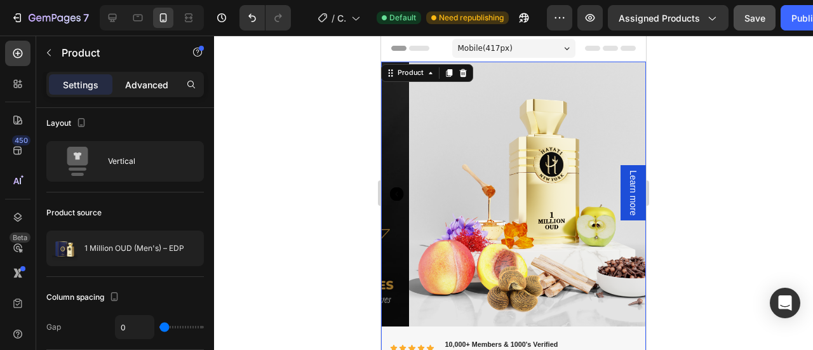
click at [132, 72] on div "Settings Advanced" at bounding box center [124, 84] width 157 height 25
click at [141, 86] on p "Advanced" at bounding box center [146, 84] width 43 height 13
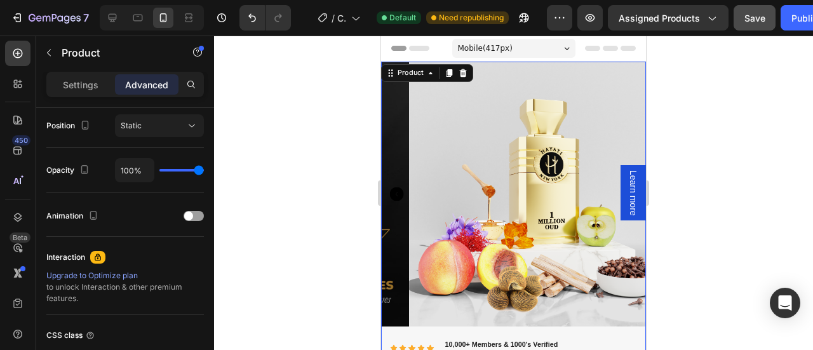
scroll to position [566, 0]
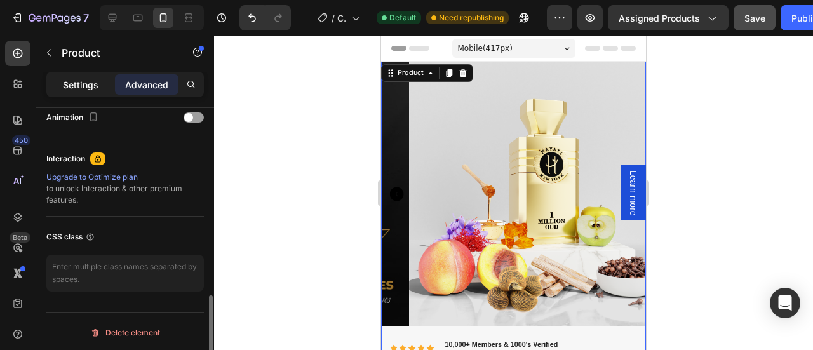
click at [65, 82] on p "Settings" at bounding box center [81, 84] width 36 height 13
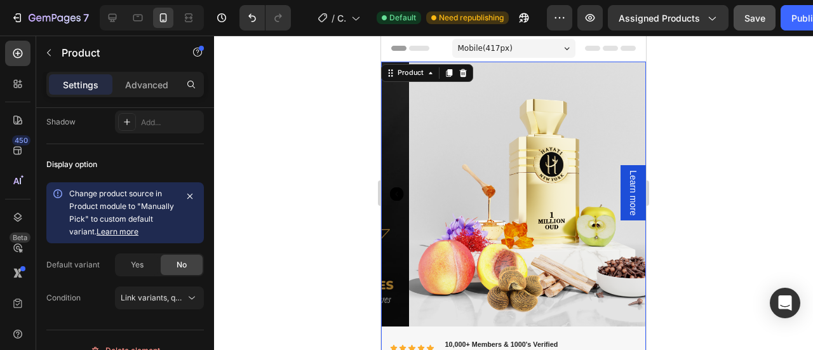
scroll to position [0, 0]
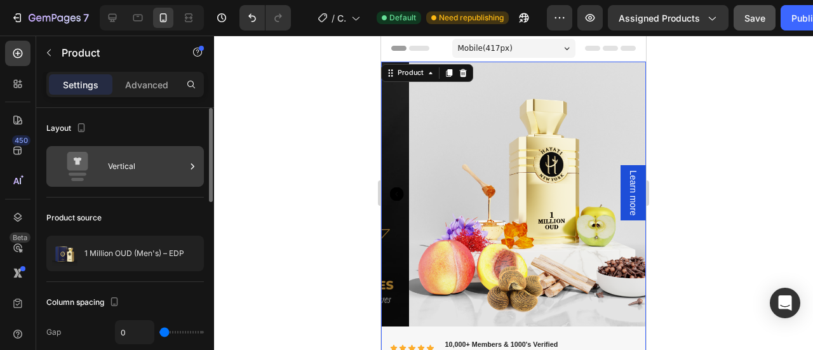
click at [181, 169] on div "Vertical" at bounding box center [146, 166] width 77 height 29
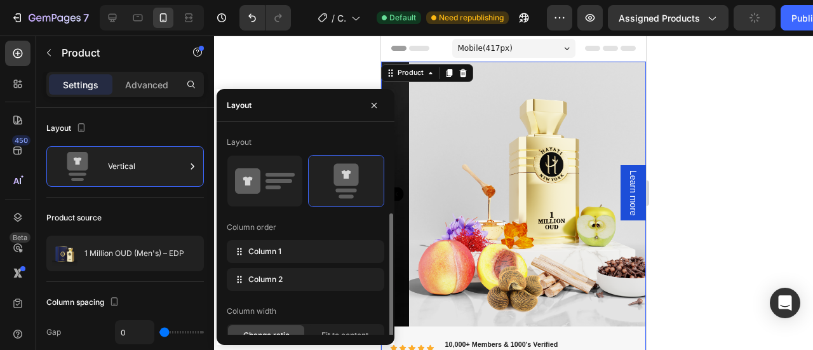
scroll to position [44, 0]
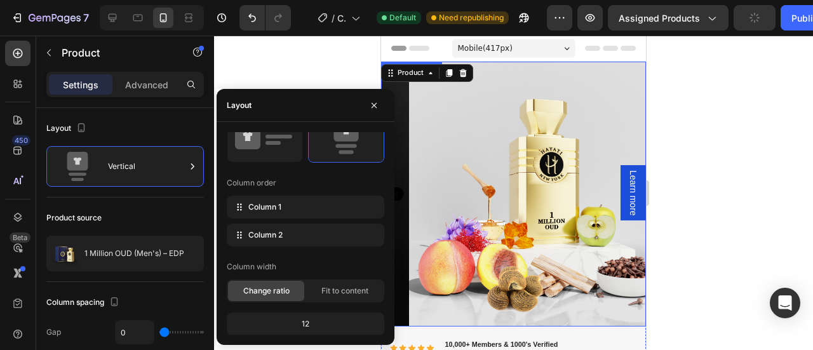
click at [463, 175] on img at bounding box center [541, 194] width 265 height 265
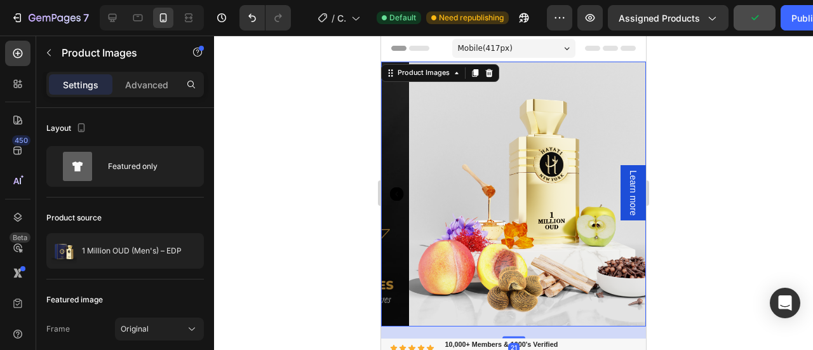
click at [395, 190] on icon "Carousel Back Arrow" at bounding box center [397, 194] width 14 height 14
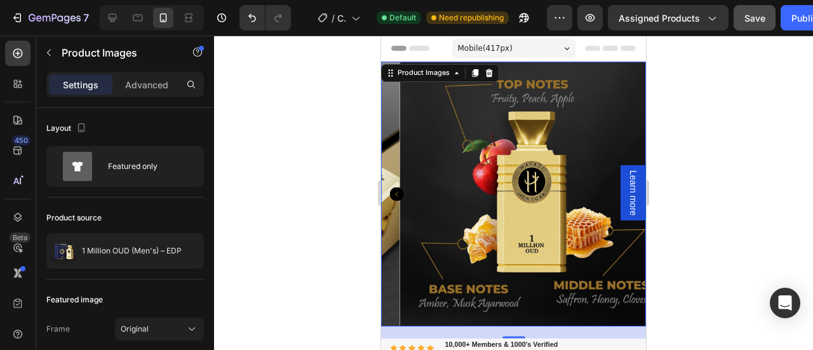
click at [394, 189] on icon "Carousel Back Arrow" at bounding box center [397, 194] width 14 height 14
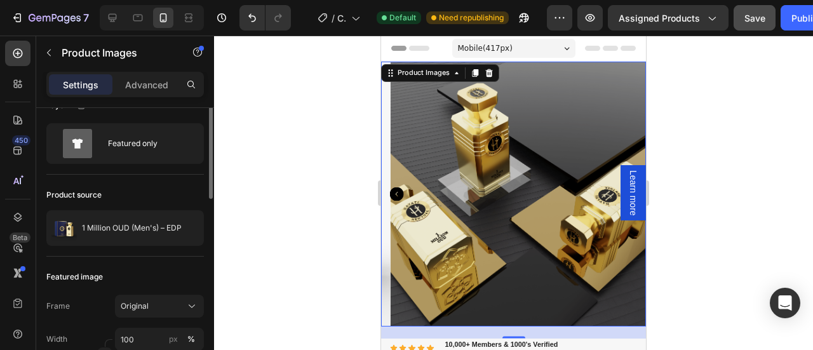
scroll to position [0, 0]
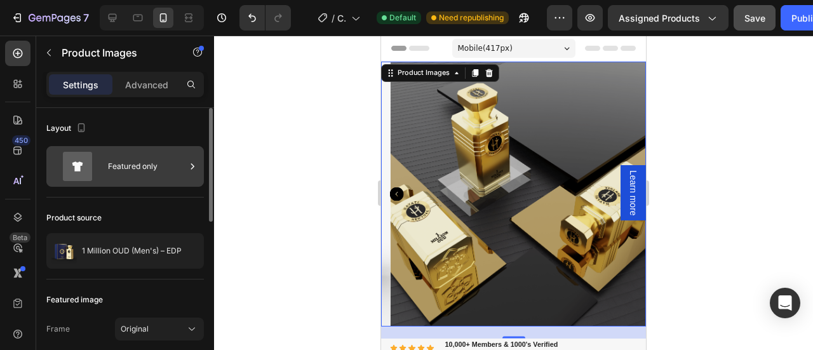
click at [137, 166] on div "Featured only" at bounding box center [146, 166] width 77 height 29
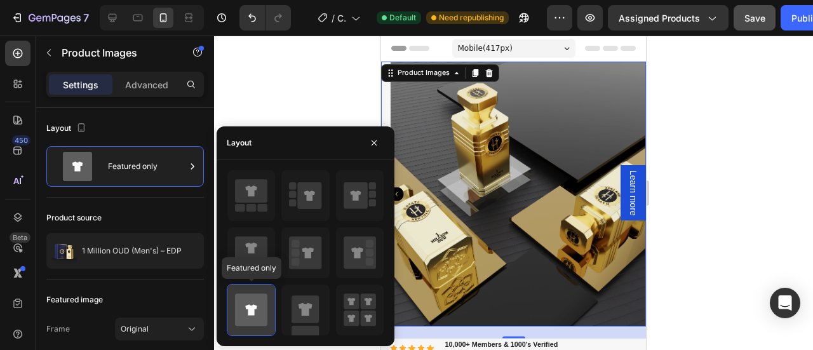
click at [251, 302] on icon at bounding box center [251, 310] width 32 height 32
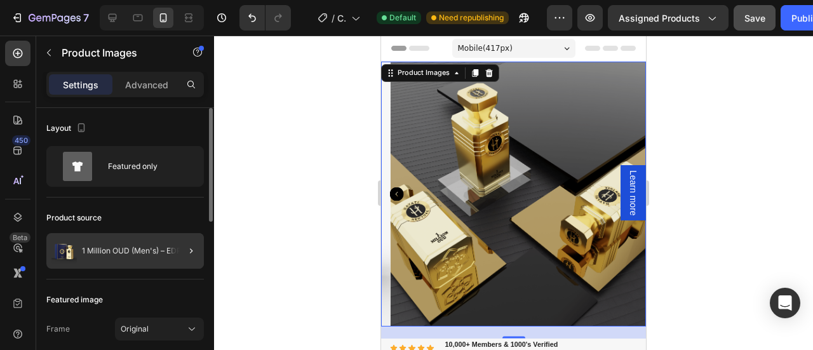
click at [168, 246] on div at bounding box center [186, 251] width 36 height 36
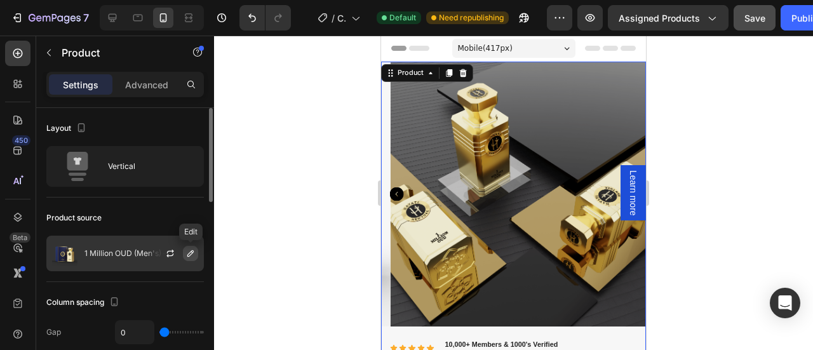
click at [184, 251] on button "button" at bounding box center [190, 253] width 15 height 15
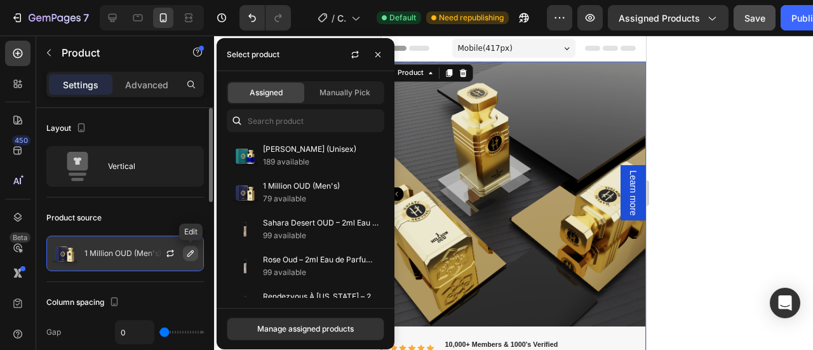
click at [184, 251] on button "button" at bounding box center [190, 253] width 15 height 15
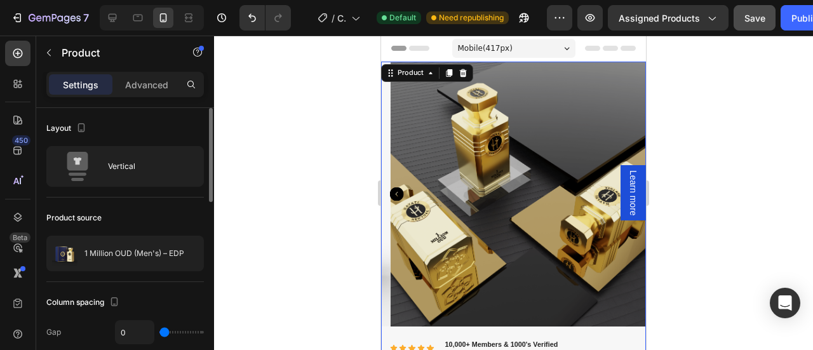
click at [166, 216] on div "Product source" at bounding box center [124, 218] width 157 height 20
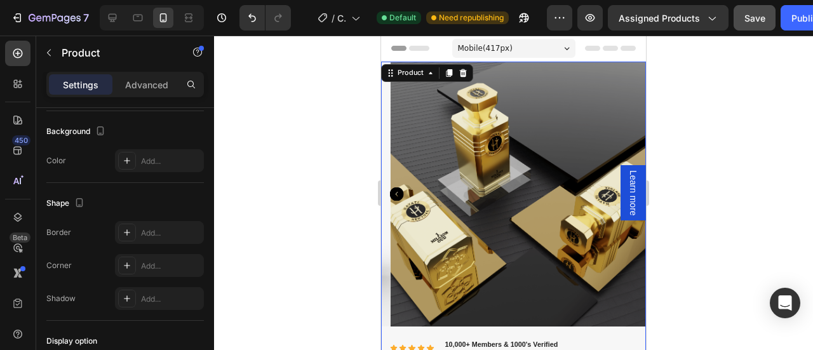
scroll to position [544, 0]
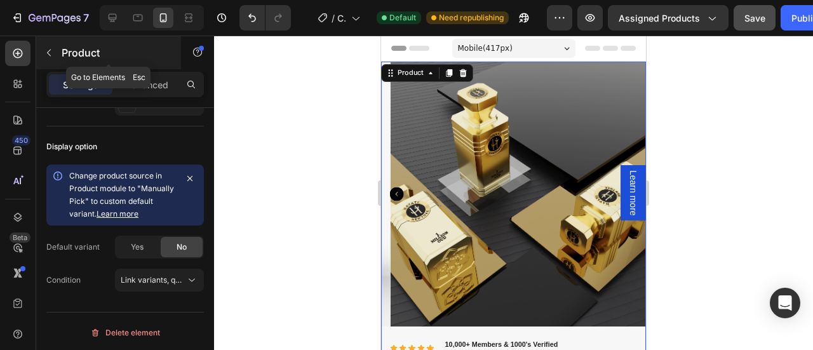
click at [44, 55] on icon "button" at bounding box center [49, 53] width 10 height 10
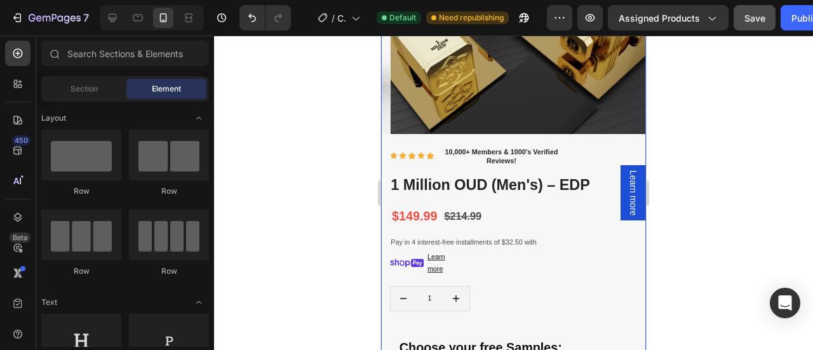
scroll to position [0, 0]
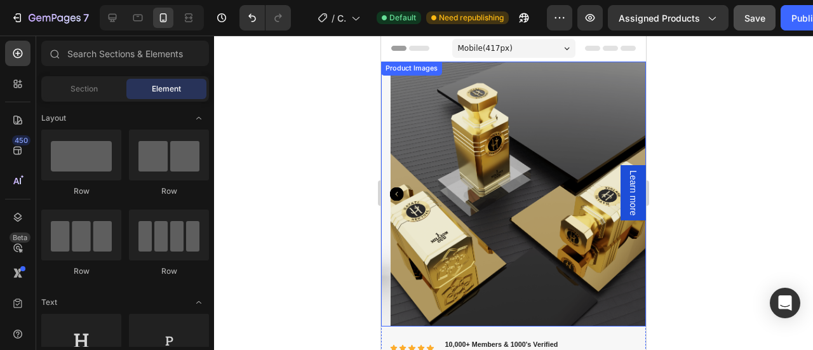
click at [462, 175] on img at bounding box center [522, 194] width 265 height 265
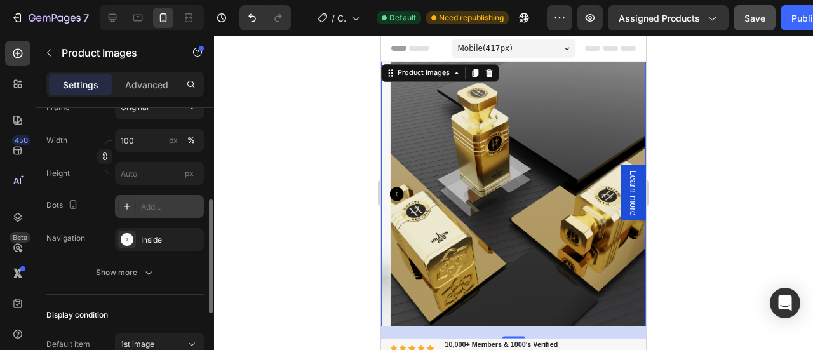
scroll to position [222, 0]
click at [133, 237] on div at bounding box center [127, 239] width 18 height 18
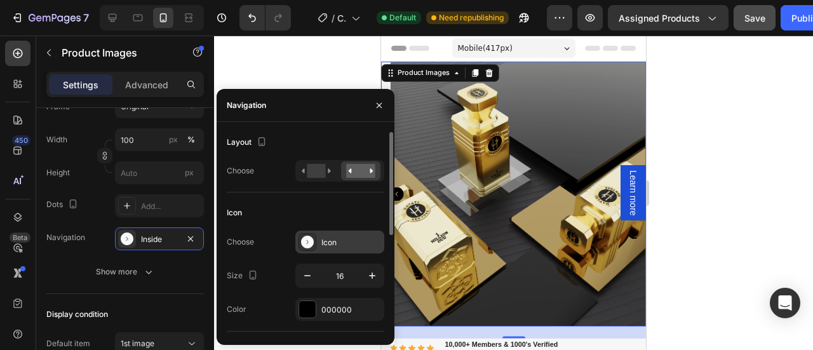
click at [302, 238] on icon at bounding box center [307, 242] width 13 height 13
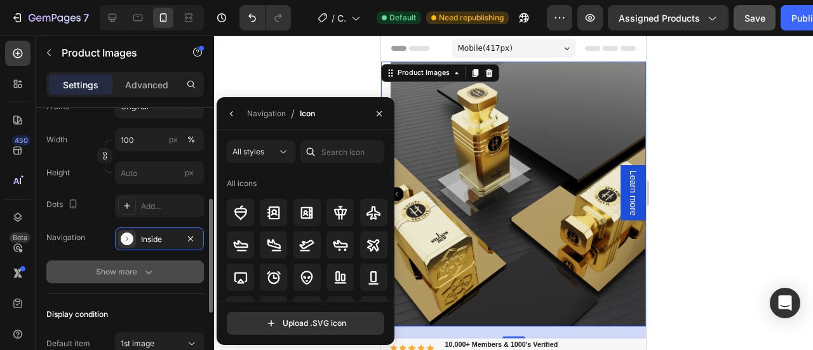
click at [133, 266] on div "Show more" at bounding box center [125, 271] width 59 height 13
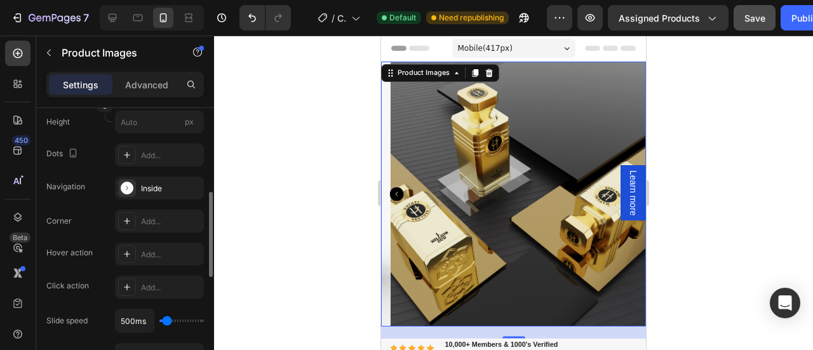
scroll to position [274, 0]
click at [127, 289] on icon at bounding box center [127, 286] width 10 height 10
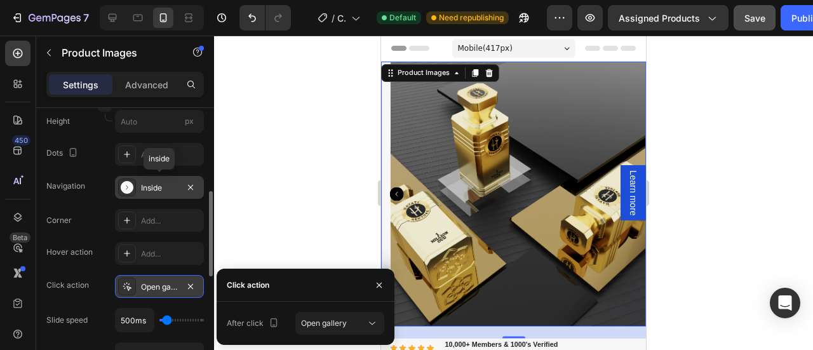
click at [151, 185] on div "Inside" at bounding box center [159, 187] width 37 height 11
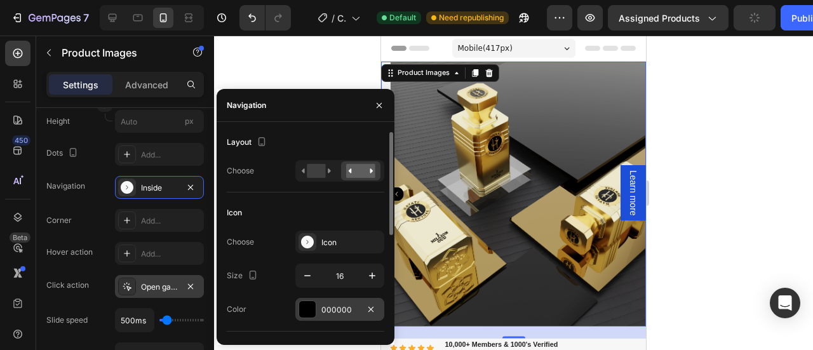
click at [302, 309] on div at bounding box center [307, 309] width 17 height 17
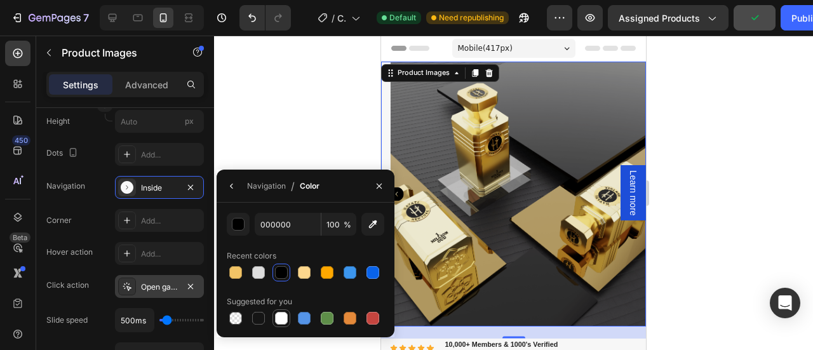
click at [281, 316] on div at bounding box center [281, 318] width 13 height 13
type input "FFFFFF"
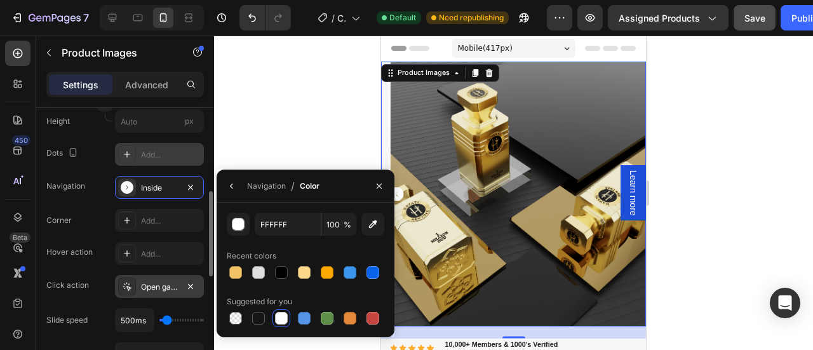
click at [129, 154] on icon at bounding box center [127, 154] width 10 height 10
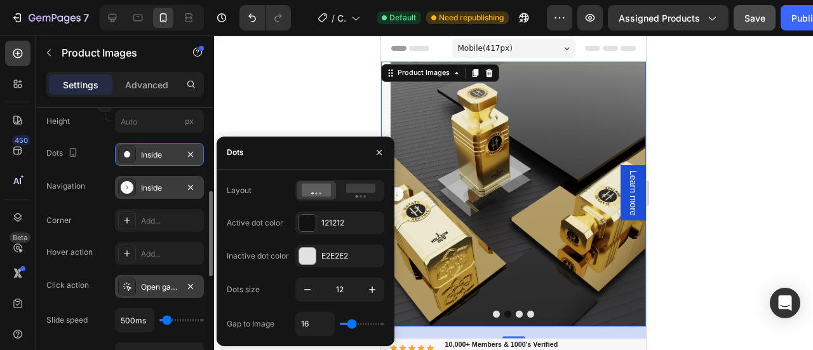
click at [135, 185] on div at bounding box center [127, 187] width 18 height 18
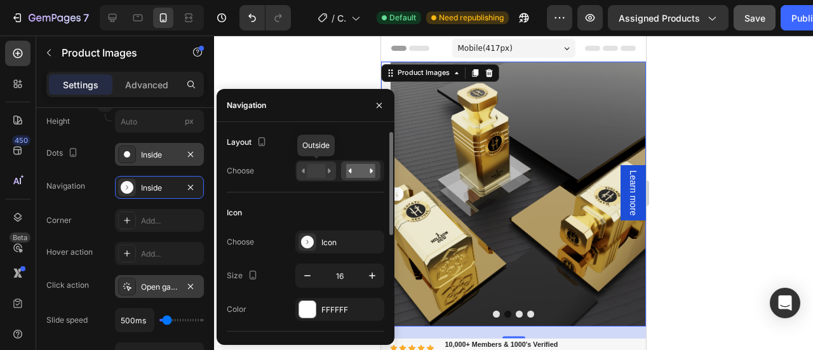
click at [312, 167] on rect at bounding box center [316, 171] width 18 height 14
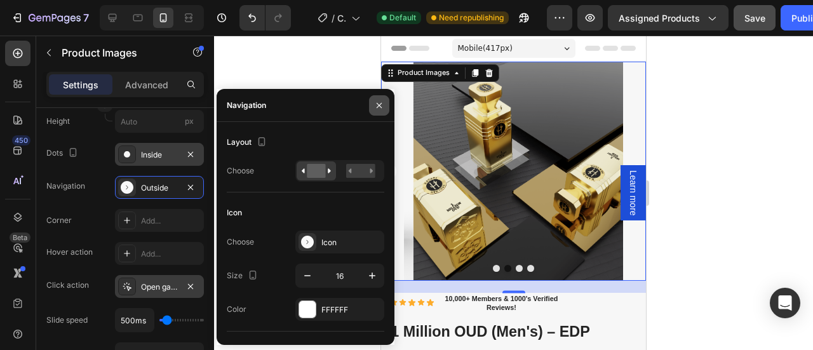
click at [385, 106] on button "button" at bounding box center [379, 105] width 20 height 20
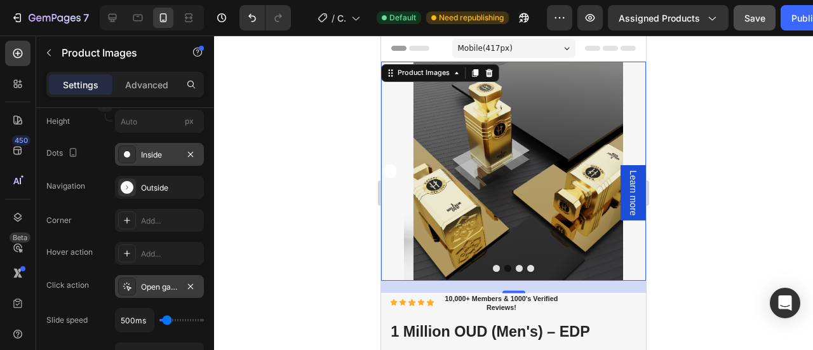
click at [131, 158] on div at bounding box center [127, 154] width 18 height 18
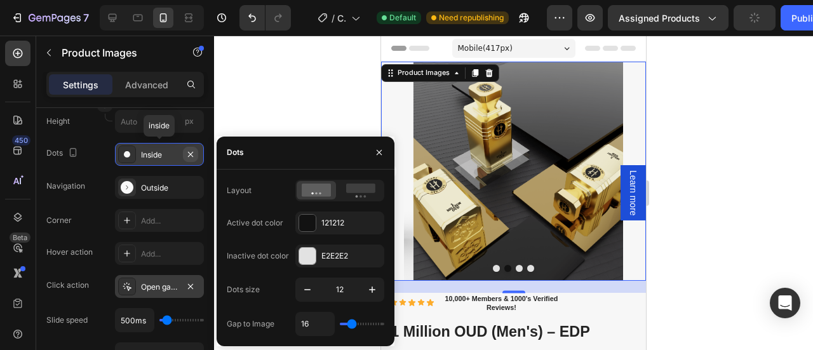
click at [193, 153] on icon "button" at bounding box center [190, 154] width 10 height 10
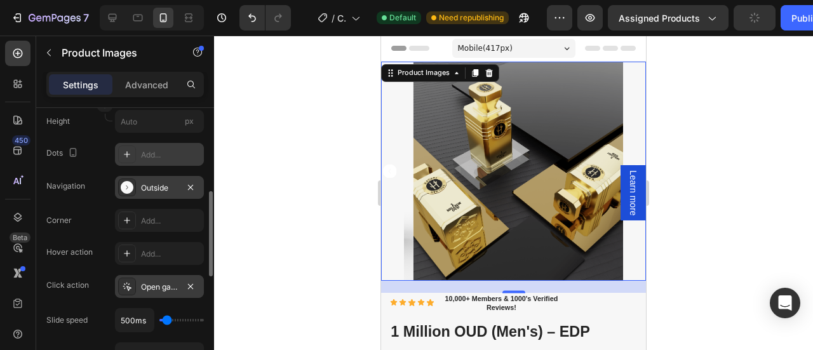
click at [127, 182] on icon at bounding box center [127, 187] width 13 height 13
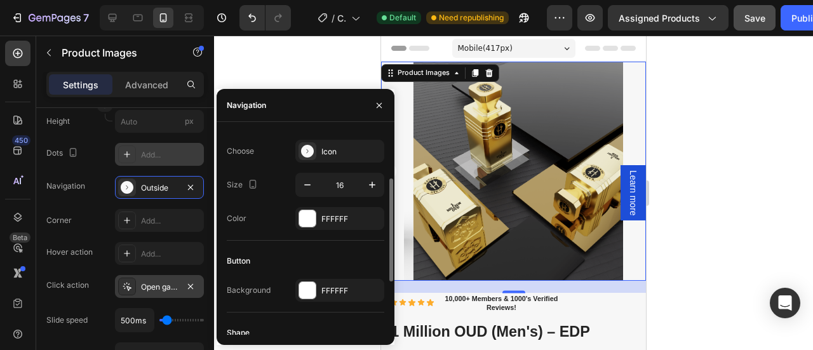
scroll to position [91, 0]
click at [304, 209] on div at bounding box center [307, 218] width 18 height 18
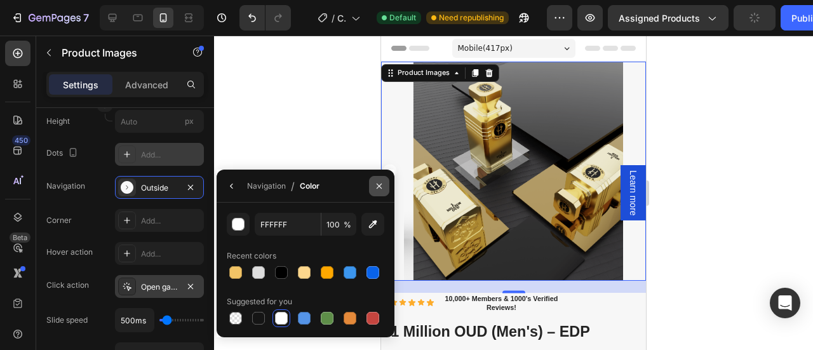
click at [378, 187] on icon "button" at bounding box center [379, 186] width 10 height 10
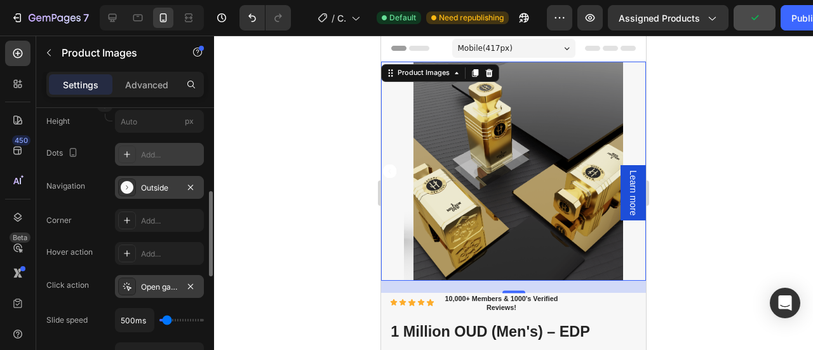
click at [127, 187] on icon at bounding box center [127, 187] width 13 height 13
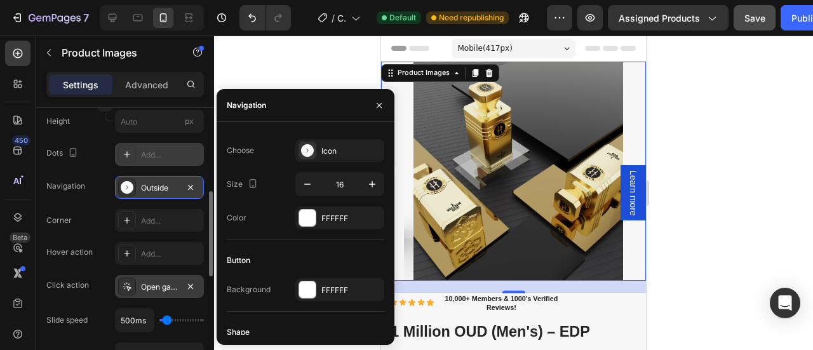
click at [166, 187] on div "Outside" at bounding box center [159, 187] width 37 height 11
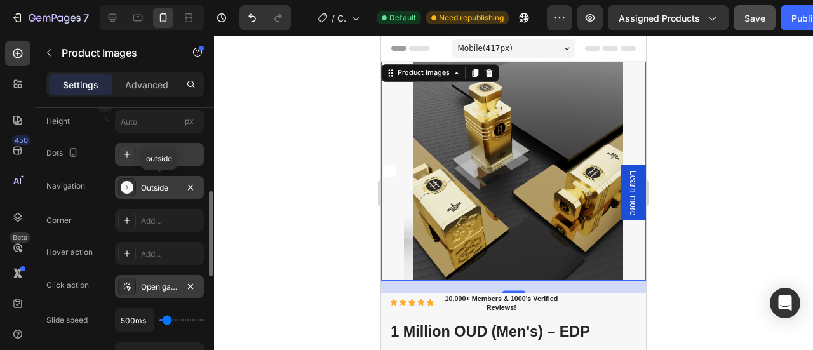
click at [155, 185] on div "Outside" at bounding box center [159, 187] width 37 height 11
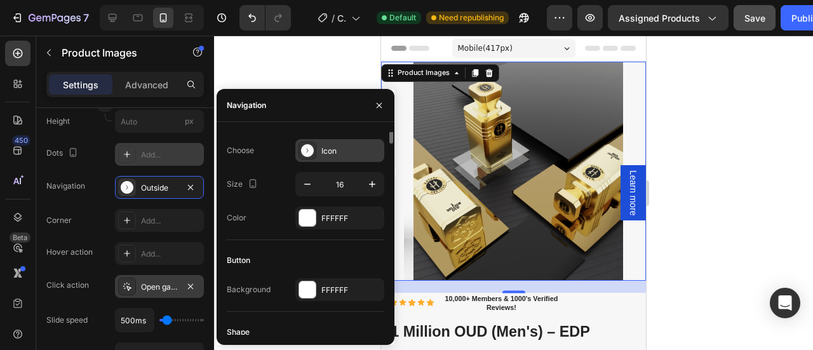
scroll to position [0, 0]
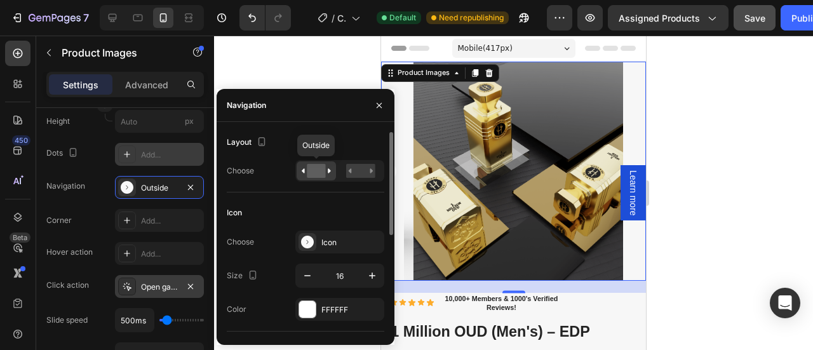
click at [313, 171] on rect at bounding box center [316, 171] width 18 height 14
click at [357, 171] on rect at bounding box center [360, 171] width 29 height 14
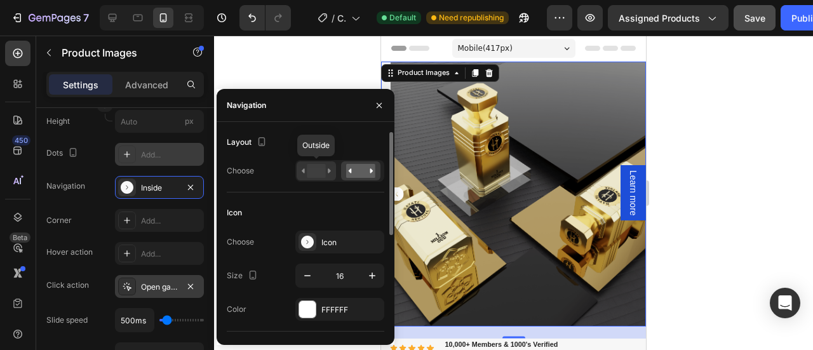
click at [312, 171] on rect at bounding box center [316, 171] width 18 height 14
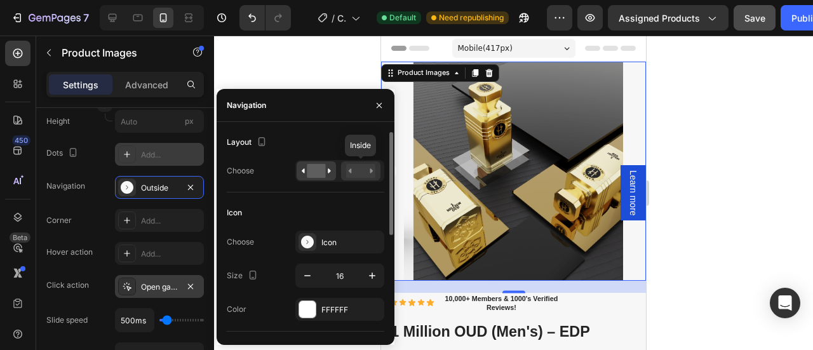
click at [361, 176] on rect at bounding box center [360, 171] width 29 height 14
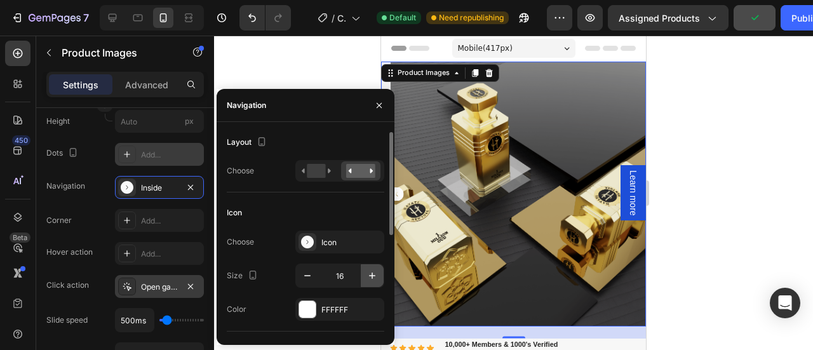
click at [368, 273] on icon "button" at bounding box center [372, 275] width 13 height 13
click at [306, 272] on icon "button" at bounding box center [307, 275] width 13 height 13
click at [372, 276] on icon "button" at bounding box center [372, 275] width 6 height 6
click at [369, 274] on icon "button" at bounding box center [372, 275] width 13 height 13
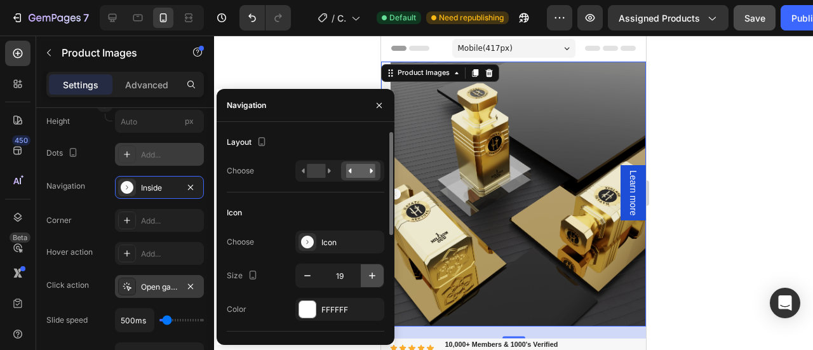
click at [369, 274] on icon "button" at bounding box center [372, 275] width 13 height 13
type input "23"
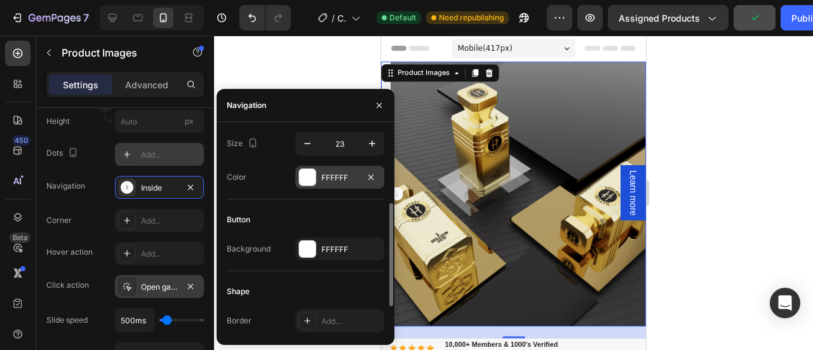
scroll to position [138, 0]
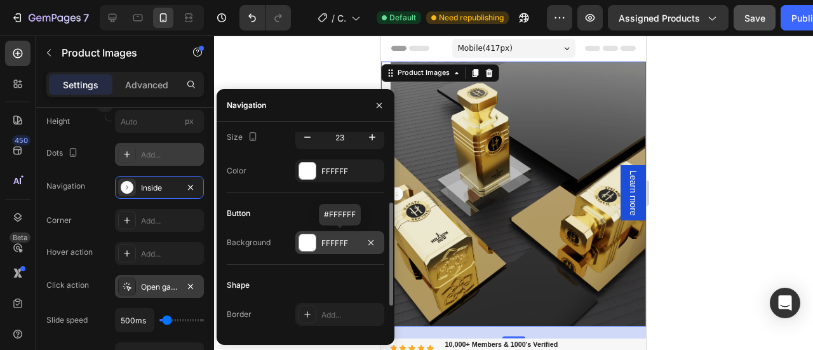
click at [304, 244] on div at bounding box center [307, 242] width 17 height 17
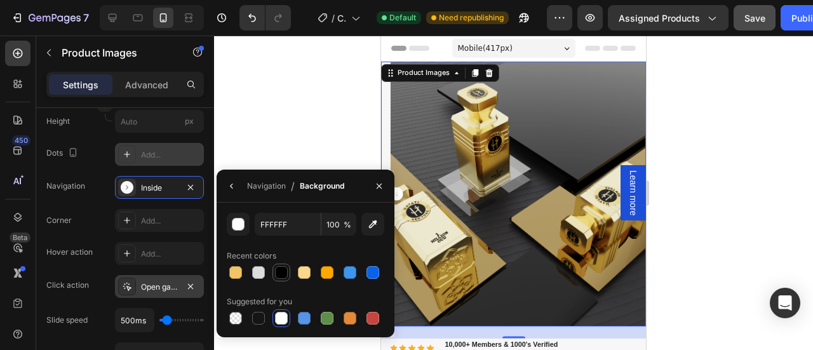
click at [286, 275] on div at bounding box center [281, 272] width 13 height 13
click at [279, 317] on div at bounding box center [281, 318] width 13 height 13
click at [278, 270] on div at bounding box center [281, 272] width 13 height 13
type input "000000"
click at [377, 192] on button "button" at bounding box center [379, 186] width 20 height 20
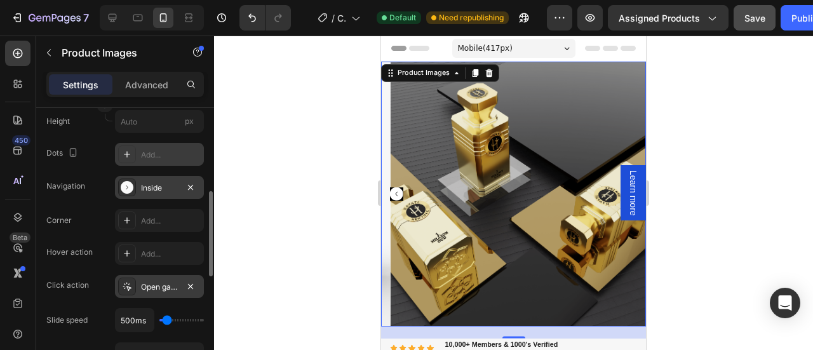
click at [141, 187] on div "Inside" at bounding box center [159, 187] width 37 height 11
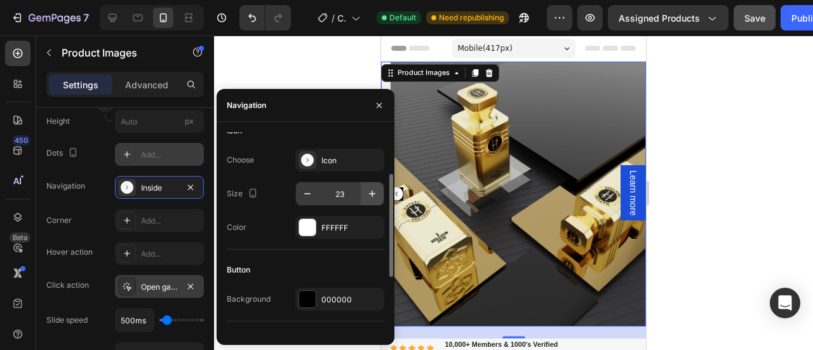
scroll to position [83, 0]
click at [368, 190] on icon "button" at bounding box center [372, 193] width 13 height 13
type input "24"
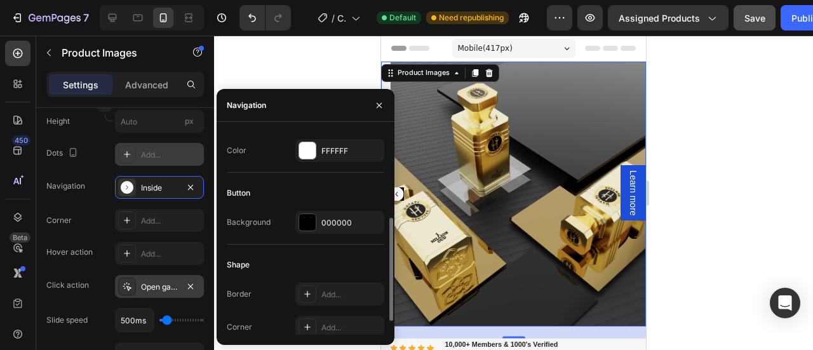
scroll to position [163, 0]
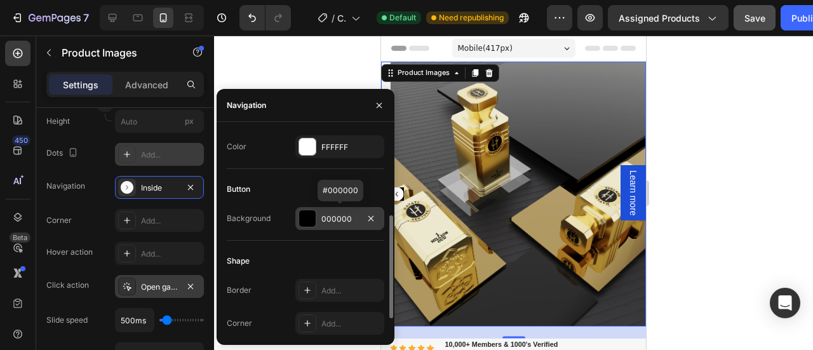
click at [309, 218] on div at bounding box center [307, 218] width 17 height 17
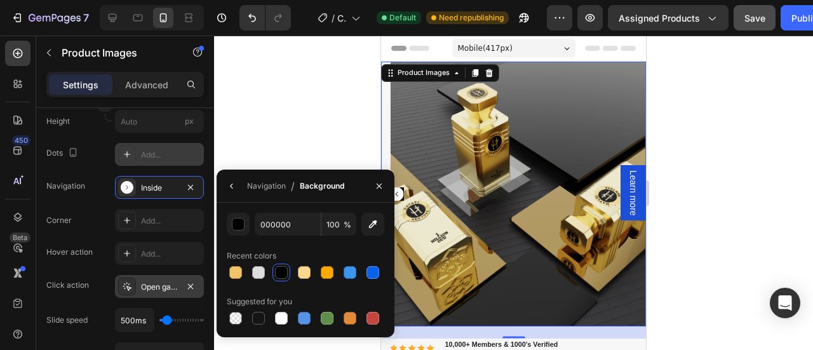
click at [279, 268] on div at bounding box center [281, 272] width 13 height 13
click at [255, 273] on div at bounding box center [258, 272] width 13 height 13
click at [236, 224] on div "button" at bounding box center [238, 224] width 13 height 13
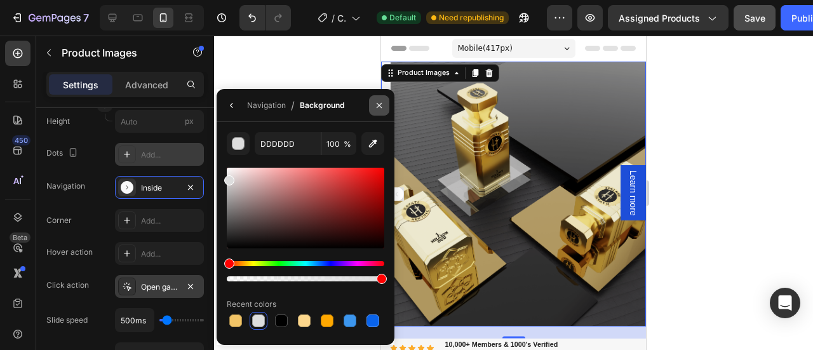
click at [386, 111] on button "button" at bounding box center [379, 105] width 20 height 20
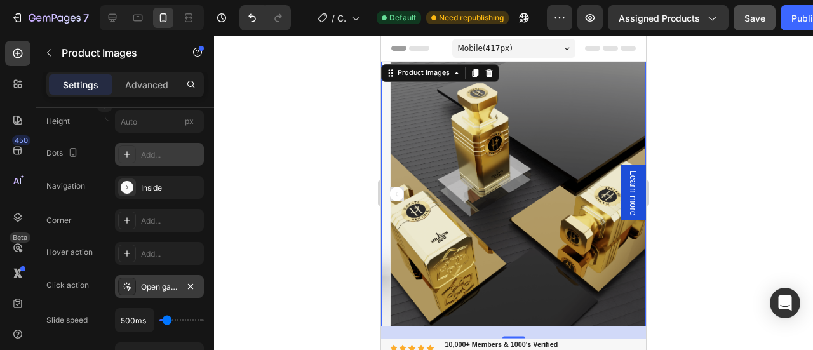
click at [396, 187] on icon "Carousel Back Arrow" at bounding box center [397, 194] width 14 height 14
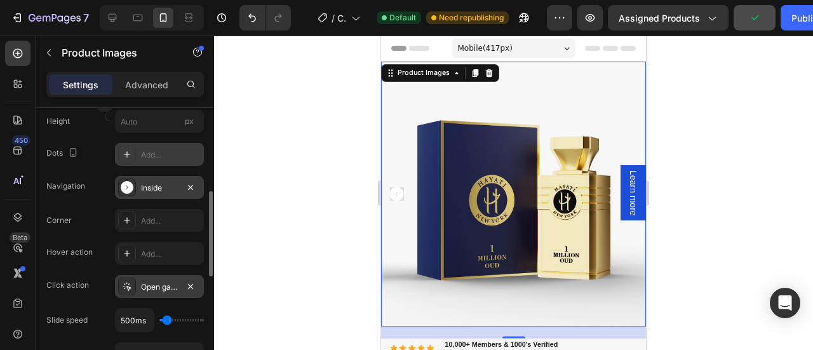
click at [157, 182] on div "Inside" at bounding box center [159, 187] width 37 height 11
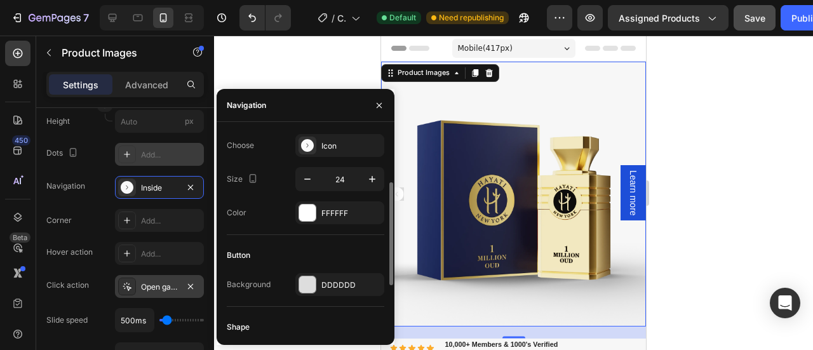
scroll to position [97, 0]
click at [307, 285] on div at bounding box center [307, 284] width 17 height 17
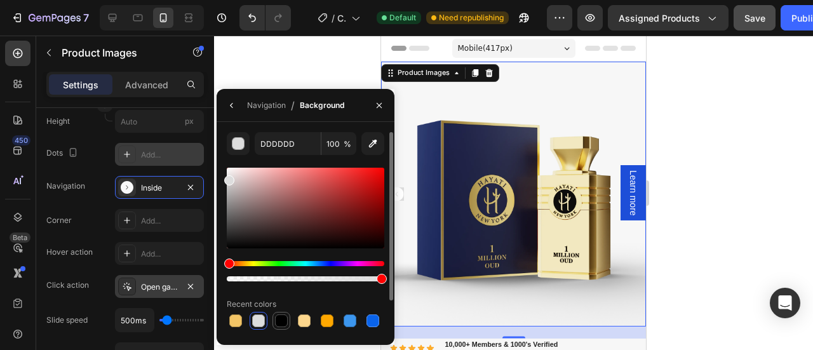
click at [282, 312] on div at bounding box center [281, 321] width 18 height 18
type input "000000"
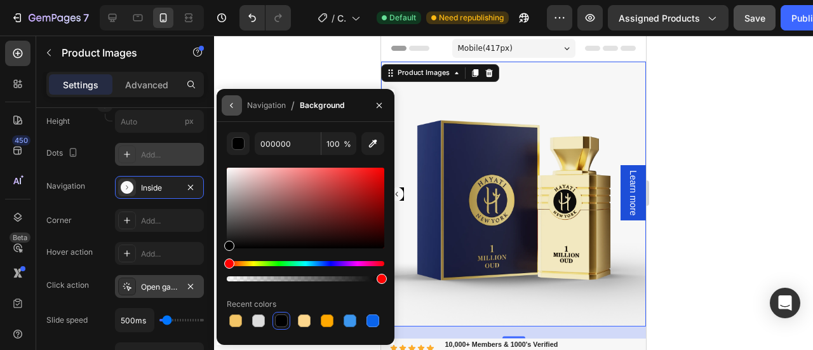
click at [232, 107] on icon "button" at bounding box center [231, 105] width 3 height 5
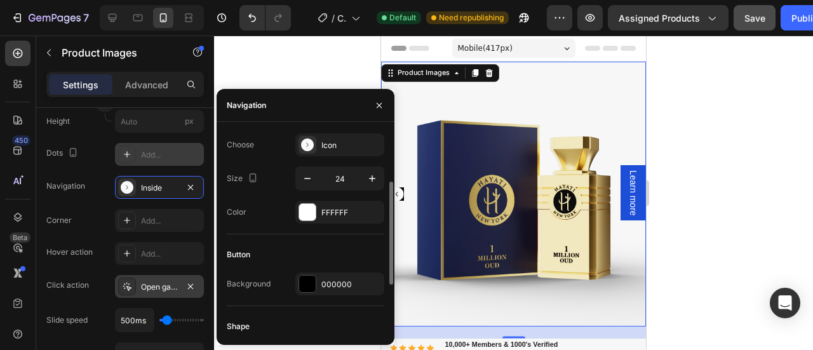
scroll to position [194, 0]
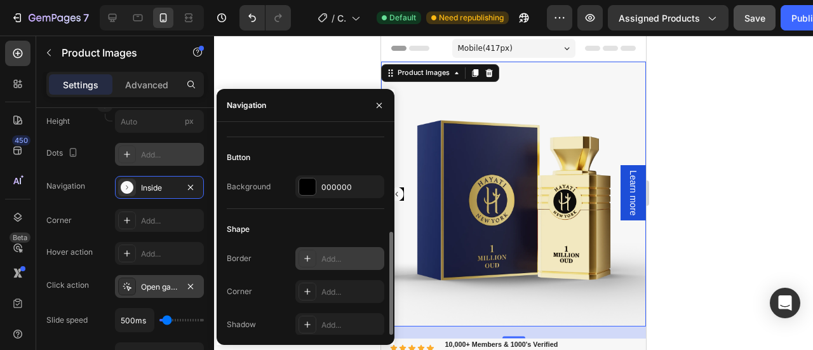
click at [305, 255] on icon at bounding box center [307, 258] width 10 height 10
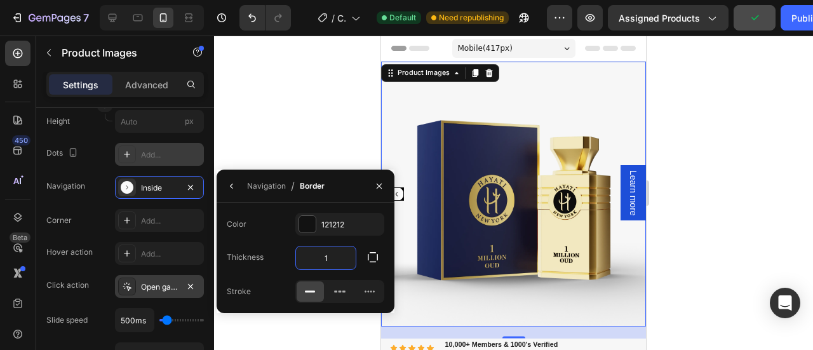
click at [339, 260] on input "1" at bounding box center [326, 257] width 60 height 23
type input "2"
type input "3"
click at [336, 291] on icon at bounding box center [335, 292] width 3 height 2
click at [365, 294] on icon at bounding box center [369, 291] width 13 height 13
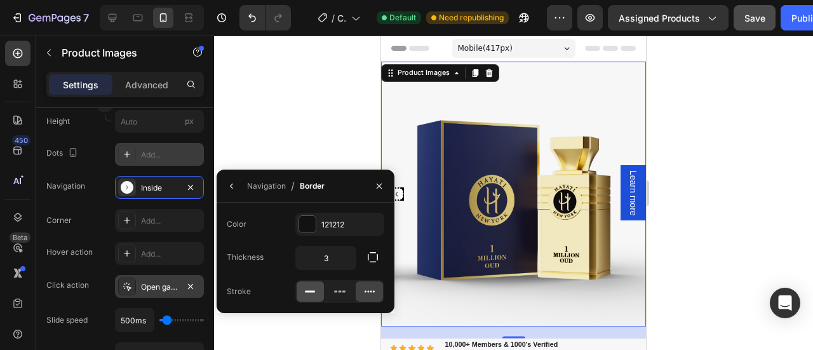
click at [315, 288] on icon at bounding box center [309, 291] width 13 height 13
click at [379, 185] on icon "button" at bounding box center [378, 185] width 5 height 5
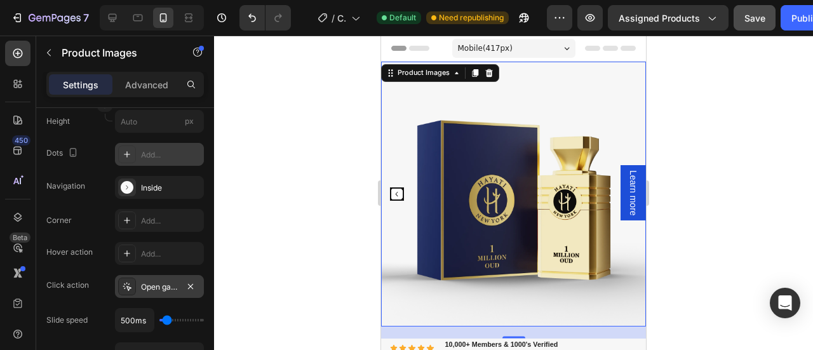
click at [398, 187] on icon "Carousel Back Arrow" at bounding box center [397, 194] width 14 height 14
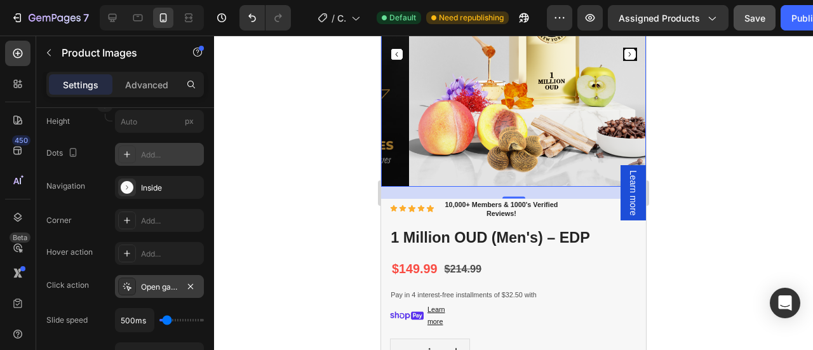
scroll to position [2, 0]
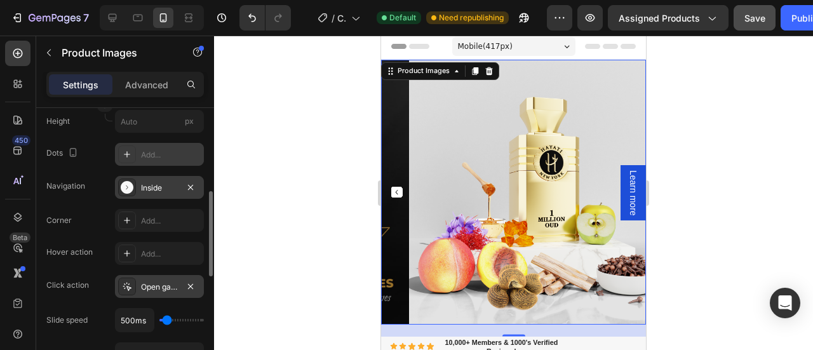
click at [150, 185] on div "Inside" at bounding box center [159, 187] width 37 height 11
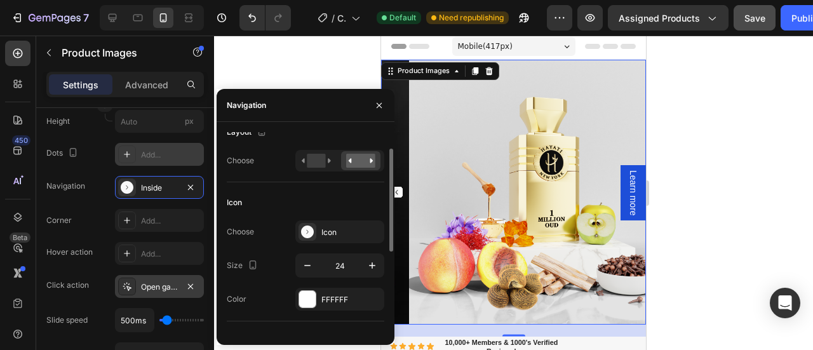
scroll to position [6, 0]
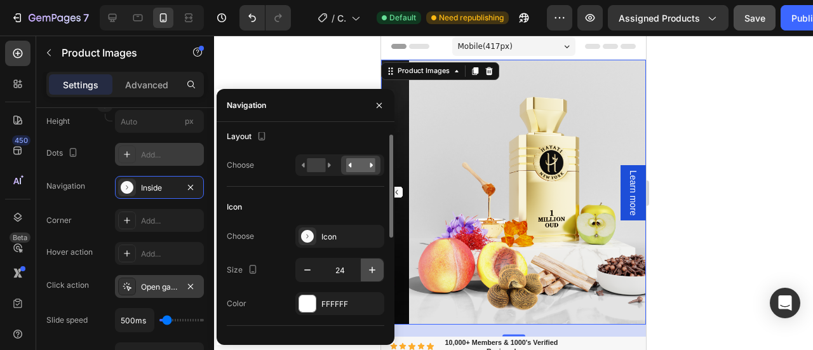
click at [369, 265] on icon "button" at bounding box center [372, 269] width 13 height 13
type input "25"
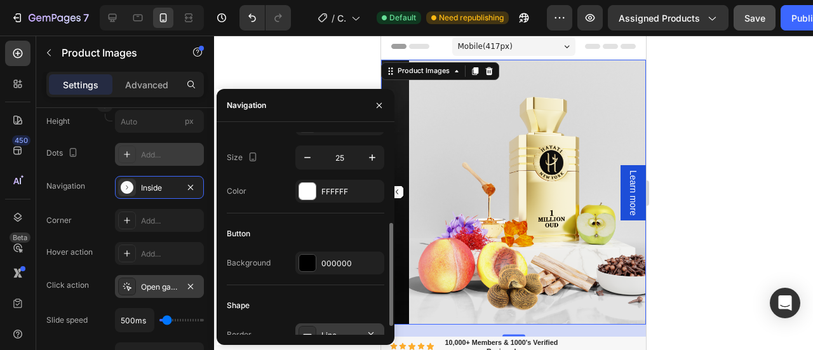
scroll to position [158, 0]
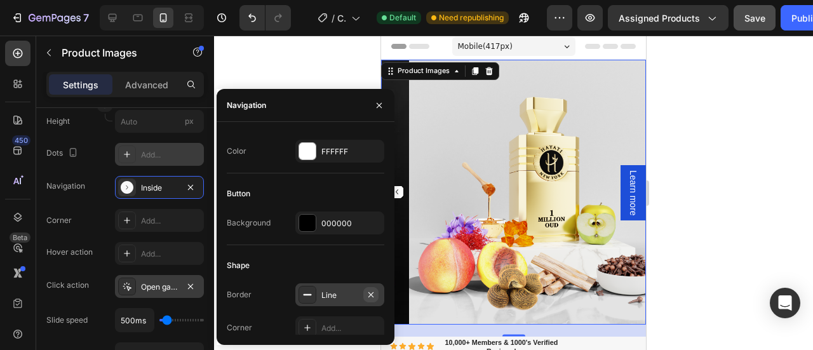
click at [372, 294] on icon "button" at bounding box center [370, 293] width 5 height 5
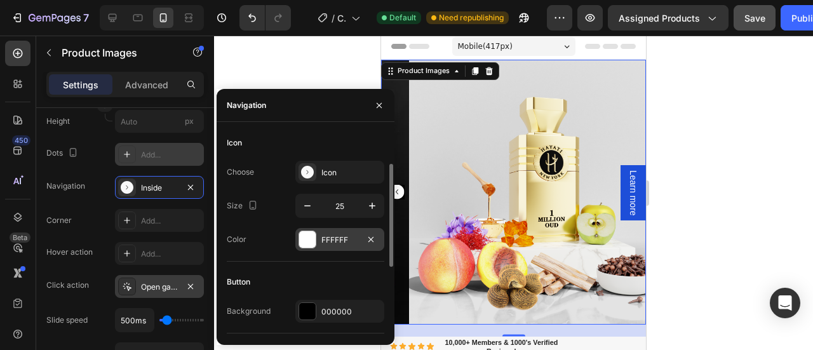
scroll to position [67, 0]
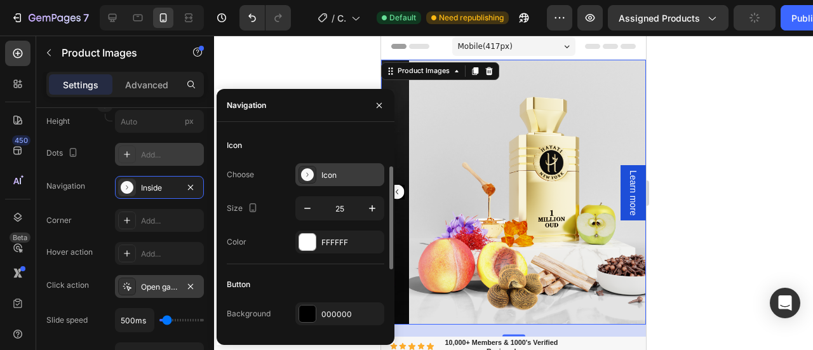
click at [309, 173] on icon at bounding box center [307, 174] width 13 height 13
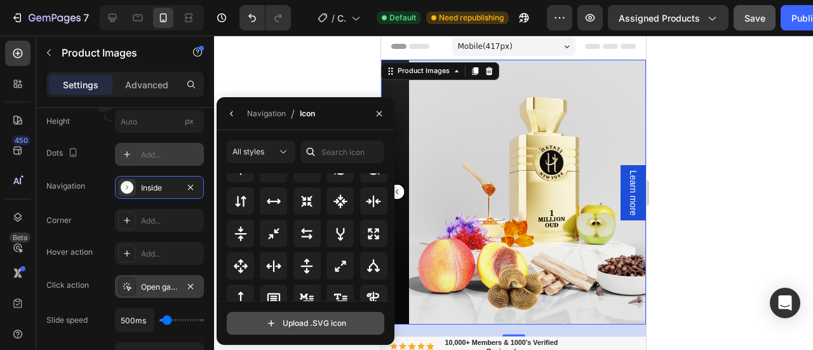
click at [312, 321] on input "file" at bounding box center [305, 323] width 156 height 22
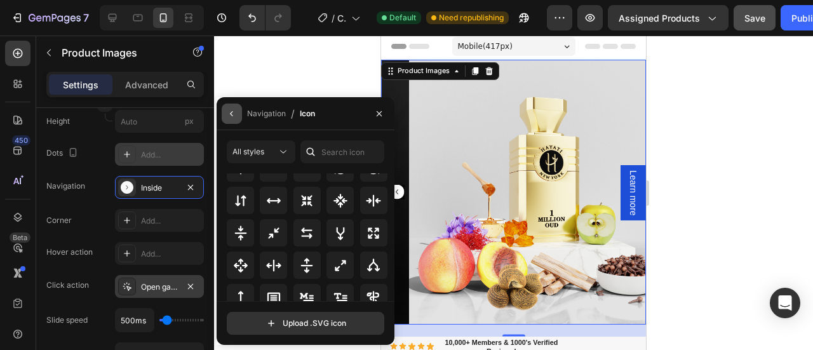
click at [229, 116] on icon "button" at bounding box center [232, 114] width 10 height 10
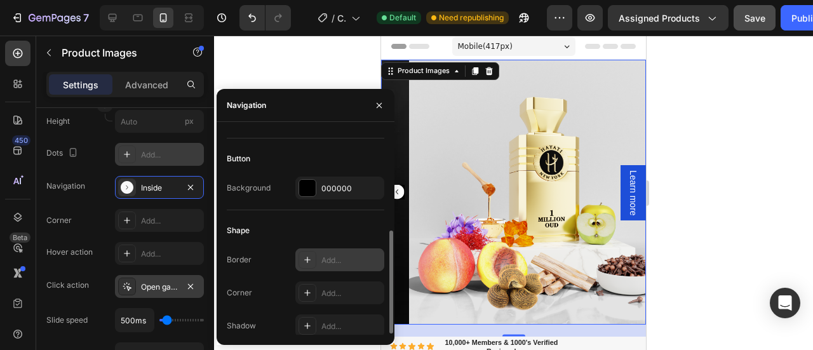
scroll to position [194, 0]
click at [307, 289] on icon at bounding box center [307, 291] width 6 height 6
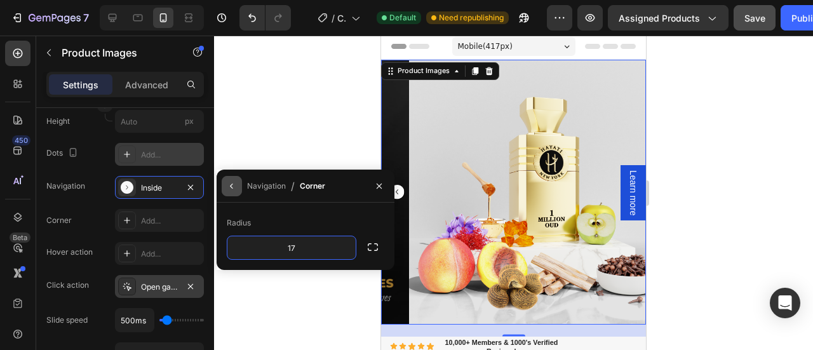
click at [237, 185] on button "button" at bounding box center [232, 186] width 20 height 20
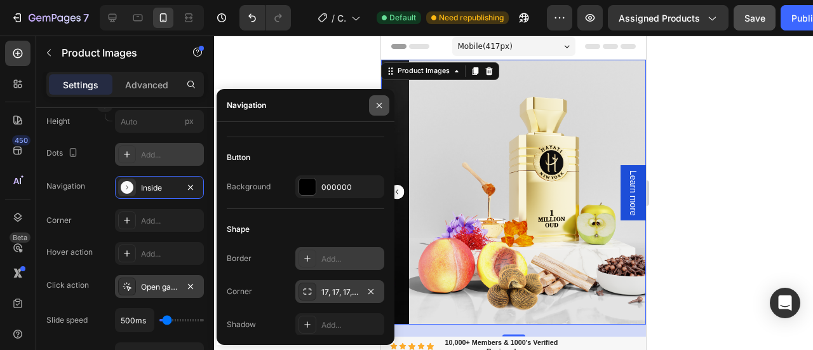
click at [376, 98] on button "button" at bounding box center [379, 105] width 20 height 20
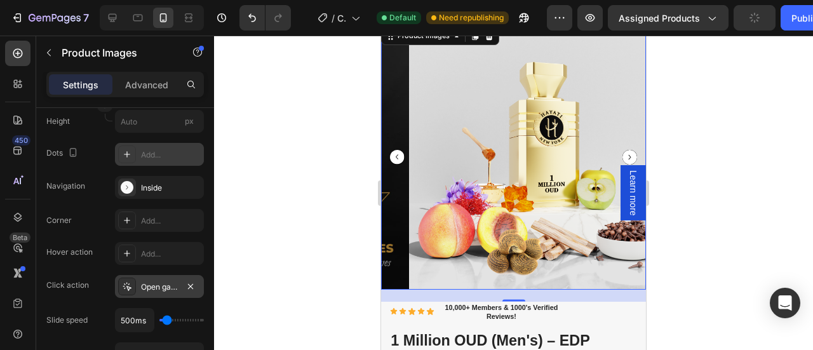
scroll to position [36, 0]
click at [397, 152] on icon "Carousel Back Arrow" at bounding box center [397, 157] width 15 height 15
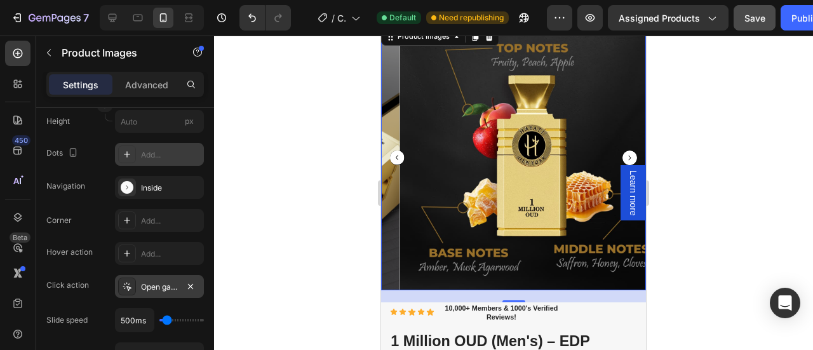
click at [399, 150] on icon "Carousel Back Arrow" at bounding box center [397, 157] width 15 height 15
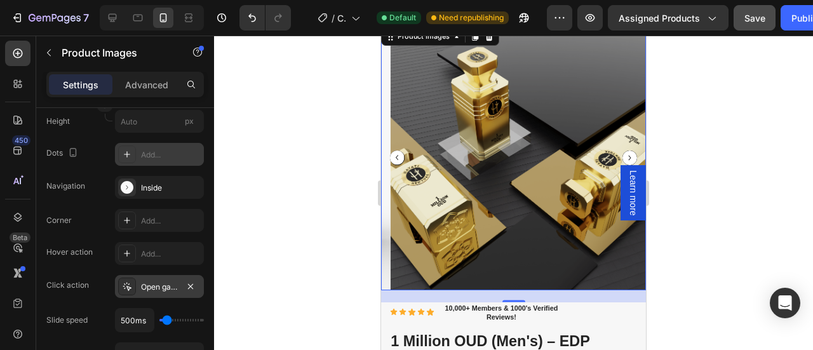
click at [395, 152] on icon "Carousel Back Arrow" at bounding box center [397, 157] width 15 height 15
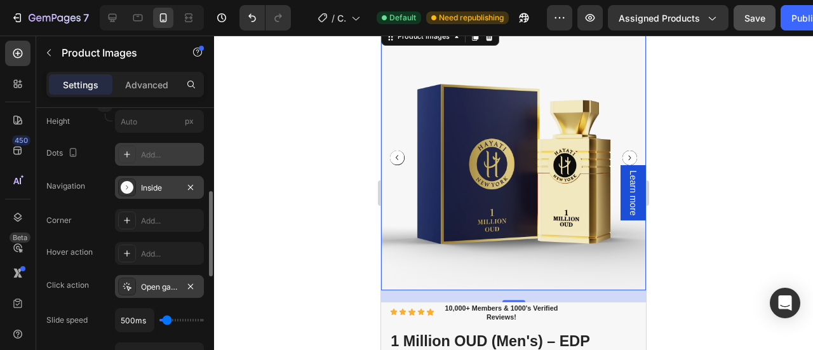
click at [157, 187] on div "Inside" at bounding box center [159, 187] width 37 height 11
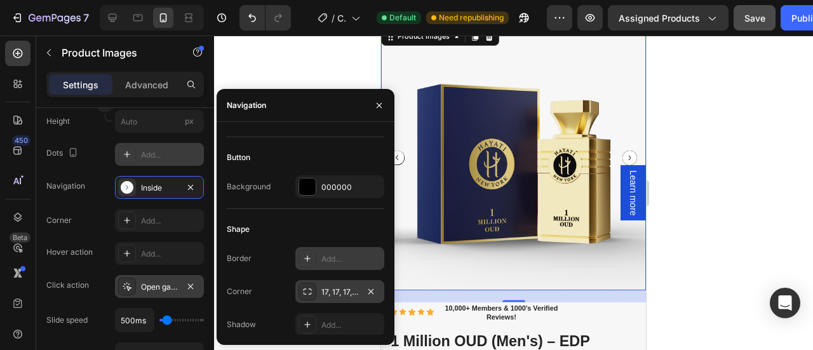
click at [306, 291] on icon at bounding box center [307, 291] width 10 height 10
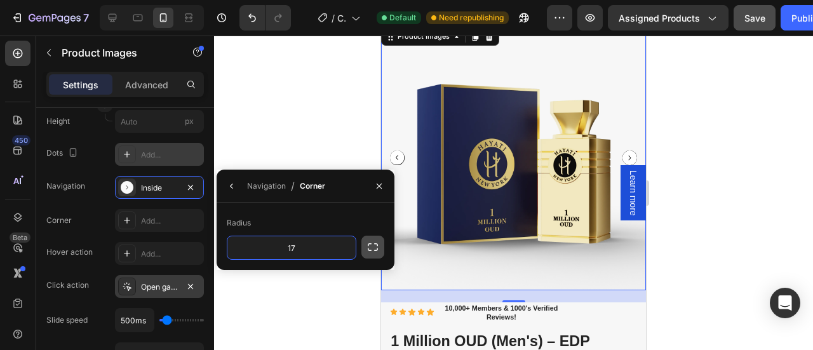
click at [368, 246] on icon "button" at bounding box center [372, 247] width 13 height 13
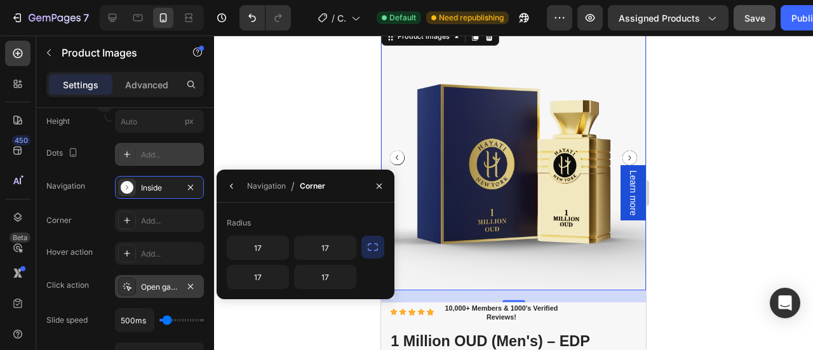
click at [368, 246] on icon "button" at bounding box center [372, 247] width 13 height 13
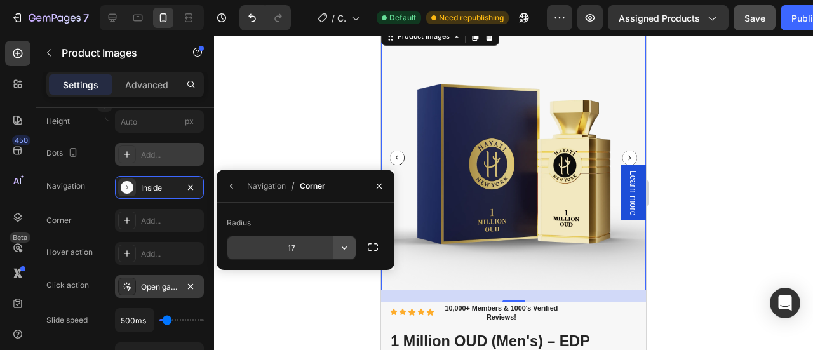
click at [339, 248] on icon "button" at bounding box center [344, 247] width 13 height 13
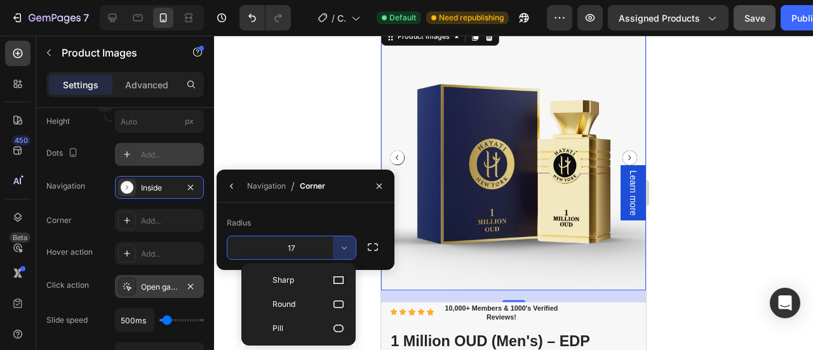
click at [336, 300] on icon at bounding box center [338, 304] width 13 height 13
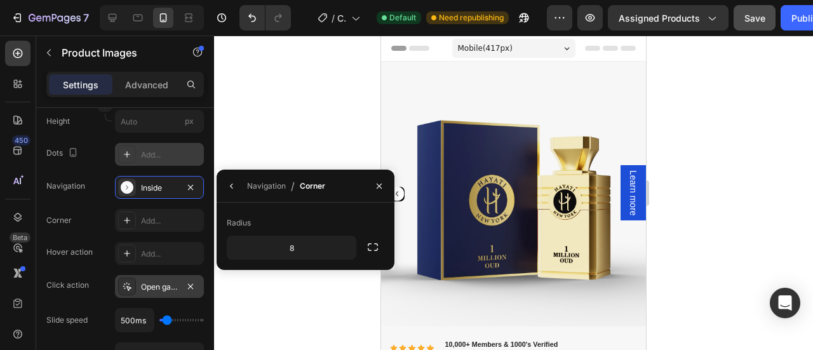
scroll to position [92, 0]
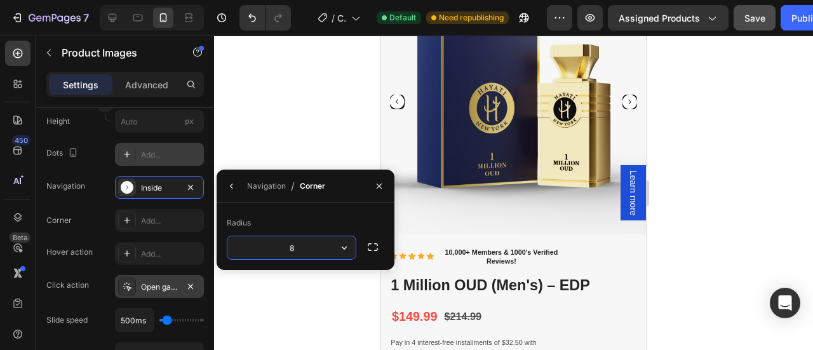
click at [324, 249] on input "8" at bounding box center [291, 247] width 128 height 23
click at [346, 249] on icon "button" at bounding box center [344, 247] width 13 height 13
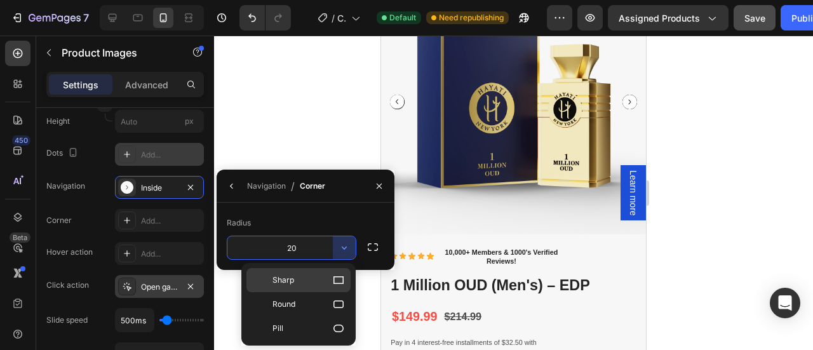
click at [333, 282] on icon at bounding box center [338, 280] width 13 height 13
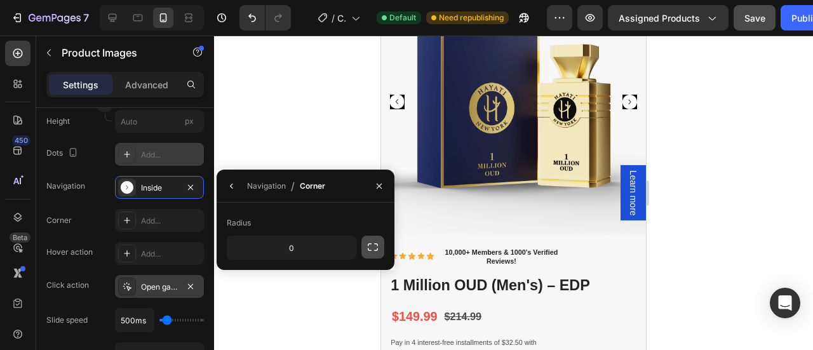
click at [371, 243] on icon "button" at bounding box center [372, 247] width 13 height 13
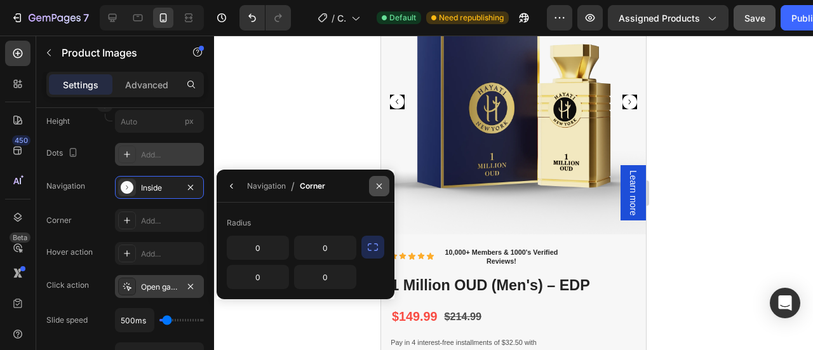
click at [381, 191] on button "button" at bounding box center [379, 186] width 20 height 20
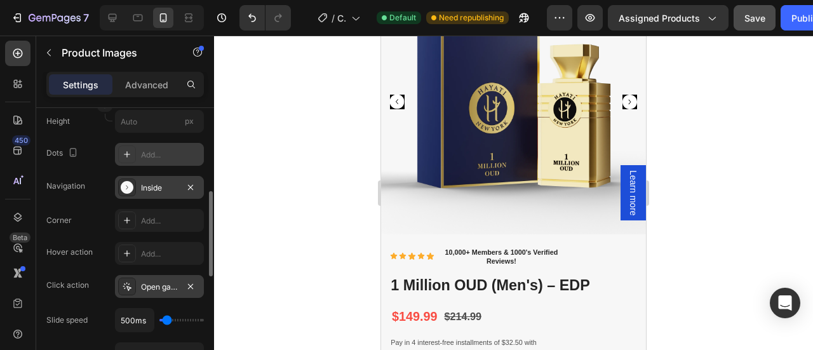
click at [161, 187] on div "Inside" at bounding box center [159, 187] width 37 height 11
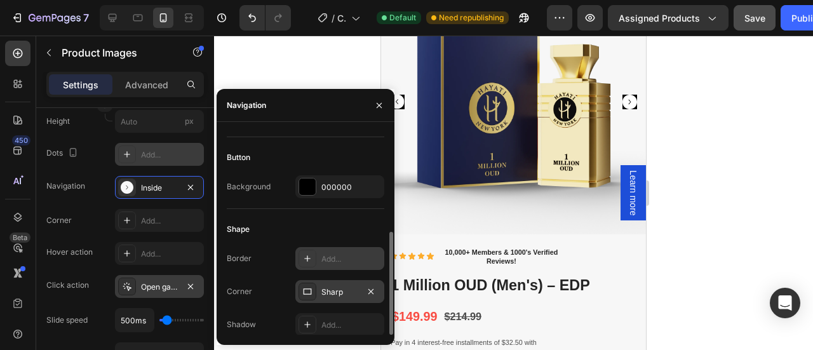
click at [316, 286] on div "Sharp" at bounding box center [339, 291] width 89 height 23
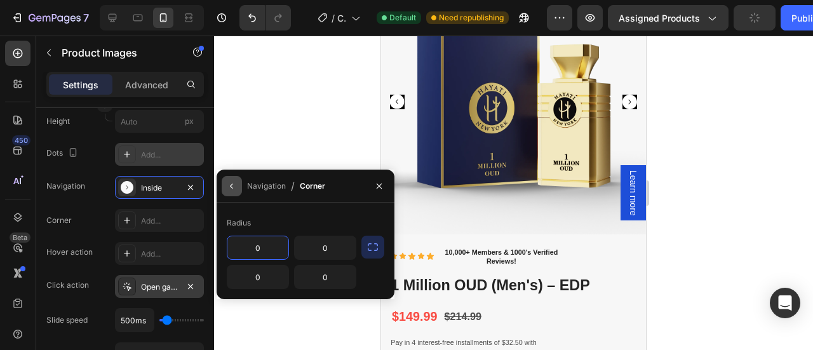
click at [231, 185] on icon "button" at bounding box center [231, 185] width 3 height 5
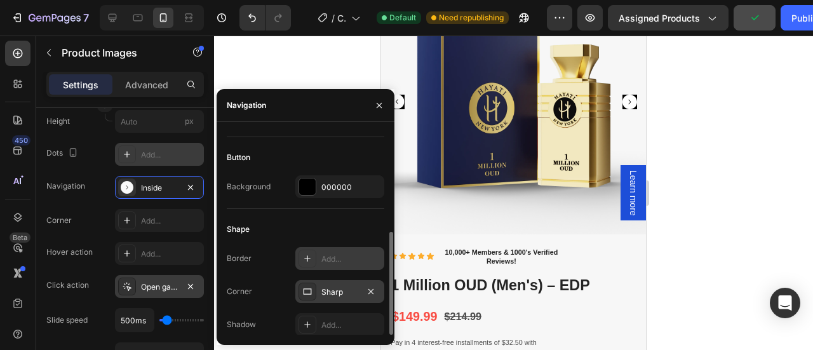
click at [307, 289] on icon at bounding box center [307, 291] width 10 height 10
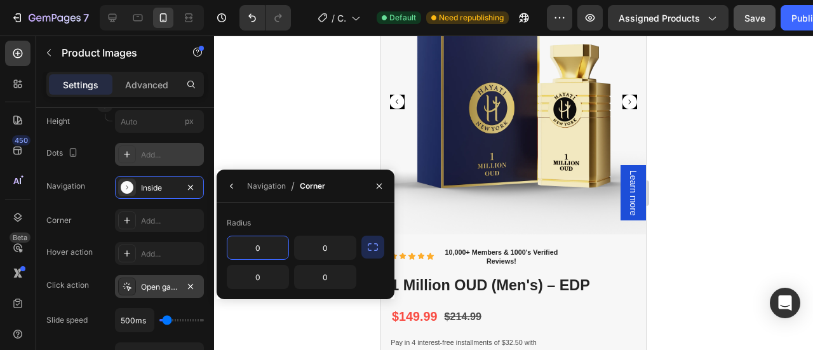
click at [371, 251] on icon "button" at bounding box center [372, 247] width 13 height 13
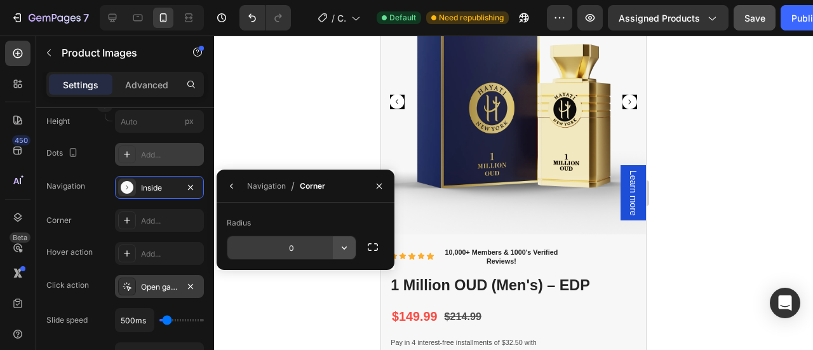
click at [345, 247] on icon "button" at bounding box center [344, 247] width 13 height 13
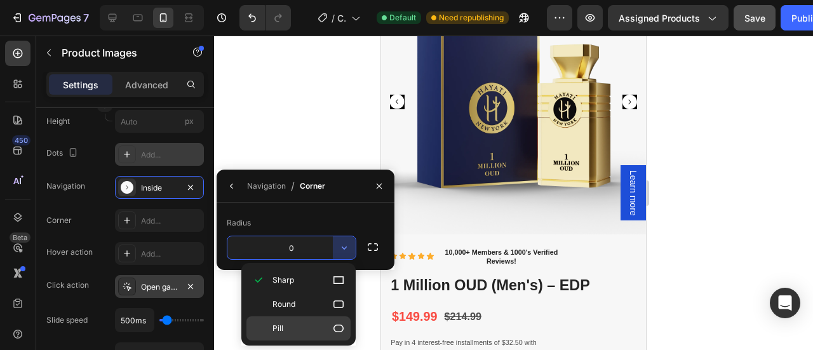
click at [322, 322] on p "Pill" at bounding box center [308, 328] width 72 height 13
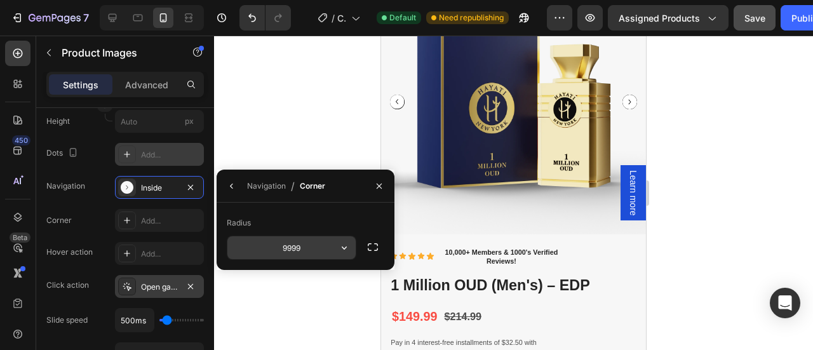
click at [343, 251] on icon "button" at bounding box center [344, 247] width 13 height 13
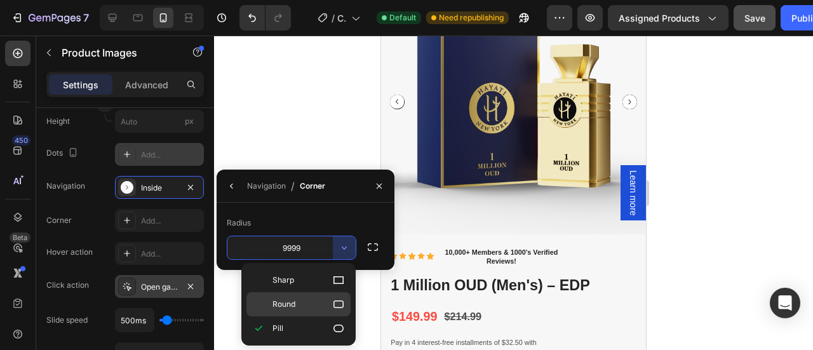
click at [338, 303] on icon at bounding box center [338, 304] width 13 height 13
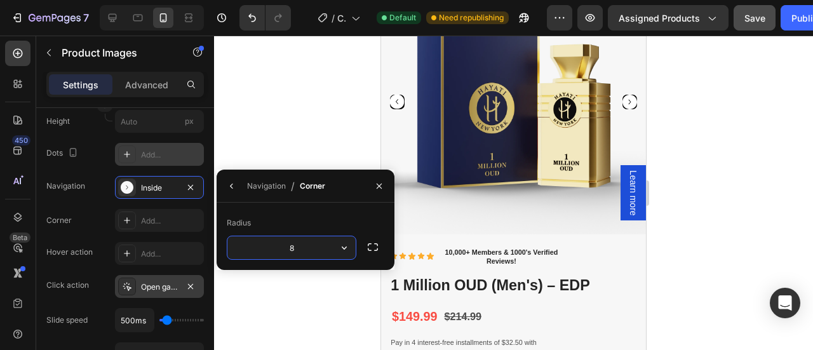
click at [310, 251] on input "8" at bounding box center [291, 247] width 128 height 23
type input "3"
type input "1"
type input "3"
type input "20"
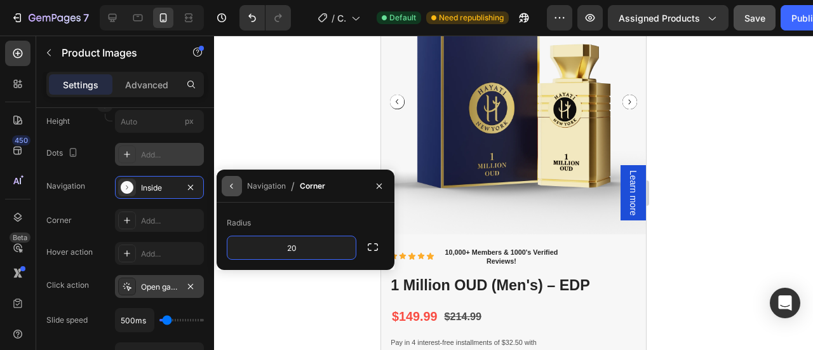
click at [232, 187] on icon "button" at bounding box center [232, 186] width 10 height 10
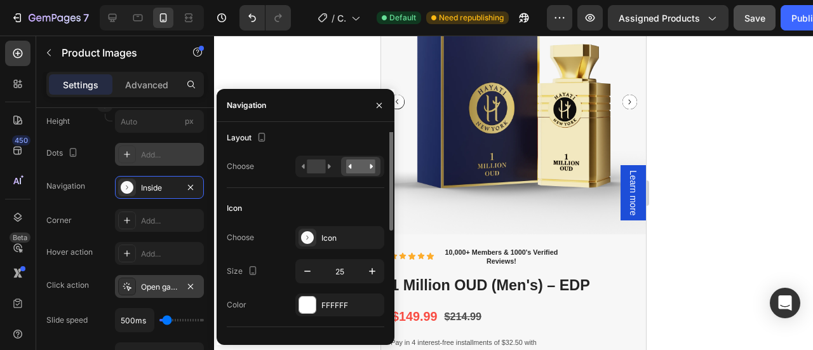
scroll to position [0, 0]
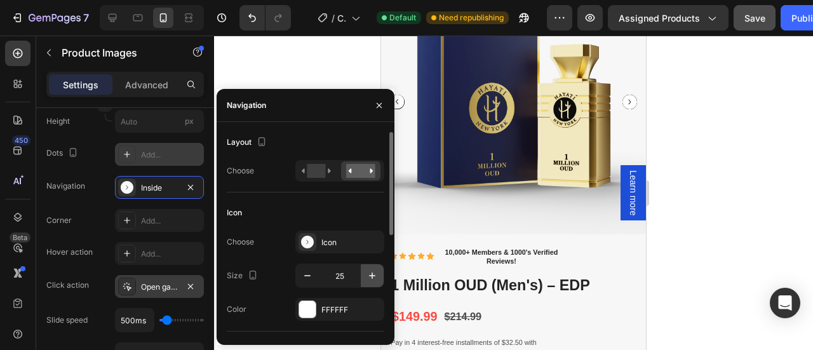
click at [375, 280] on icon "button" at bounding box center [372, 275] width 13 height 13
type input "28"
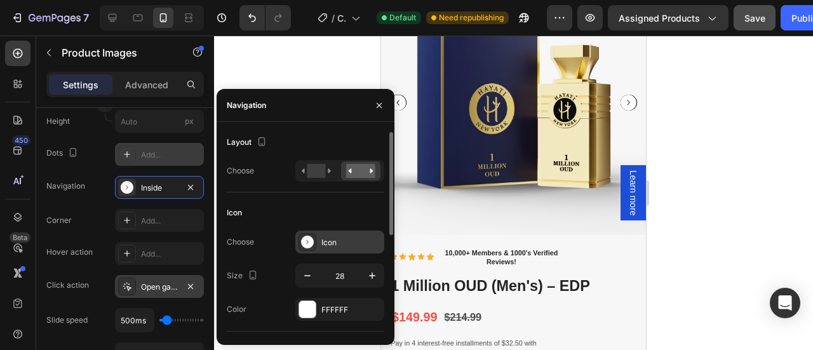
click at [307, 238] on icon at bounding box center [307, 242] width 13 height 13
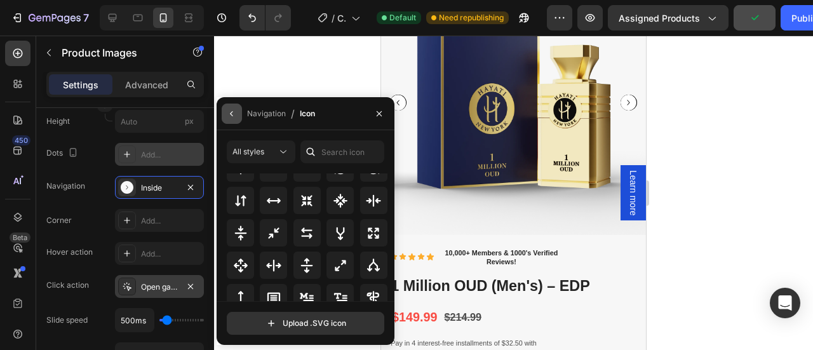
click at [233, 119] on button "button" at bounding box center [232, 113] width 20 height 20
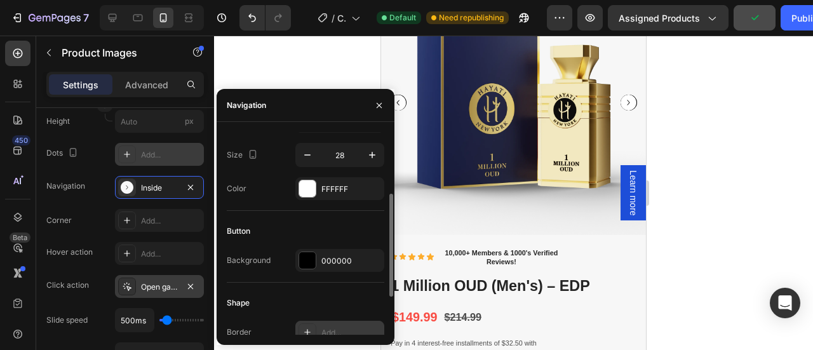
scroll to position [194, 0]
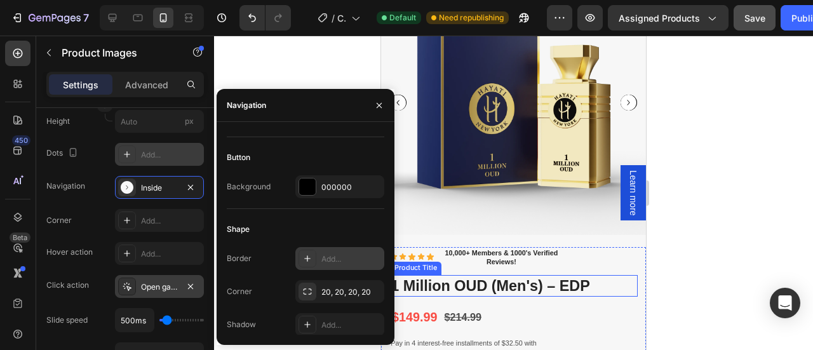
click at [569, 275] on h1 "1 Million OUD (Men's) – EDP" at bounding box center [514, 286] width 248 height 22
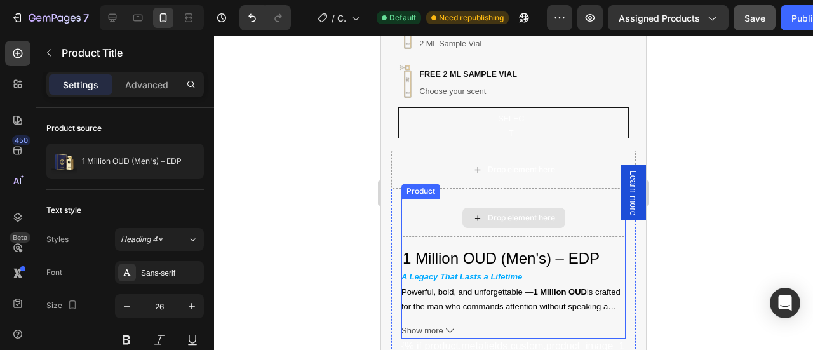
scroll to position [545, 0]
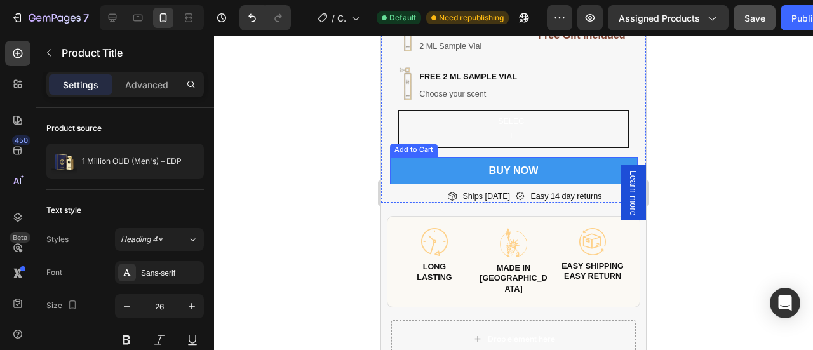
click at [470, 169] on button "Buy Now" at bounding box center [514, 170] width 248 height 27
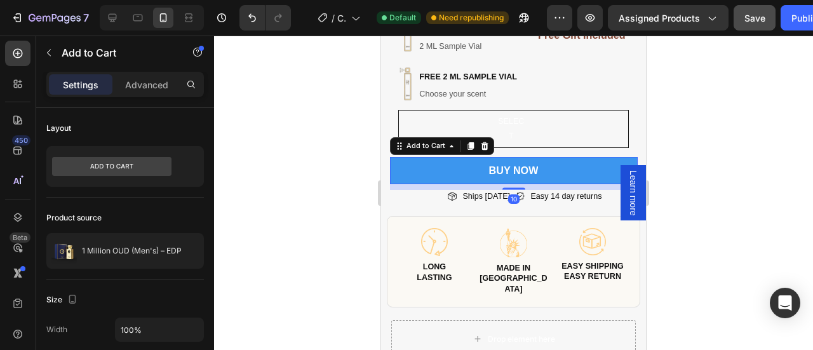
click at [428, 163] on button "Buy Now" at bounding box center [514, 170] width 248 height 27
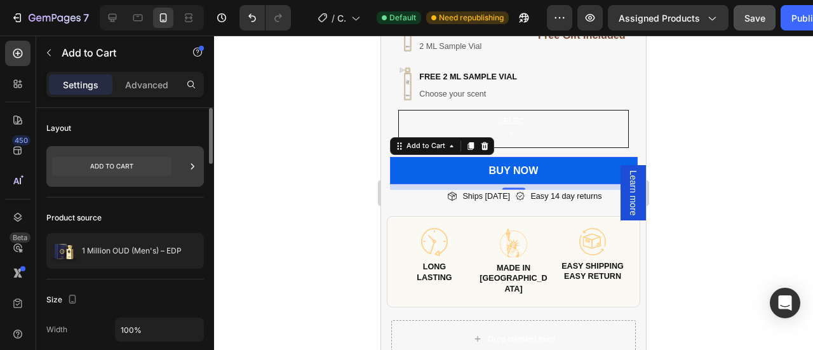
click at [183, 163] on div at bounding box center [124, 166] width 157 height 41
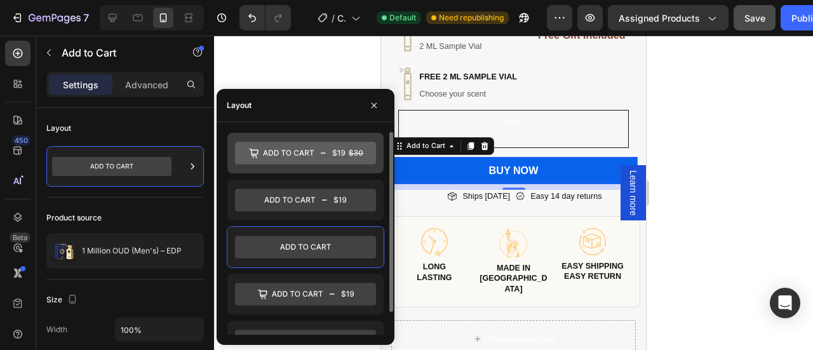
click at [263, 152] on icon at bounding box center [305, 153] width 141 height 23
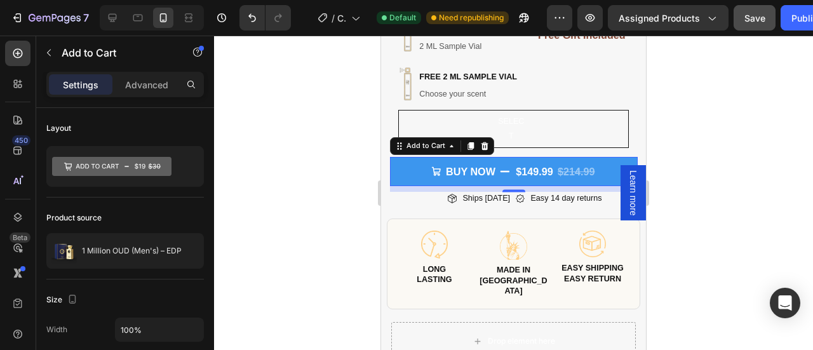
click at [411, 167] on button "Buy Now $149.99 $214.99" at bounding box center [514, 171] width 248 height 29
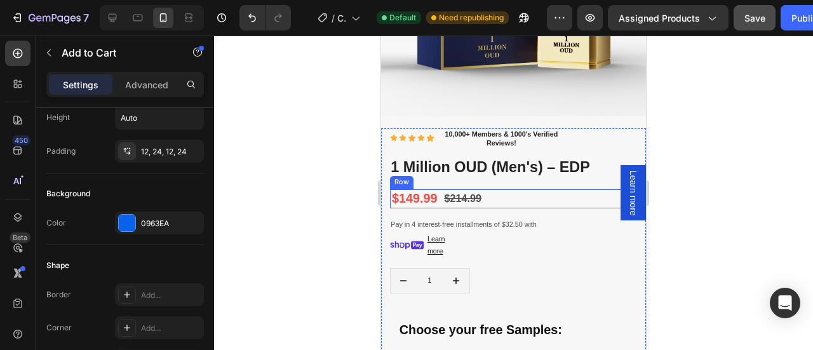
scroll to position [209, 0]
click at [495, 195] on div "$149.99 Product Price Product Price $214.99 Product Price Product Price Row" at bounding box center [514, 199] width 248 height 18
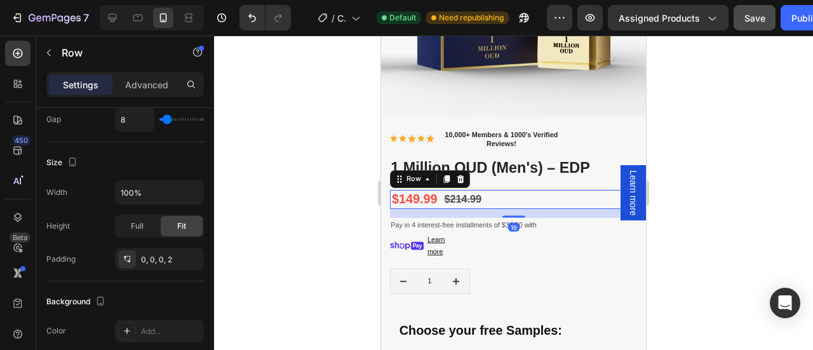
scroll to position [0, 0]
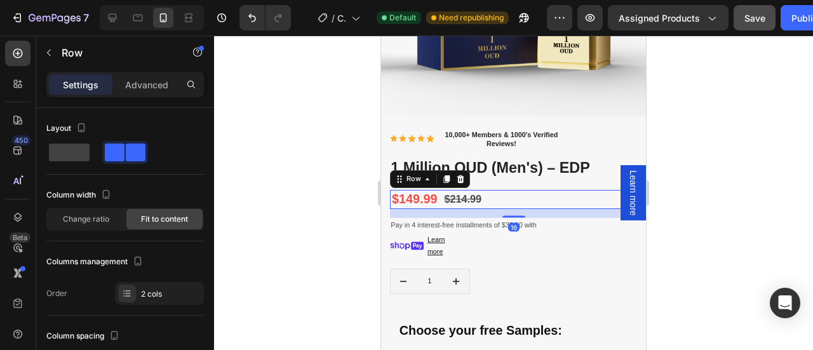
click at [499, 190] on div "$149.99 Product Price Product Price $214.99 Product Price Product Price Row 16" at bounding box center [514, 199] width 248 height 18
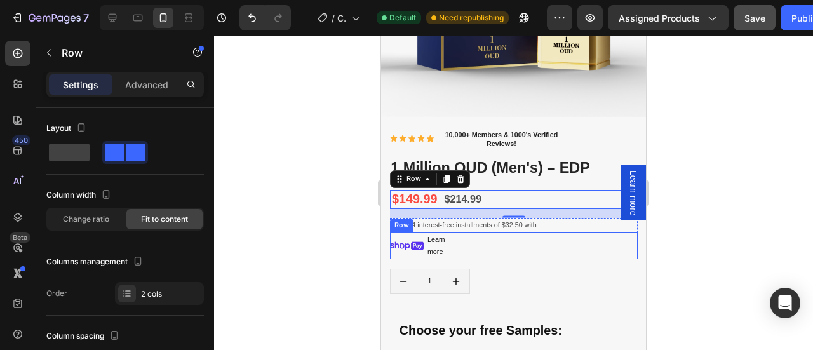
click at [550, 240] on div "Image Learn more Text Block Row" at bounding box center [514, 245] width 248 height 27
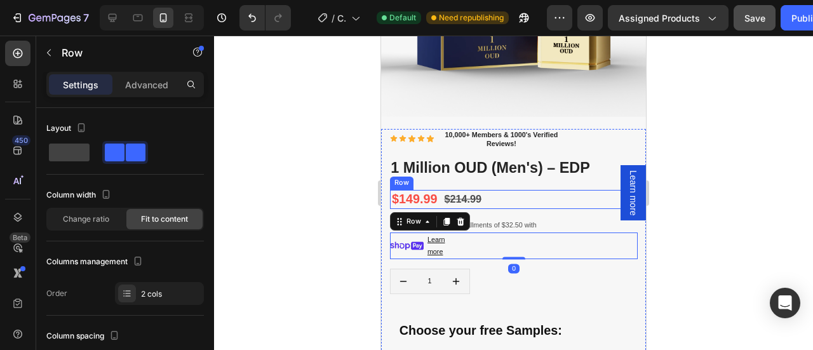
click at [490, 190] on div "$149.99 Product Price Product Price $214.99 Product Price Product Price Row" at bounding box center [514, 199] width 248 height 18
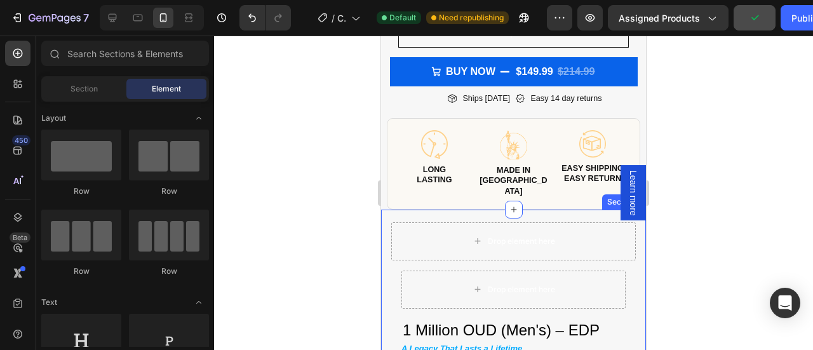
scroll to position [614, 0]
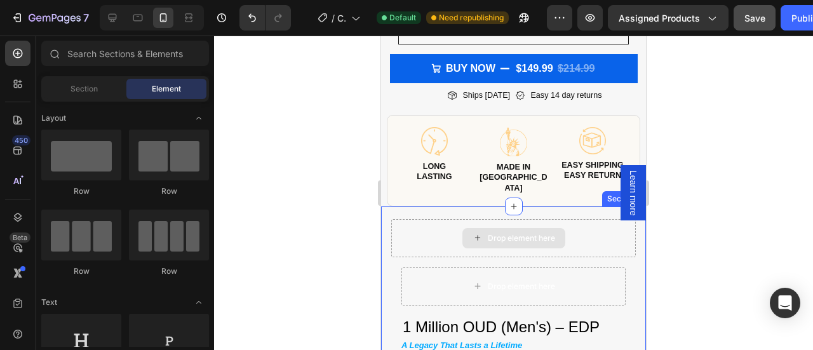
click at [437, 222] on div "Drop element here" at bounding box center [513, 238] width 244 height 38
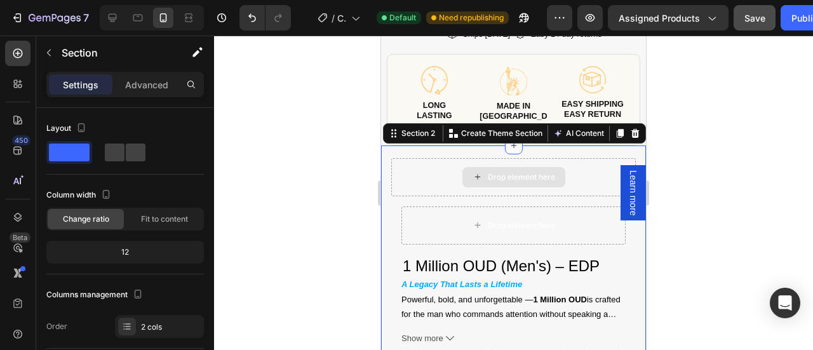
scroll to position [674, 0]
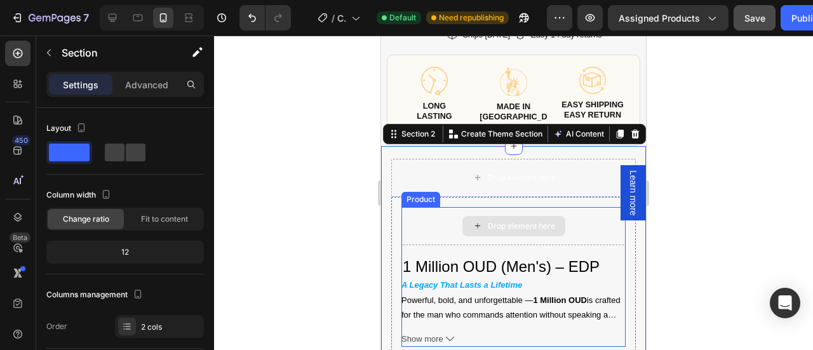
click at [433, 207] on div "Drop element here" at bounding box center [513, 226] width 224 height 38
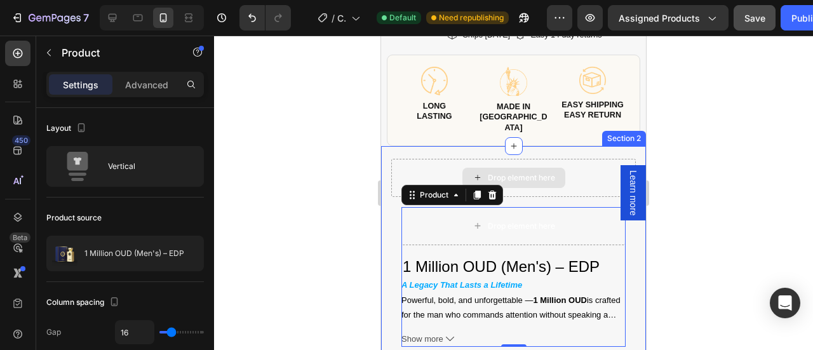
click at [437, 159] on div "Drop element here" at bounding box center [513, 178] width 244 height 38
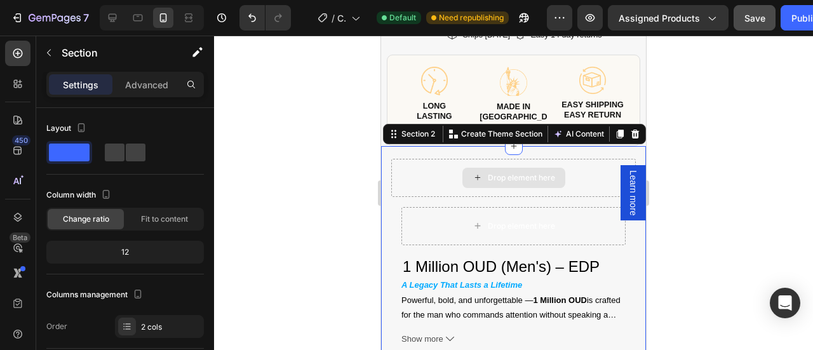
click at [437, 159] on div "Drop element here" at bounding box center [513, 178] width 244 height 38
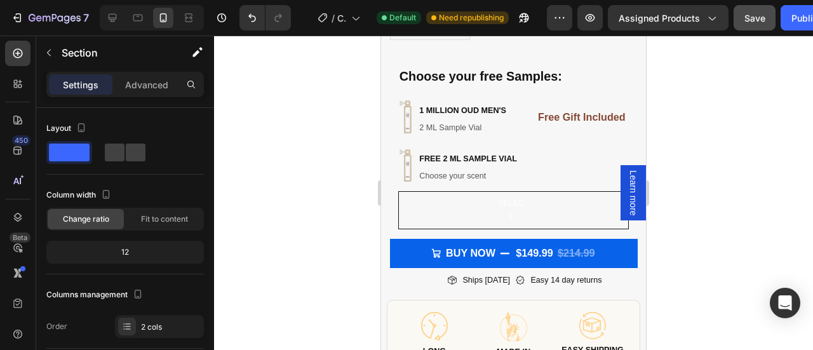
scroll to position [437, 0]
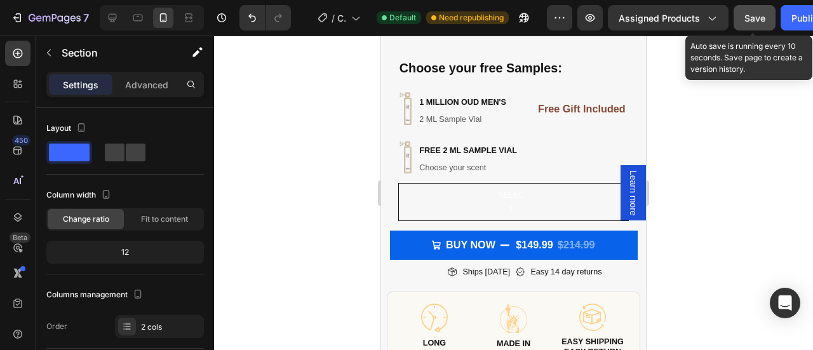
click at [753, 20] on span "Save" at bounding box center [754, 18] width 21 height 11
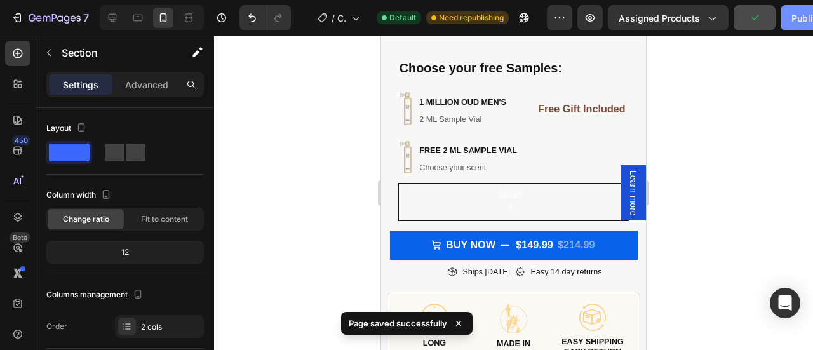
click at [796, 13] on div "Publish" at bounding box center [807, 17] width 32 height 13
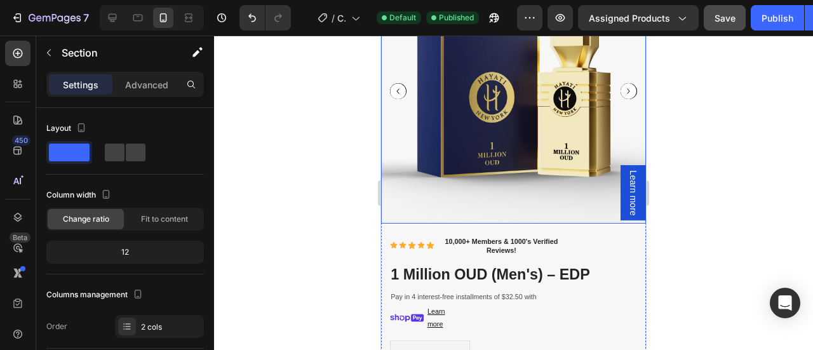
scroll to position [136, 0]
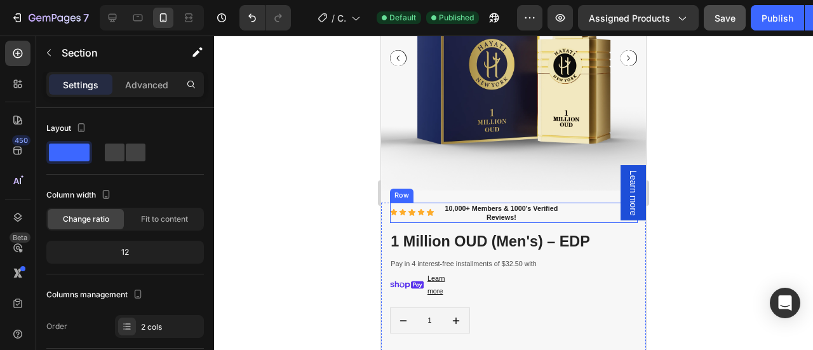
click at [592, 203] on div "Icon Icon Icon Icon Icon Icon List 10,000+ Members & 1000's Verified Reviews! T…" at bounding box center [514, 213] width 248 height 20
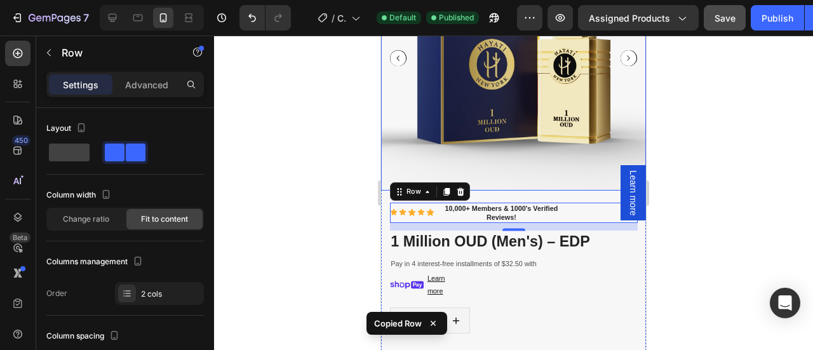
click at [406, 157] on img at bounding box center [513, 58] width 265 height 265
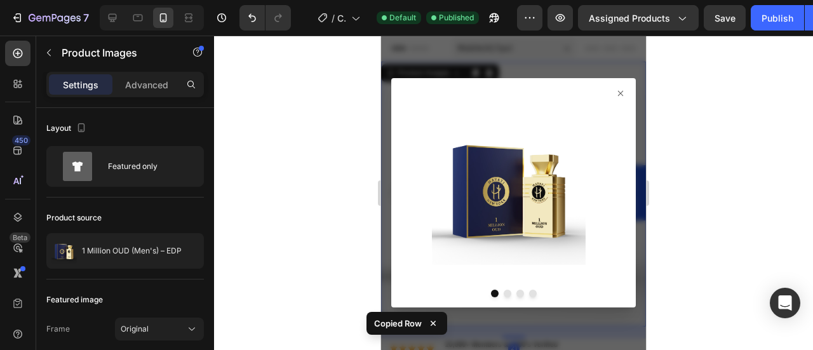
scroll to position [136, 0]
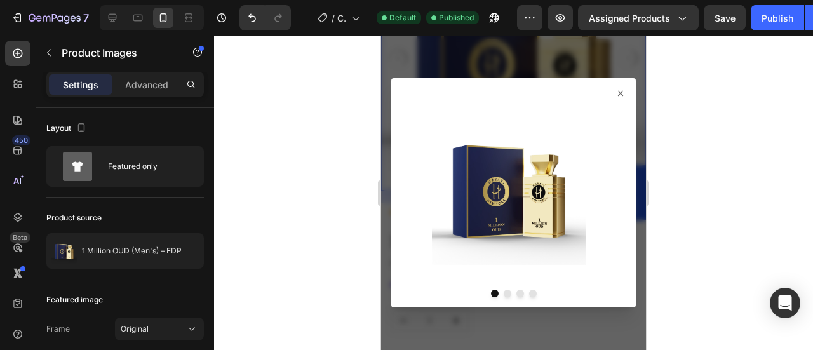
click at [615, 94] on icon at bounding box center [620, 93] width 10 height 10
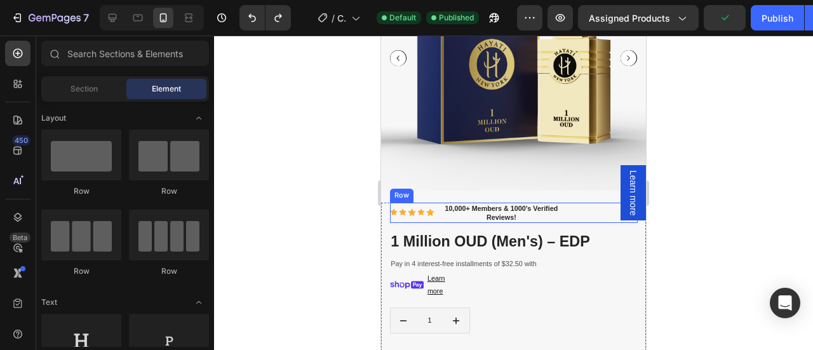
click at [392, 203] on div "Icon Icon Icon Icon Icon Icon List" at bounding box center [412, 213] width 44 height 20
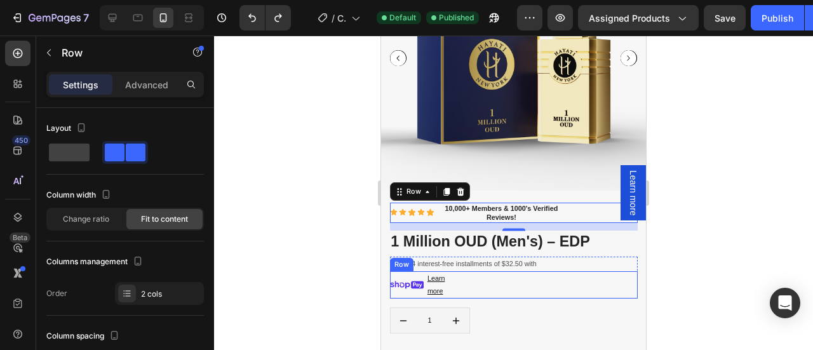
click at [478, 274] on div "Image Learn more Text Block Row" at bounding box center [514, 284] width 248 height 27
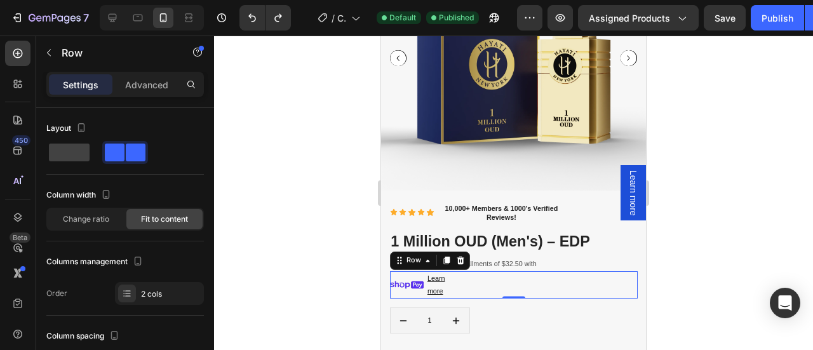
click at [535, 275] on div "Image Learn more Text Block Row 0" at bounding box center [514, 284] width 248 height 27
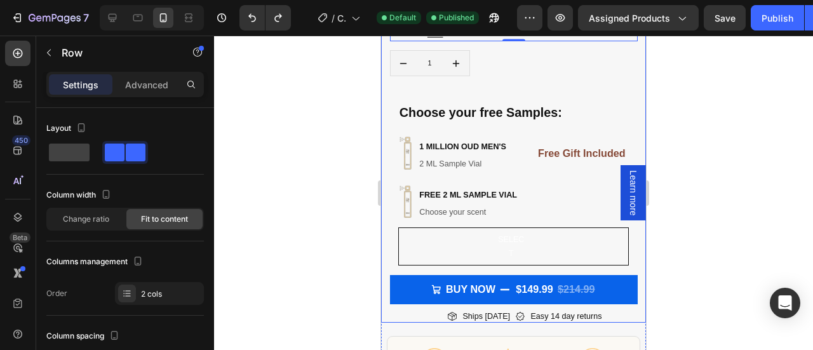
scroll to position [503, 0]
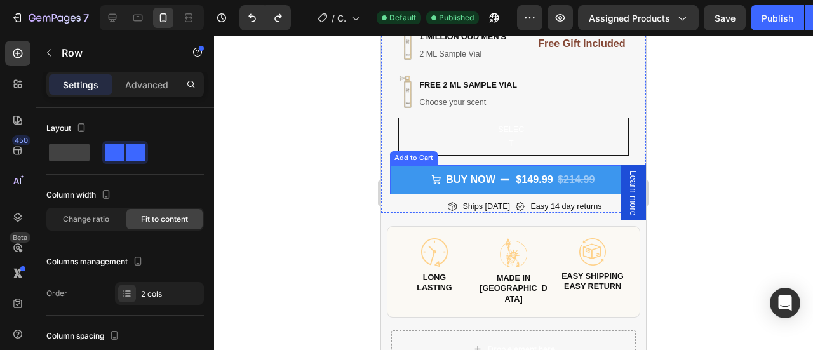
click at [415, 175] on button "Buy Now $149.99 $214.99" at bounding box center [514, 179] width 248 height 29
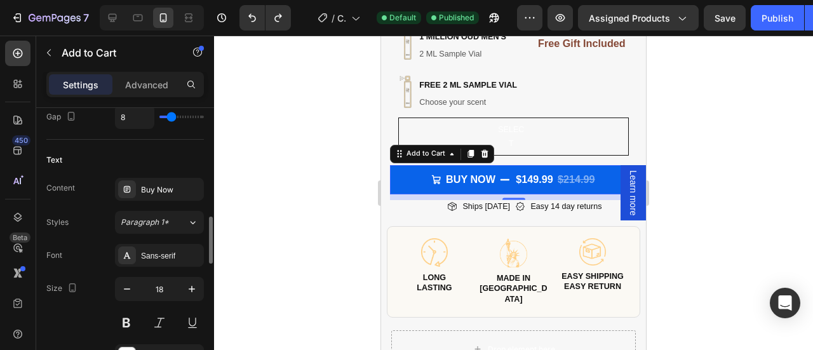
scroll to position [633, 0]
click at [130, 281] on icon "button" at bounding box center [127, 287] width 13 height 13
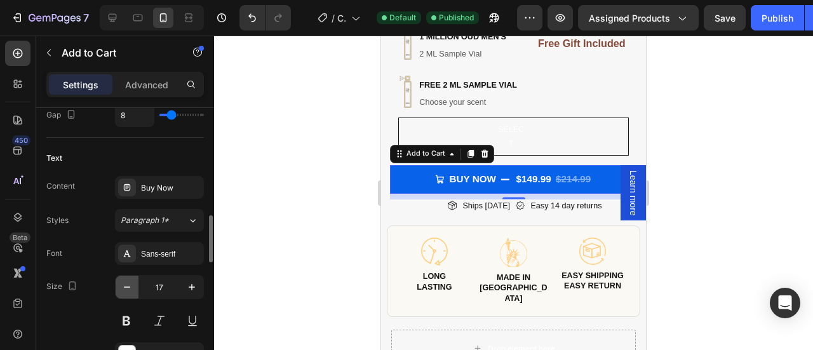
click at [130, 281] on icon "button" at bounding box center [127, 287] width 13 height 13
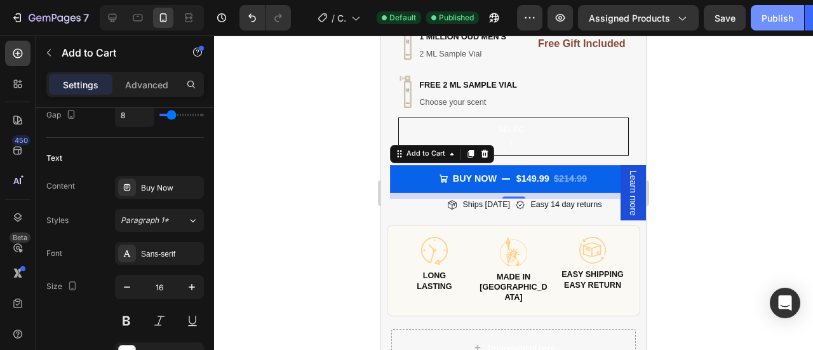
click at [766, 18] on div "Publish" at bounding box center [777, 17] width 32 height 13
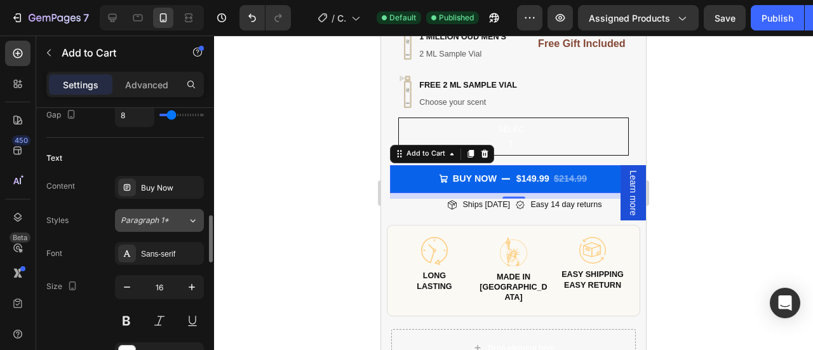
click at [178, 215] on div "Paragraph 1*" at bounding box center [154, 220] width 67 height 11
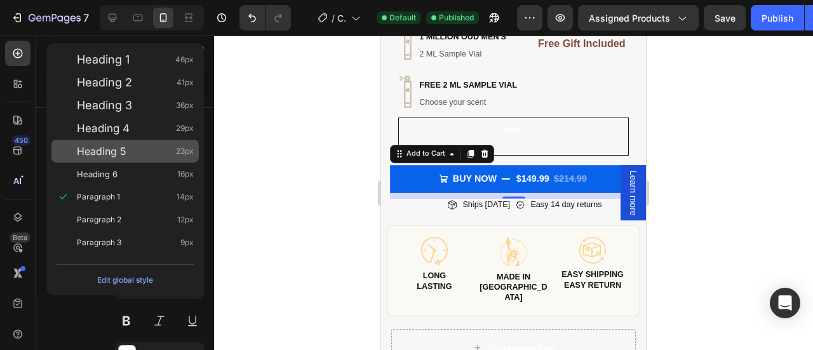
click at [152, 152] on div "Heading 5 23px" at bounding box center [135, 151] width 117 height 13
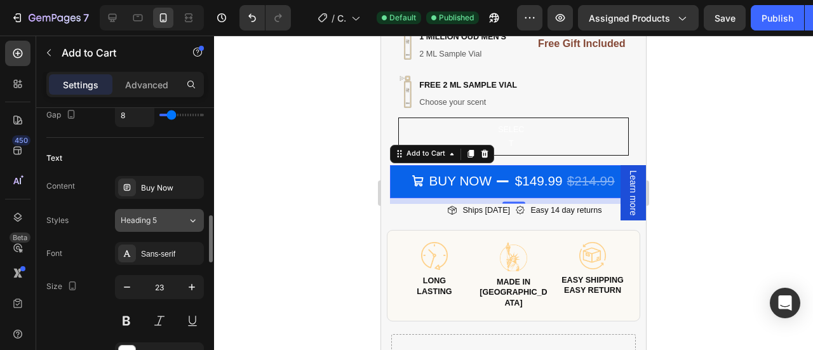
click at [168, 222] on div "Heading 5" at bounding box center [146, 220] width 51 height 11
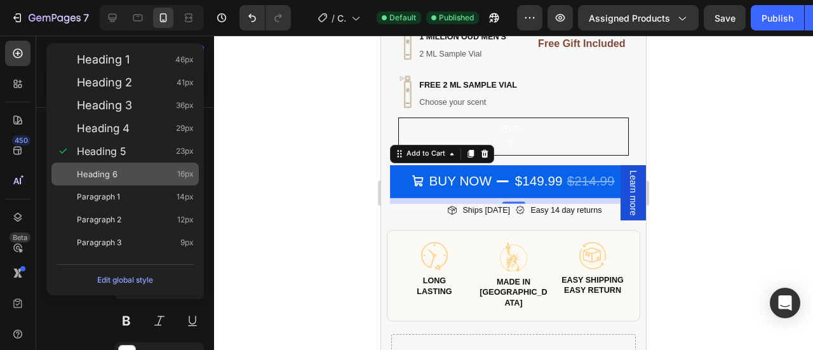
click at [137, 175] on div "Heading 6 16px" at bounding box center [135, 174] width 117 height 13
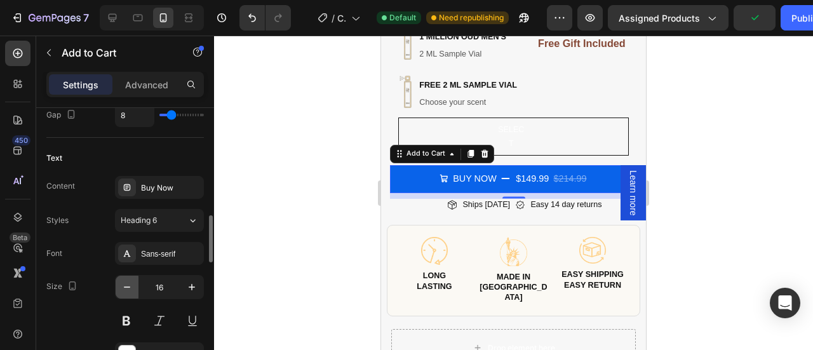
click at [123, 282] on icon "button" at bounding box center [127, 287] width 13 height 13
type input "15"
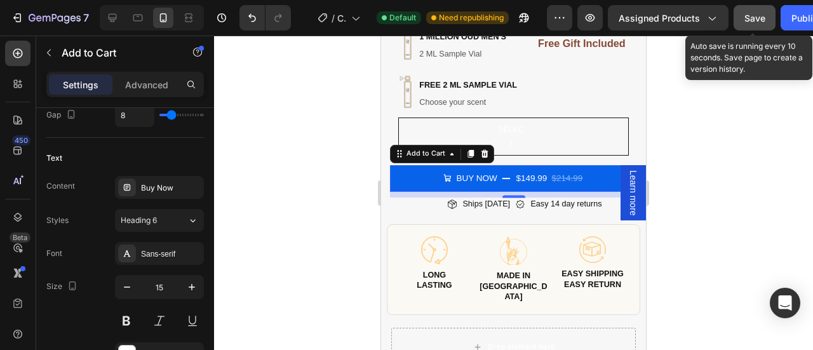
click at [763, 13] on span "Save" at bounding box center [754, 18] width 21 height 11
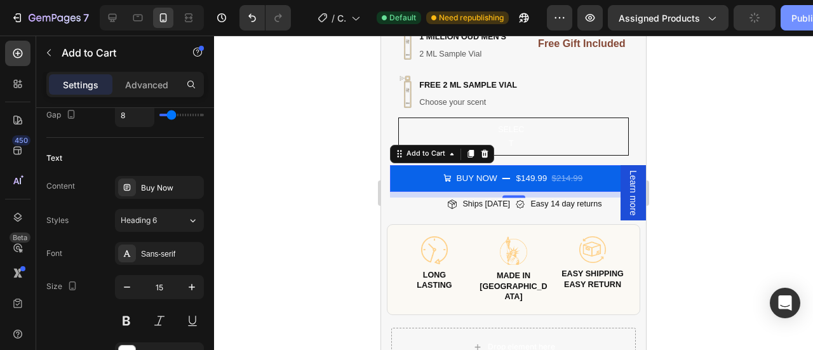
click at [794, 15] on div "Publish" at bounding box center [807, 17] width 32 height 13
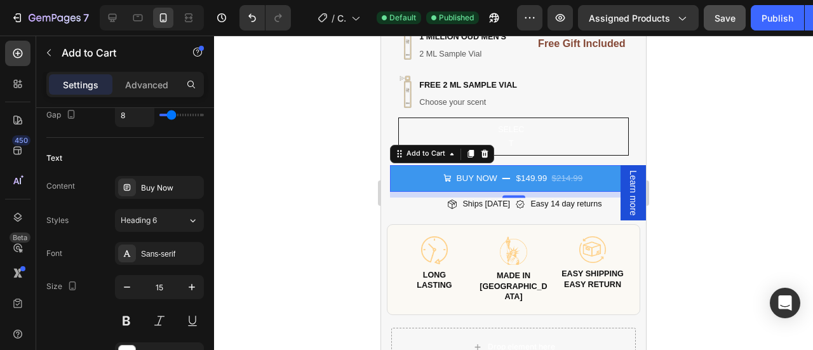
click at [416, 171] on button "Buy Now $149.99 $214.99" at bounding box center [514, 178] width 248 height 27
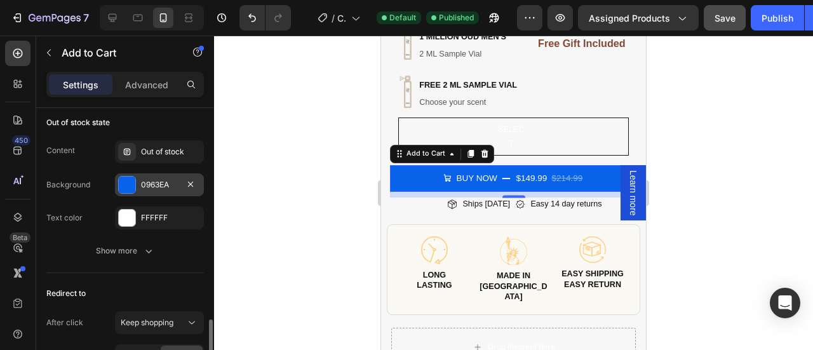
scroll to position [1249, 0]
click at [133, 181] on div at bounding box center [127, 184] width 17 height 17
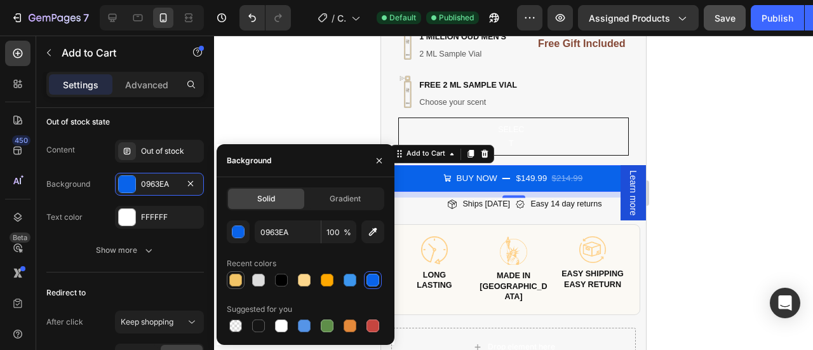
click at [231, 281] on div at bounding box center [235, 280] width 13 height 13
type input "F2C466"
click at [746, 157] on div at bounding box center [513, 193] width 599 height 314
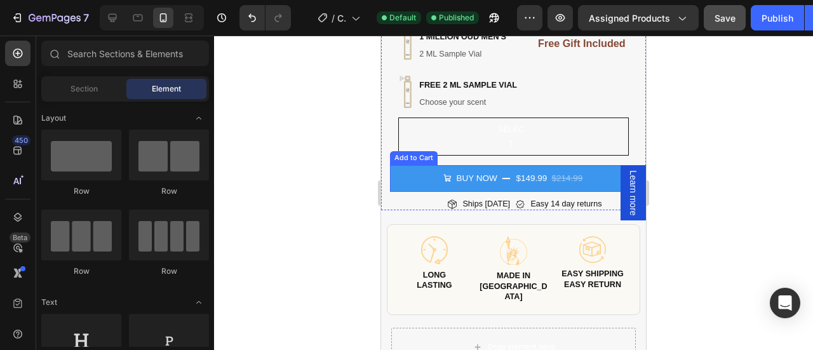
click at [406, 177] on button "Buy Now $149.99 $214.99" at bounding box center [514, 178] width 248 height 27
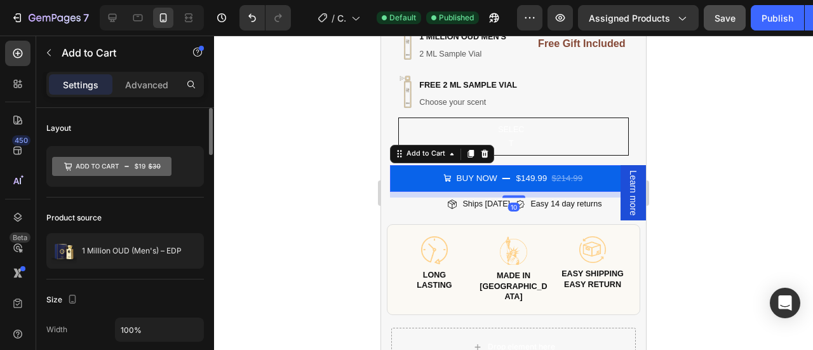
scroll to position [274, 0]
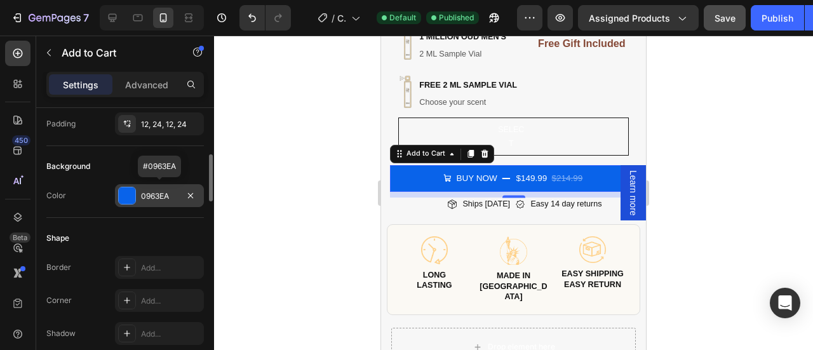
click at [121, 190] on div at bounding box center [127, 195] width 17 height 17
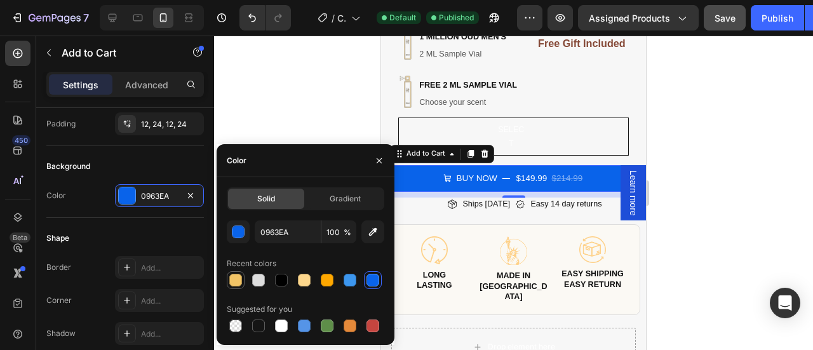
click at [235, 272] on div at bounding box center [235, 279] width 15 height 15
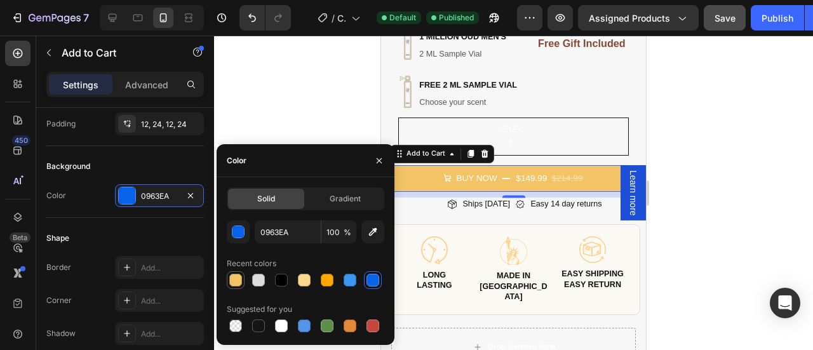
type input "F2C466"
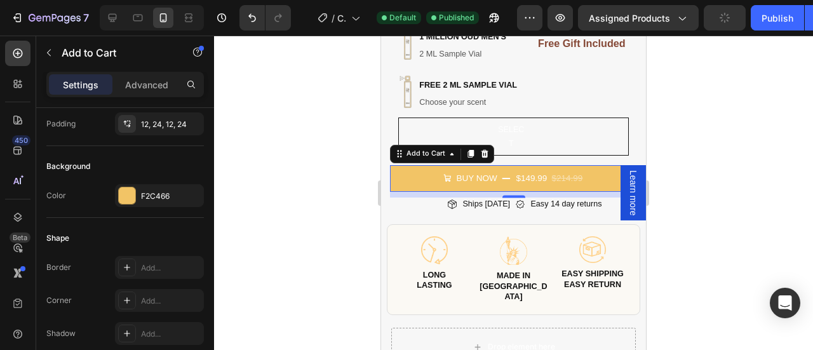
click at [714, 189] on div at bounding box center [513, 193] width 599 height 314
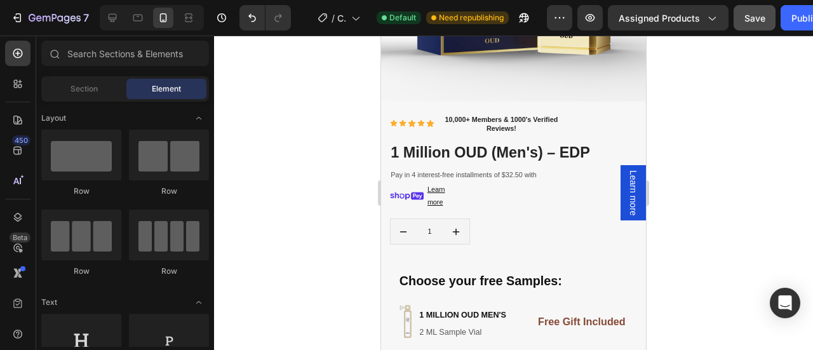
scroll to position [223, 0]
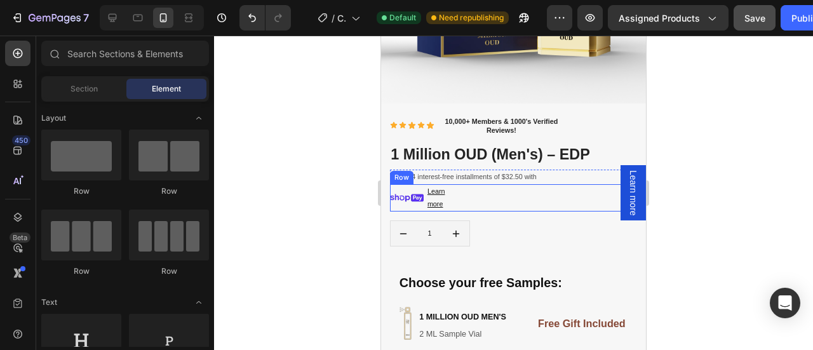
click at [499, 196] on div "Image Learn more Text Block Row" at bounding box center [514, 197] width 248 height 27
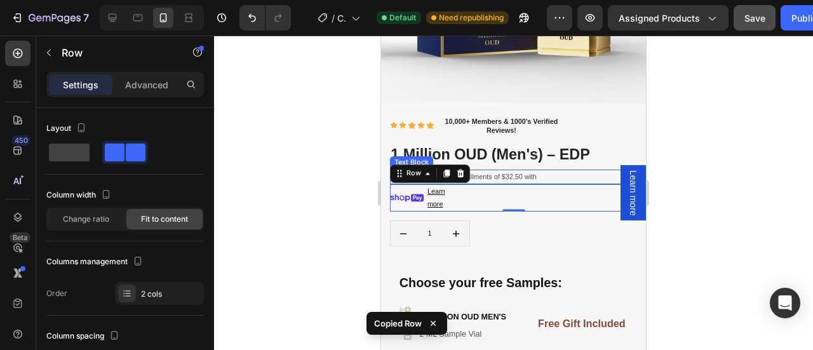
click at [545, 171] on p "Pay in 4 interest-free installments of $32.50 with" at bounding box center [494, 177] width 208 height 12
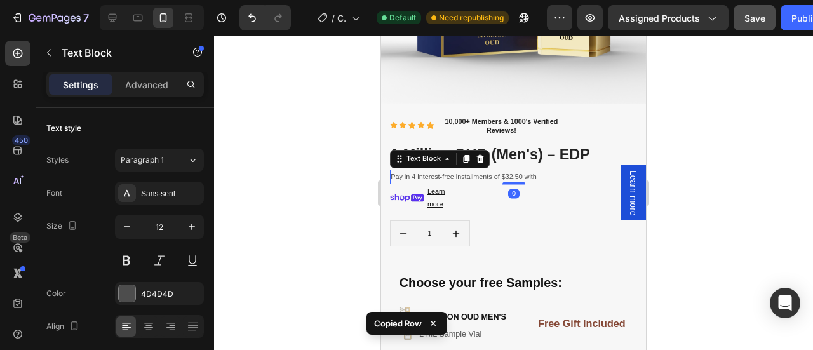
click at [545, 171] on p "Pay in 4 interest-free installments of $32.50 with" at bounding box center [494, 177] width 208 height 12
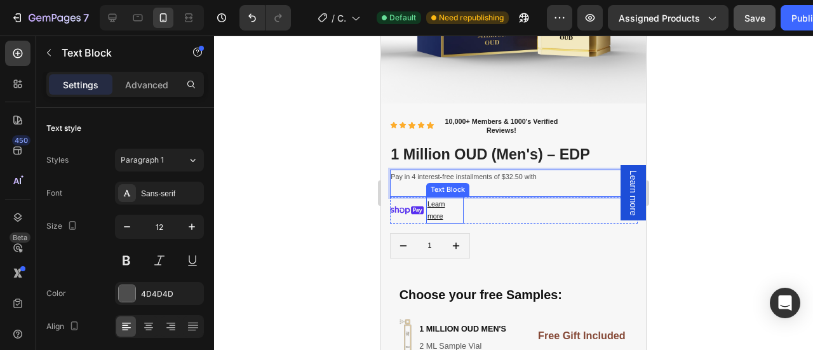
click at [450, 206] on p "Learn more" at bounding box center [442, 210] width 30 height 25
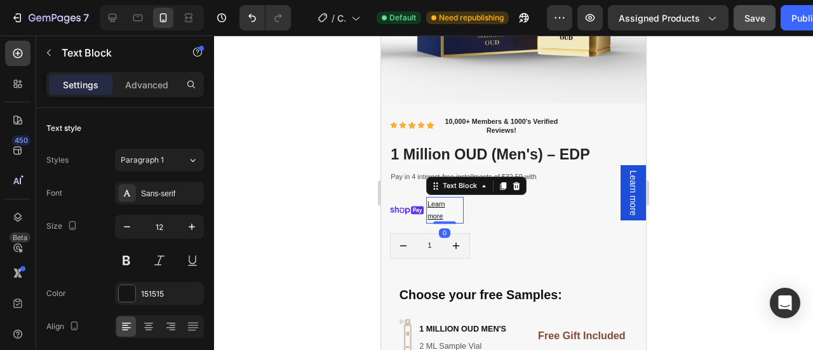
scroll to position [274, 0]
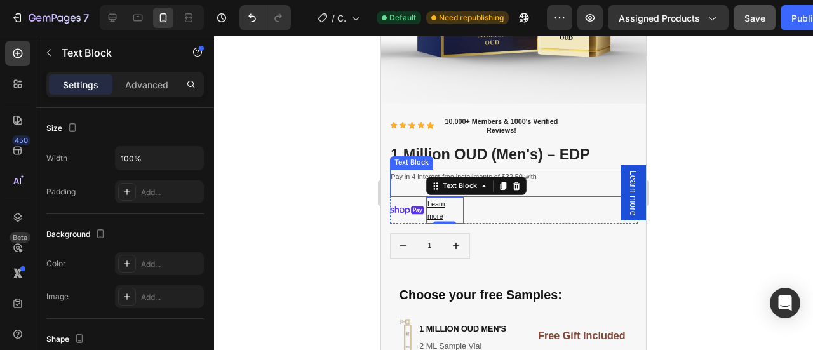
click at [552, 171] on p "Pay in 4 interest-free installments of $32.50 with" at bounding box center [494, 183] width 208 height 25
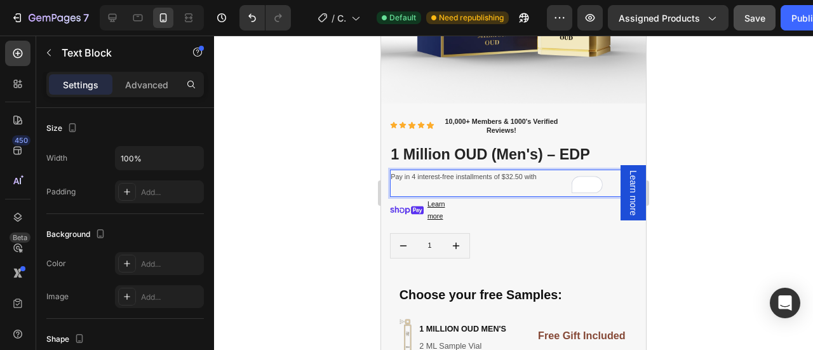
click at [411, 178] on p "Pay in 4 interest-free installments of $32.50 with" at bounding box center [494, 183] width 208 height 25
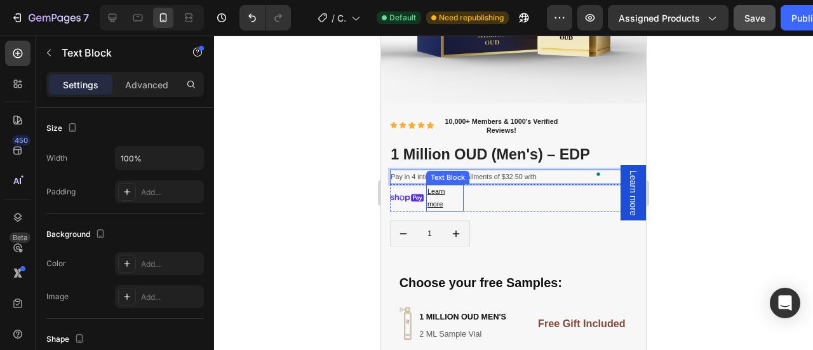
click at [448, 195] on p "Learn more" at bounding box center [442, 197] width 30 height 25
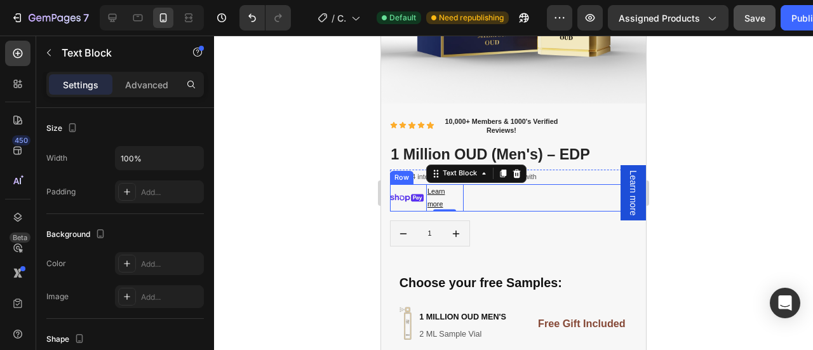
click at [394, 199] on div "Image" at bounding box center [407, 197] width 34 height 27
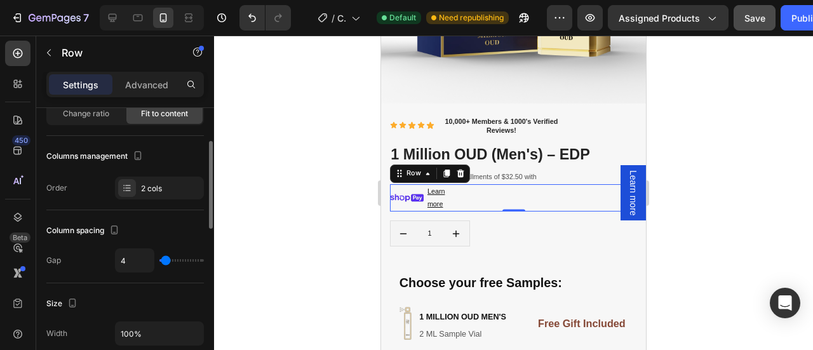
scroll to position [107, 0]
click at [152, 188] on div "2 cols" at bounding box center [171, 187] width 60 height 11
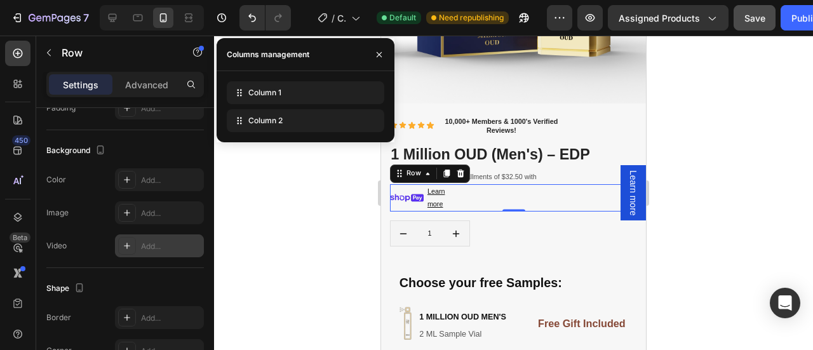
scroll to position [606, 0]
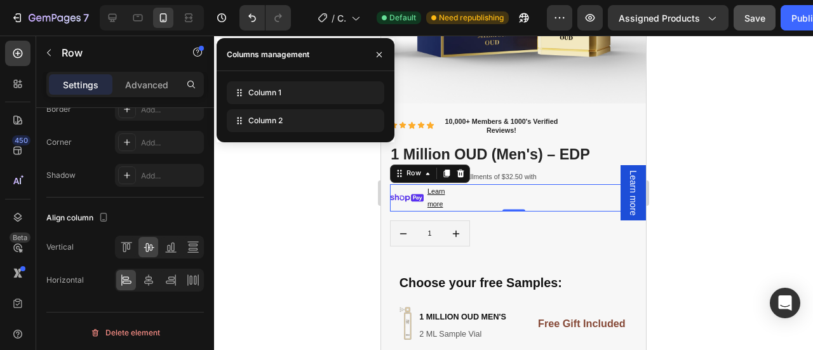
click at [487, 185] on div "Image Learn more Text Block Row 0" at bounding box center [514, 197] width 248 height 27
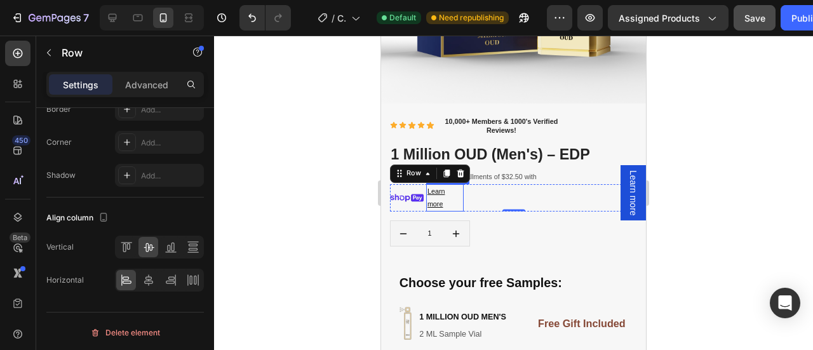
click at [450, 193] on p "Learn more" at bounding box center [442, 197] width 30 height 25
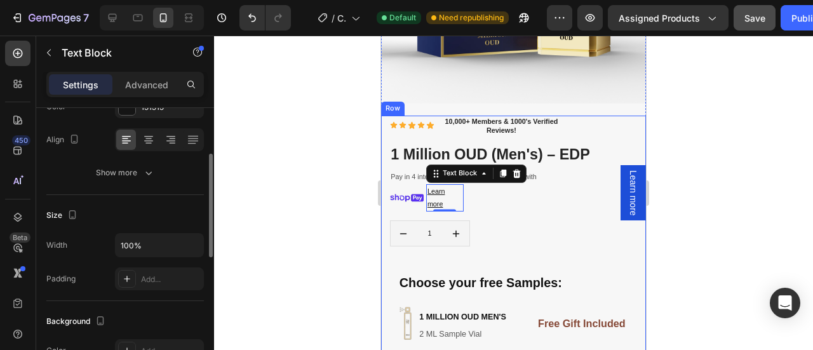
scroll to position [191, 0]
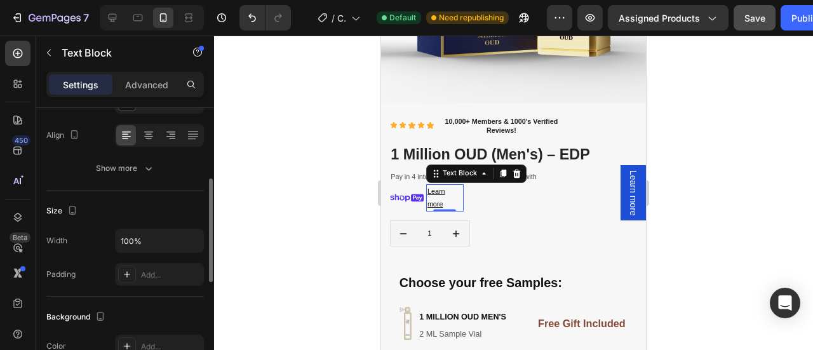
click at [446, 194] on p "Learn more" at bounding box center [442, 197] width 30 height 25
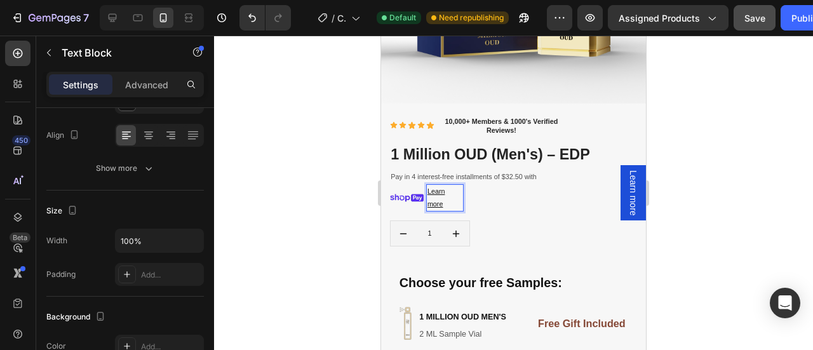
click at [429, 196] on u "Learn more" at bounding box center [436, 197] width 18 height 20
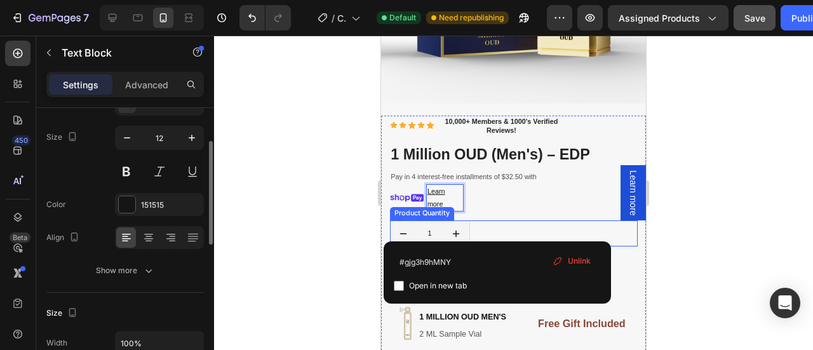
scroll to position [0, 0]
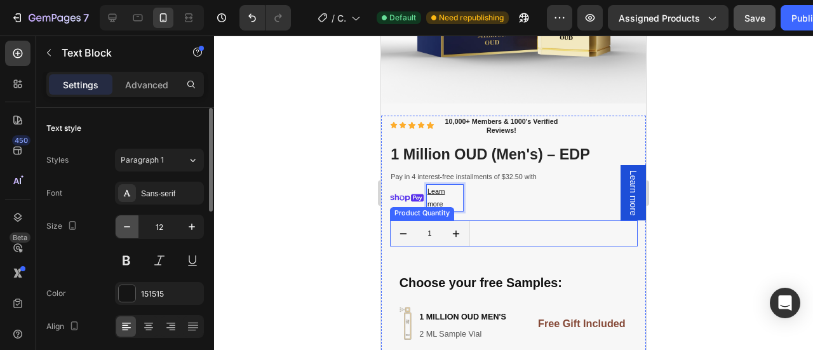
click at [131, 232] on icon "button" at bounding box center [127, 226] width 13 height 13
type input "11"
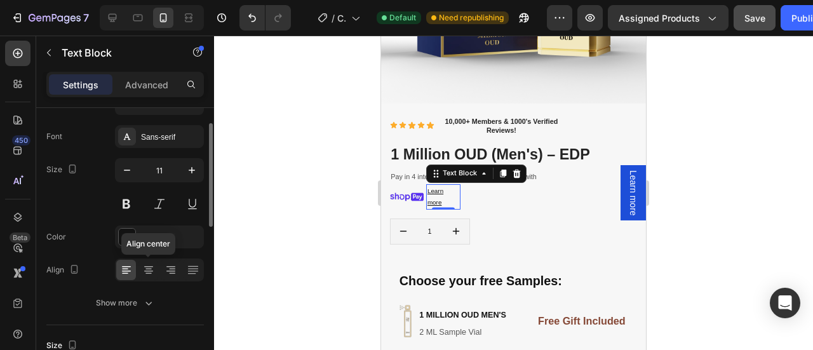
scroll to position [58, 0]
click at [164, 204] on button at bounding box center [159, 201] width 23 height 23
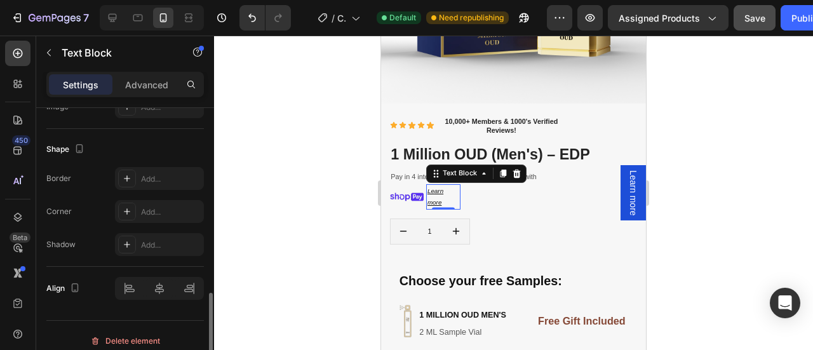
scroll to position [472, 0]
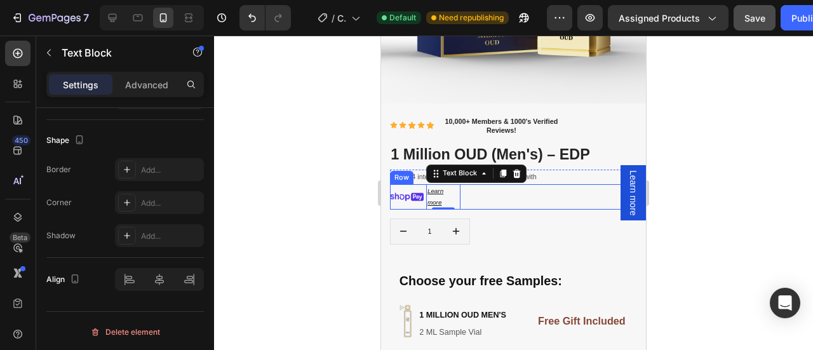
click at [482, 193] on div "Image Learn more Text Block 0 Row" at bounding box center [514, 196] width 248 height 25
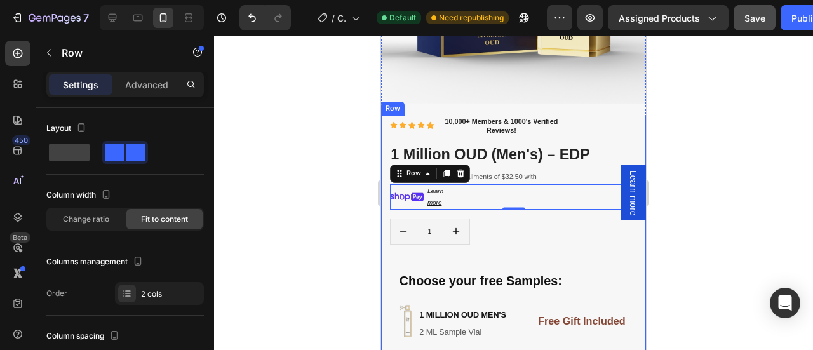
scroll to position [48, 0]
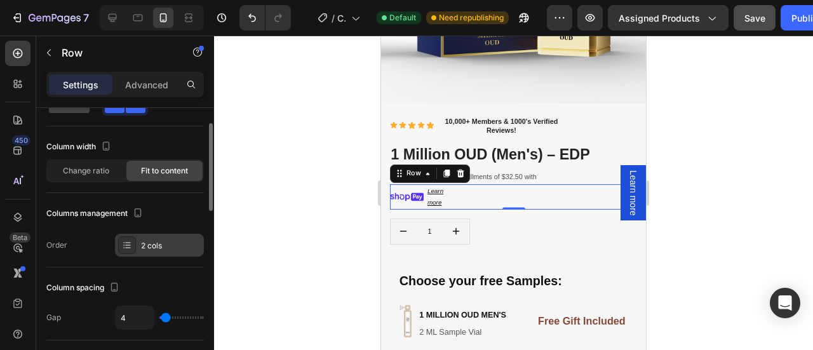
click at [159, 241] on div "2 cols" at bounding box center [171, 245] width 60 height 11
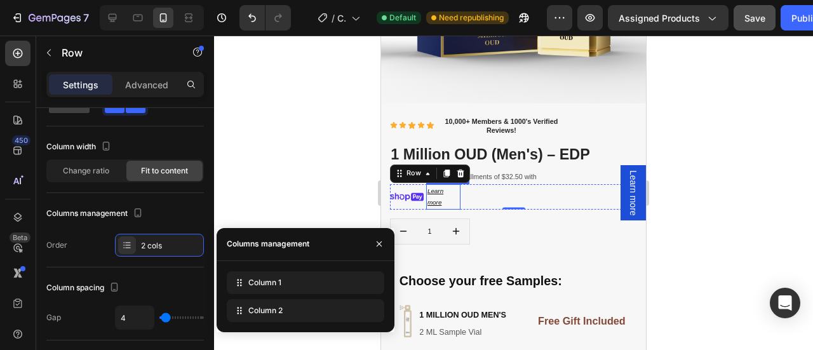
click at [459, 191] on div "Learn more" at bounding box center [443, 196] width 34 height 25
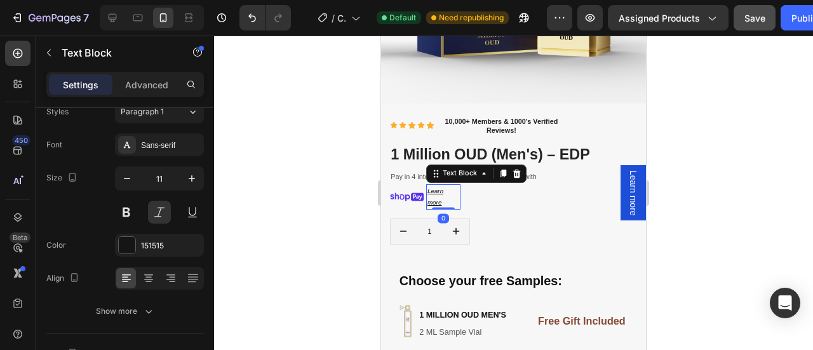
scroll to position [0, 0]
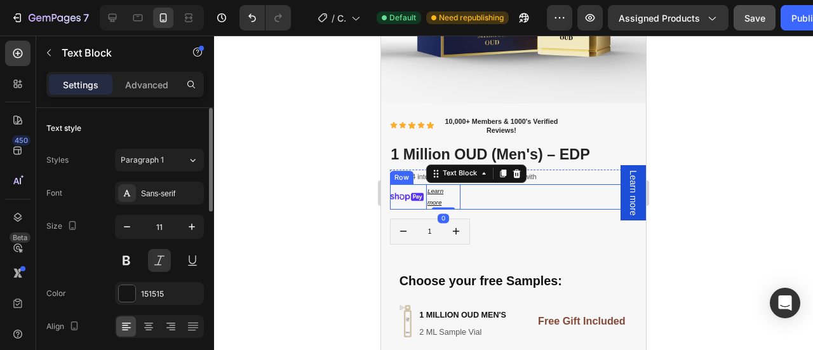
click at [508, 185] on div "Image Learn more Text Block 0 Row" at bounding box center [514, 196] width 248 height 25
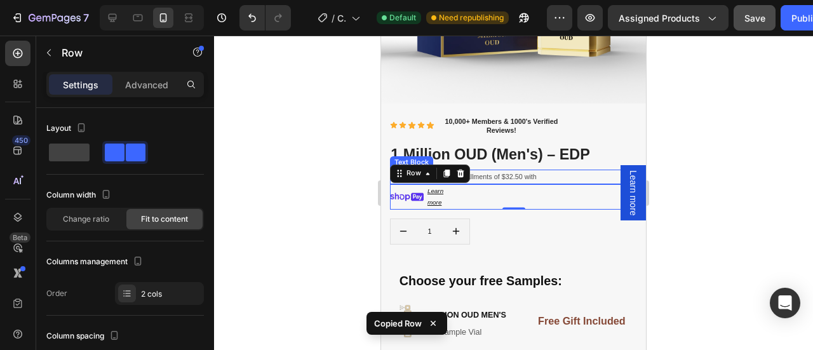
click at [545, 171] on p "Pay in 4 interest-free installments of $32.50 with" at bounding box center [494, 177] width 208 height 12
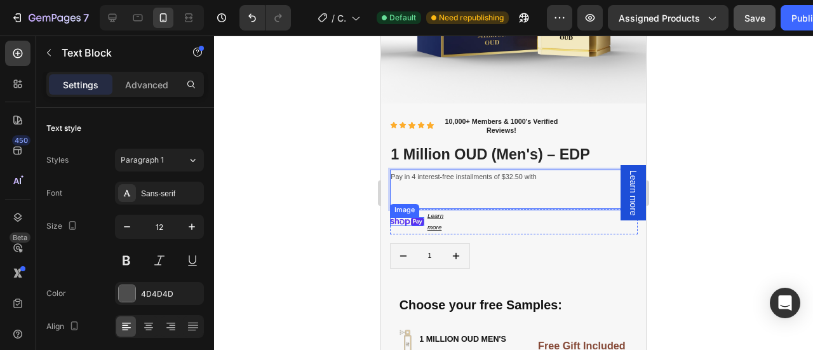
click at [399, 217] on img at bounding box center [407, 221] width 34 height 9
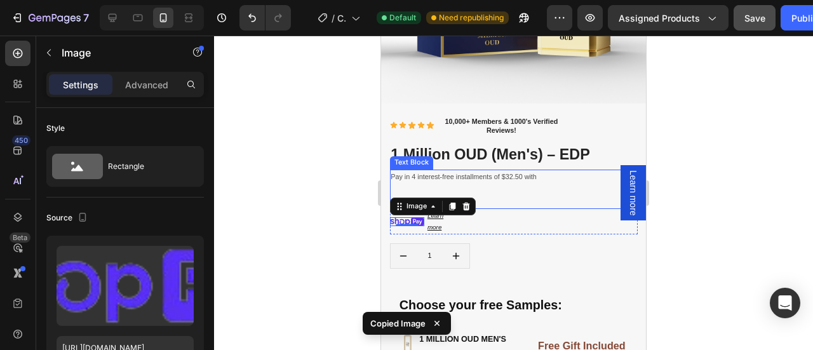
click at [508, 178] on p "Pay in 4 interest-free installments of $32.50 with" at bounding box center [494, 189] width 208 height 37
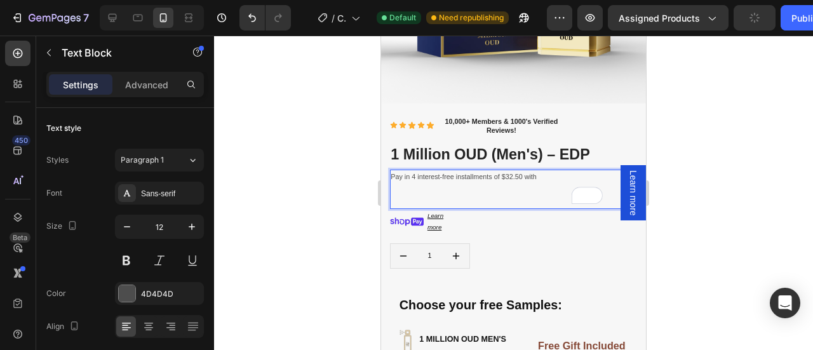
click at [403, 189] on p "Pay in 4 interest-free installments of $32.50 with ⁠⁠⁠⁠⁠⁠⁠" at bounding box center [494, 189] width 208 height 37
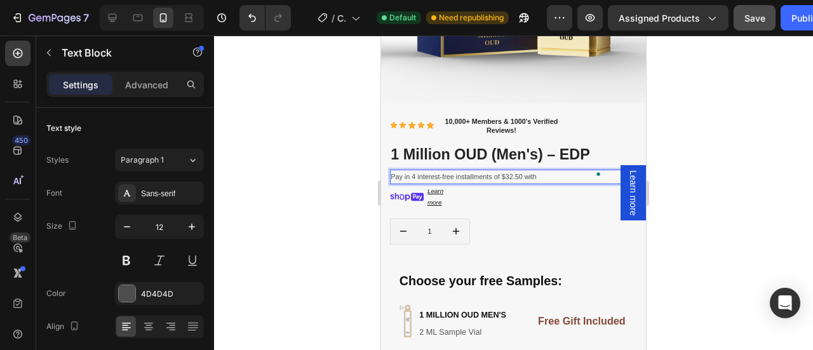
click at [540, 171] on p "Pay in 4 interest-free installments of $32.50 with" at bounding box center [494, 177] width 208 height 12
click at [406, 192] on img at bounding box center [407, 196] width 34 height 9
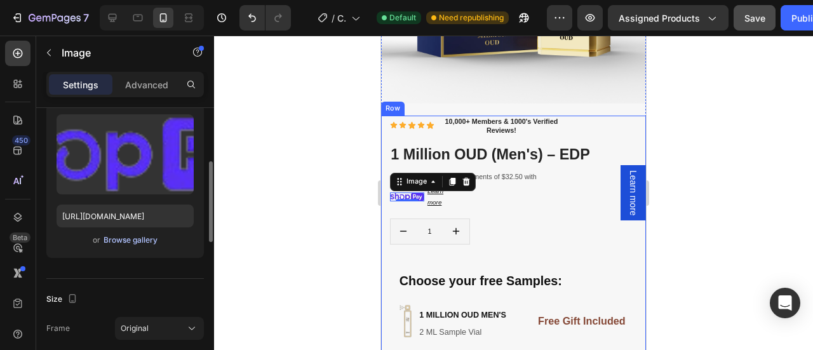
scroll to position [160, 0]
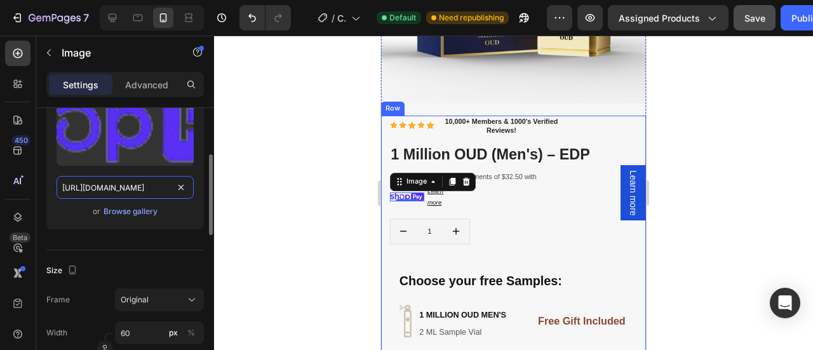
click at [152, 186] on input "[URL][DOMAIN_NAME]" at bounding box center [124, 187] width 137 height 23
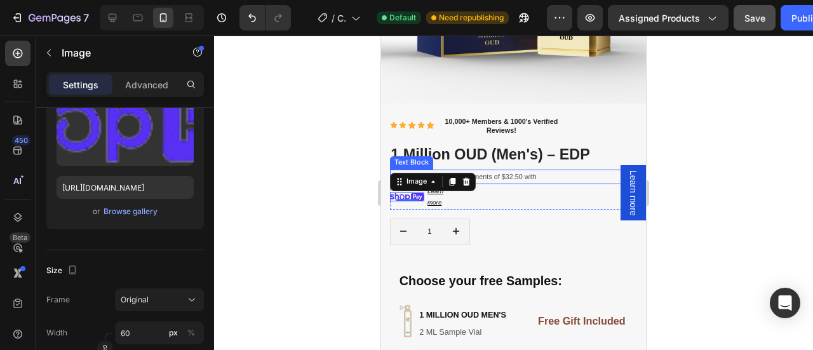
click at [553, 171] on p "Pay in 4 interest-free installments of $32.50 with" at bounding box center [494, 177] width 208 height 12
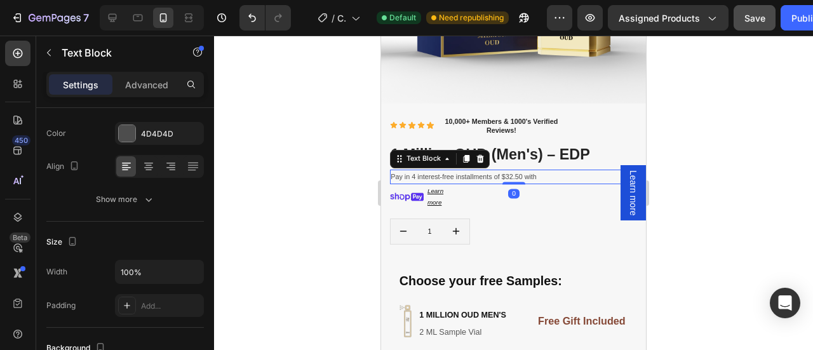
scroll to position [0, 0]
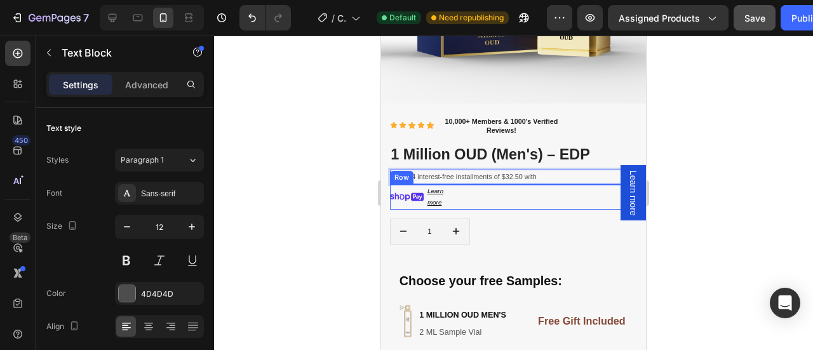
click at [404, 191] on div "Image" at bounding box center [407, 196] width 34 height 25
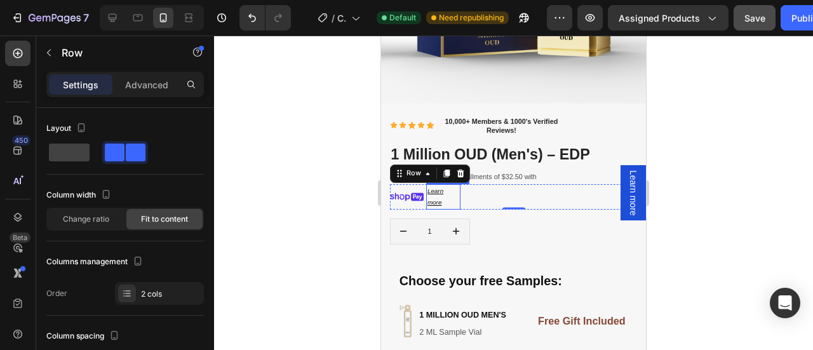
click at [434, 189] on u "Learn more" at bounding box center [435, 196] width 16 height 18
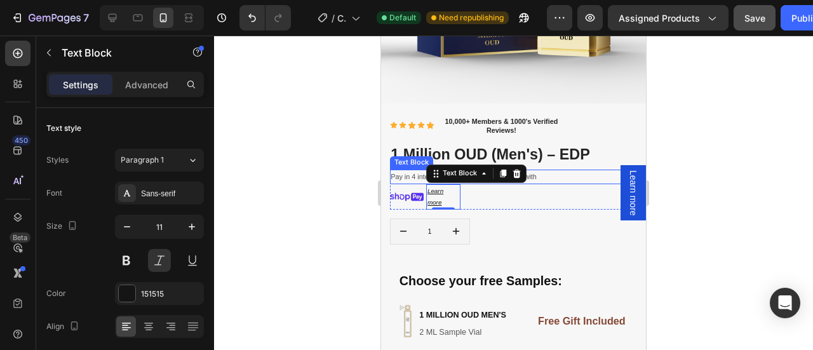
click at [544, 171] on p "Pay in 4 interest-free installments of $32.50 with" at bounding box center [494, 177] width 208 height 12
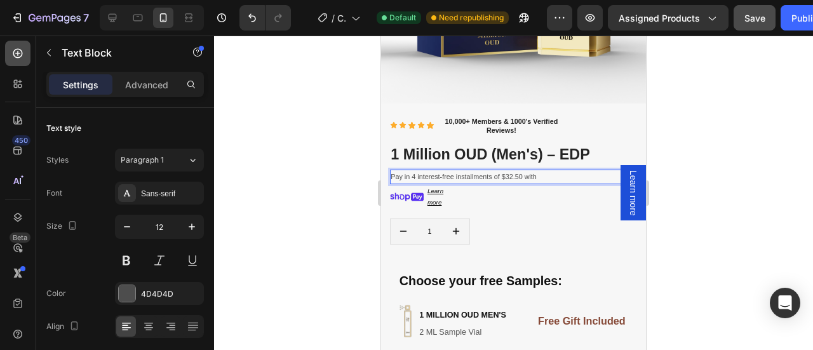
click at [20, 56] on icon at bounding box center [18, 54] width 10 height 10
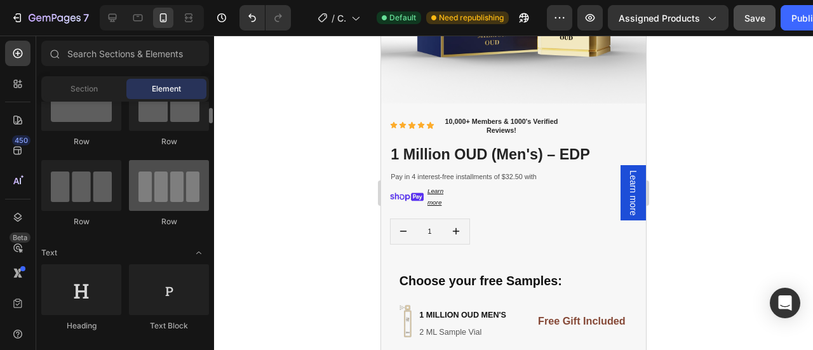
scroll to position [42, 0]
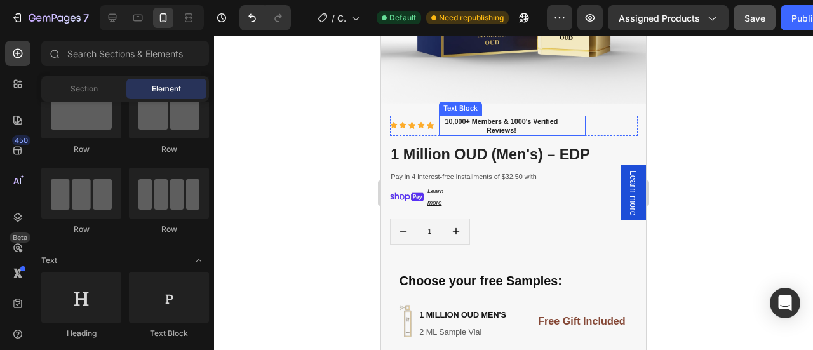
click at [572, 116] on div "10,000+ Members & 1000's Verified Reviews!" at bounding box center [512, 126] width 147 height 20
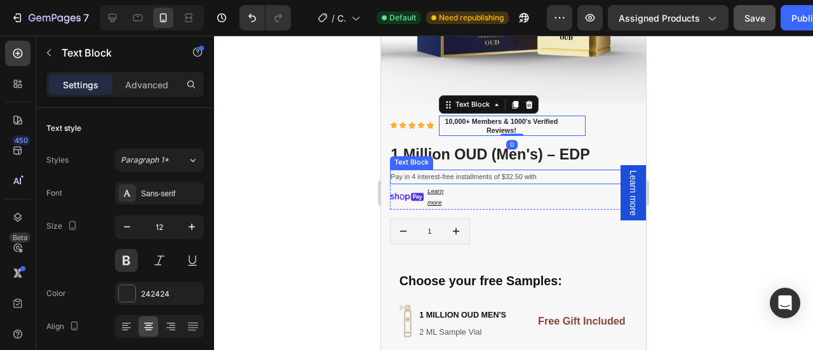
click at [481, 171] on p "Pay in 4 interest-free installments of $32.50 with" at bounding box center [494, 177] width 208 height 12
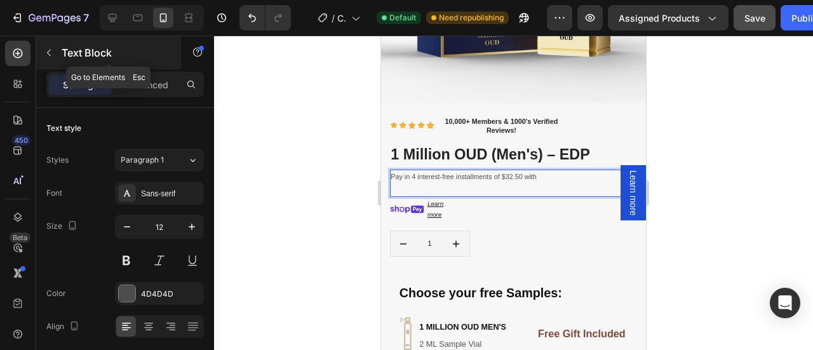
click at [51, 58] on button "button" at bounding box center [49, 53] width 20 height 20
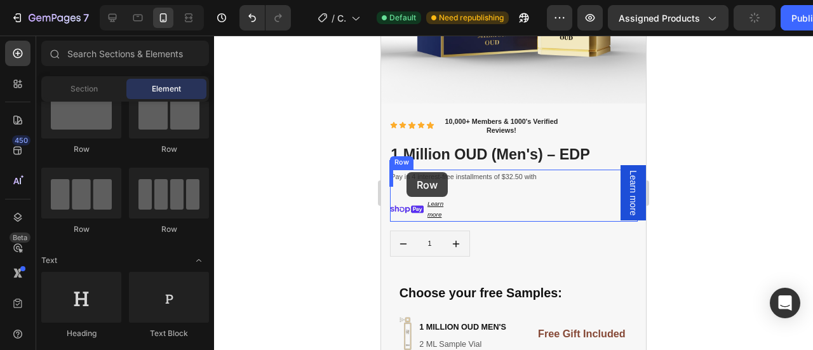
drag, startPoint x: 449, startPoint y: 152, endPoint x: 535, endPoint y: 216, distance: 107.4
click at [466, 183] on p "To enrich screen reader interactions, please activate Accessibility in Grammarl…" at bounding box center [494, 189] width 208 height 12
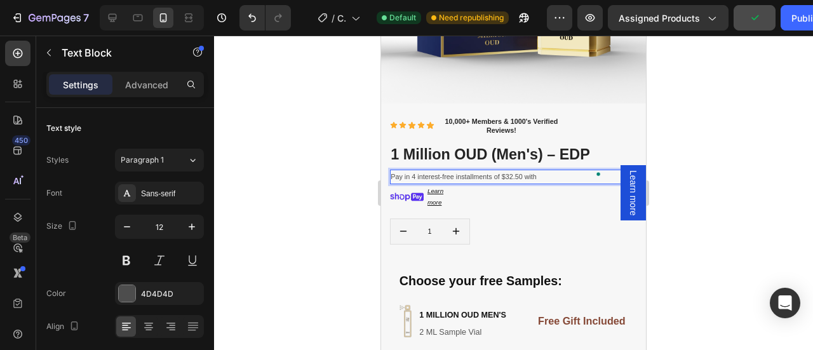
click at [545, 171] on p "Pay in 4 interest-free installments of $32.50 with" at bounding box center [494, 177] width 208 height 12
click at [19, 51] on icon at bounding box center [17, 53] width 13 height 13
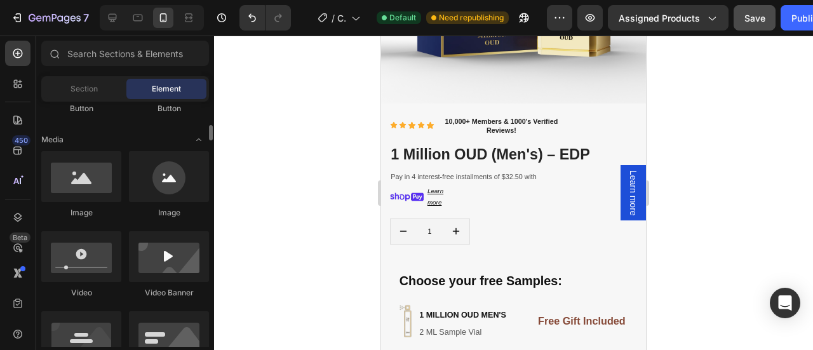
scroll to position [372, 0]
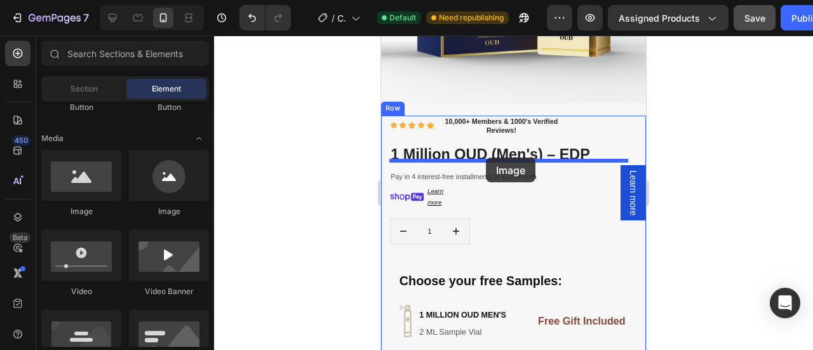
drag, startPoint x: 542, startPoint y: 216, endPoint x: 486, endPoint y: 157, distance: 81.3
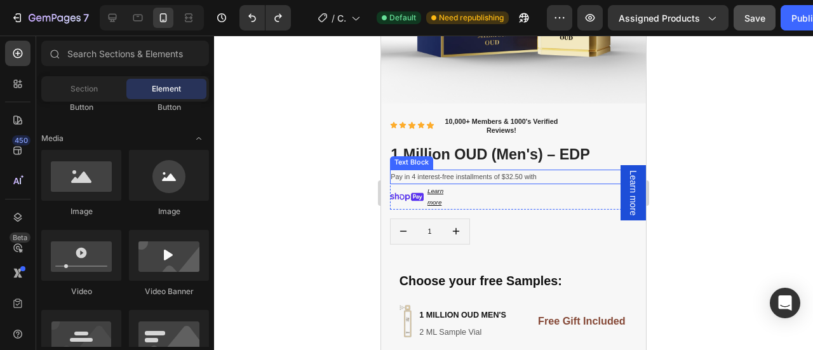
click at [541, 171] on p "Pay in 4 interest-free installments of $32.50 with" at bounding box center [494, 177] width 208 height 12
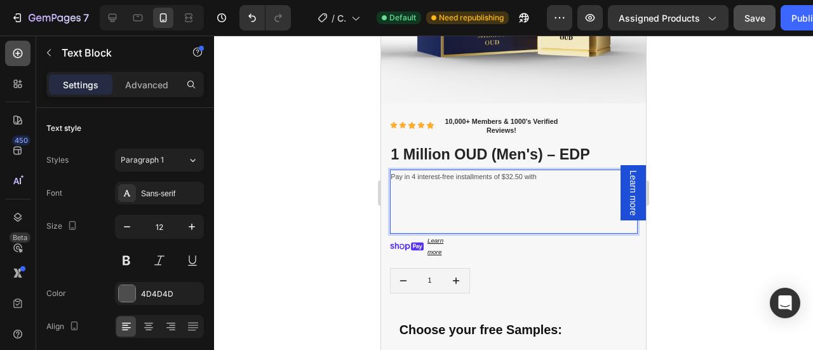
click at [11, 59] on div at bounding box center [17, 53] width 25 height 25
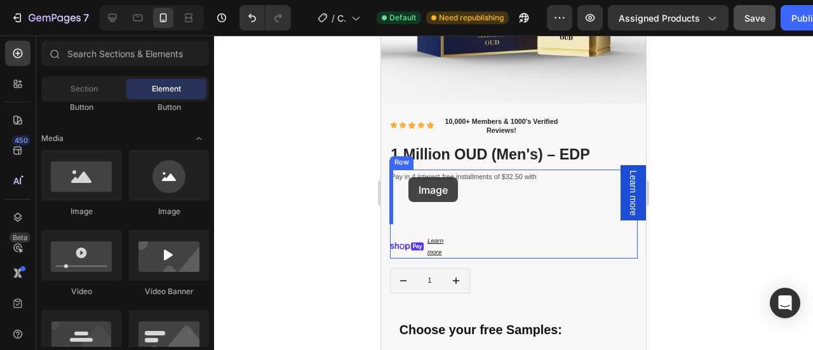
drag, startPoint x: 554, startPoint y: 218, endPoint x: 527, endPoint y: 249, distance: 41.5
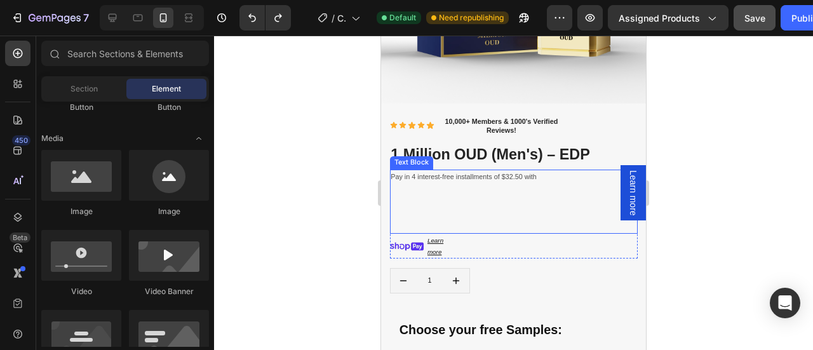
click at [424, 208] on p "To enrich screen reader interactions, please activate Accessibility in Grammarl…" at bounding box center [494, 214] width 208 height 12
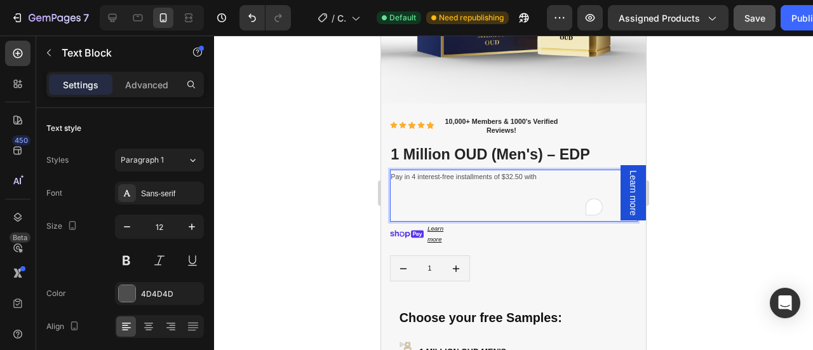
click at [416, 209] on p "To enrich screen reader interactions, please activate Accessibility in Grammarl…" at bounding box center [494, 214] width 208 height 12
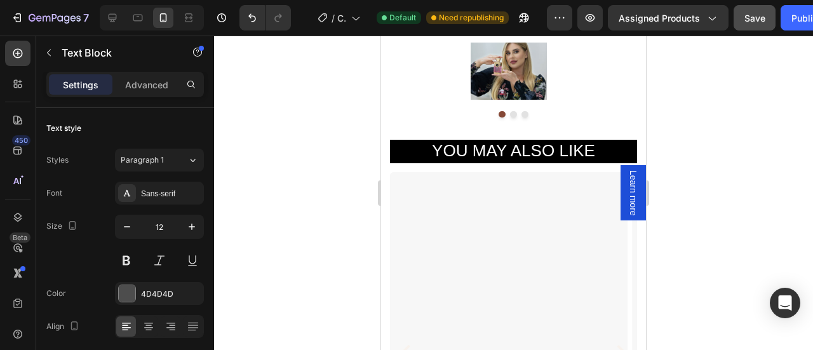
scroll to position [2204, 0]
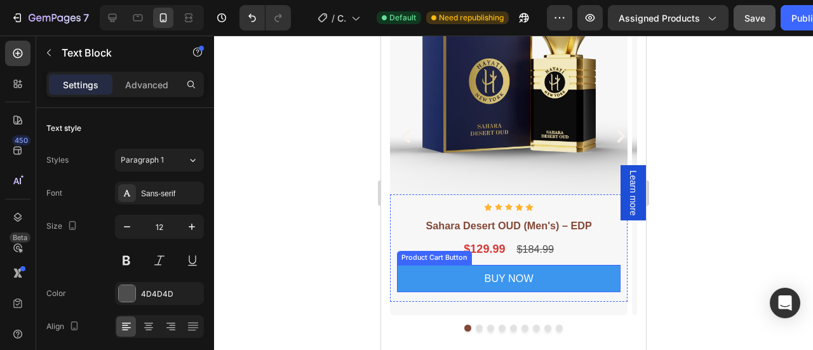
click at [471, 274] on button "Buy Now" at bounding box center [508, 279] width 223 height 28
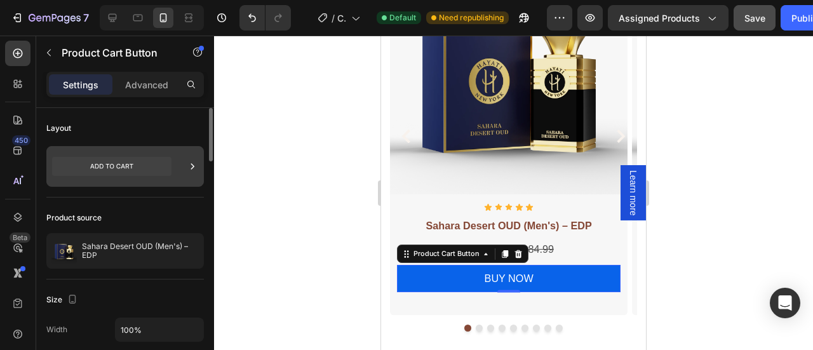
click at [192, 164] on icon at bounding box center [192, 166] width 13 height 13
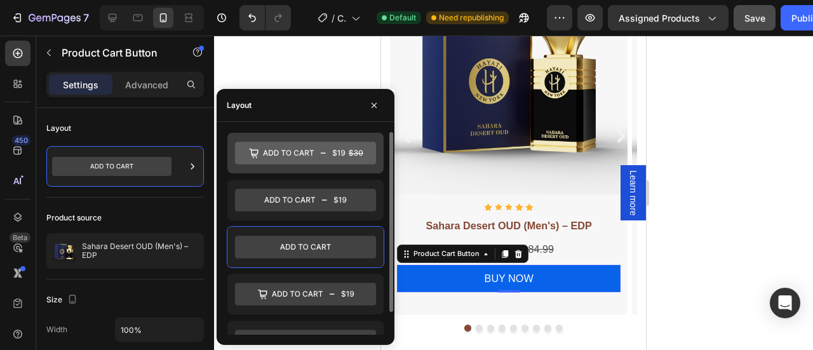
click at [272, 152] on icon at bounding box center [288, 153] width 51 height 6
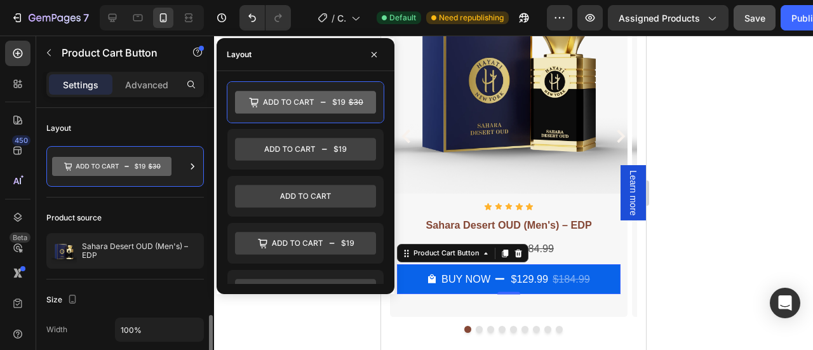
scroll to position [184, 0]
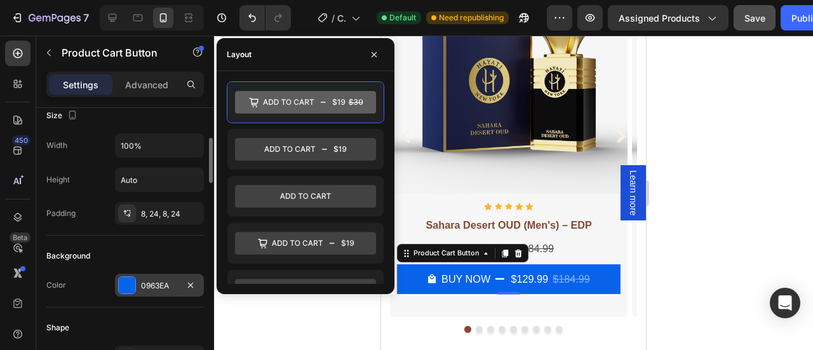
click at [128, 284] on div at bounding box center [127, 285] width 17 height 17
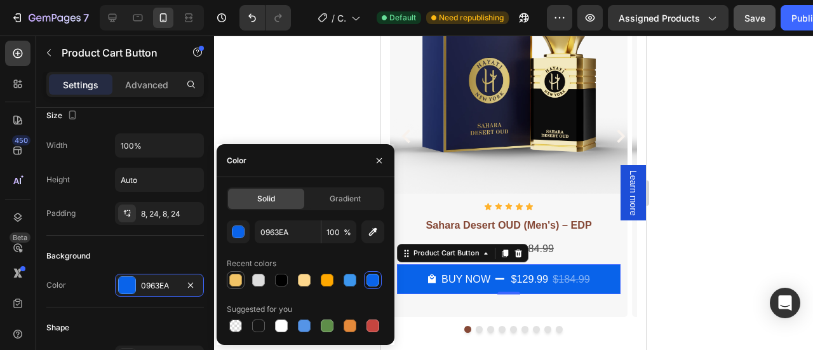
click at [239, 284] on div at bounding box center [235, 280] width 13 height 13
type input "F2C466"
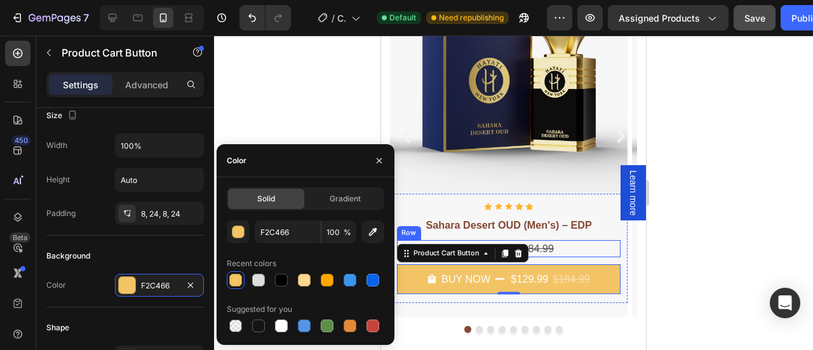
click at [568, 244] on div "$129.99 Product Price Product Price $184.99 Product Price Product Price Row" at bounding box center [508, 248] width 223 height 17
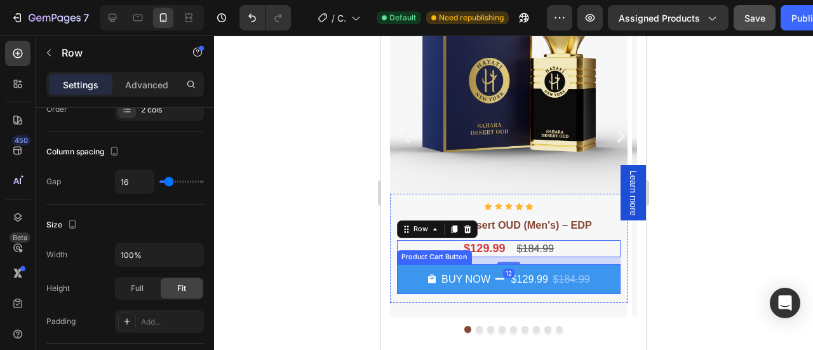
scroll to position [0, 0]
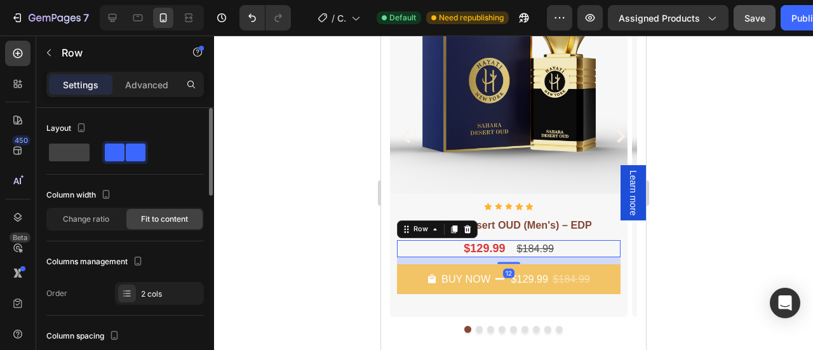
click at [584, 250] on div "$129.99 Product Price Product Price $184.99 Product Price Product Price Row 12" at bounding box center [508, 248] width 223 height 17
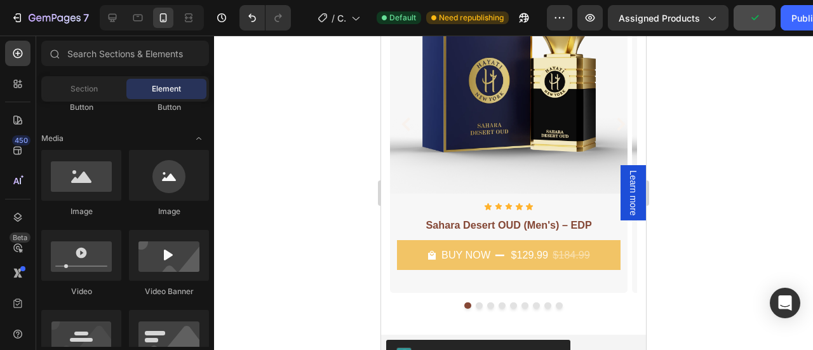
scroll to position [2193, 0]
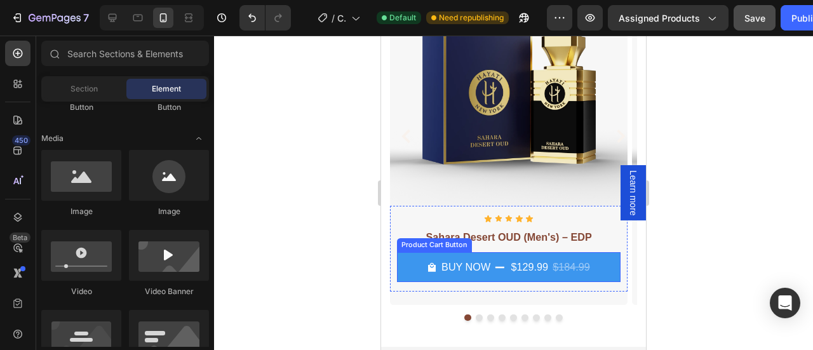
click at [411, 262] on button "Buy Now $129.99 $184.99" at bounding box center [508, 267] width 223 height 30
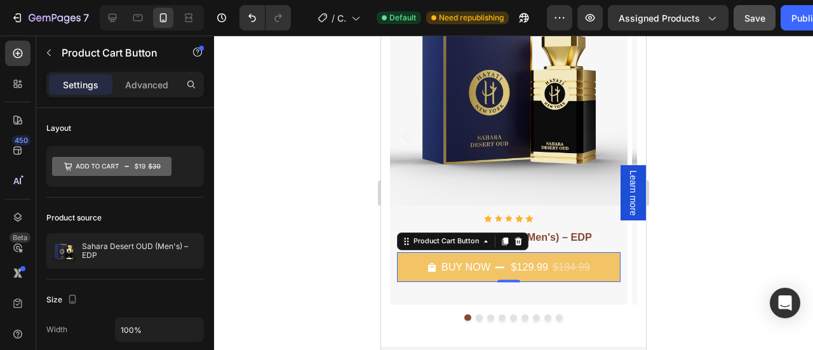
drag, startPoint x: 718, startPoint y: 218, endPoint x: 711, endPoint y: 216, distance: 7.1
click at [716, 216] on div at bounding box center [513, 193] width 599 height 314
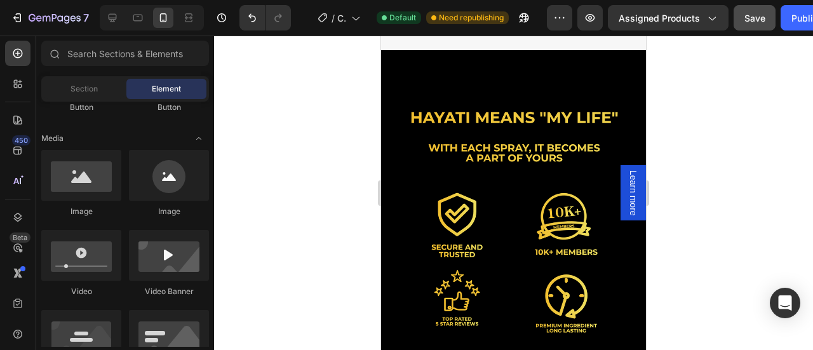
scroll to position [1431, 0]
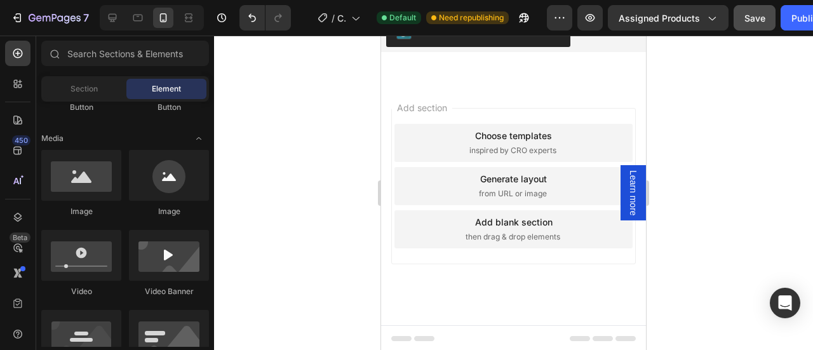
click at [758, 15] on span "Save" at bounding box center [754, 18] width 21 height 11
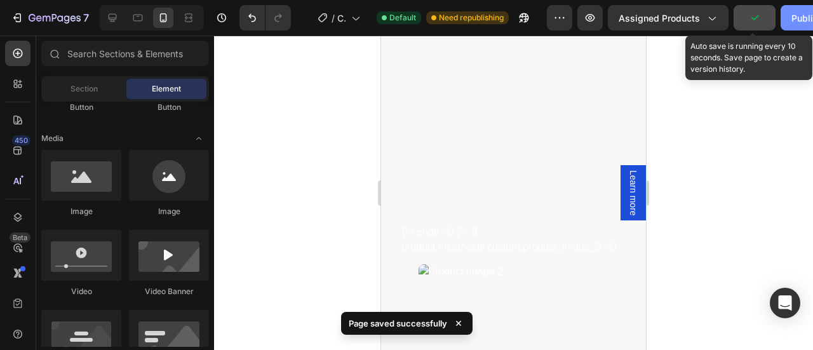
click at [788, 17] on button "Publish" at bounding box center [806, 17] width 53 height 25
